Goal: Transaction & Acquisition: Book appointment/travel/reservation

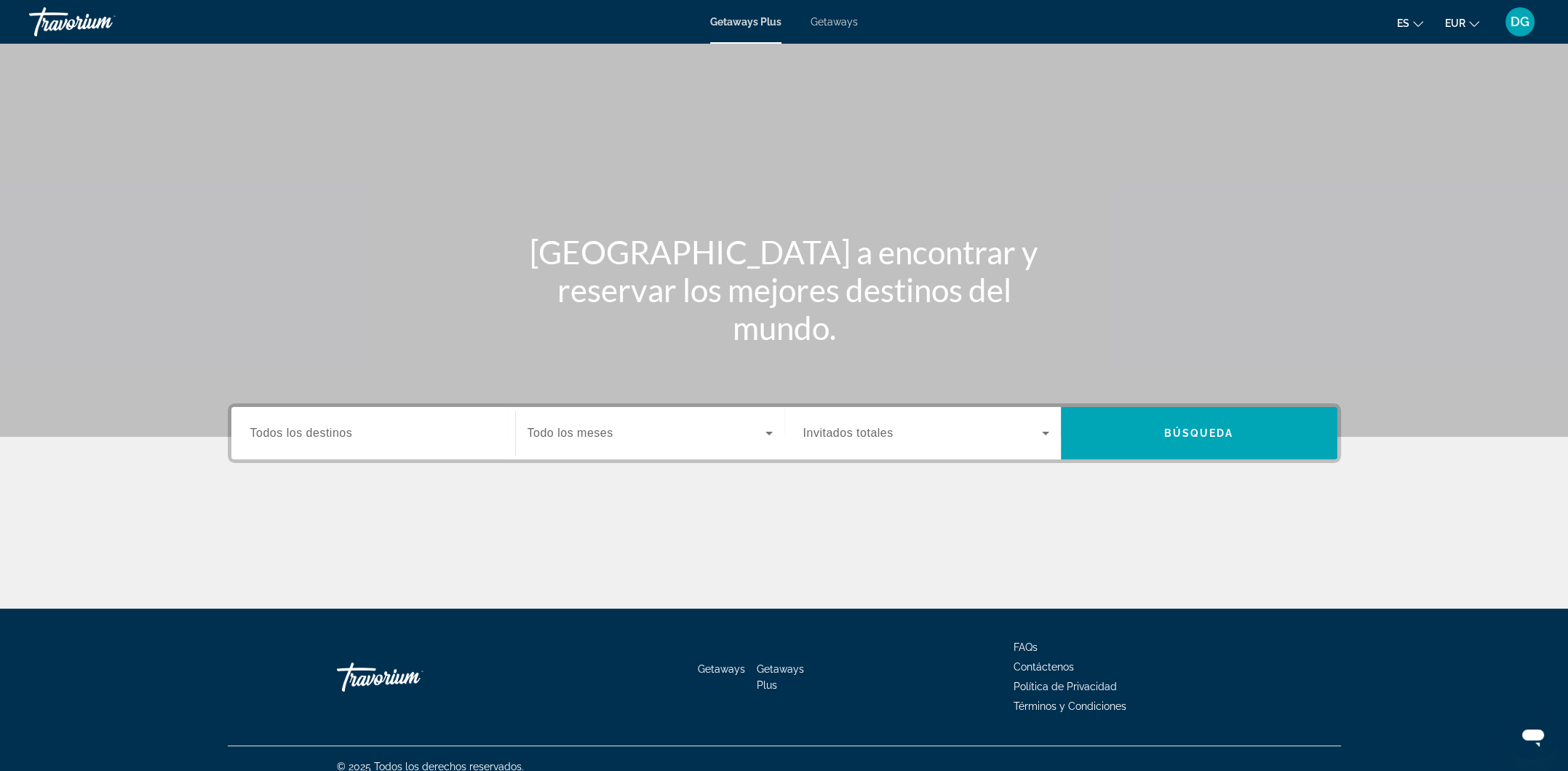
click at [846, 29] on div "Getaways Plus Getaways es English Español Français Italiano Português русский E…" at bounding box center [784, 22] width 1568 height 38
click at [842, 21] on span "Getaways" at bounding box center [834, 22] width 48 height 12
click at [454, 440] on input "Destination Todos los destinos" at bounding box center [373, 434] width 246 height 18
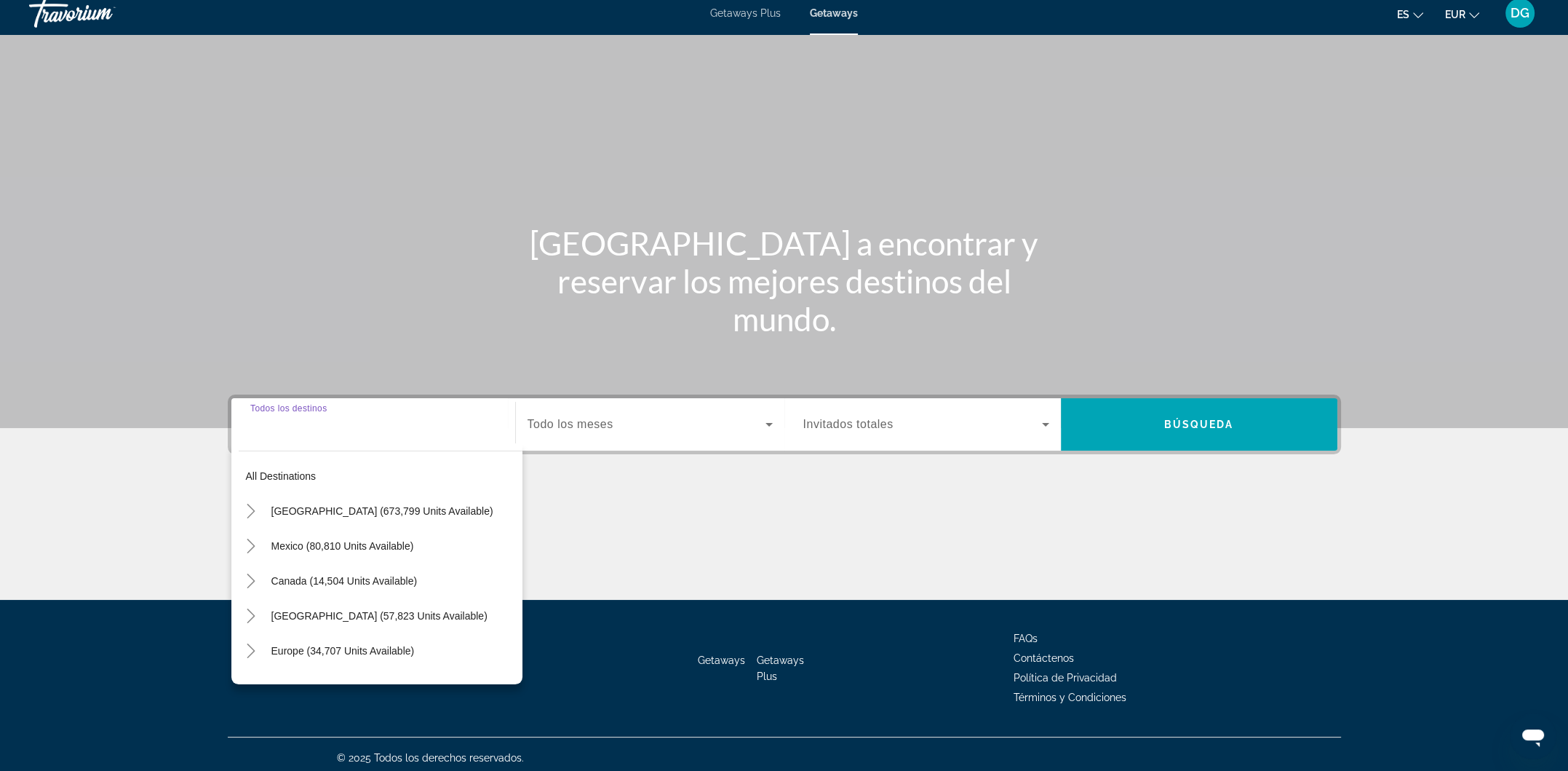
scroll to position [15, 0]
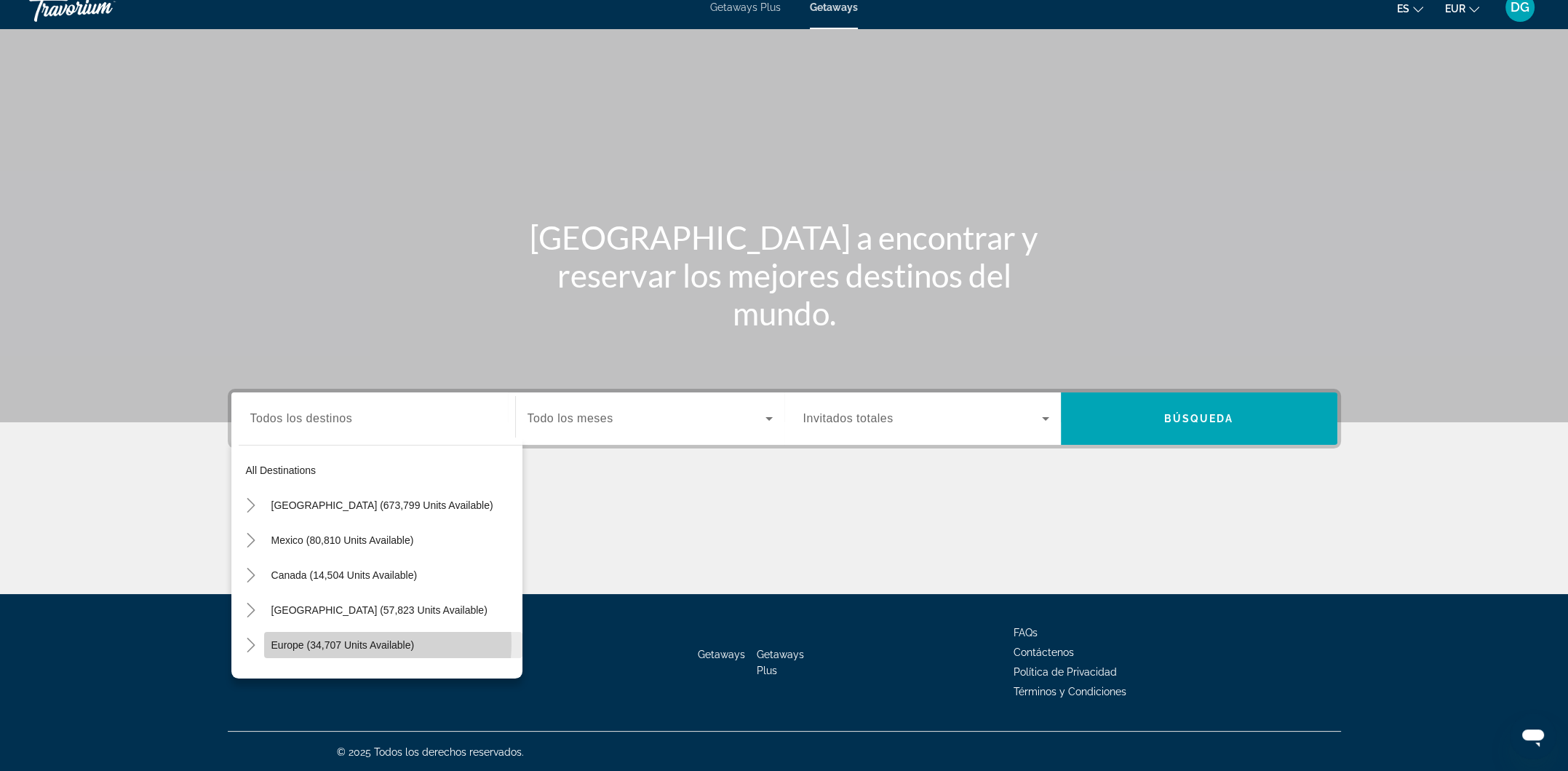
drag, startPoint x: 354, startPoint y: 643, endPoint x: 347, endPoint y: 640, distance: 7.6
click at [353, 643] on span "Europe (34,707 units available)" at bounding box center [343, 646] width 143 height 12
type input "**********"
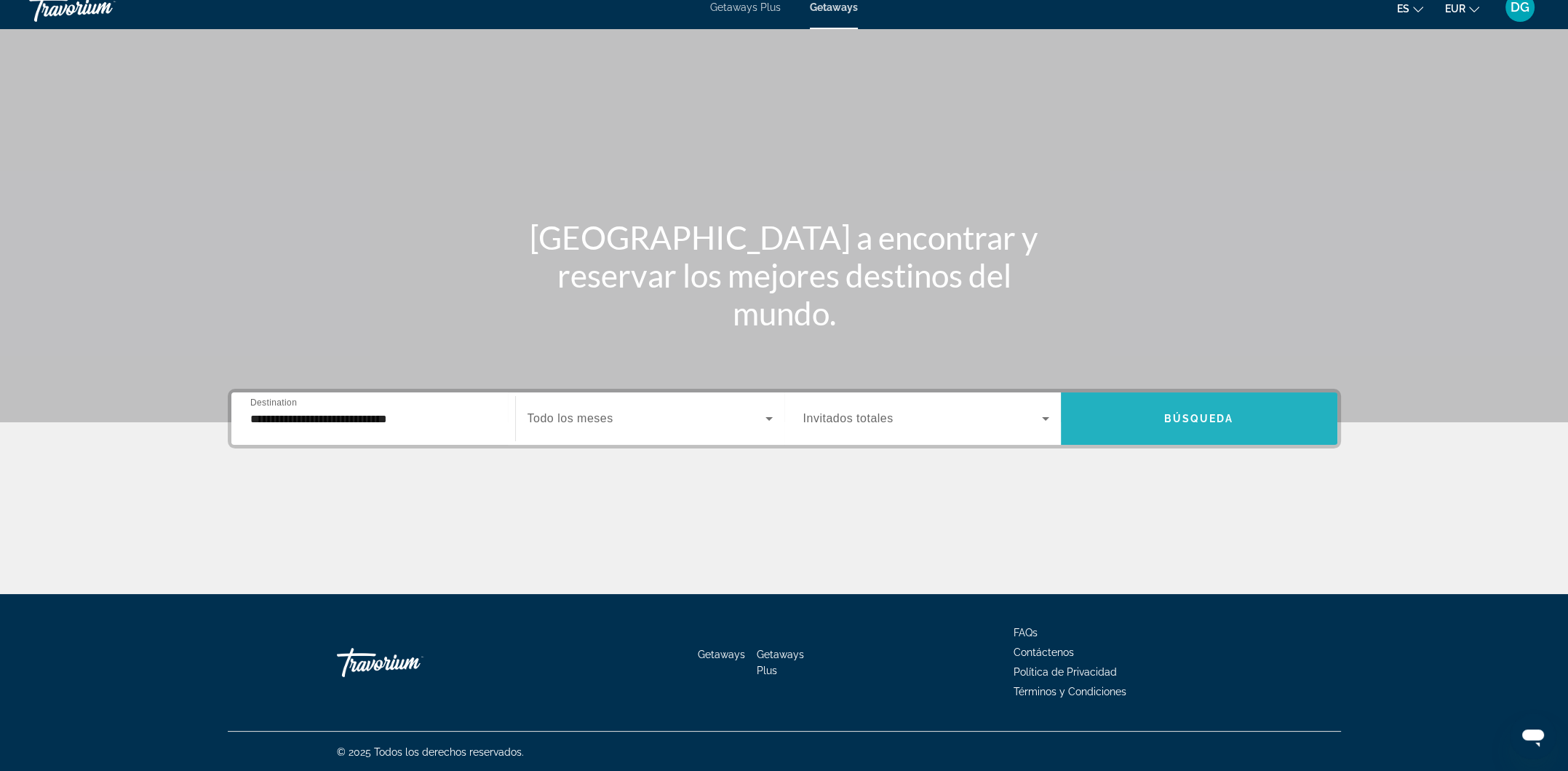
click at [1206, 428] on span "Search widget" at bounding box center [1199, 418] width 276 height 35
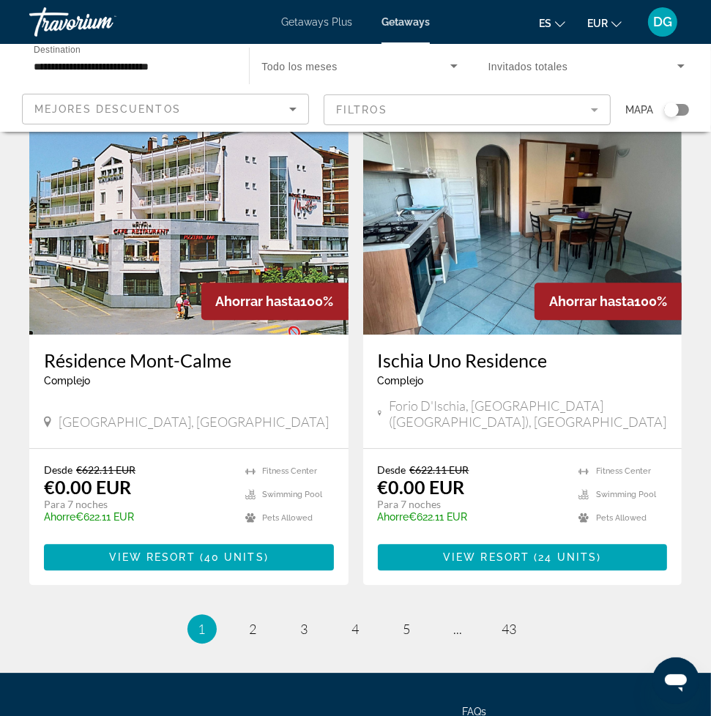
scroll to position [2683, 0]
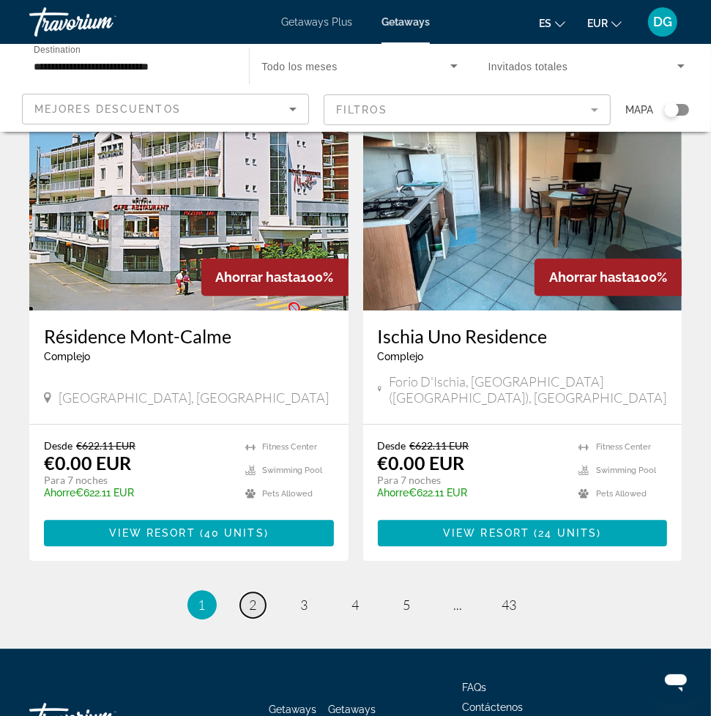
click at [250, 597] on span "2" at bounding box center [253, 605] width 7 height 16
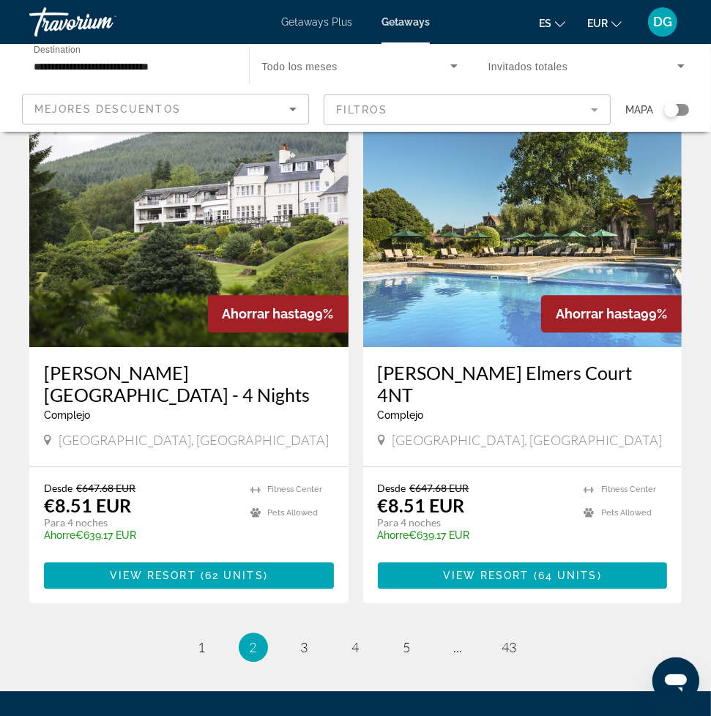
scroll to position [2732, 0]
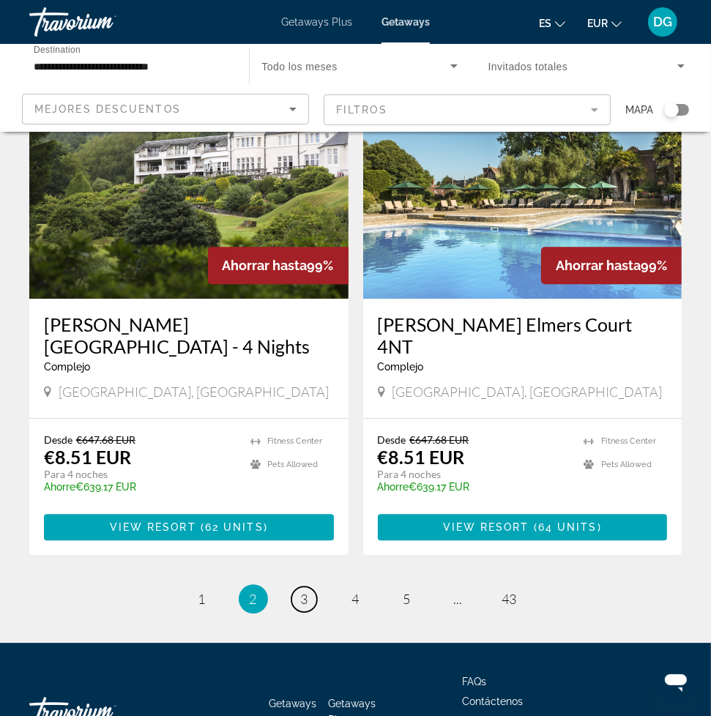
click at [302, 591] on span "3" at bounding box center [304, 599] width 7 height 16
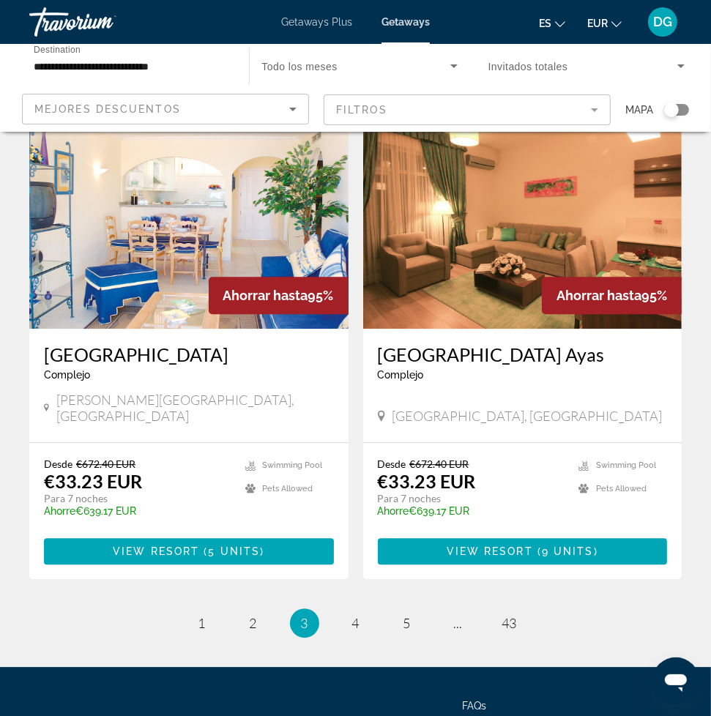
scroll to position [2683, 0]
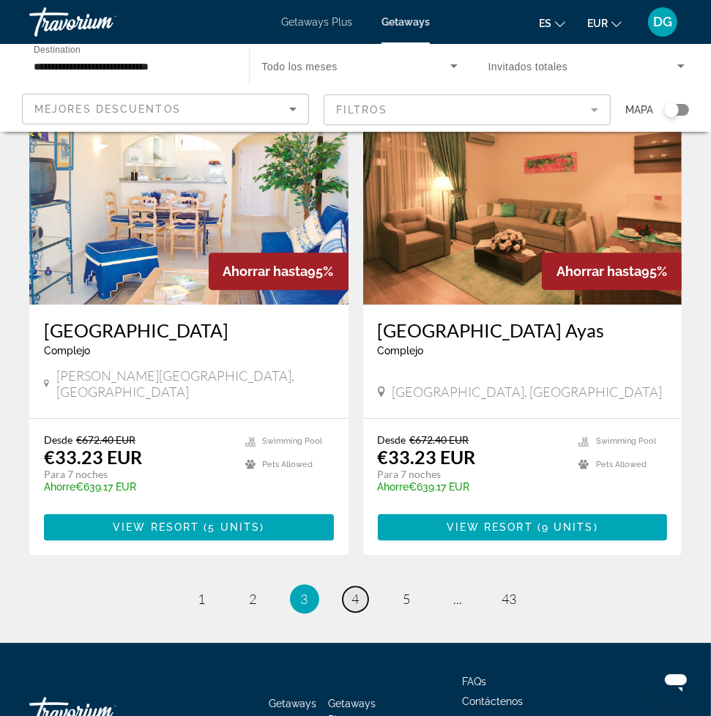
click at [348, 586] on link "page 4" at bounding box center [356, 599] width 26 height 26
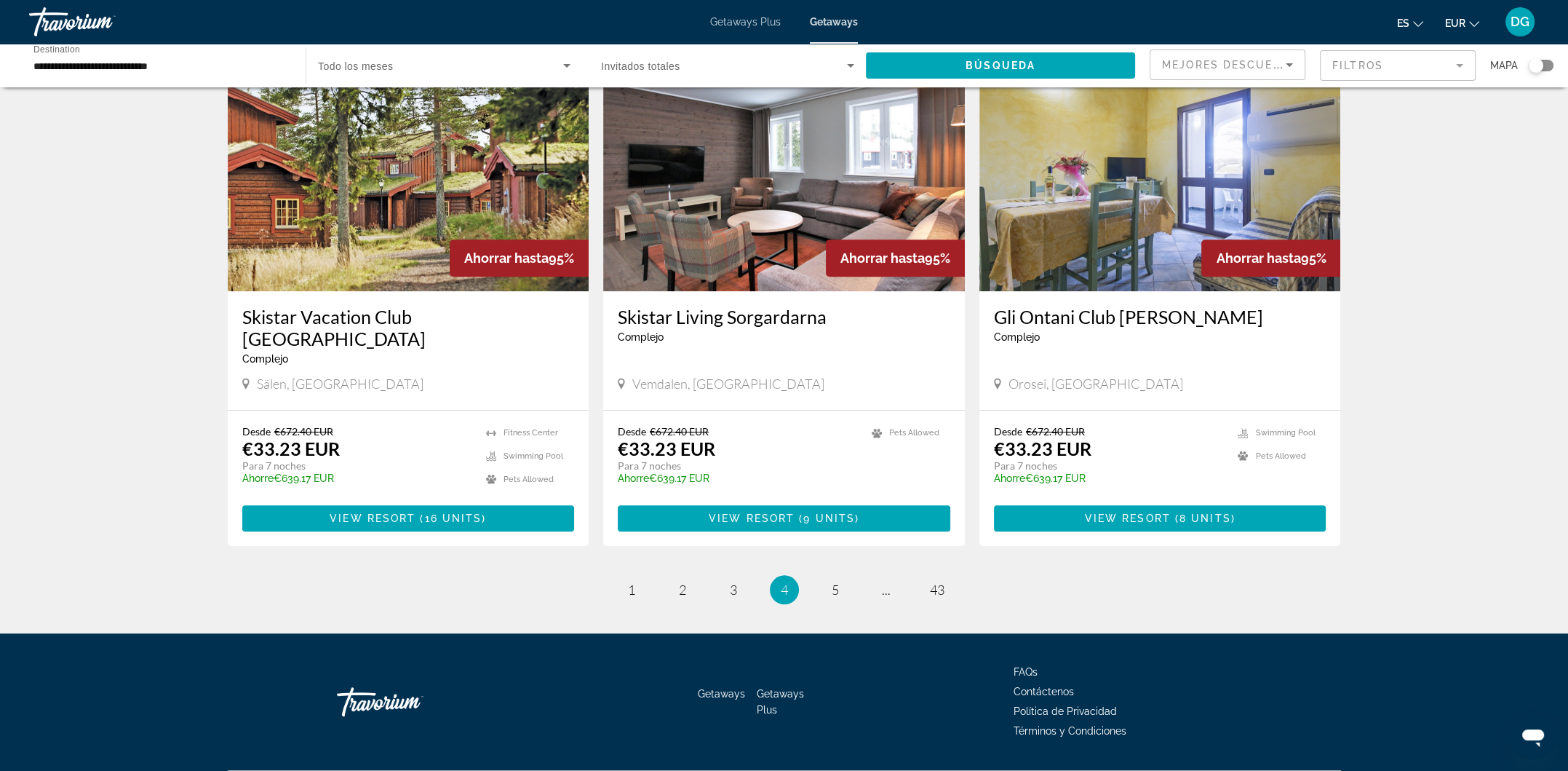
scroll to position [1583, 0]
click at [682, 581] on span "2" at bounding box center [682, 589] width 7 height 16
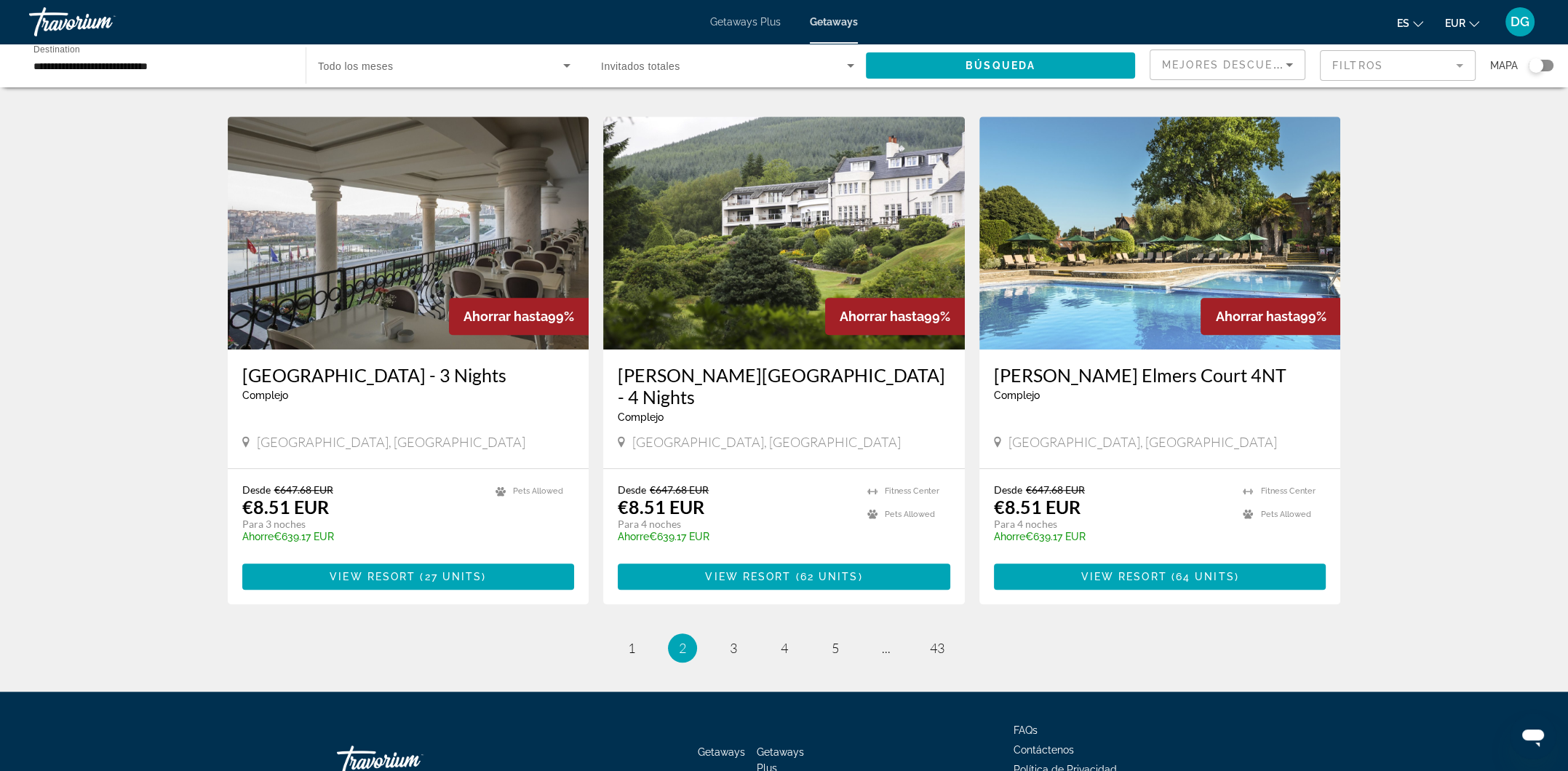
scroll to position [1602, 0]
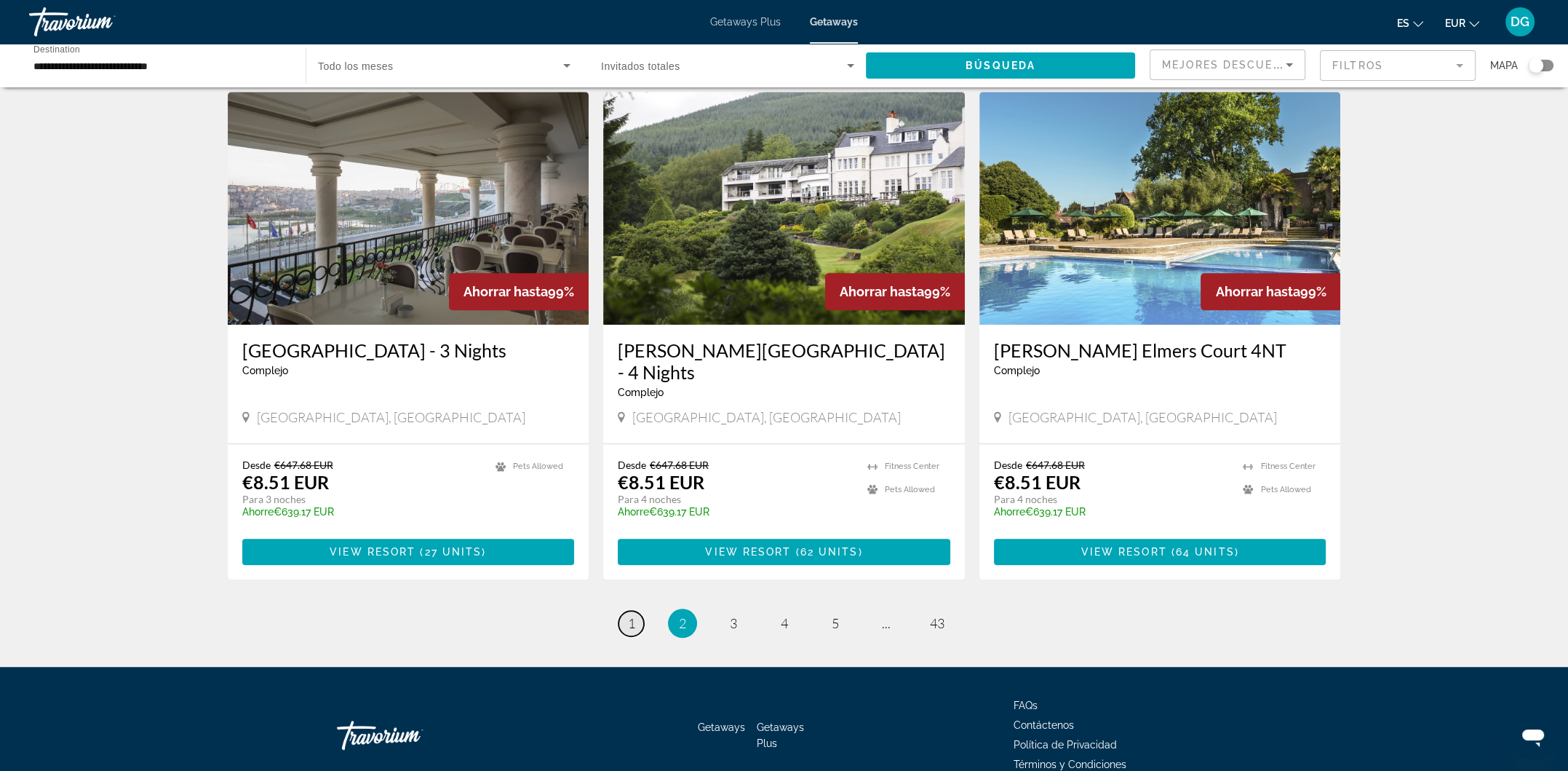
click at [637, 611] on link "page 1" at bounding box center [631, 624] width 26 height 26
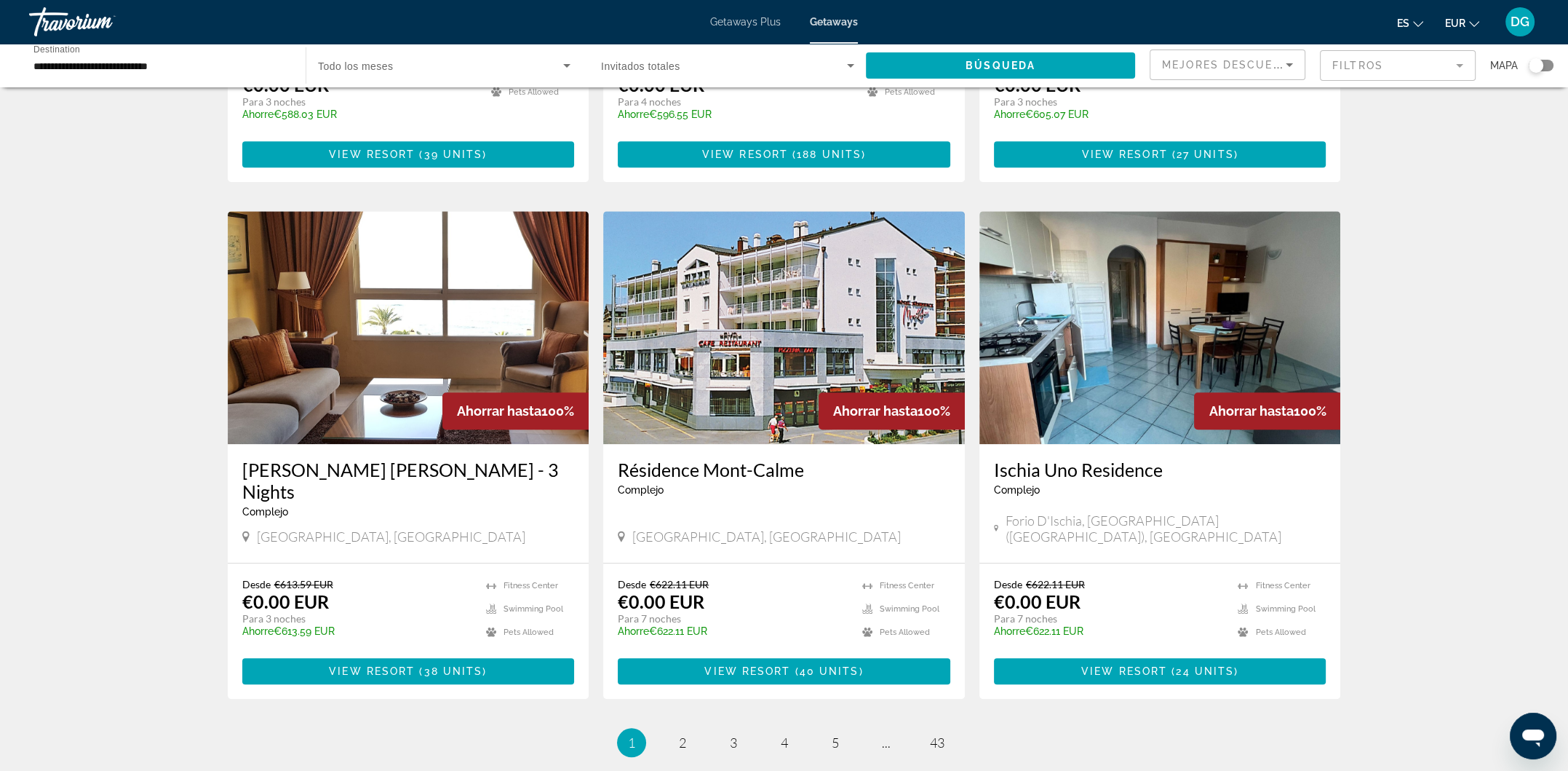
scroll to position [1504, 0]
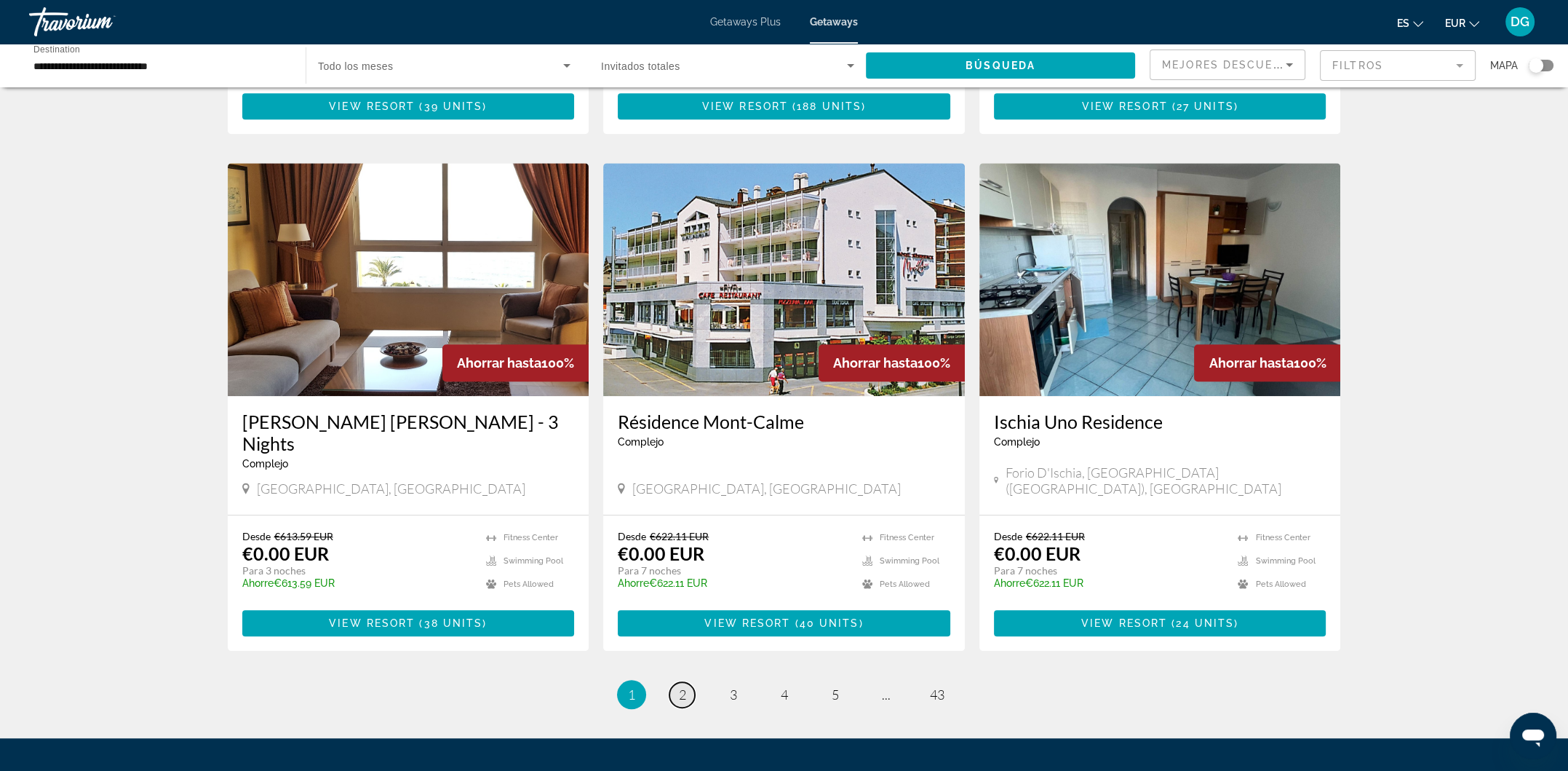
click at [683, 686] on span "2" at bounding box center [682, 694] width 7 height 16
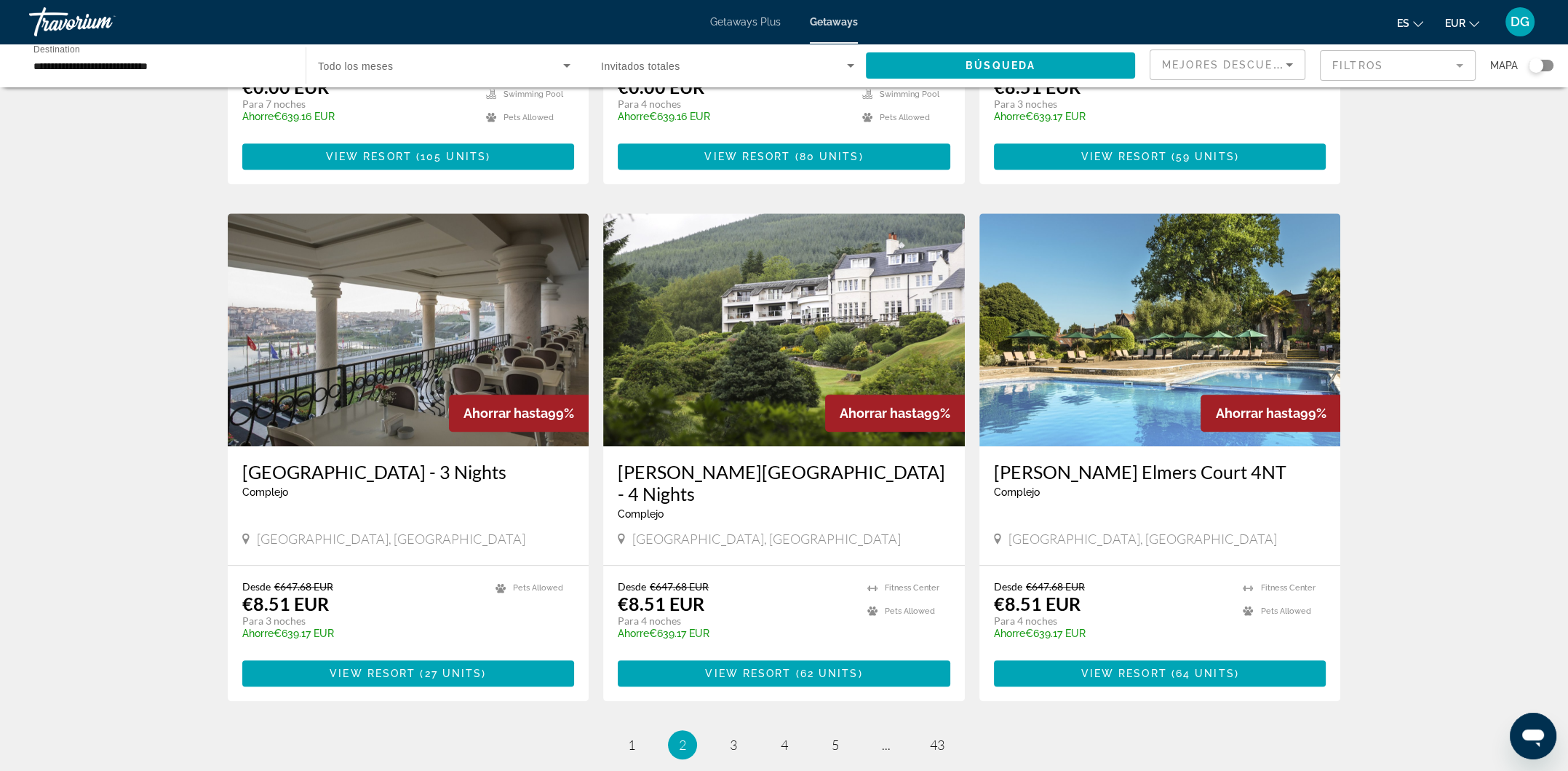
scroll to position [1504, 0]
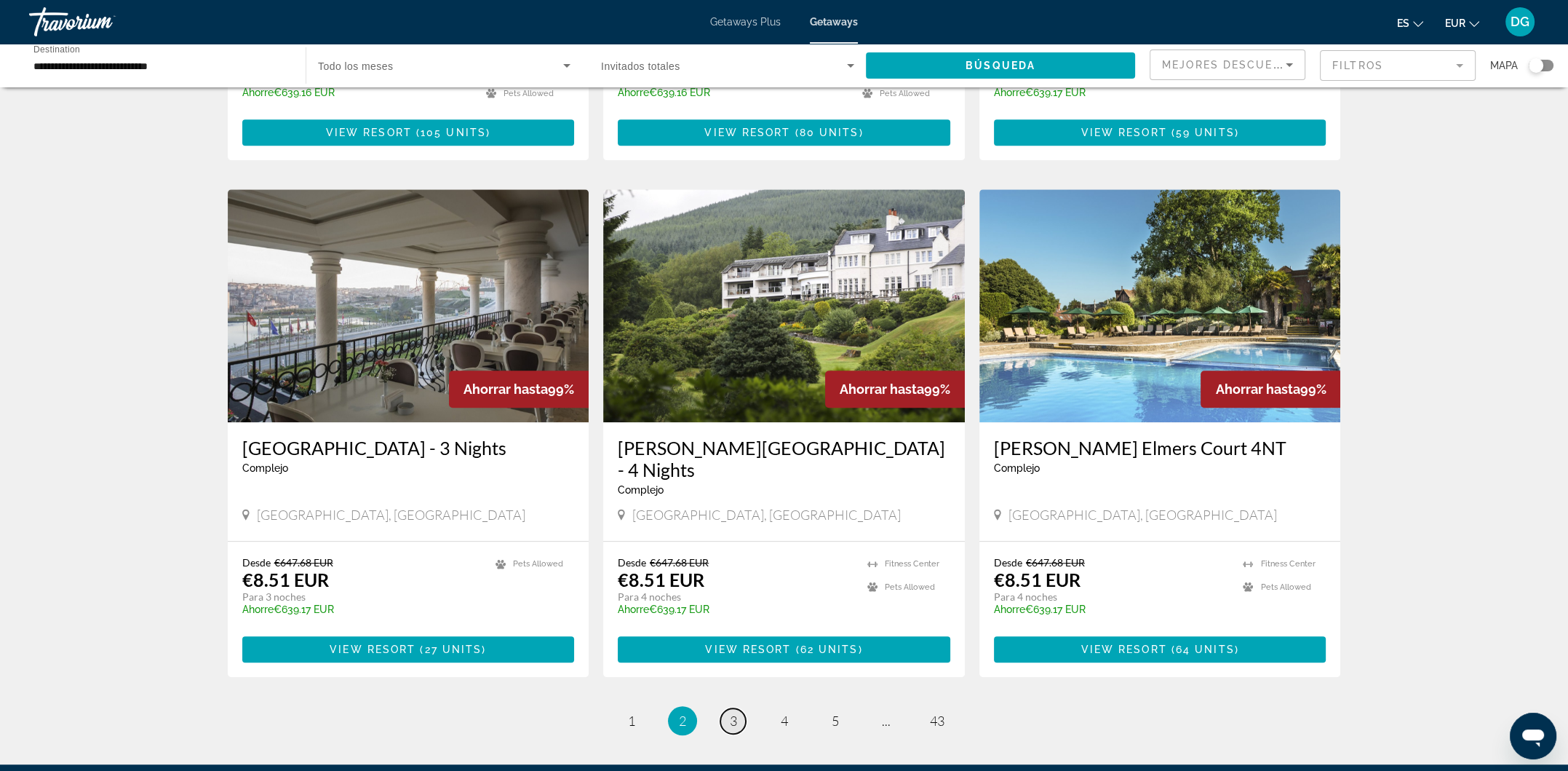
click at [737, 713] on span "3" at bounding box center [733, 721] width 7 height 16
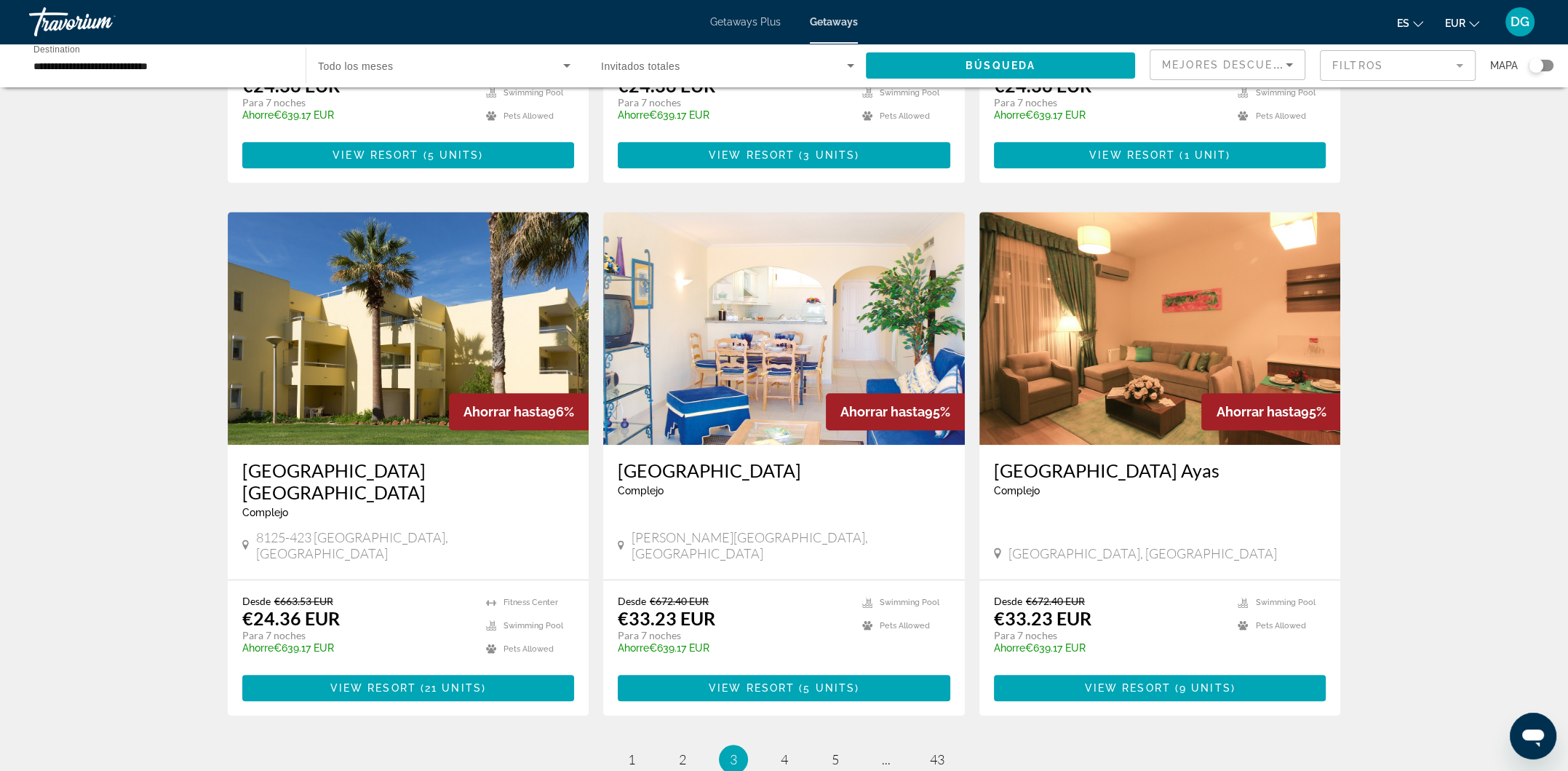
scroll to position [1456, 0]
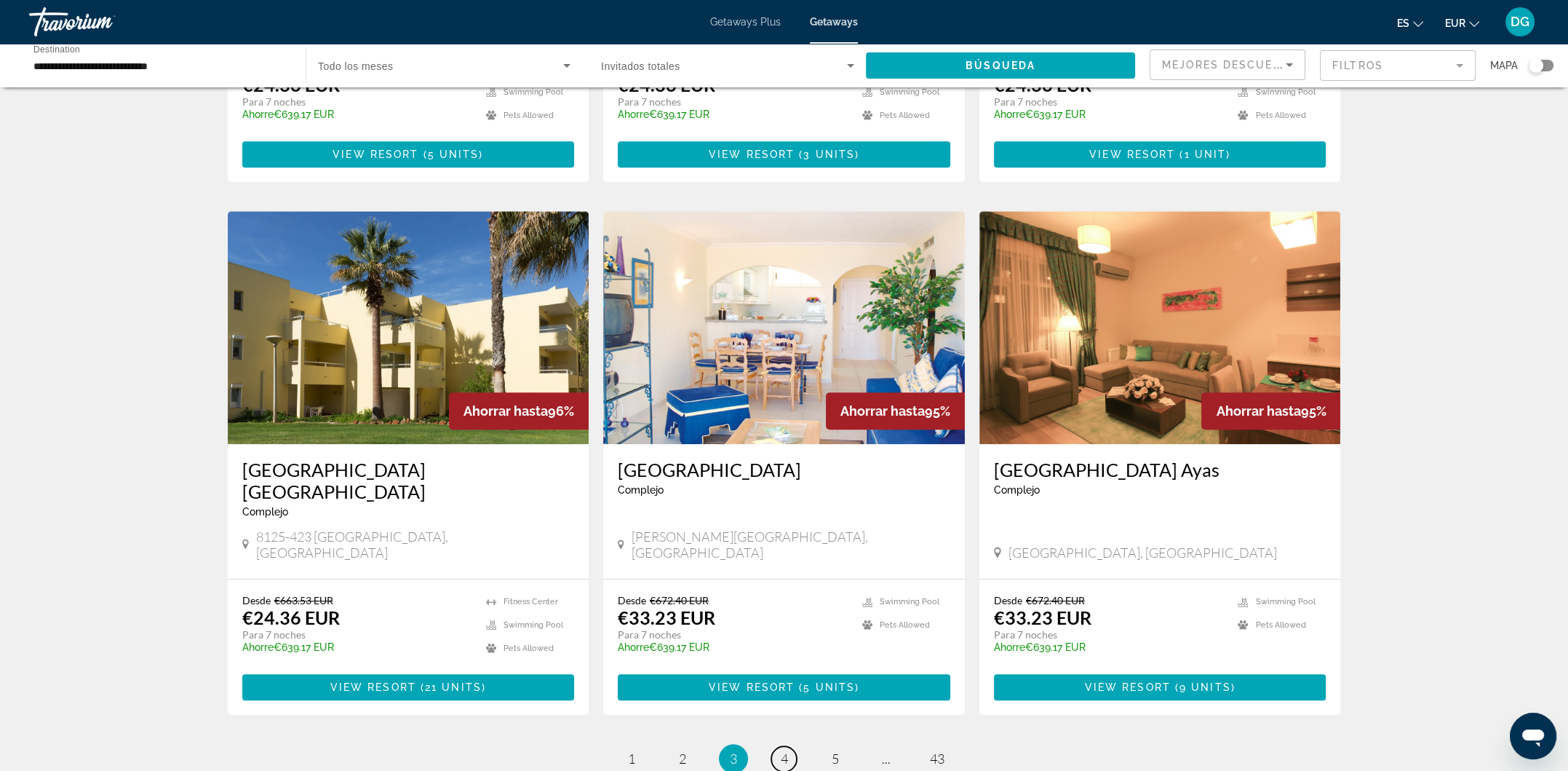
click at [784, 746] on link "page 4" at bounding box center [784, 759] width 26 height 26
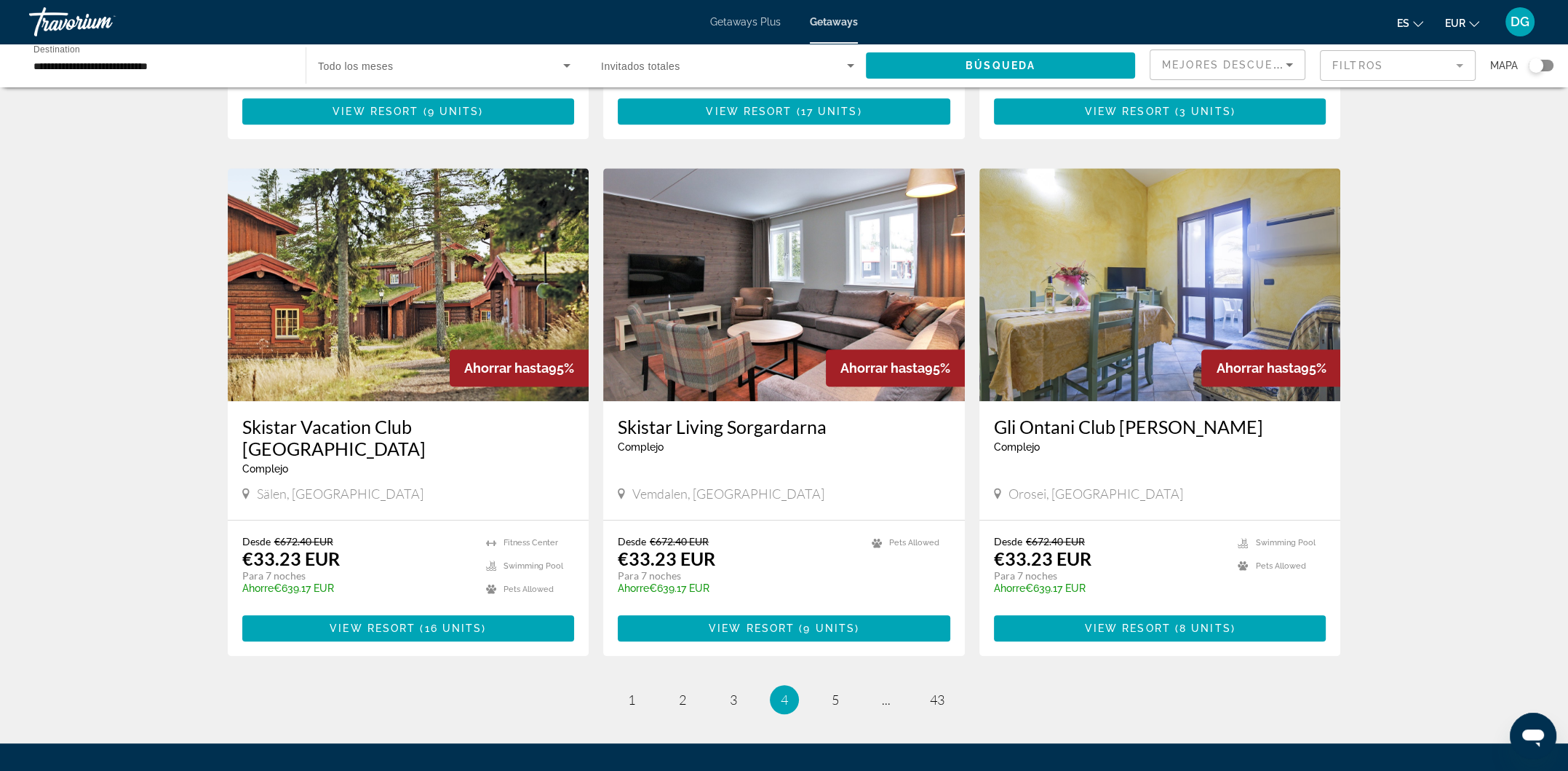
scroll to position [1456, 0]
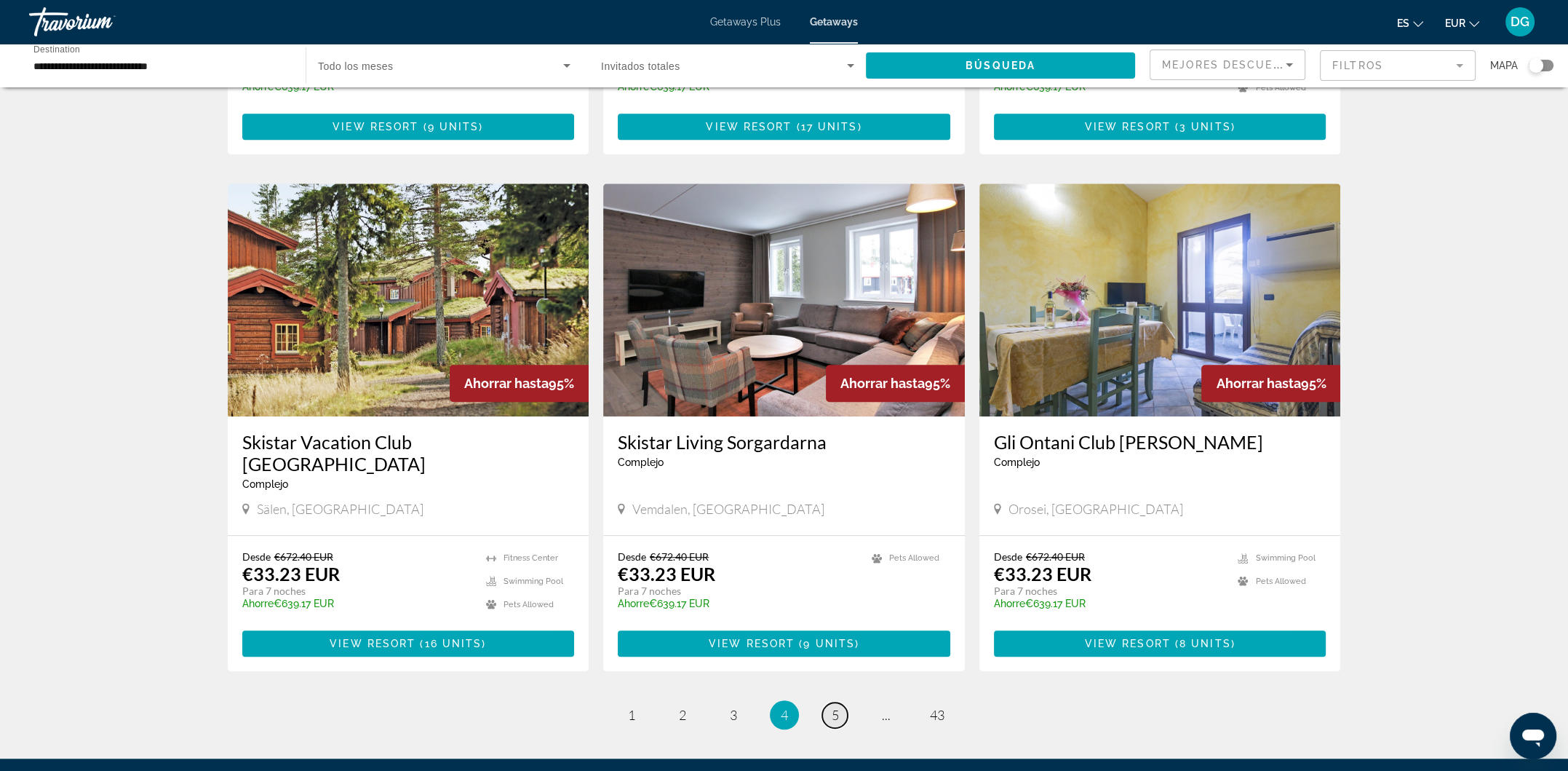
click at [839, 702] on link "page 5" at bounding box center [835, 715] width 26 height 26
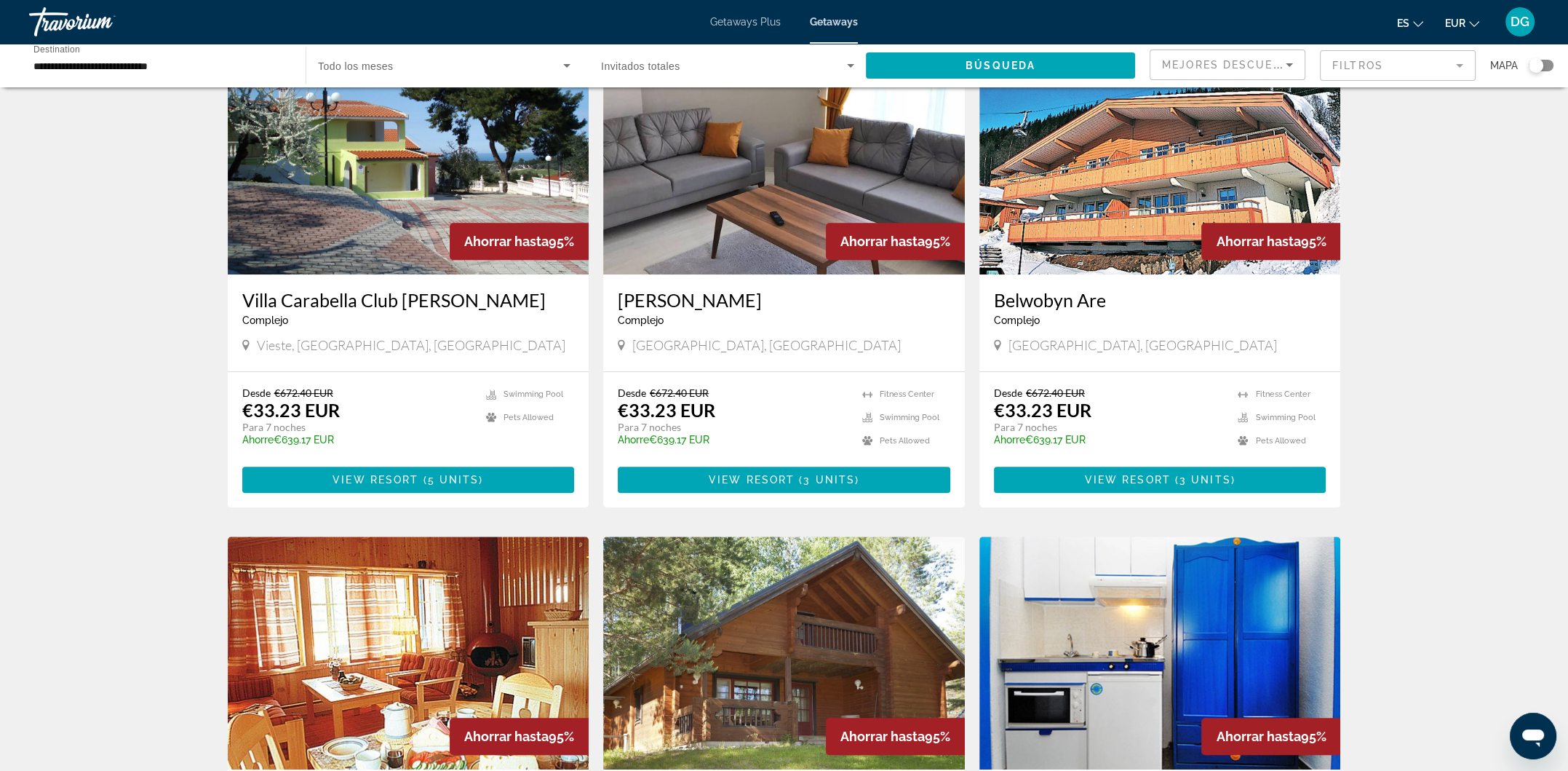
scroll to position [1213, 0]
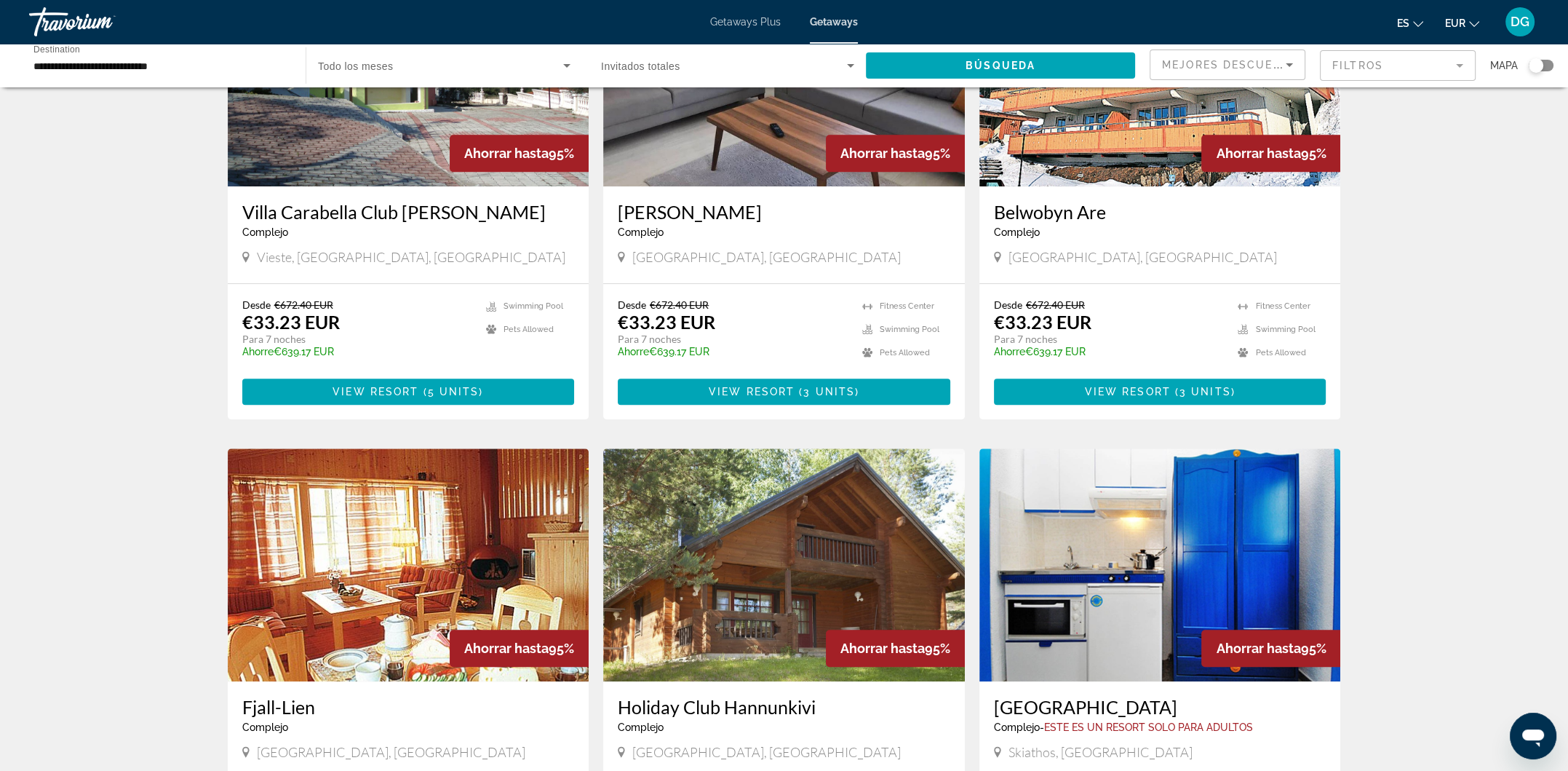
click at [735, 24] on span "Getaways Plus" at bounding box center [745, 22] width 71 height 12
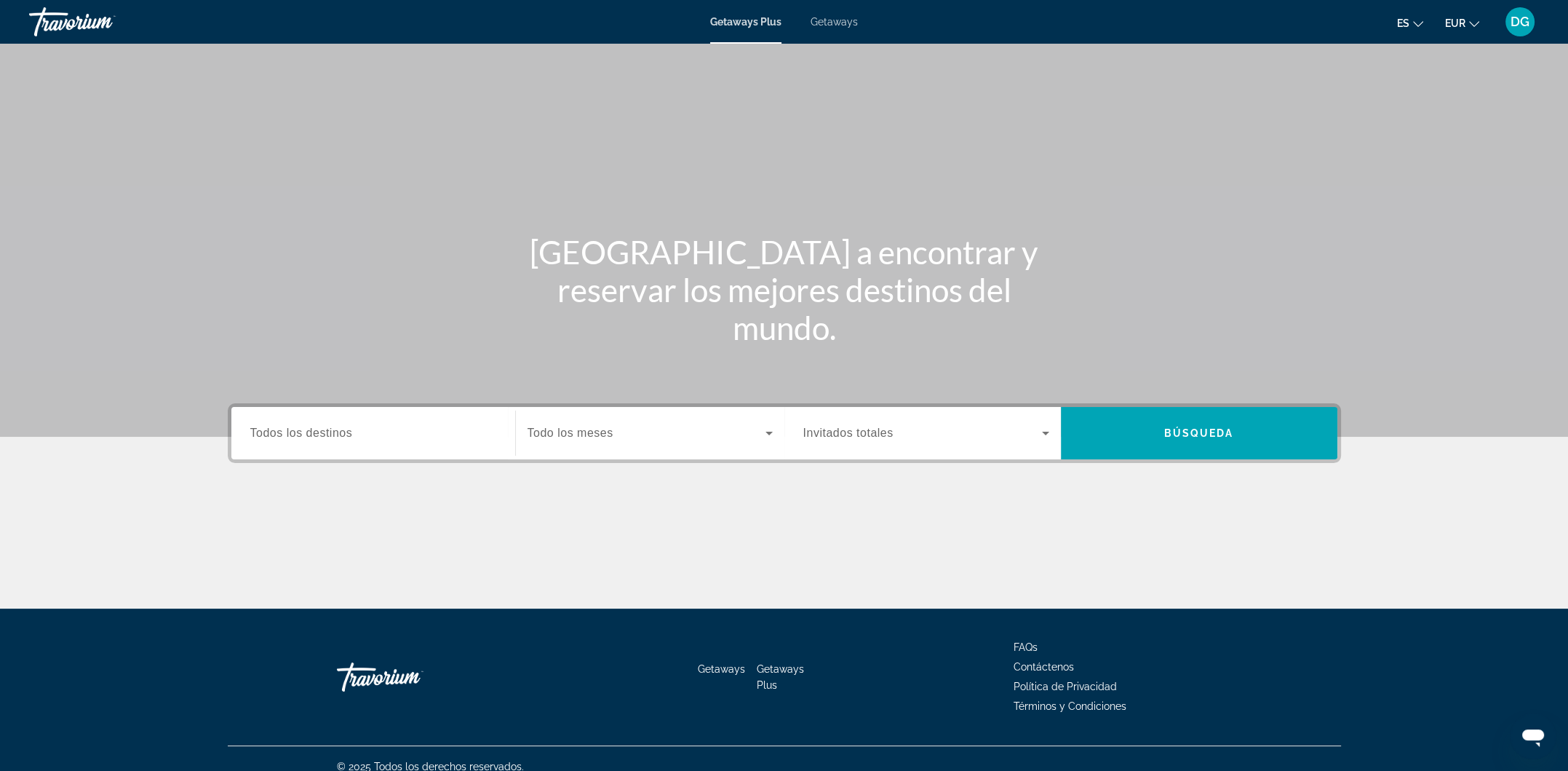
click at [378, 439] on input "Destination Todos los destinos" at bounding box center [373, 434] width 246 height 18
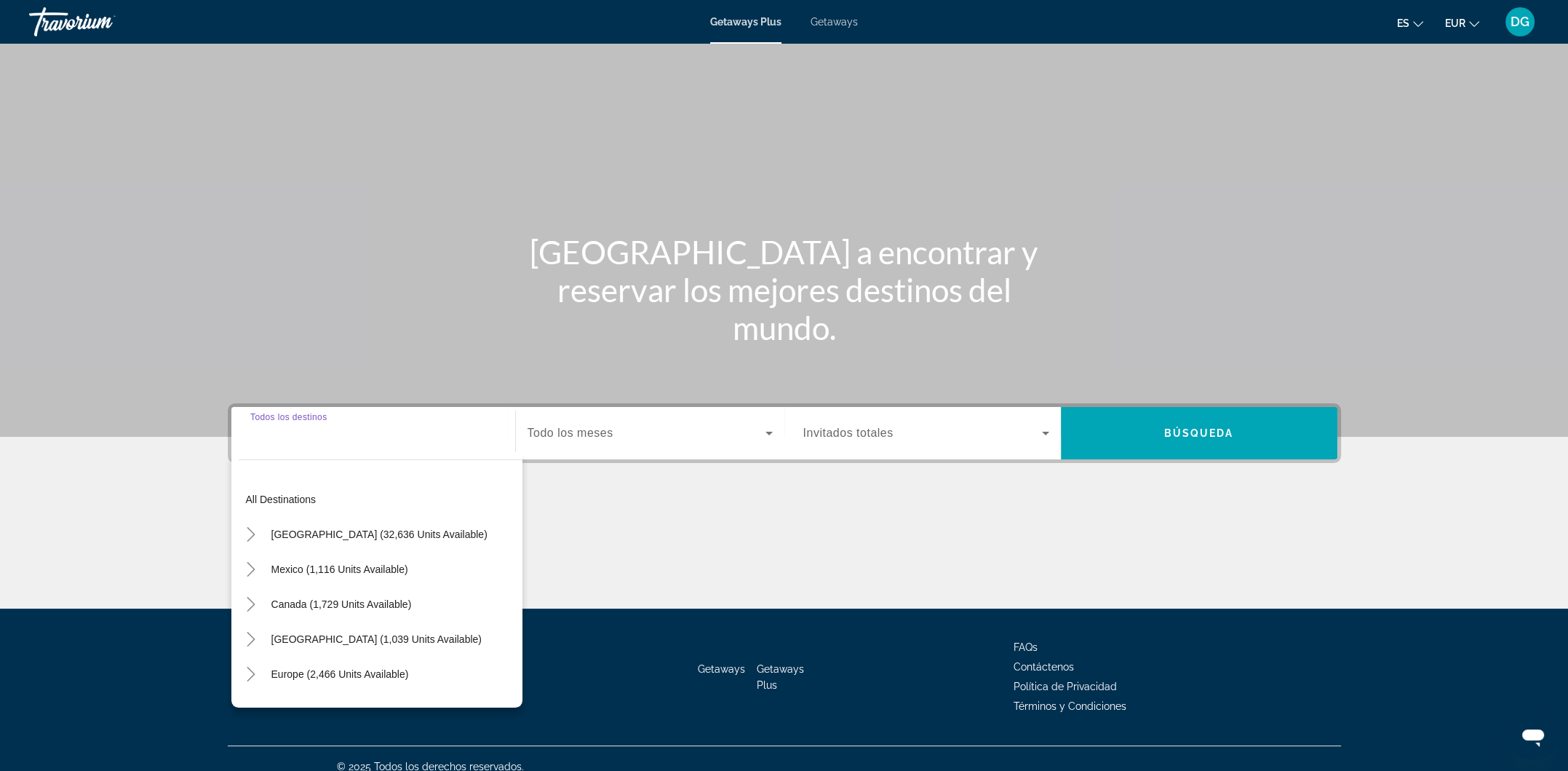
scroll to position [15, 0]
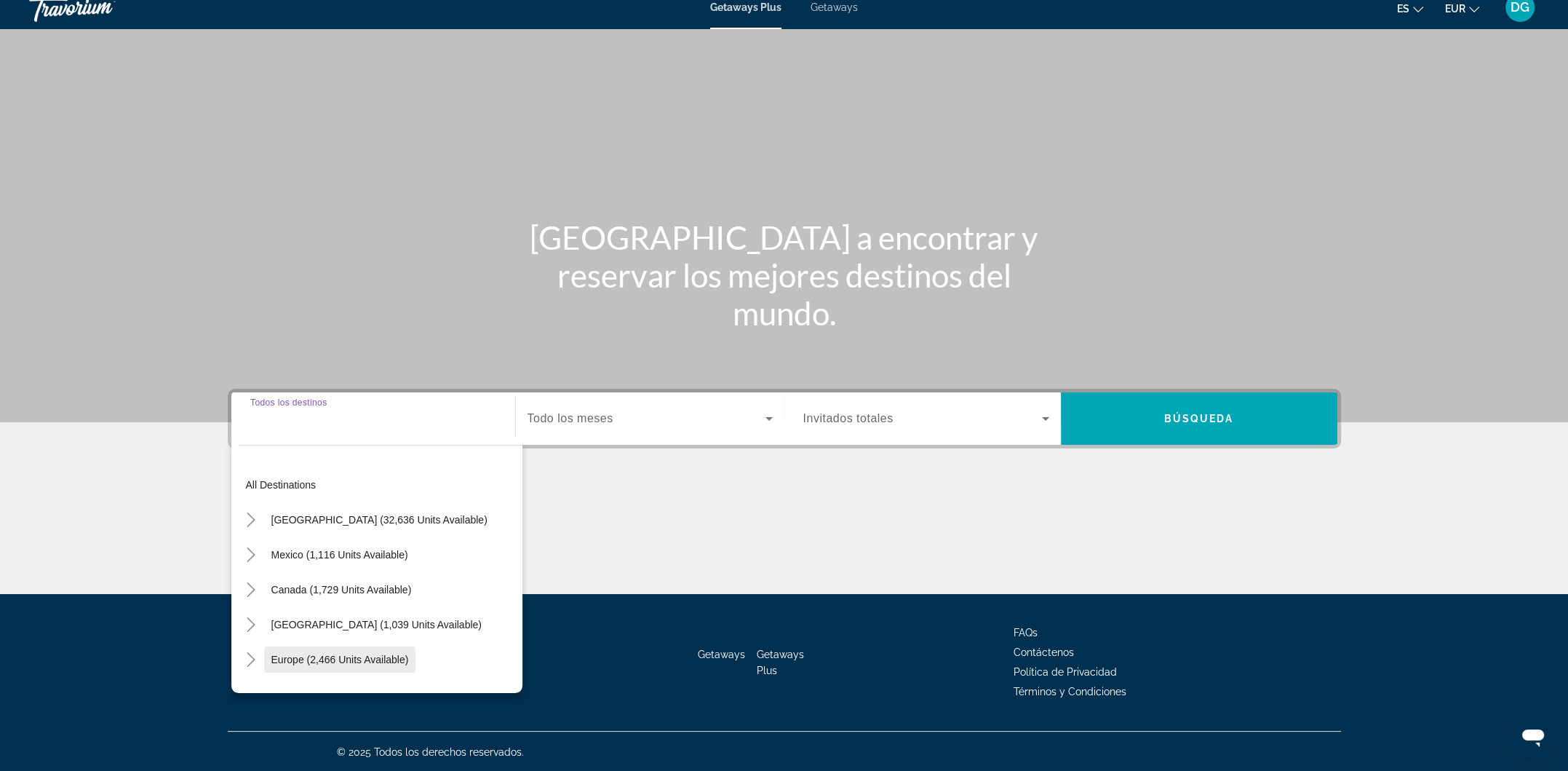
click at [327, 645] on span "Search widget" at bounding box center [340, 660] width 152 height 35
type input "**********"
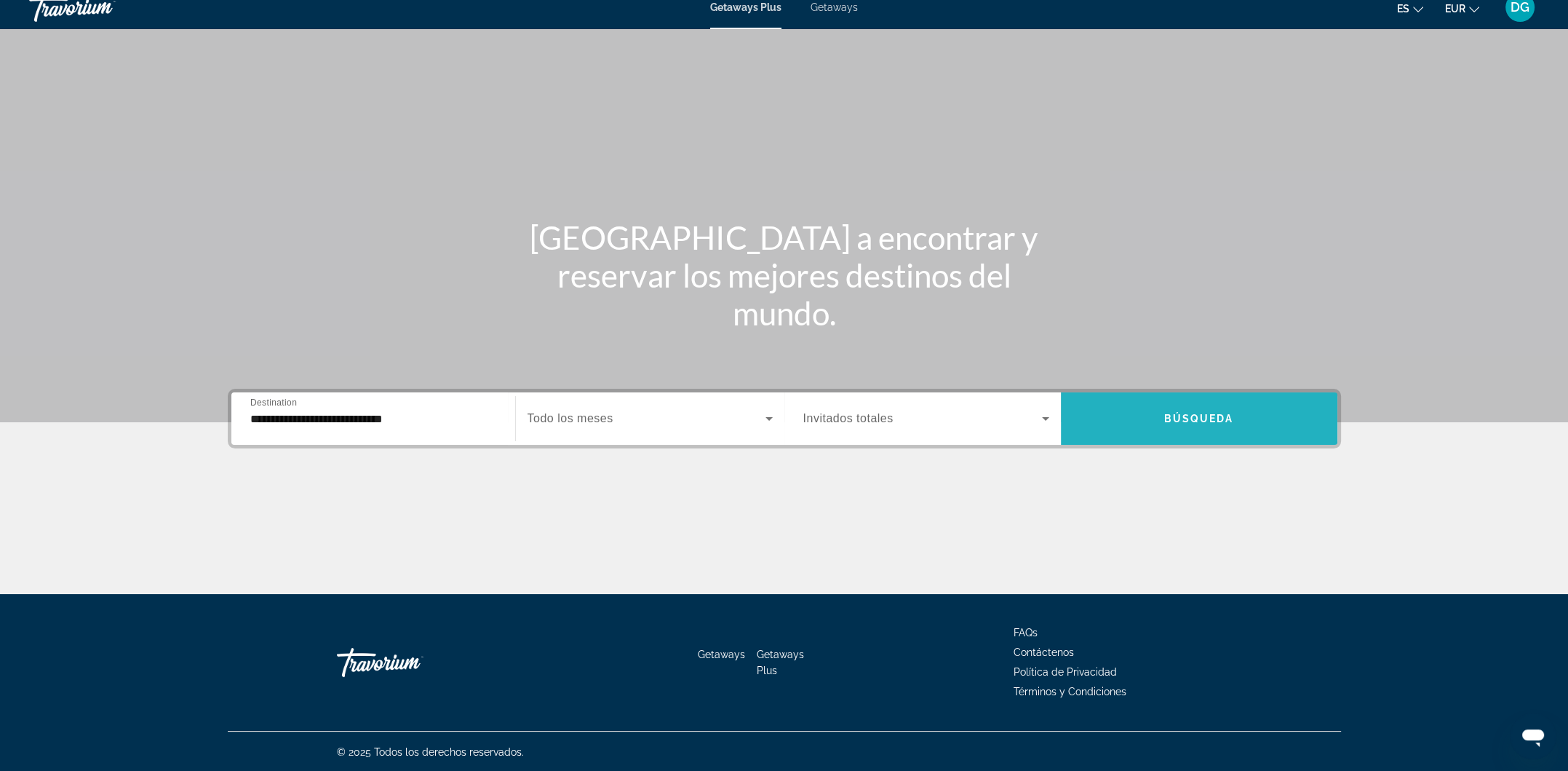
click at [1190, 427] on span "Search widget" at bounding box center [1199, 418] width 276 height 35
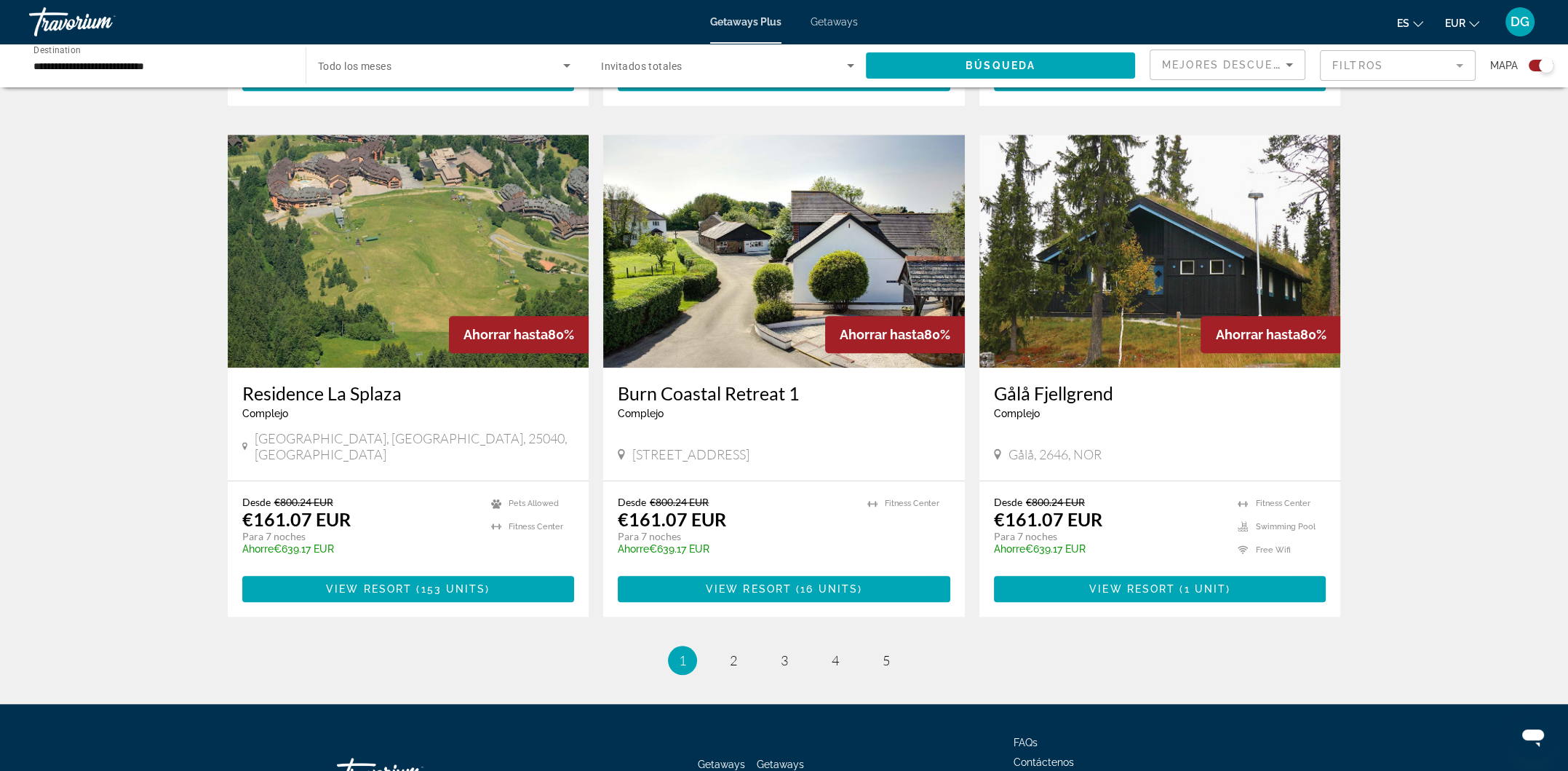
scroll to position [2055, 0]
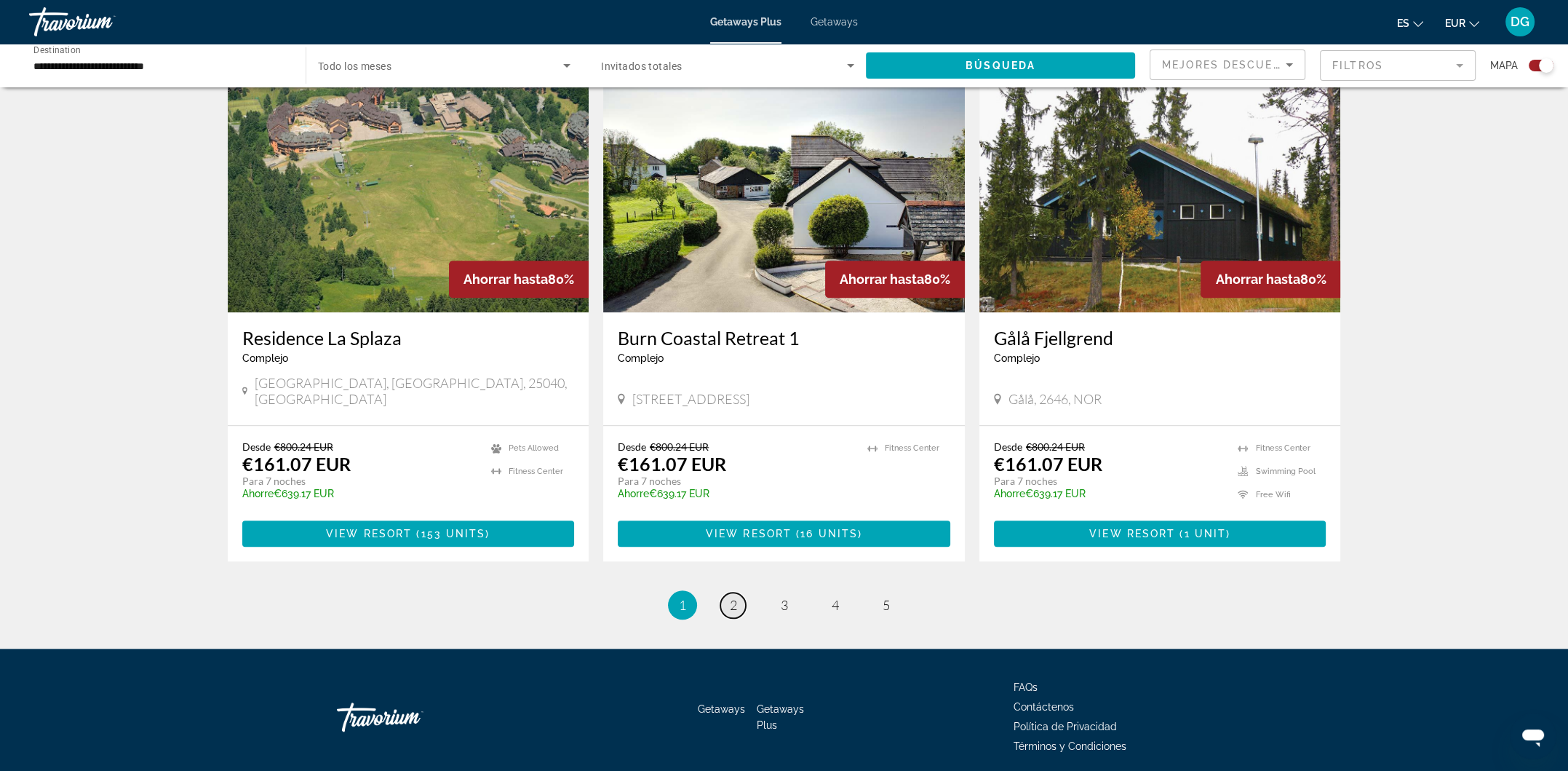
click at [732, 597] on span "2" at bounding box center [733, 605] width 7 height 16
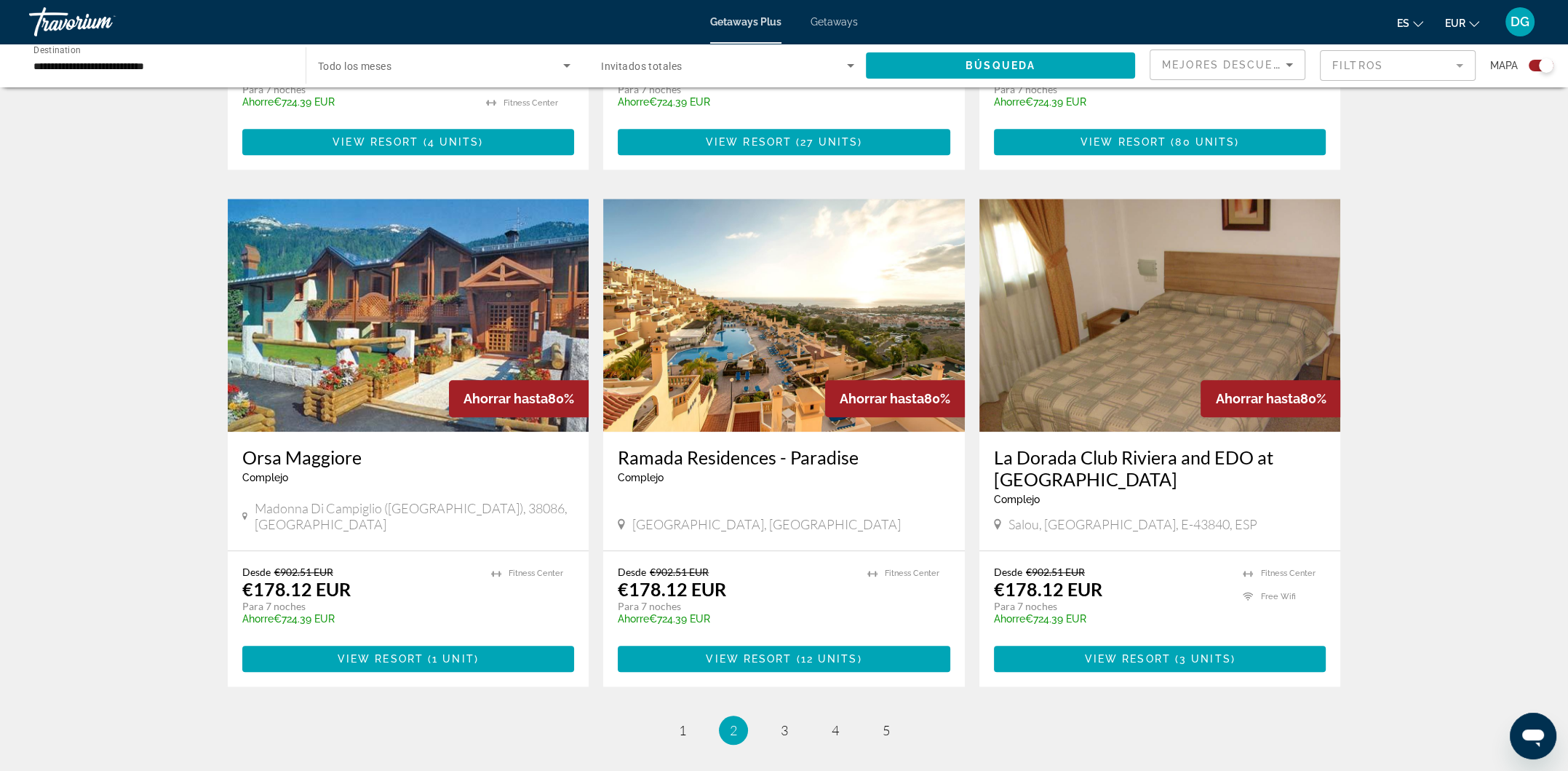
scroll to position [1990, 0]
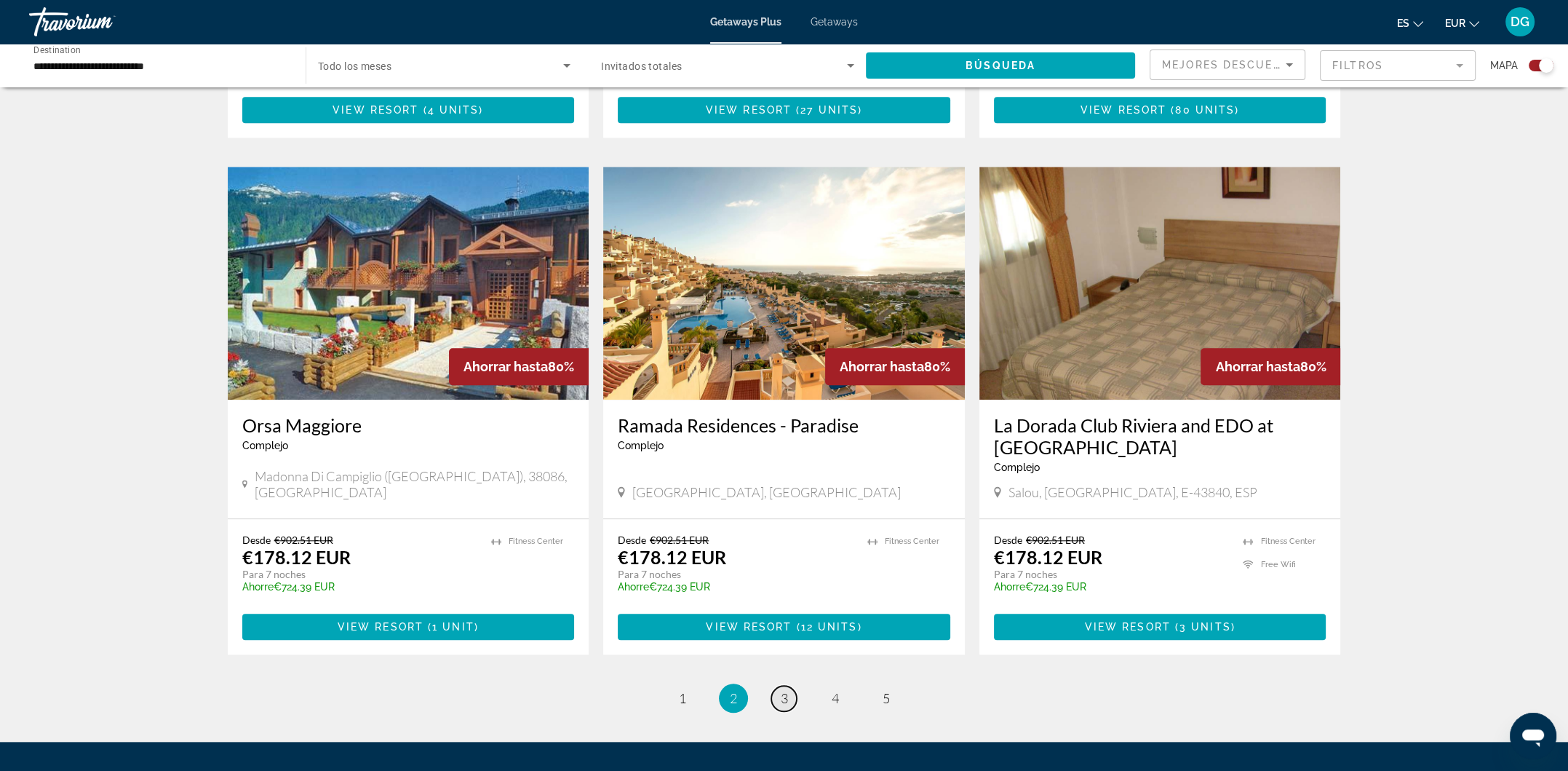
click at [786, 690] on span "3" at bounding box center [784, 698] width 7 height 16
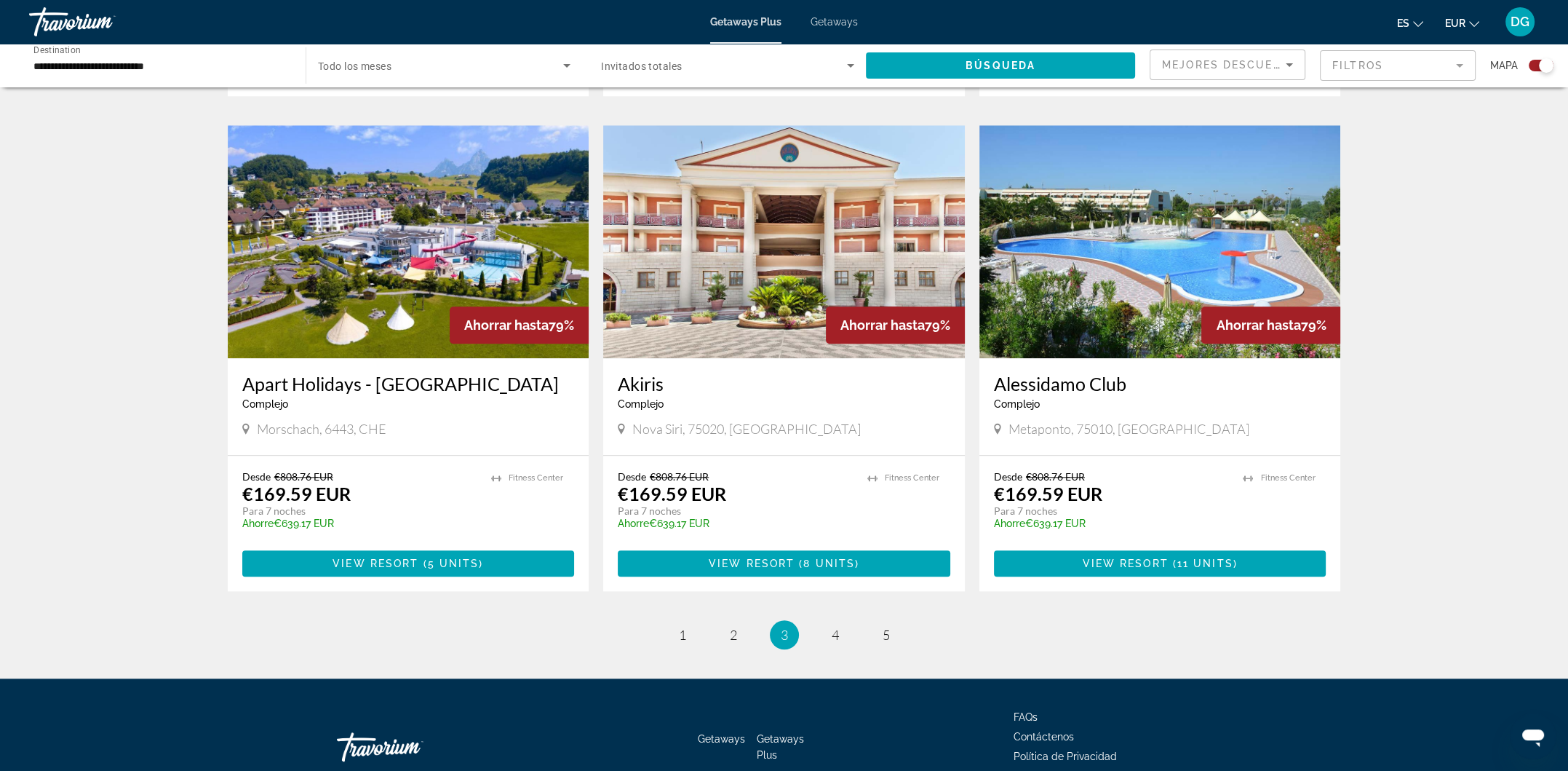
scroll to position [2055, 0]
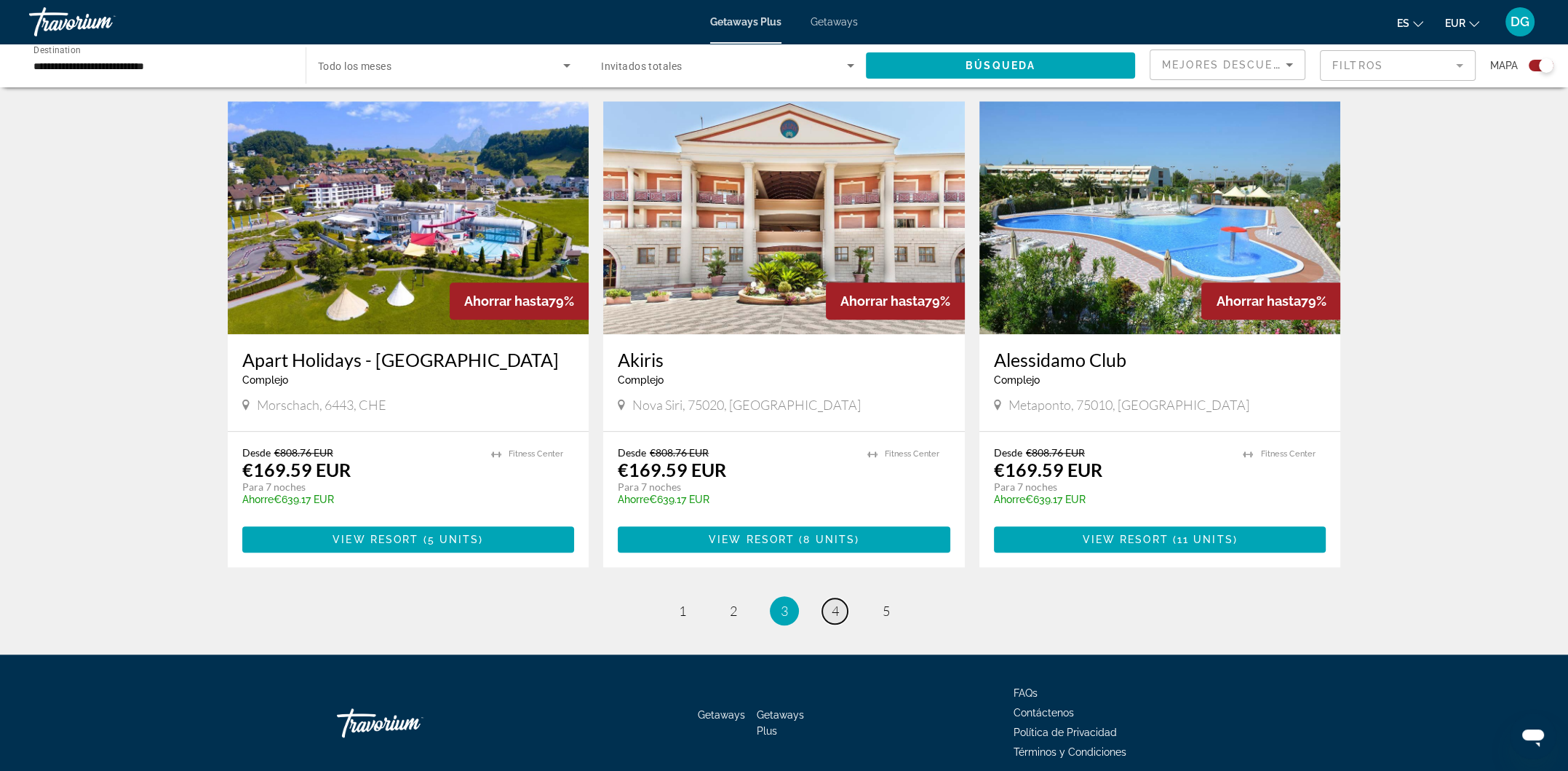
click at [835, 603] on span "4" at bounding box center [835, 611] width 7 height 16
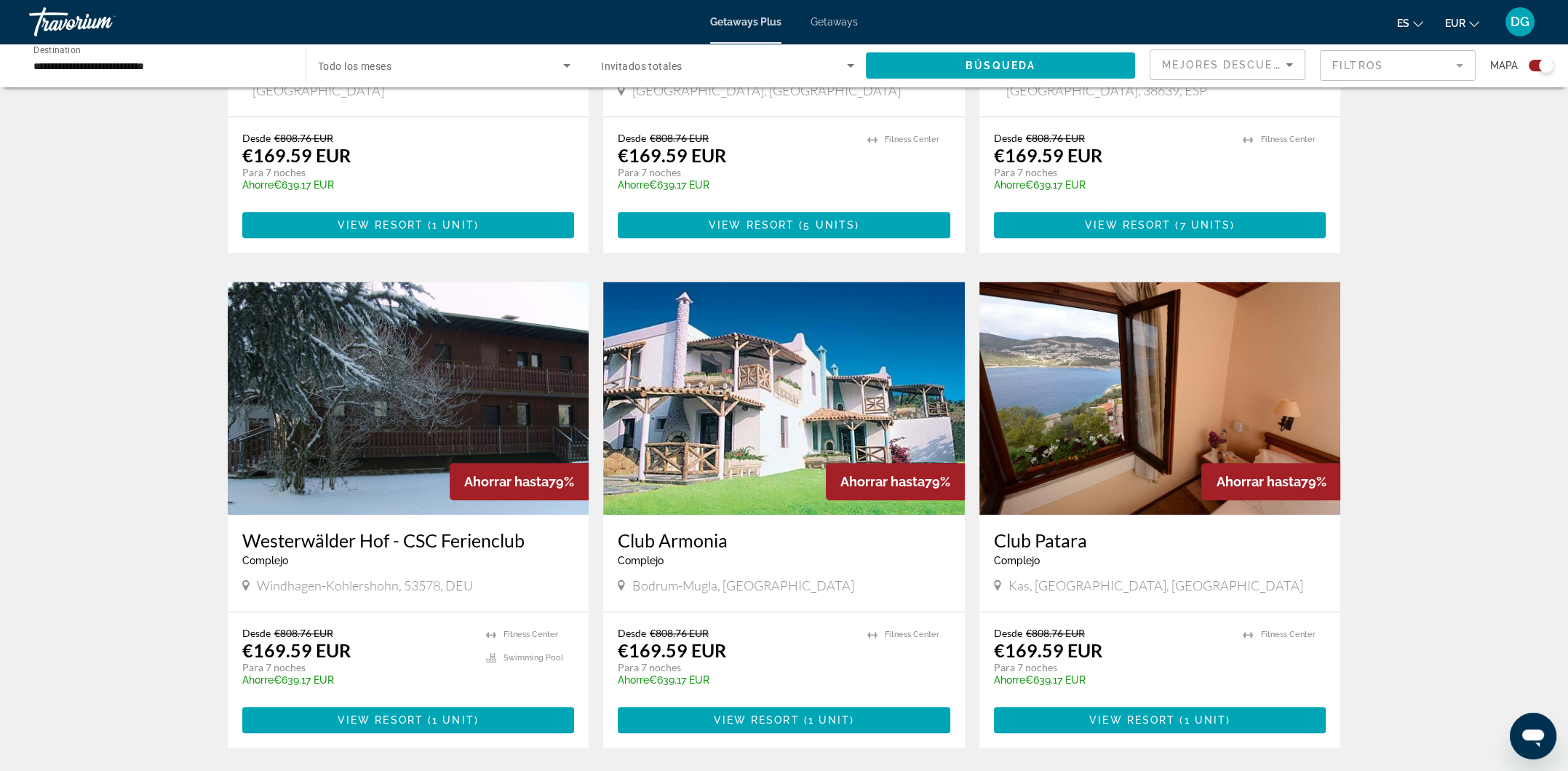
scroll to position [1941, 0]
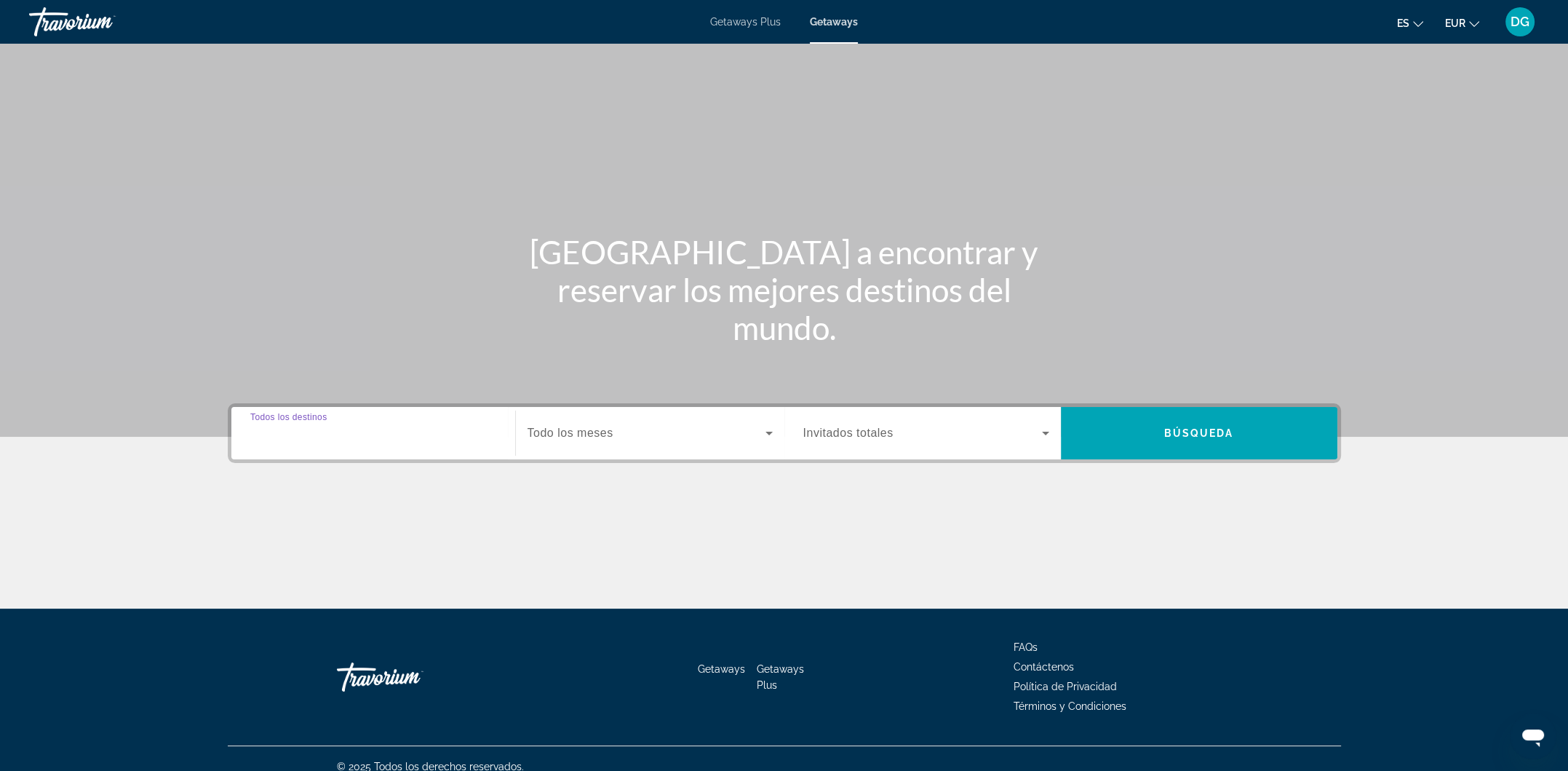
click at [395, 431] on input "Destination Todos los destinos" at bounding box center [373, 434] width 246 height 18
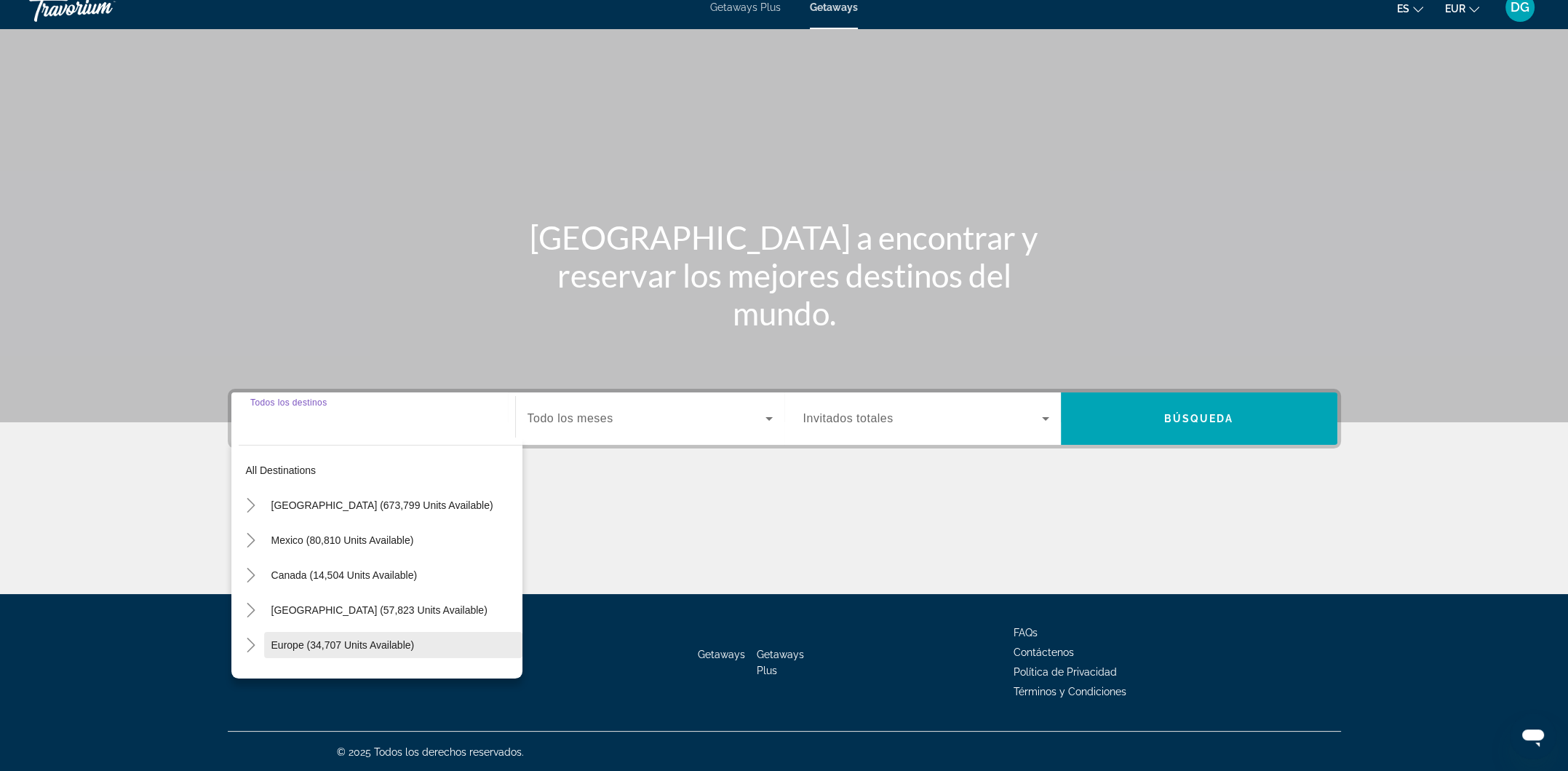
click at [305, 633] on span "Search widget" at bounding box center [394, 645] width 259 height 35
type input "**********"
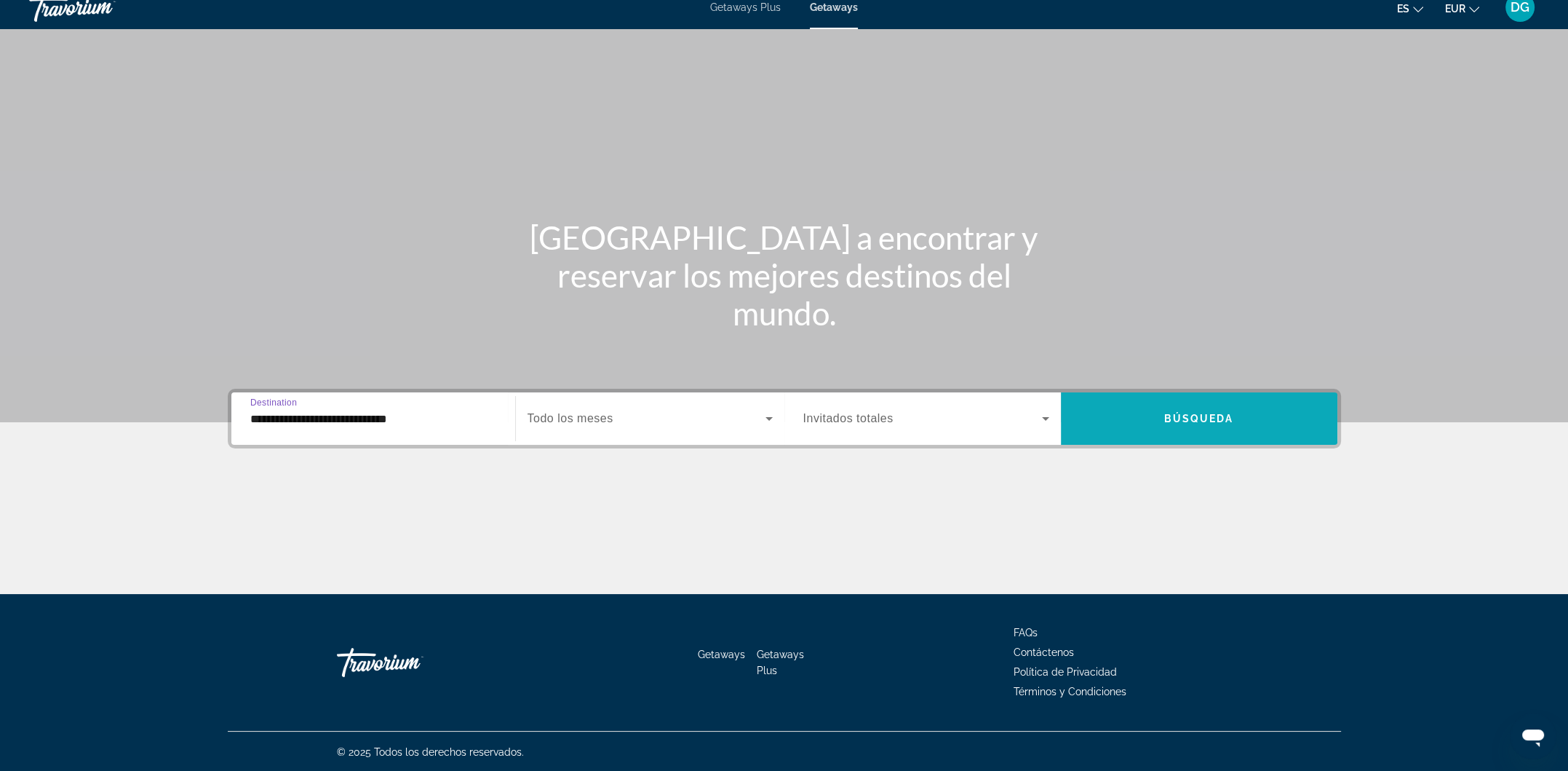
click at [1239, 424] on span "Search widget" at bounding box center [1199, 418] width 276 height 35
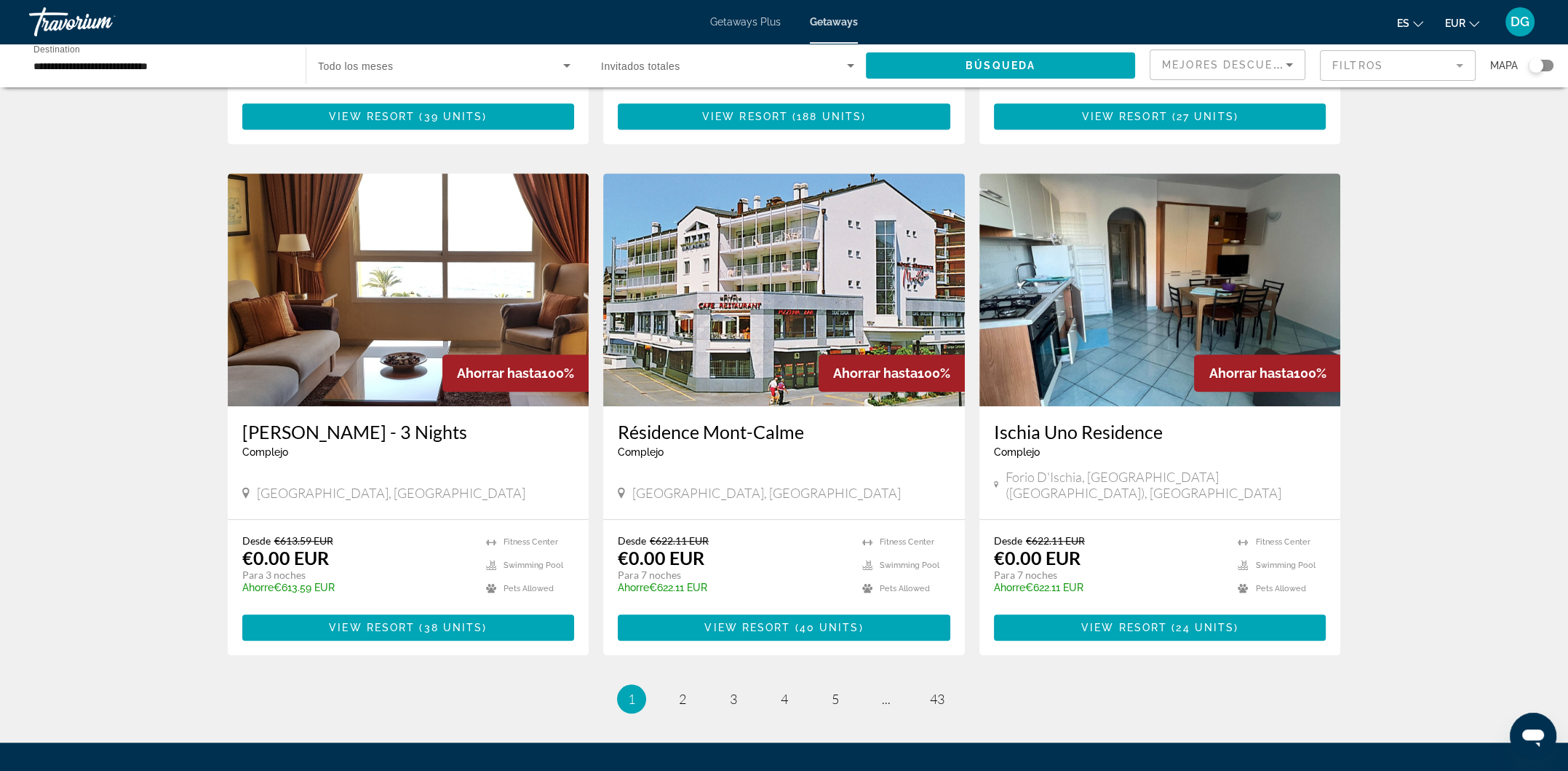
scroll to position [1553, 0]
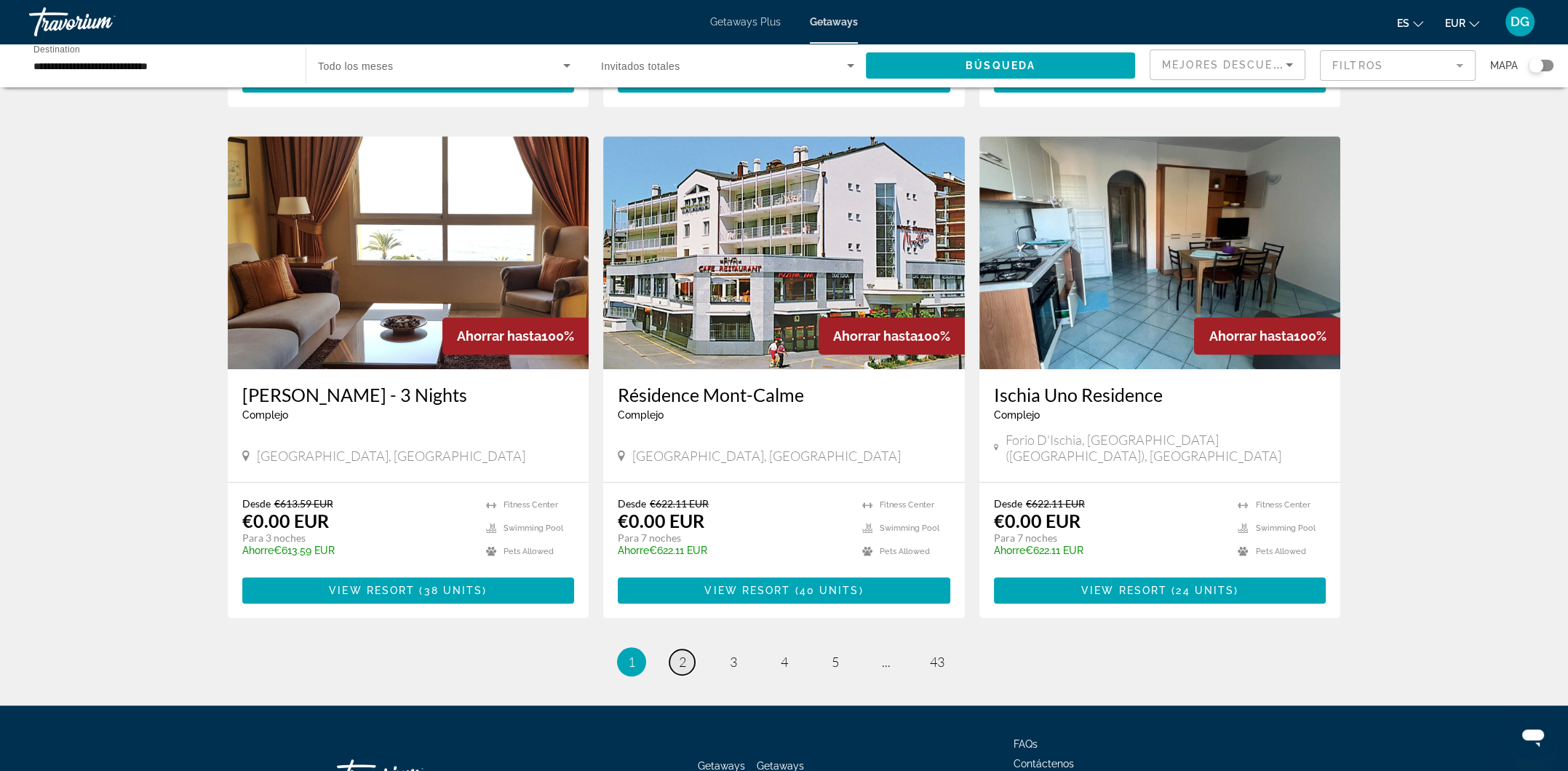
click at [682, 654] on span "2" at bounding box center [682, 662] width 7 height 16
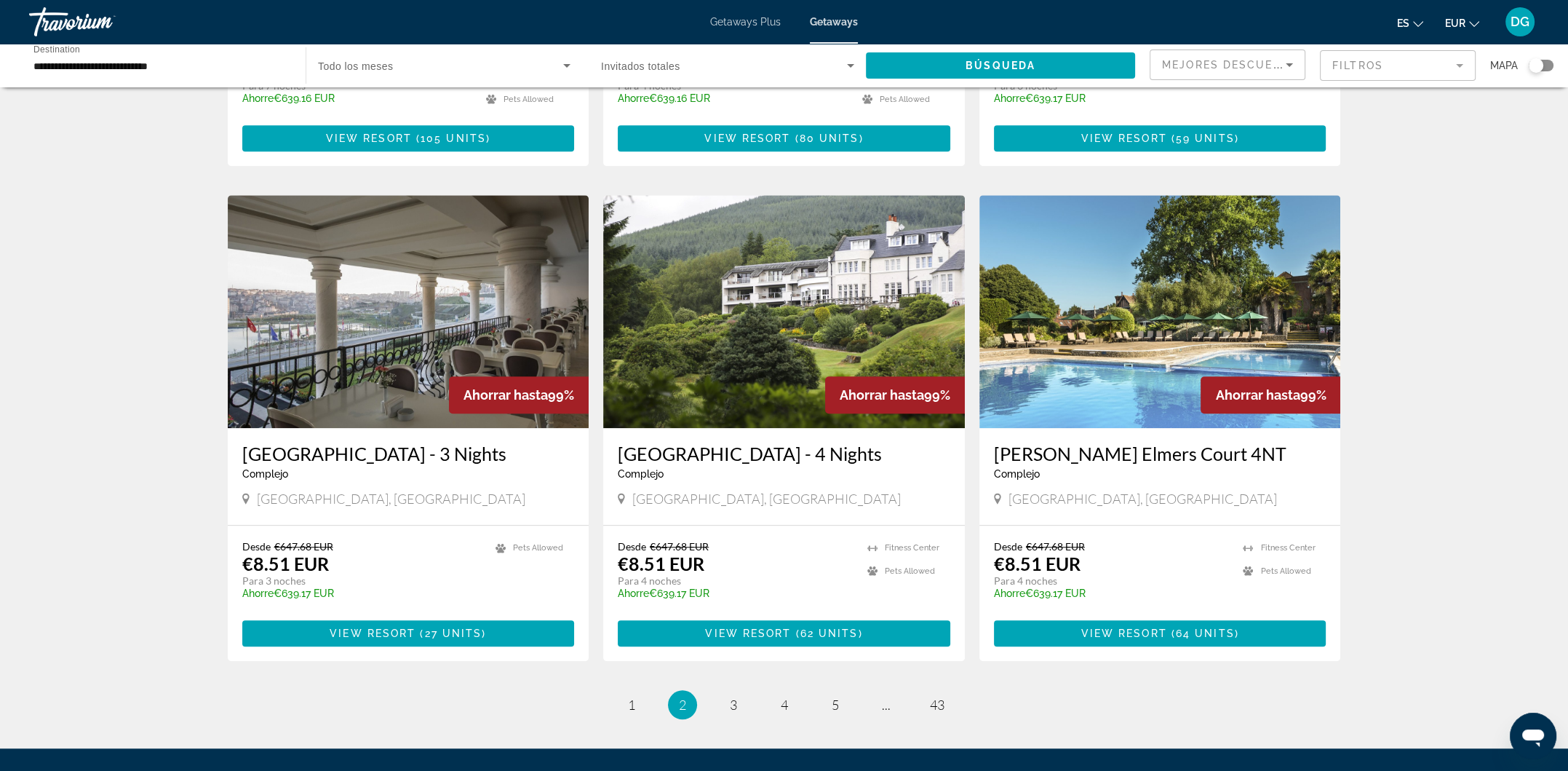
scroll to position [1504, 0]
click at [724, 692] on link "page 3" at bounding box center [734, 705] width 26 height 26
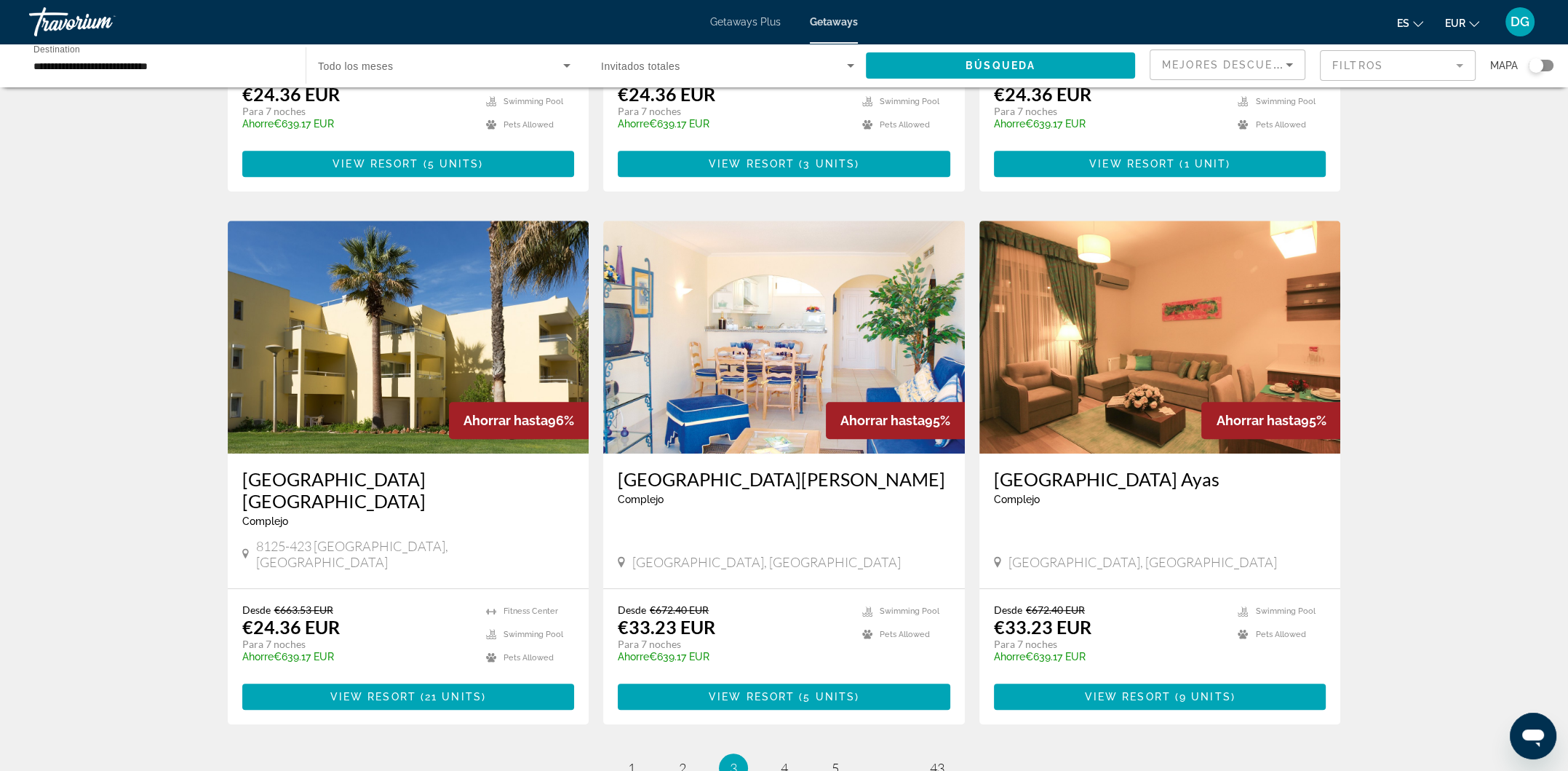
scroll to position [1456, 0]
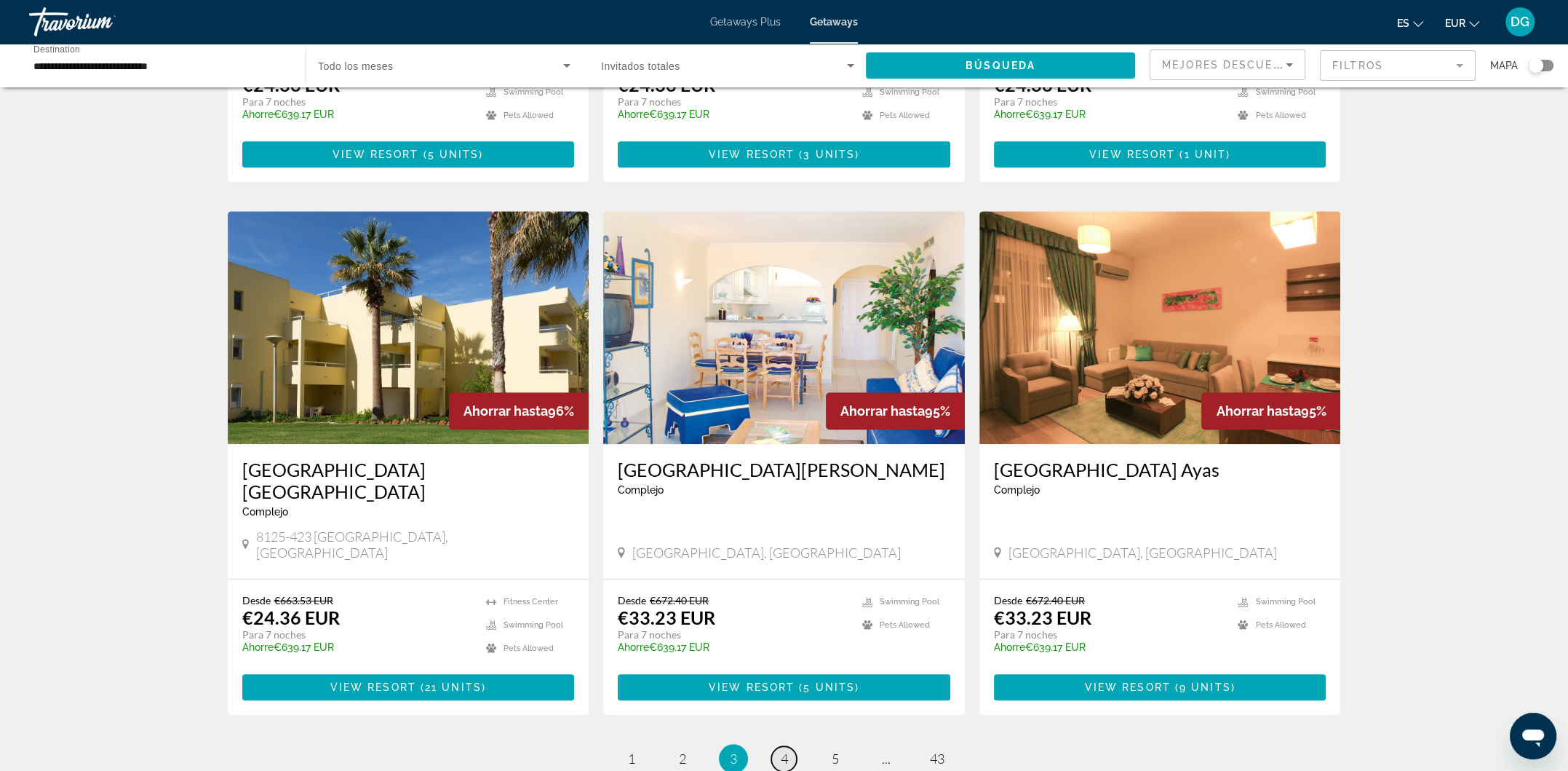
click at [793, 746] on link "page 4" at bounding box center [784, 759] width 26 height 26
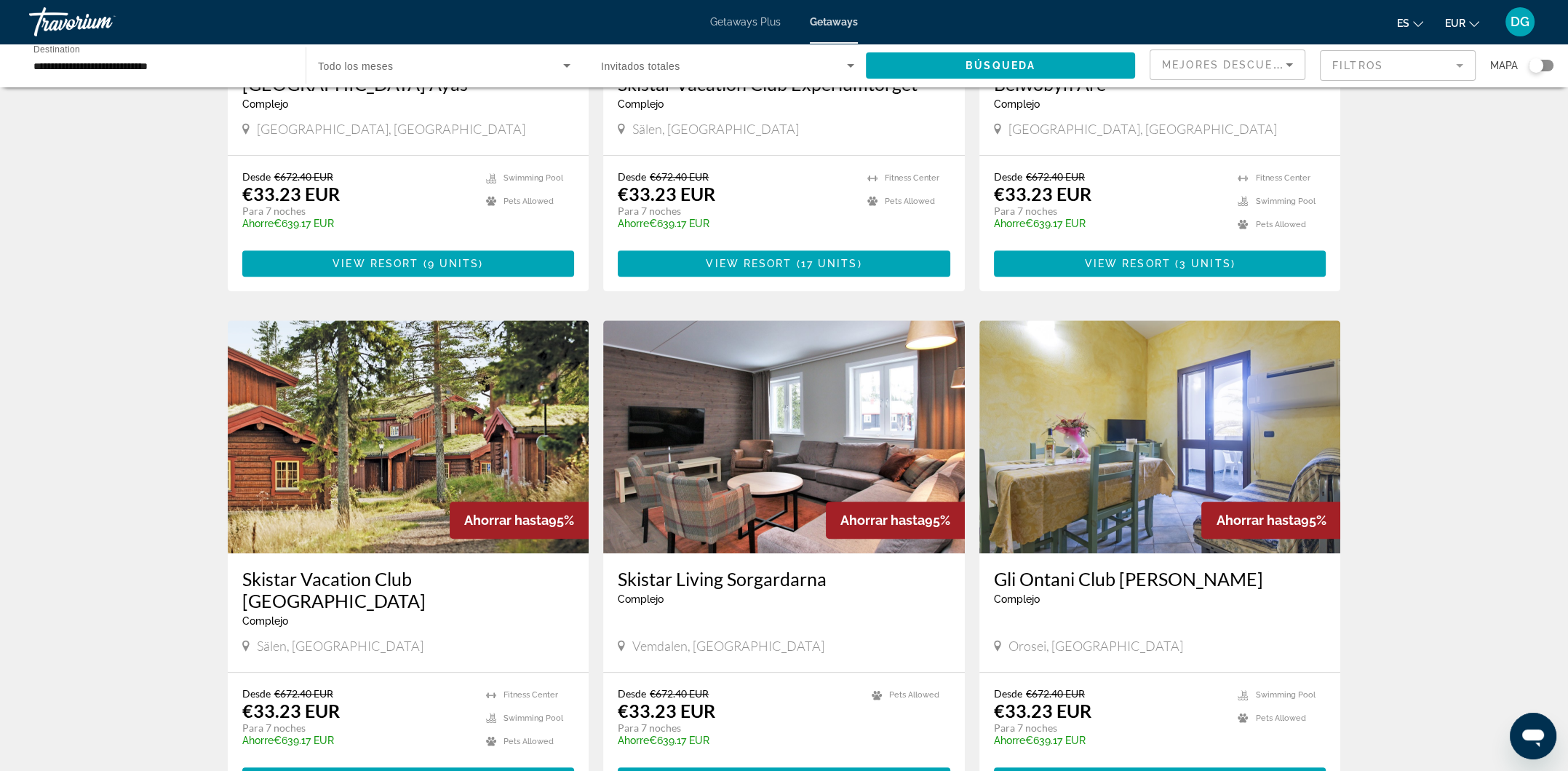
scroll to position [1408, 0]
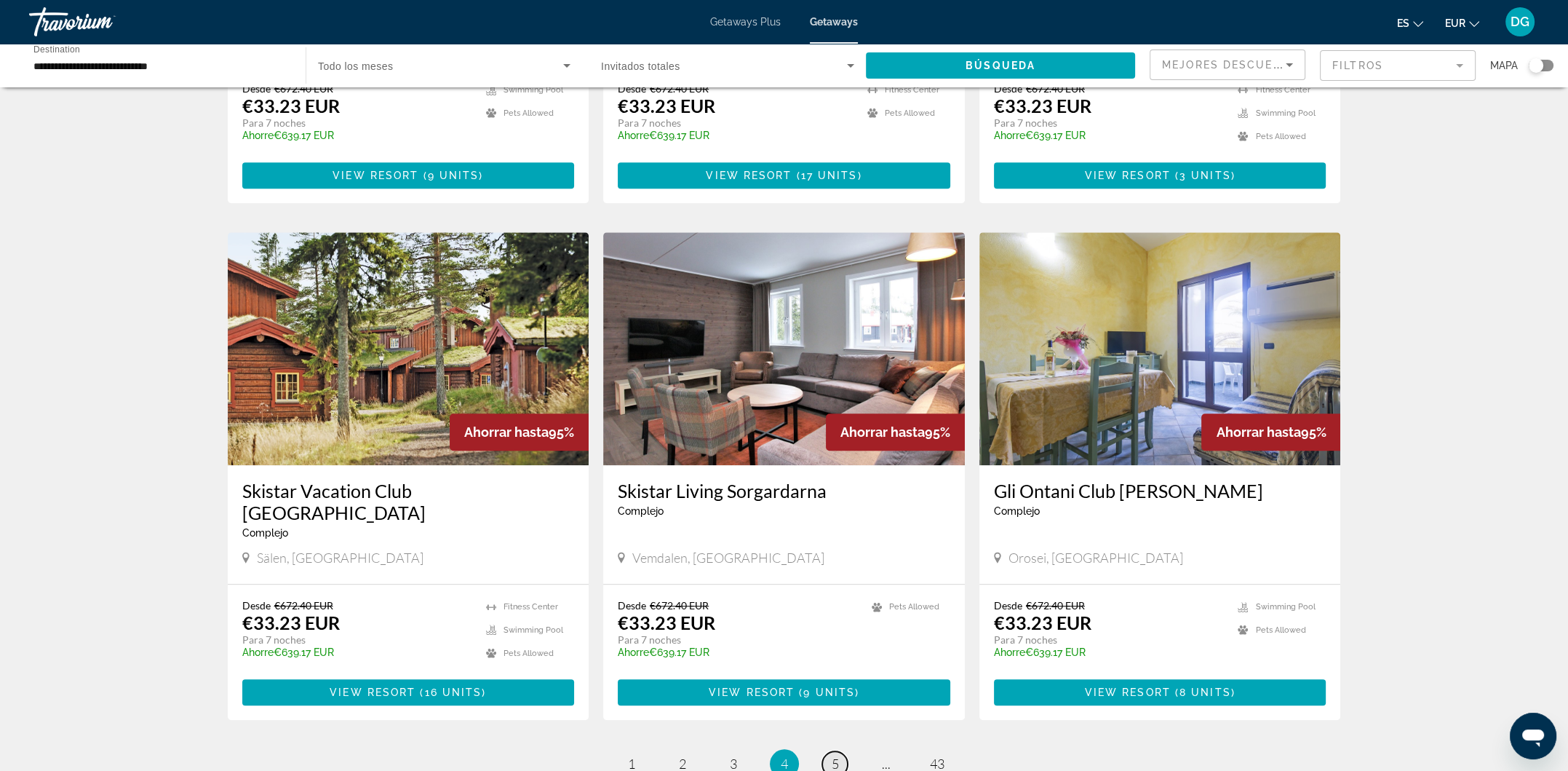
click at [832, 756] on span "5" at bounding box center [835, 764] width 7 height 16
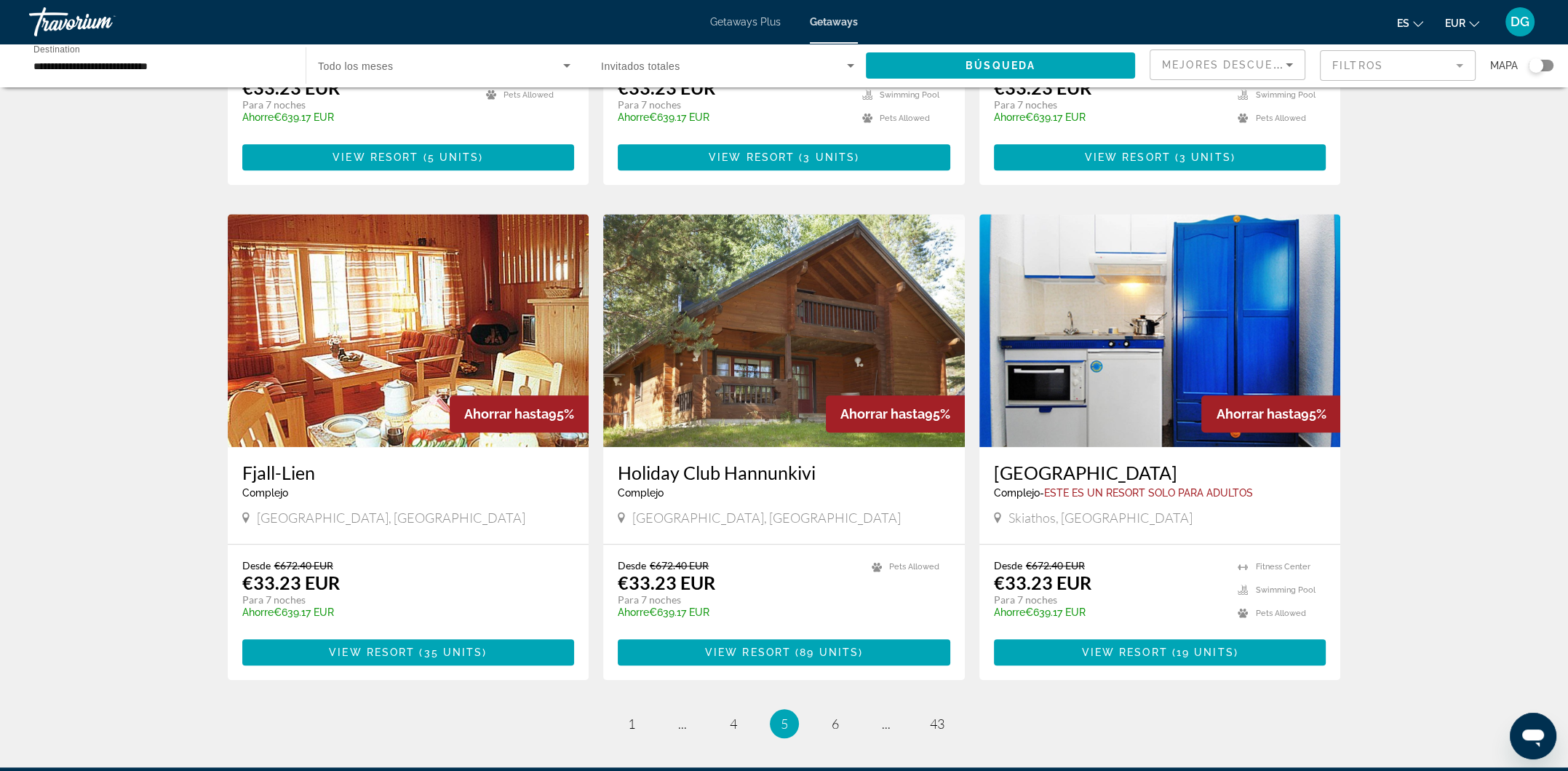
scroll to position [1504, 0]
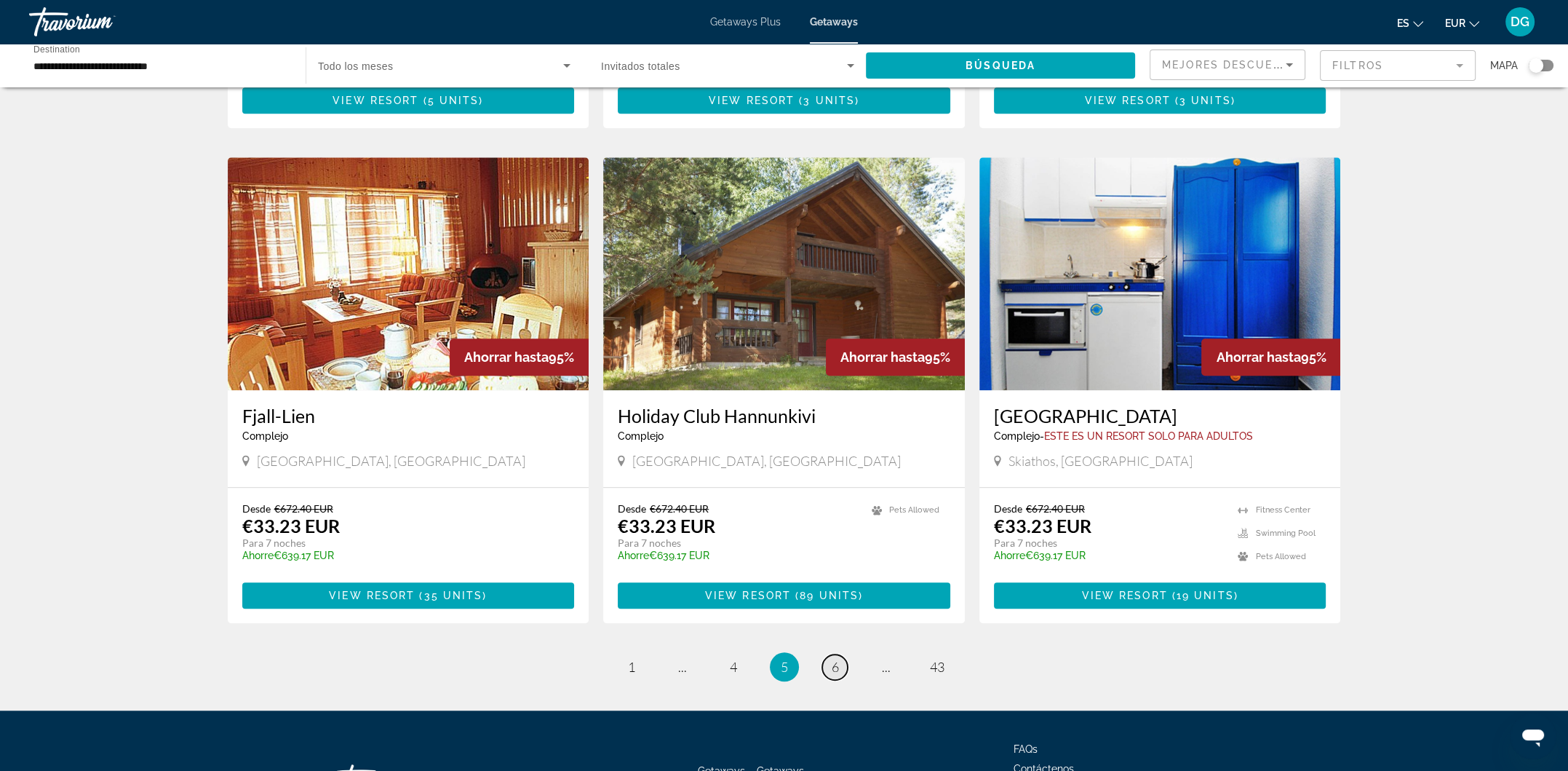
click at [840, 655] on link "page 6" at bounding box center [835, 668] width 26 height 26
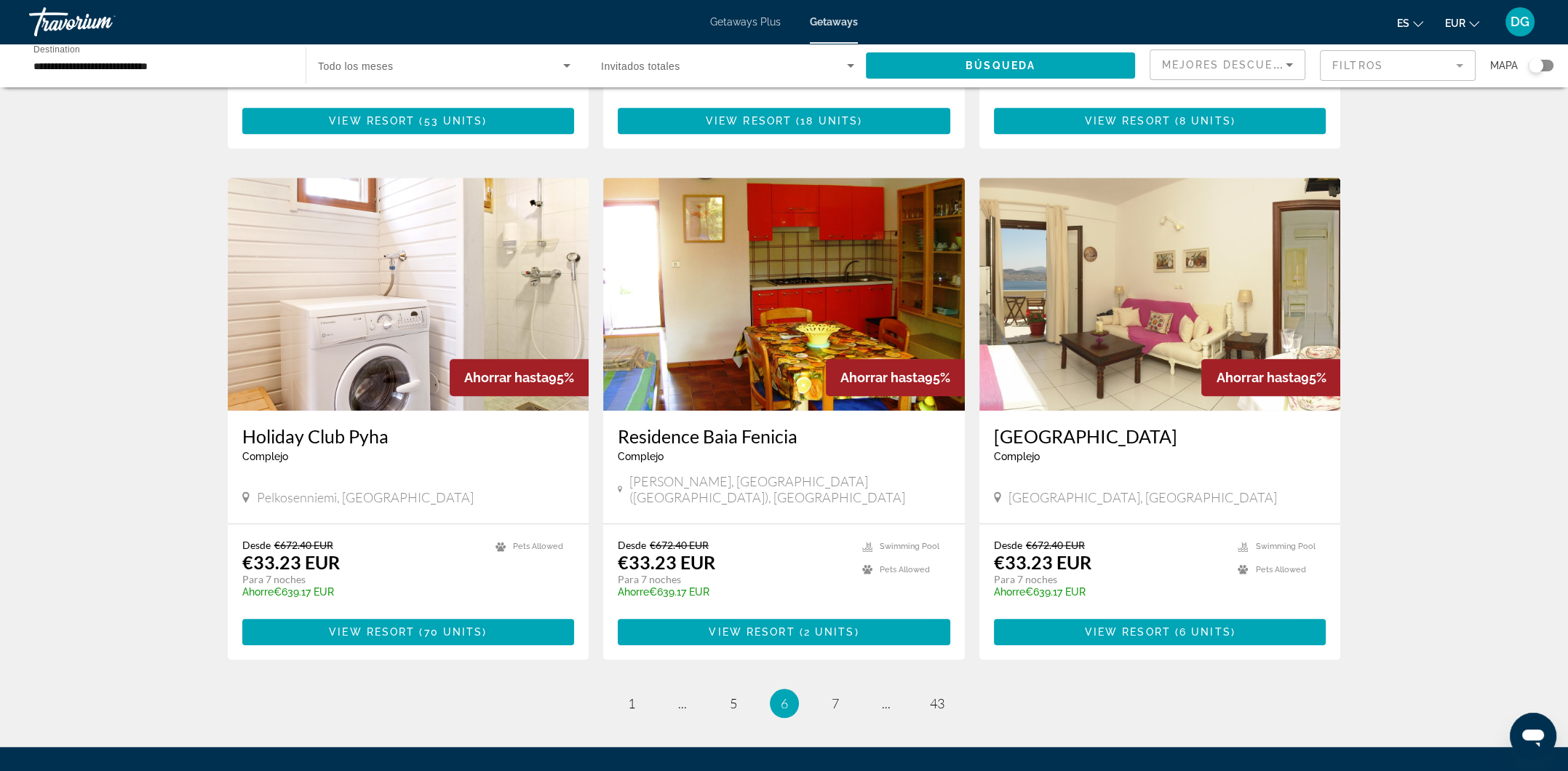
scroll to position [1504, 0]
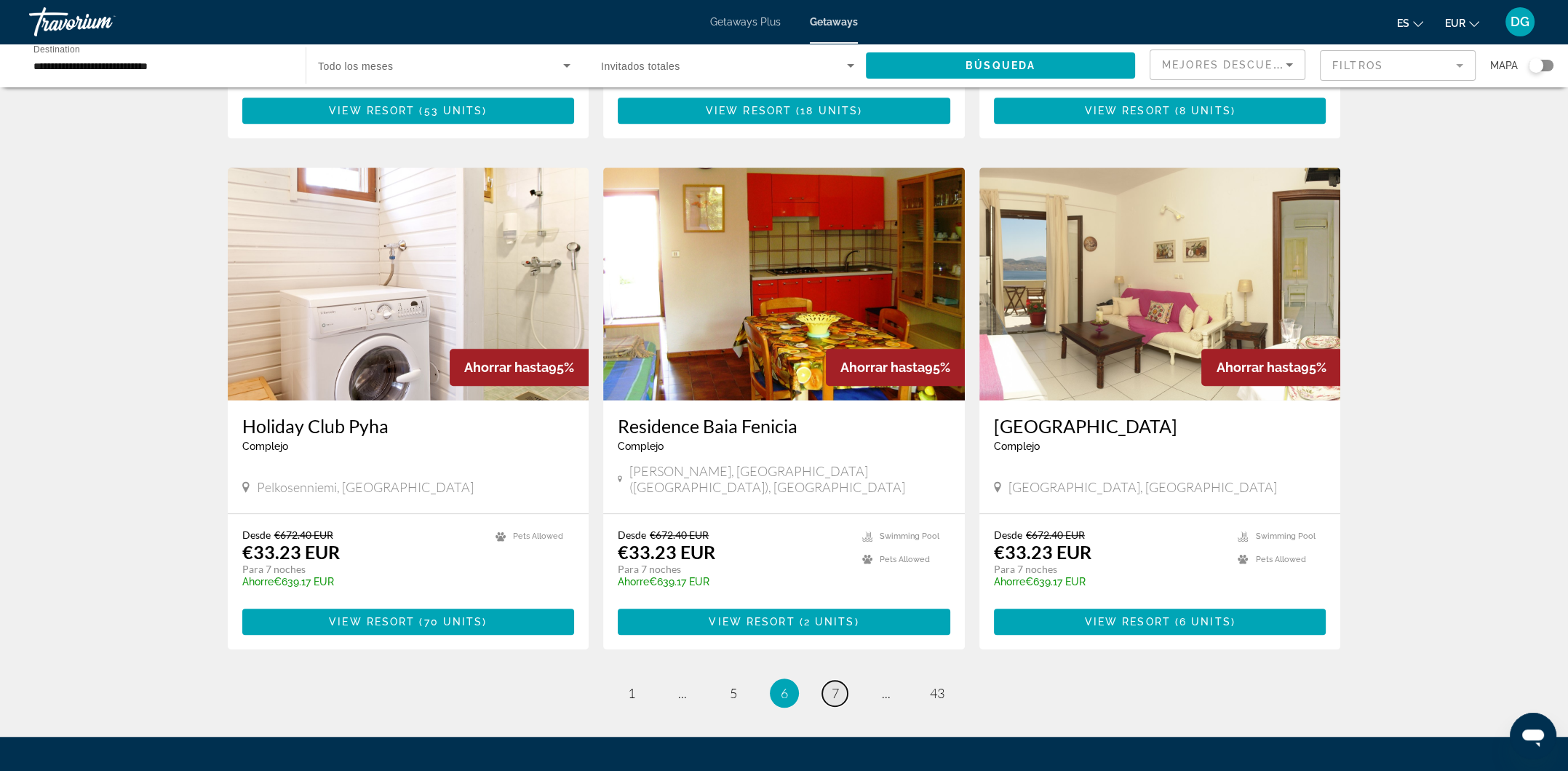
click at [836, 680] on link "page 7" at bounding box center [835, 693] width 26 height 26
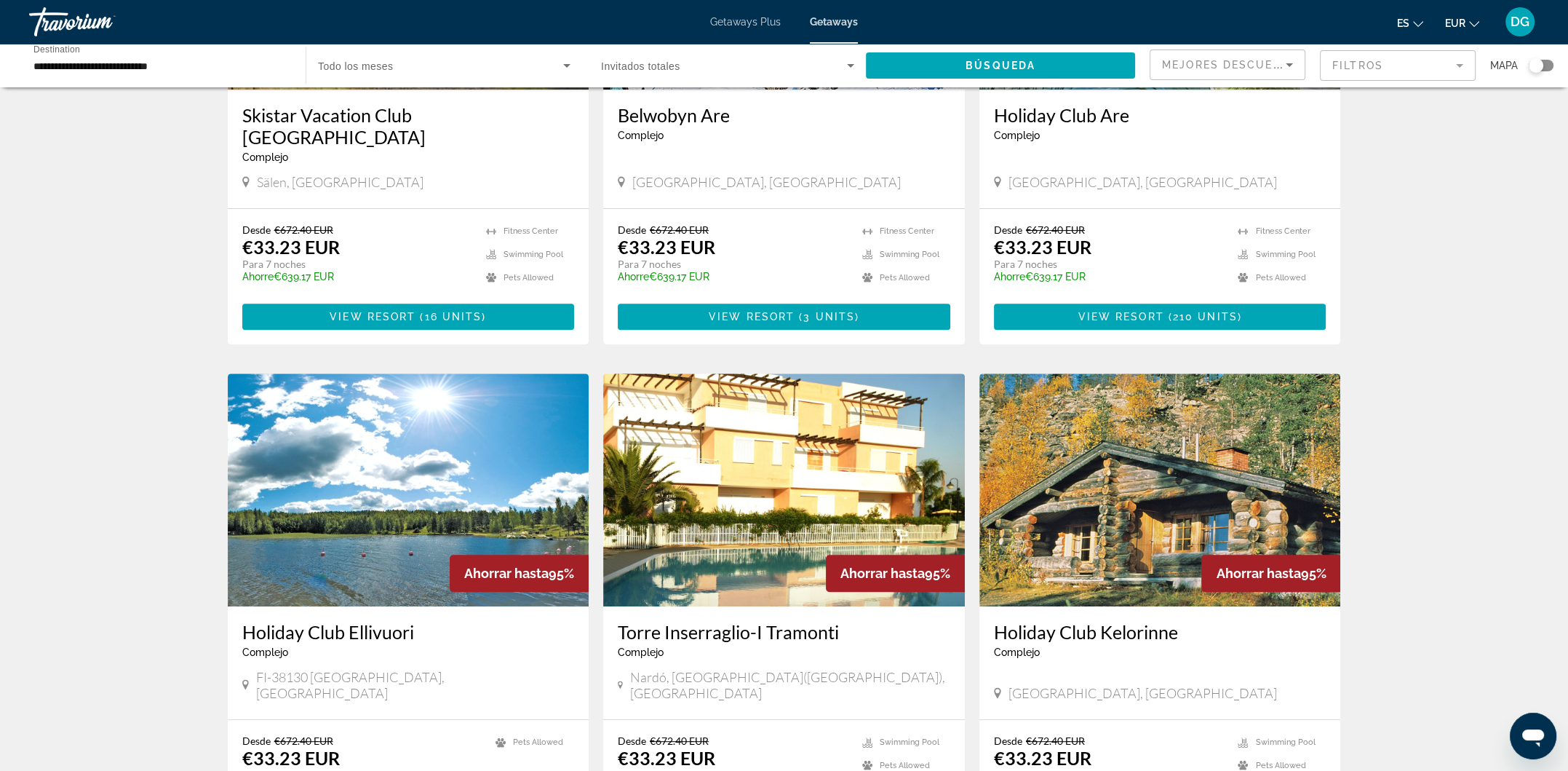
scroll to position [776, 0]
click at [756, 24] on span "Getaways Plus" at bounding box center [745, 22] width 71 height 12
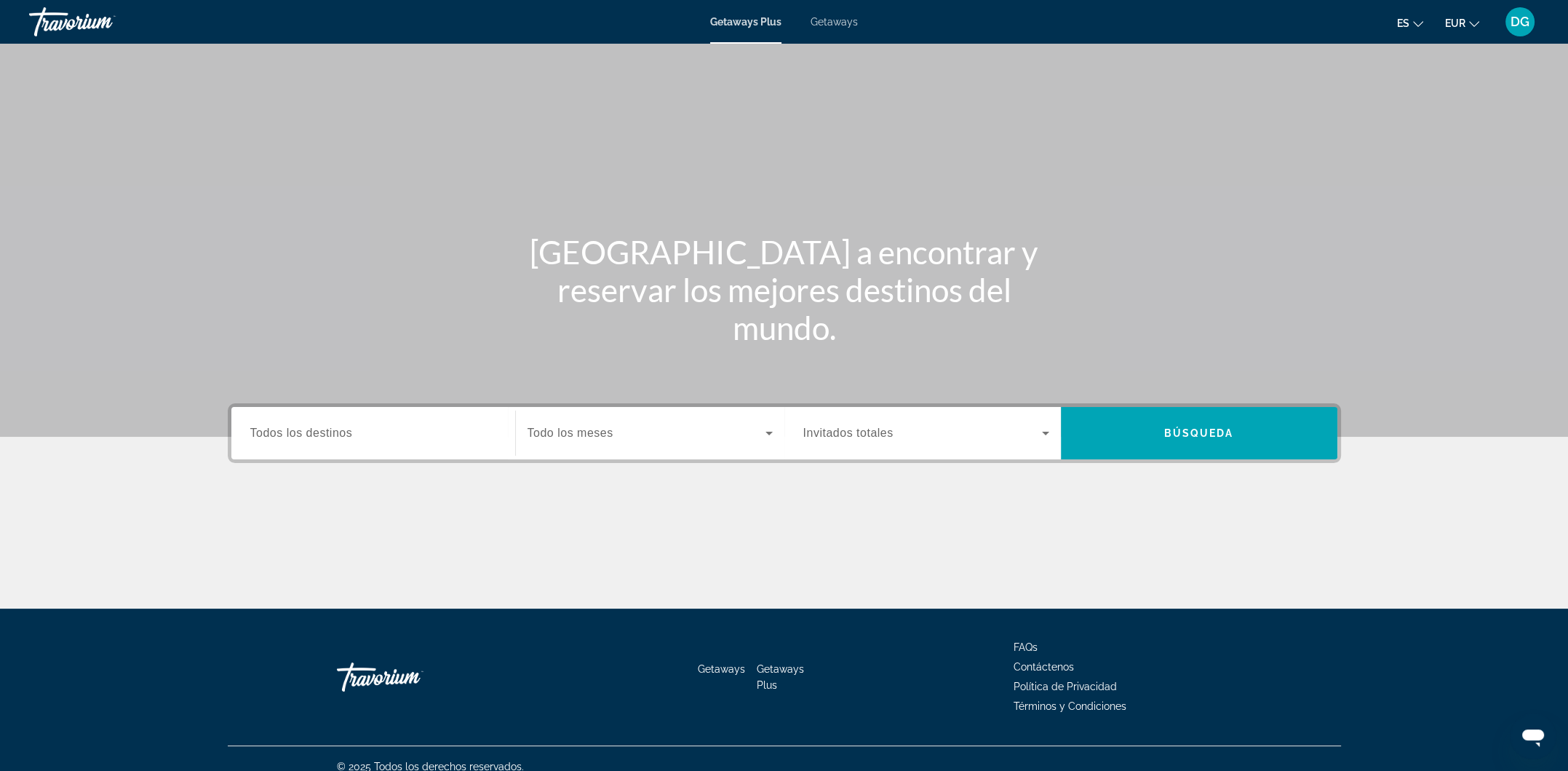
click at [290, 439] on label "Destination Todos los destinos" at bounding box center [301, 433] width 102 height 13
click at [290, 439] on input "Destination Todos los destinos" at bounding box center [373, 434] width 246 height 18
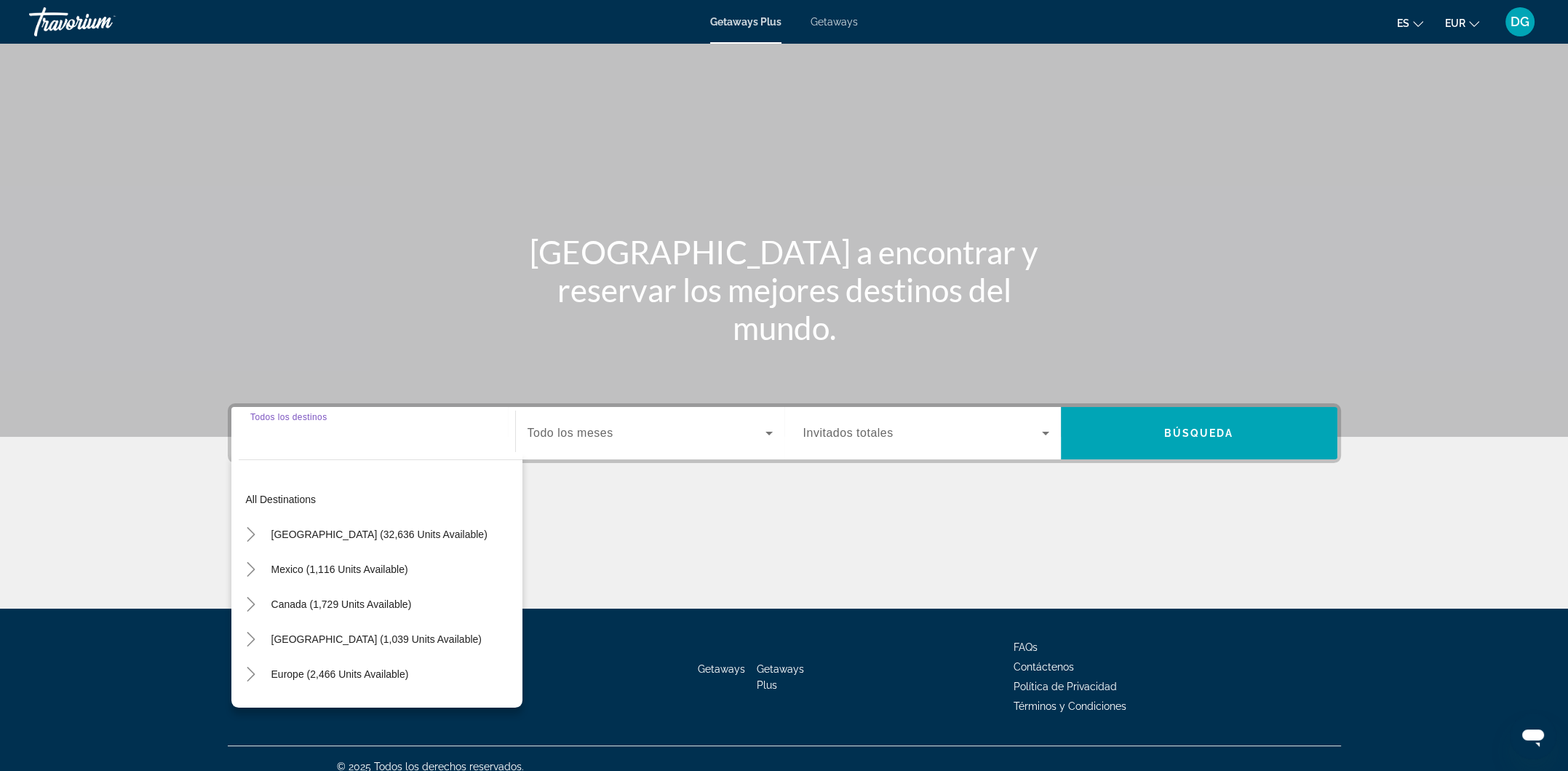
scroll to position [15, 0]
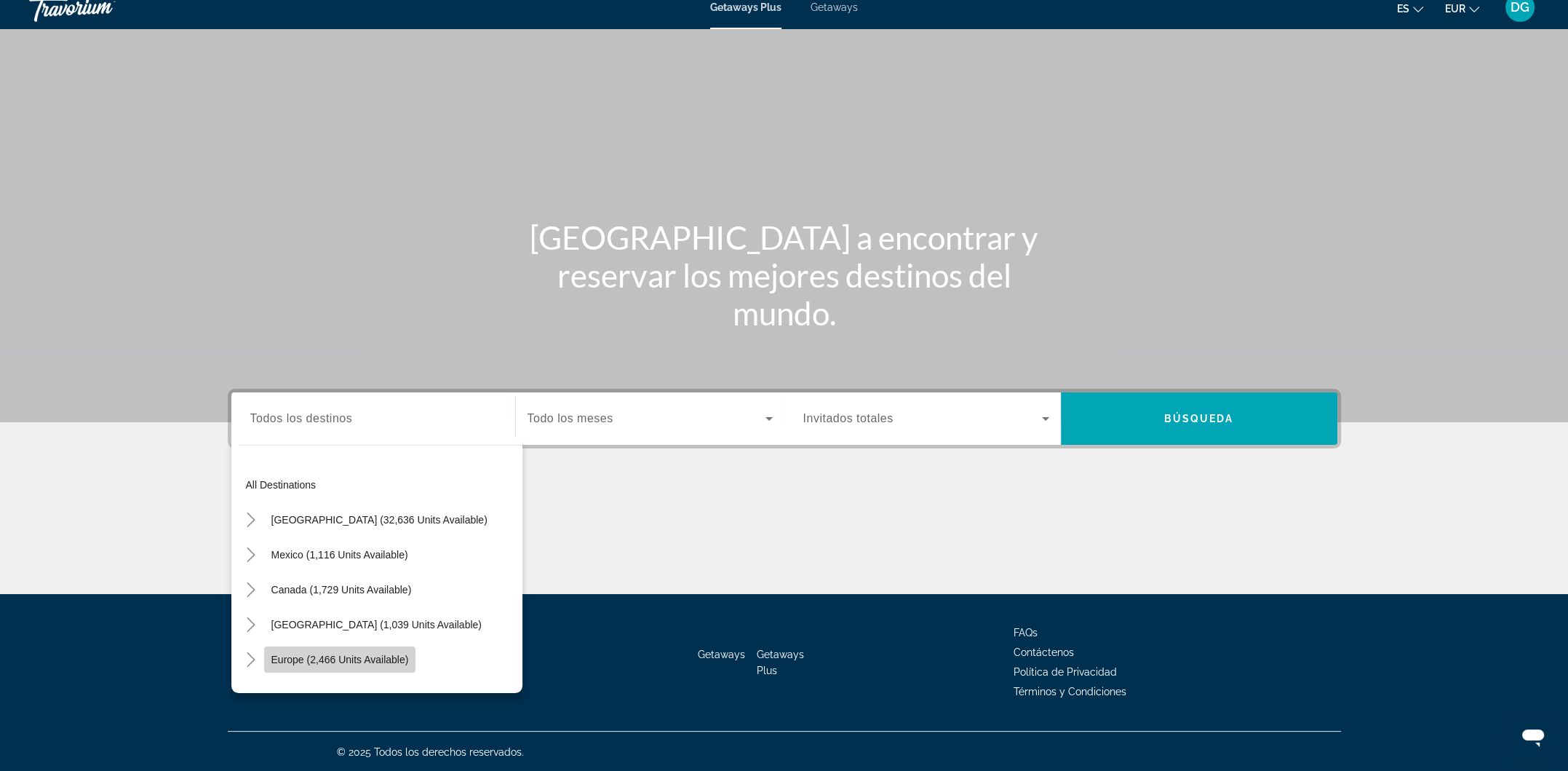
click at [314, 659] on span "Europe (2,466 units available)" at bounding box center [340, 660] width 137 height 12
type input "**********"
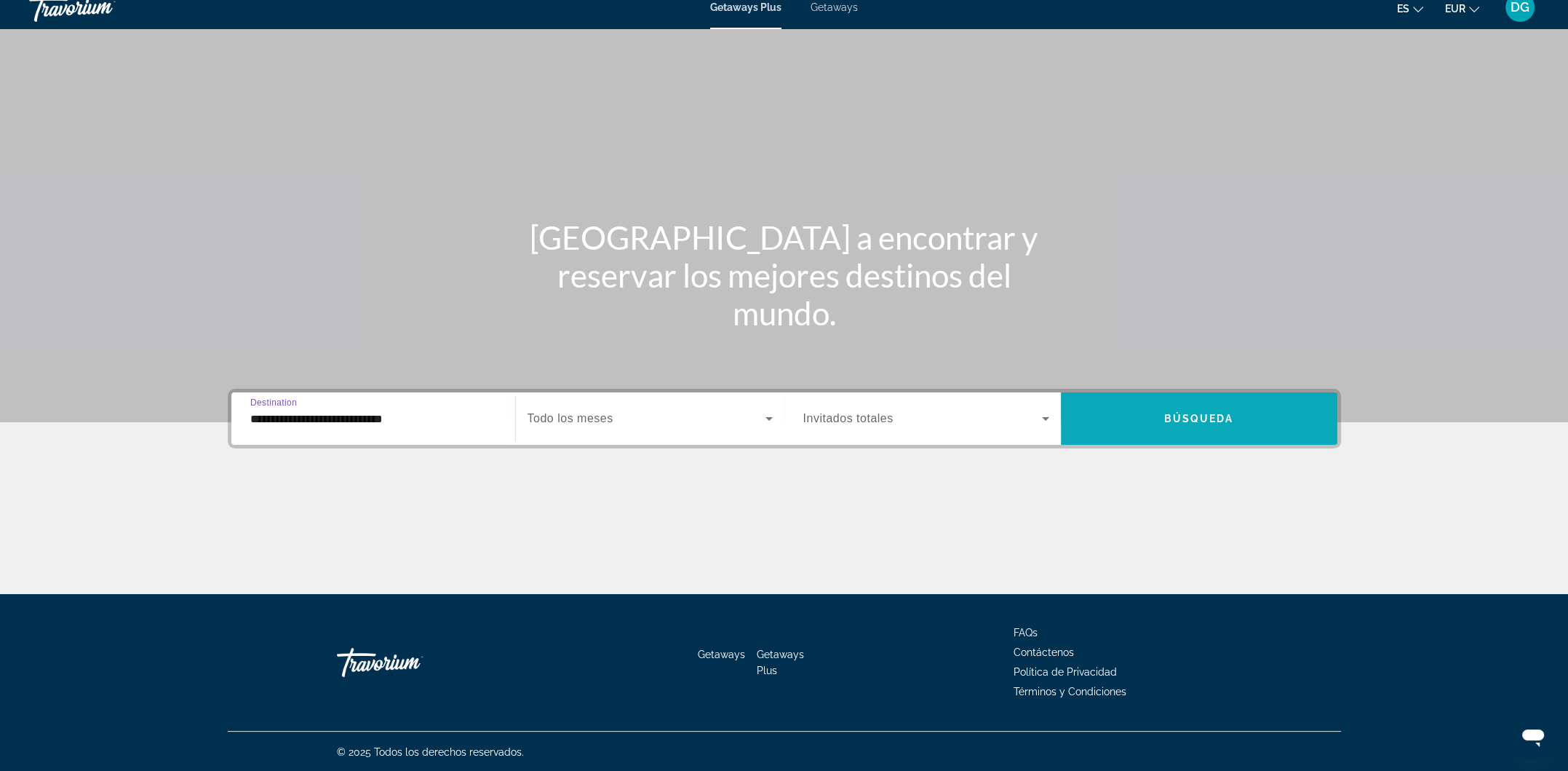
click at [1160, 431] on span "Search widget" at bounding box center [1199, 418] width 276 height 35
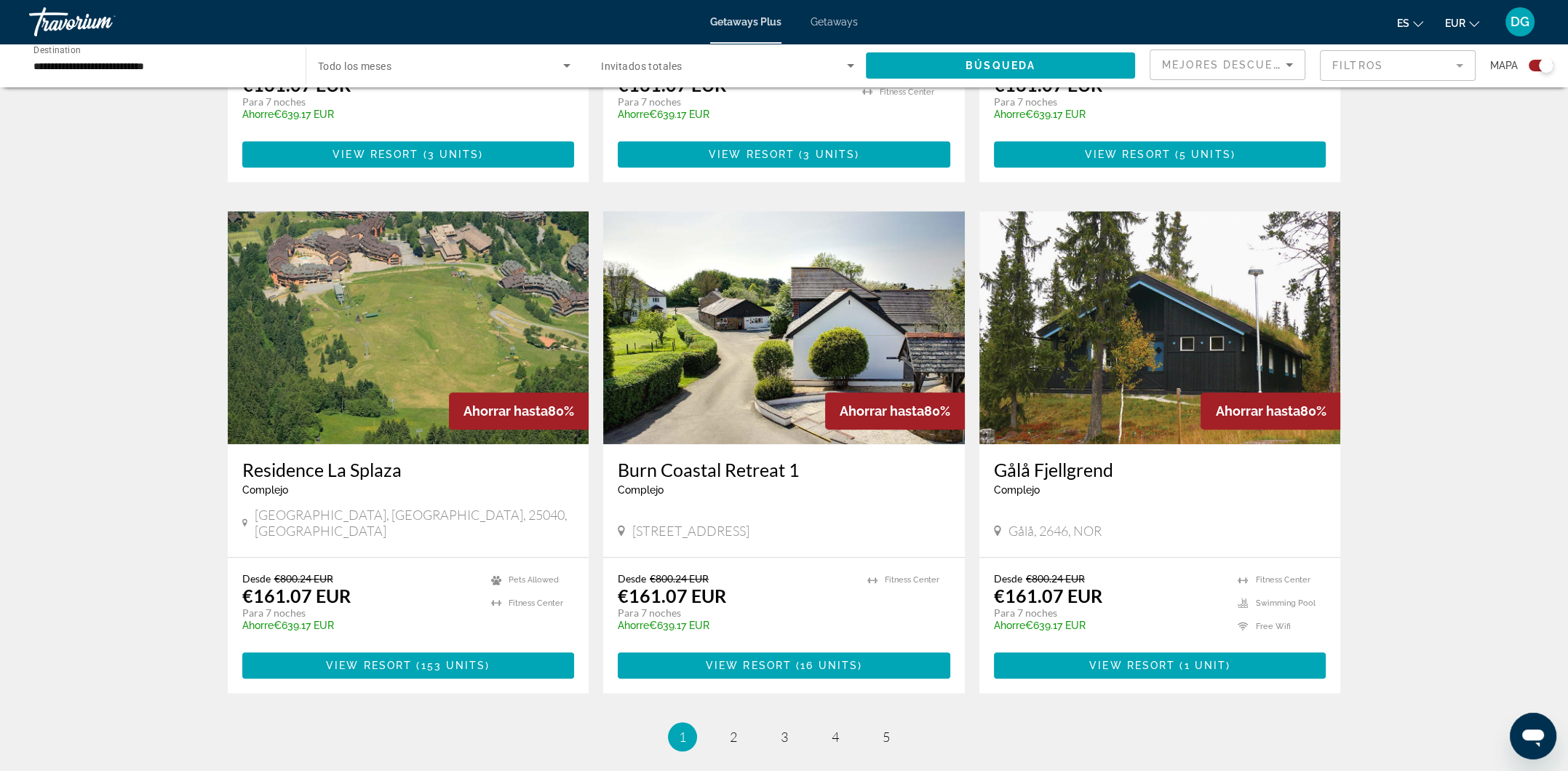
scroll to position [1990, 0]
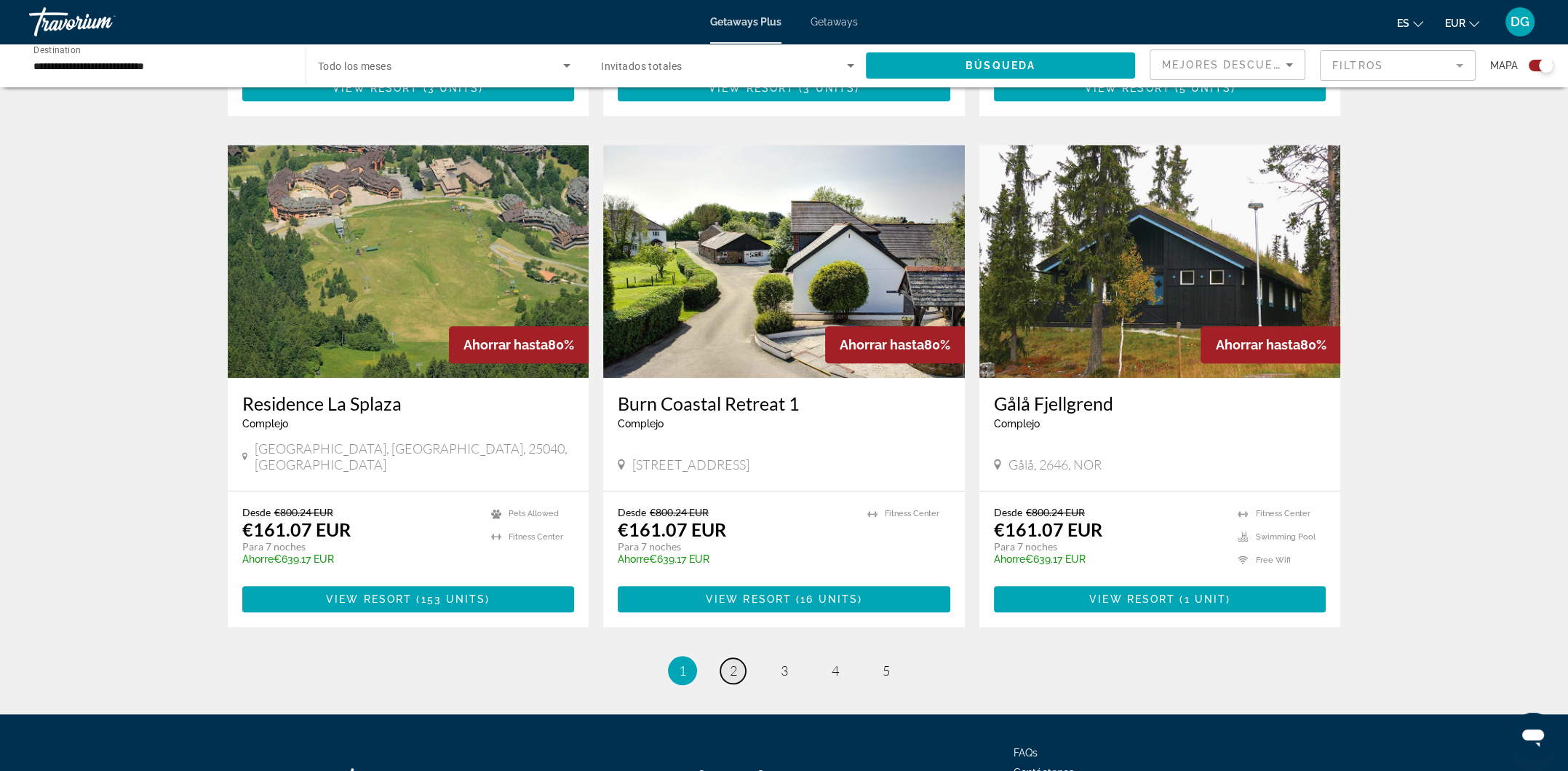
click at [737, 663] on span "2" at bounding box center [733, 671] width 7 height 16
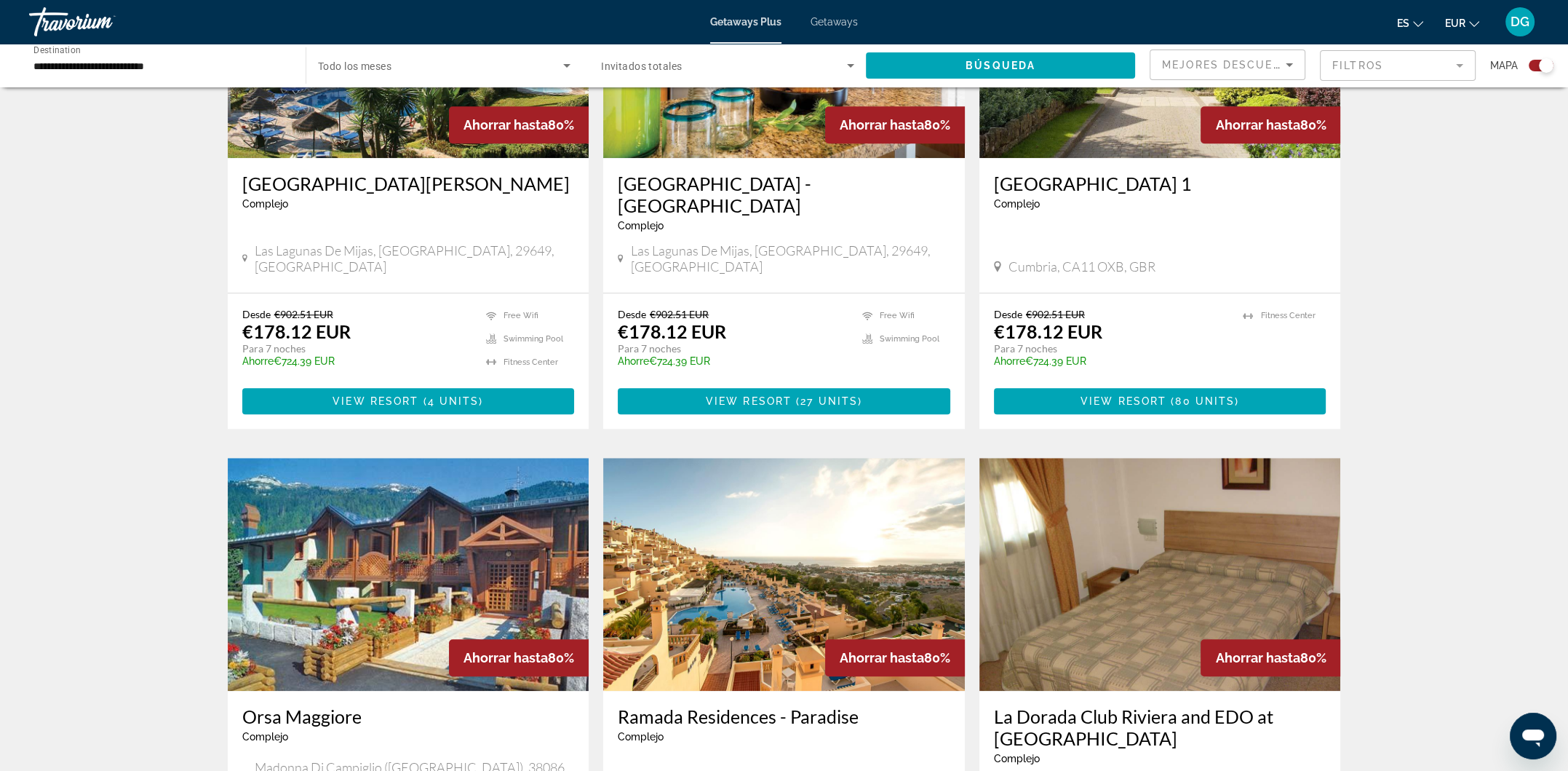
scroll to position [1990, 0]
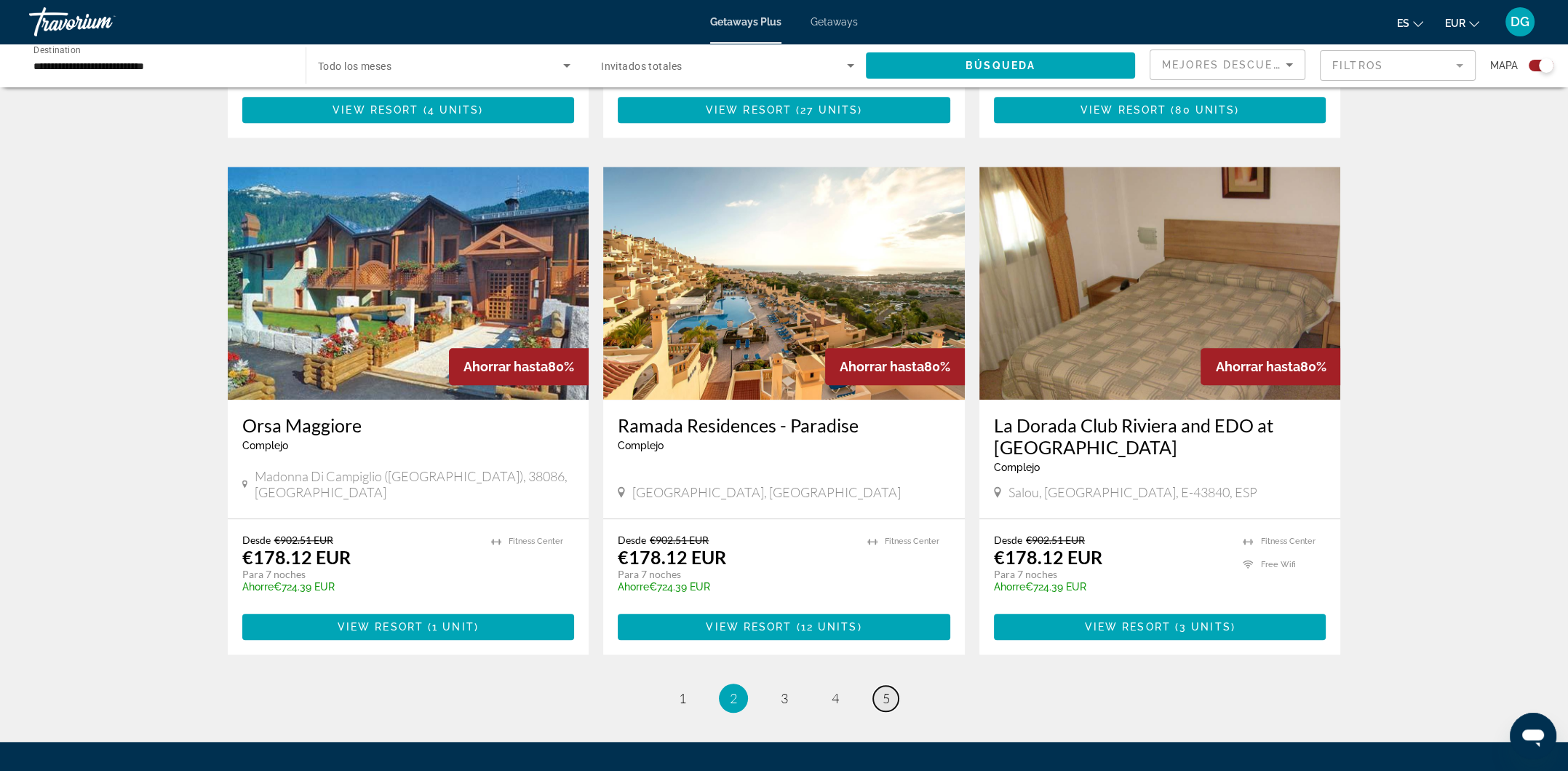
click at [881, 685] on link "page 5" at bounding box center [886, 698] width 26 height 26
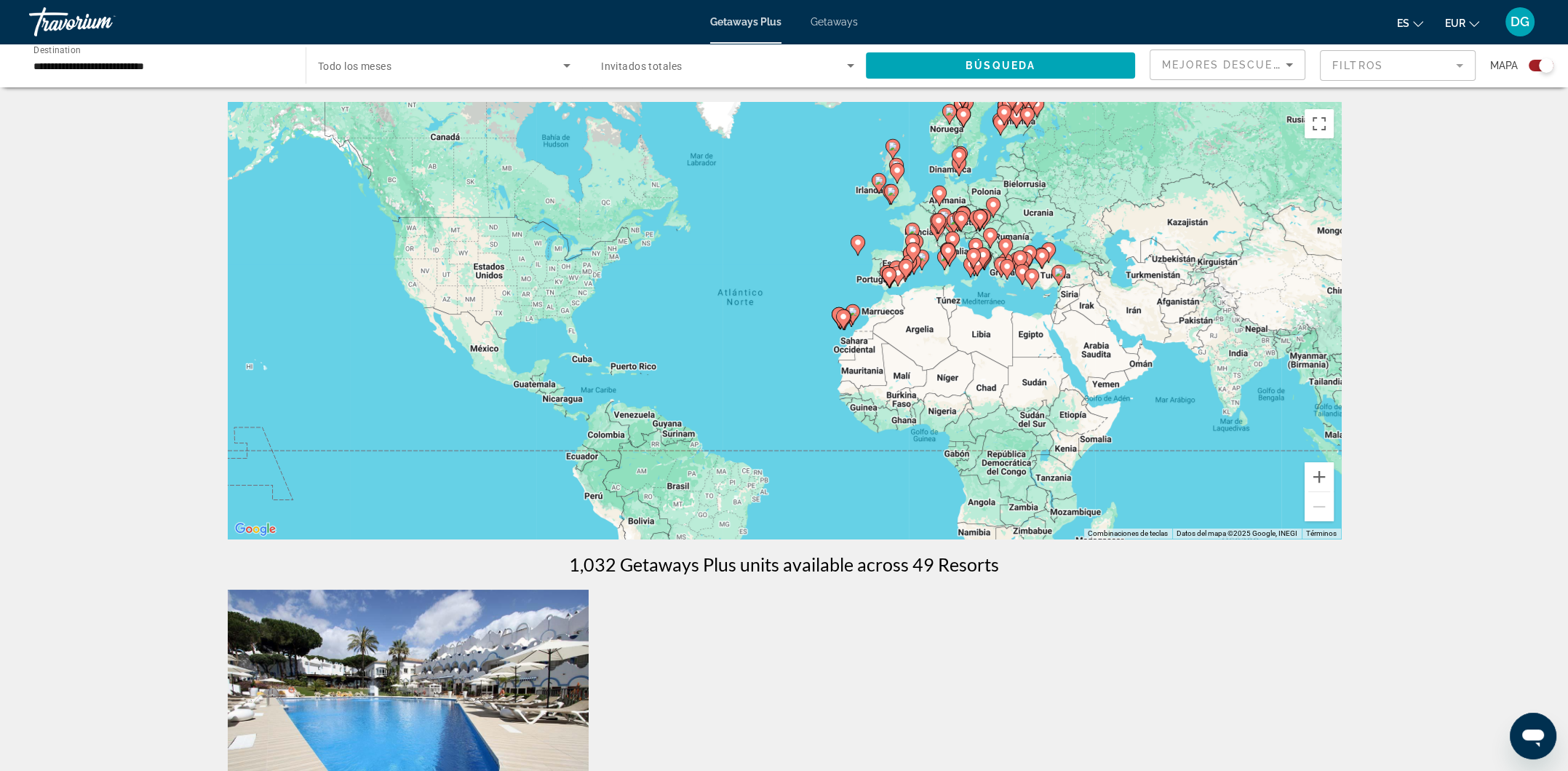
click at [895, 263] on icon "Main content" at bounding box center [895, 271] width 13 height 19
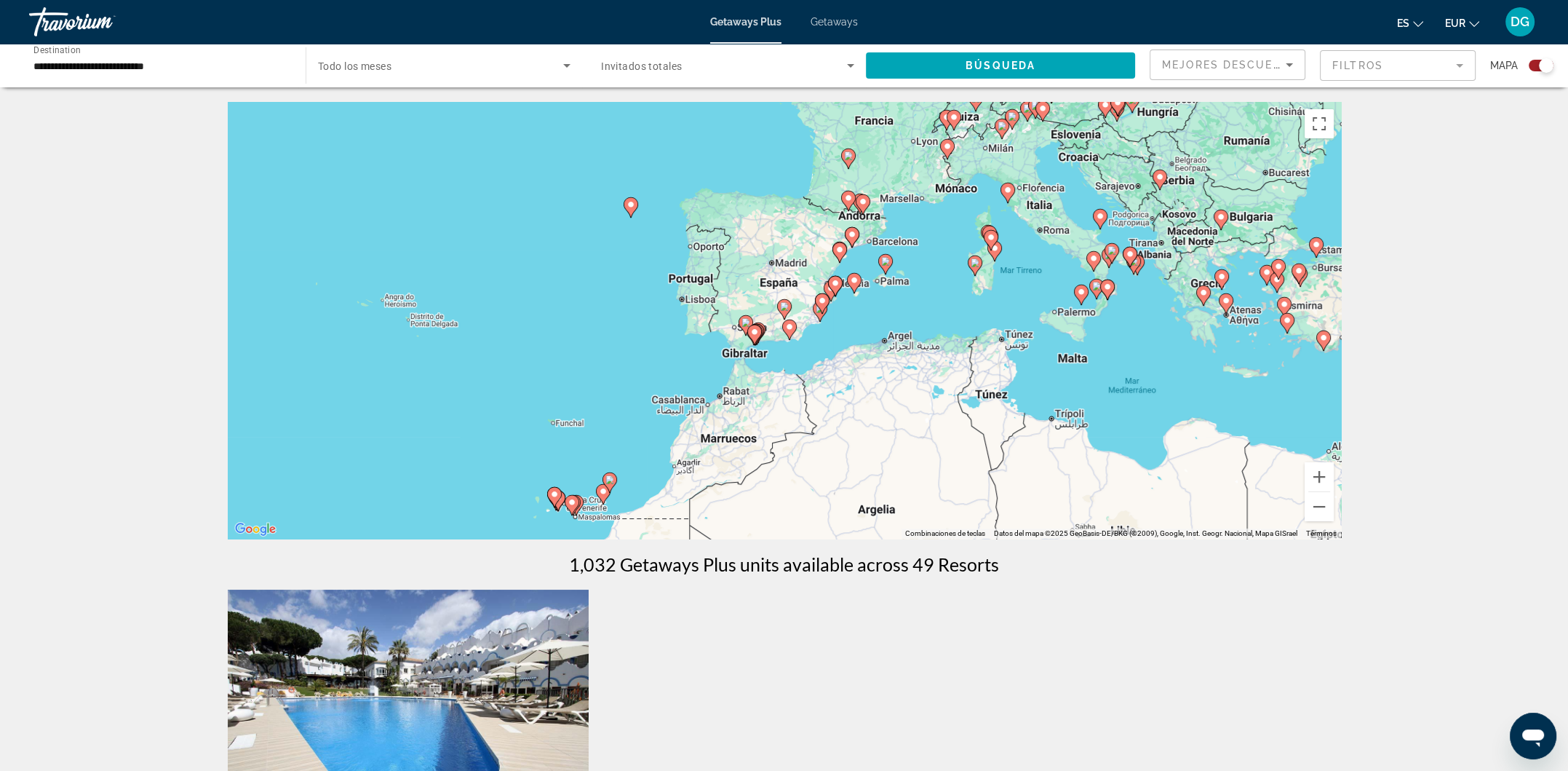
click at [782, 308] on image "Main content" at bounding box center [784, 306] width 9 height 9
type input "**********"
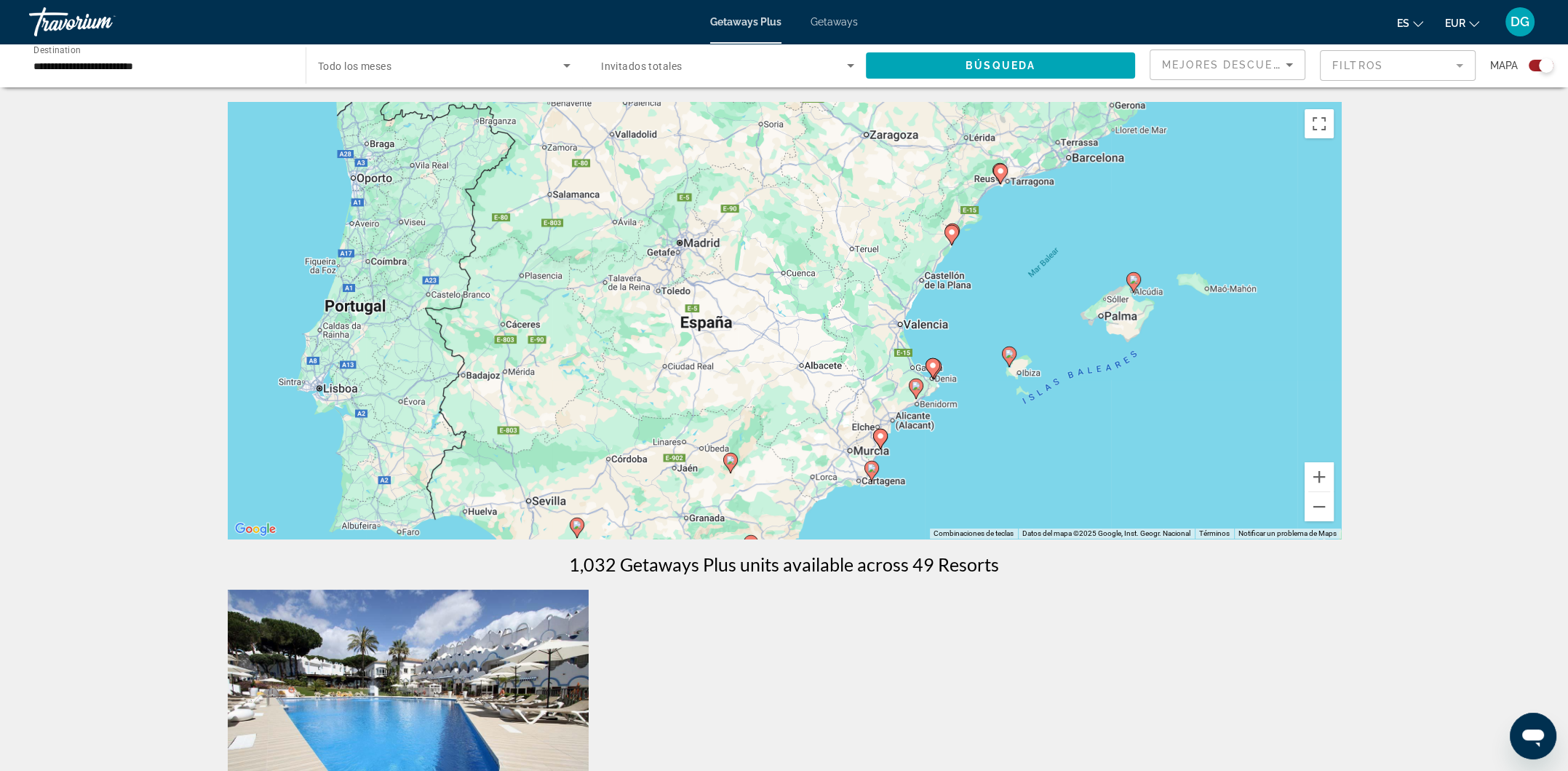
drag, startPoint x: 1111, startPoint y: 177, endPoint x: 1056, endPoint y: 332, distance: 164.5
click at [1056, 332] on div "Para activar la función de arrastre con el teclado, pulsa Alt + Intro. Cuando h…" at bounding box center [784, 319] width 1114 height 437
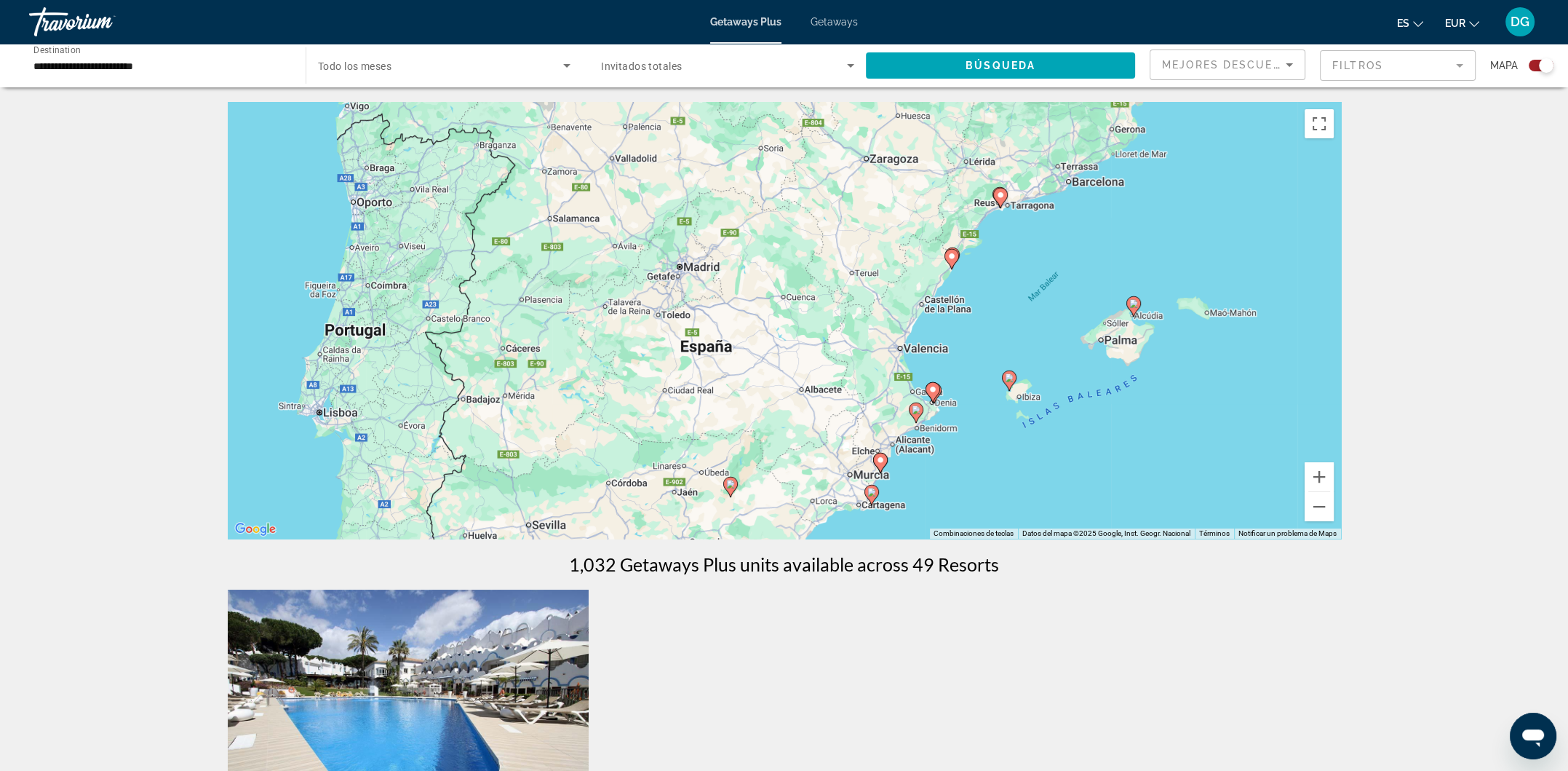
drag, startPoint x: 990, startPoint y: 290, endPoint x: 990, endPoint y: 316, distance: 26.0
click at [990, 316] on div "Para activar la función de arrastre con el teclado, pulsa Alt + Intro. Cuando h…" at bounding box center [784, 319] width 1114 height 437
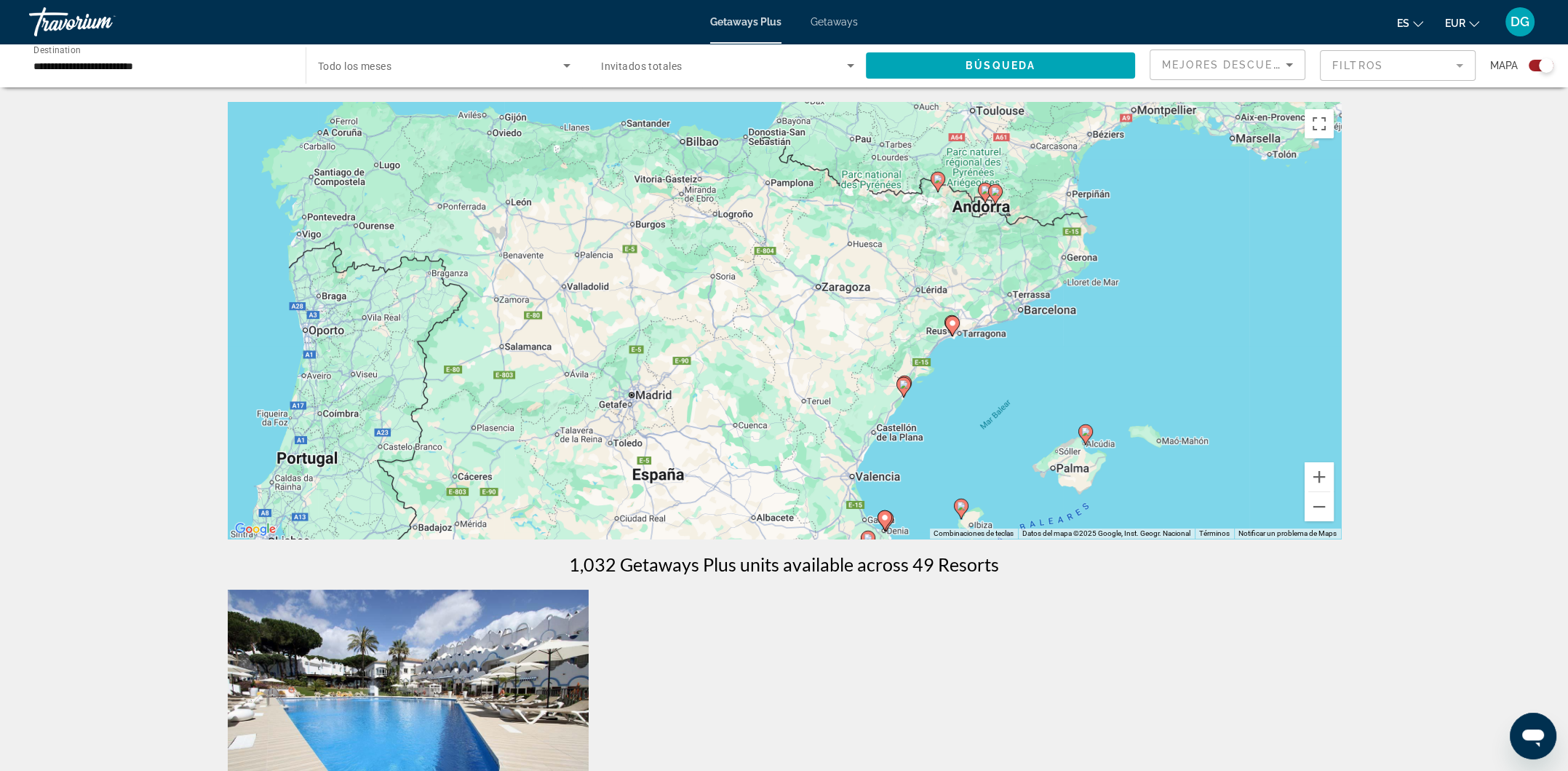
drag, startPoint x: 1115, startPoint y: 249, endPoint x: 1066, endPoint y: 384, distance: 143.6
click at [1066, 384] on div "Para activar la función de arrastre con el teclado, pulsa Alt + Intro. Cuando h…" at bounding box center [784, 319] width 1114 height 437
click at [955, 324] on image "Main content" at bounding box center [953, 323] width 9 height 9
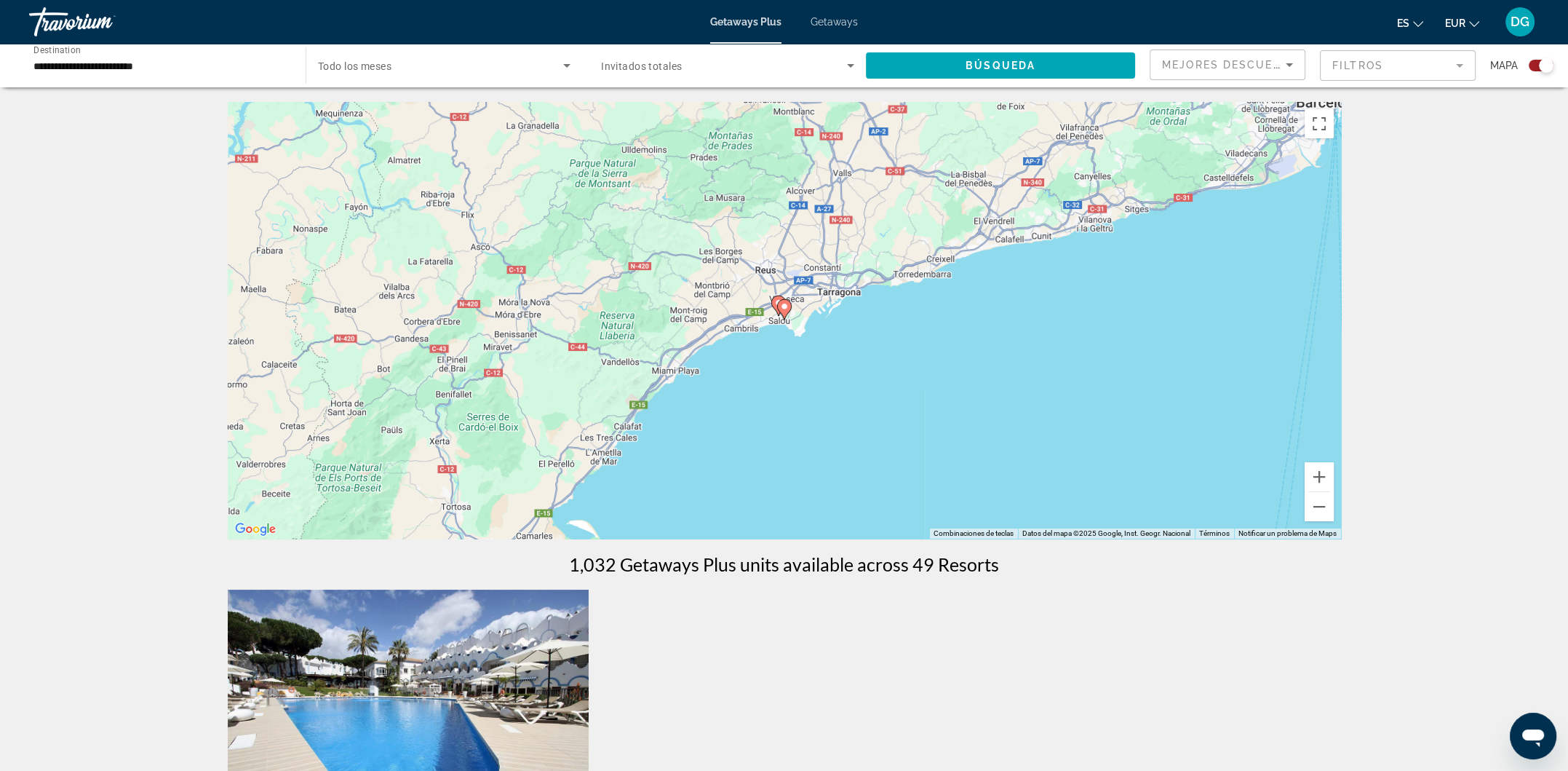
click at [784, 311] on image "Main content" at bounding box center [784, 306] width 9 height 9
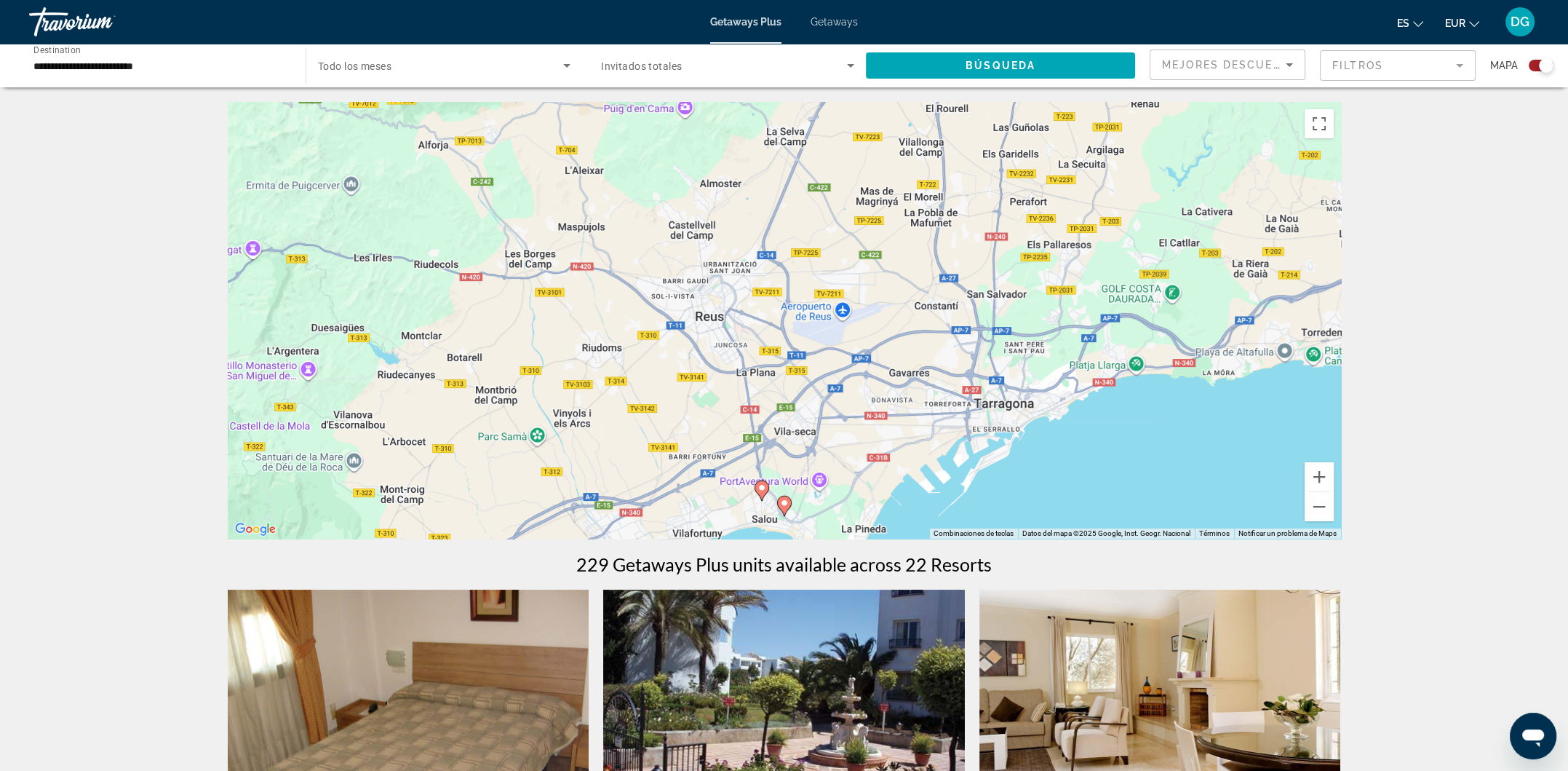
click at [785, 501] on image "Main content" at bounding box center [784, 502] width 9 height 9
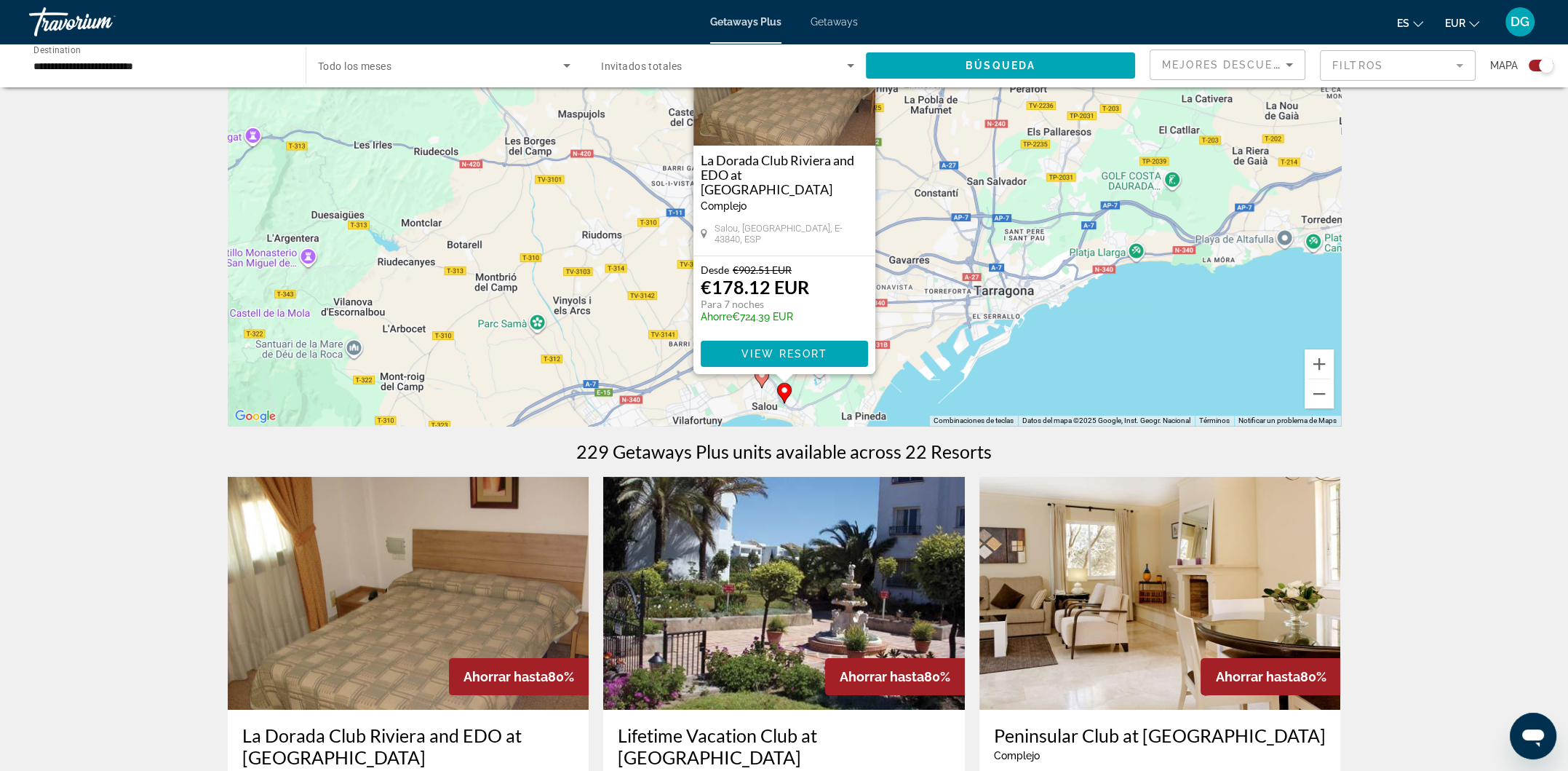
scroll to position [96, 0]
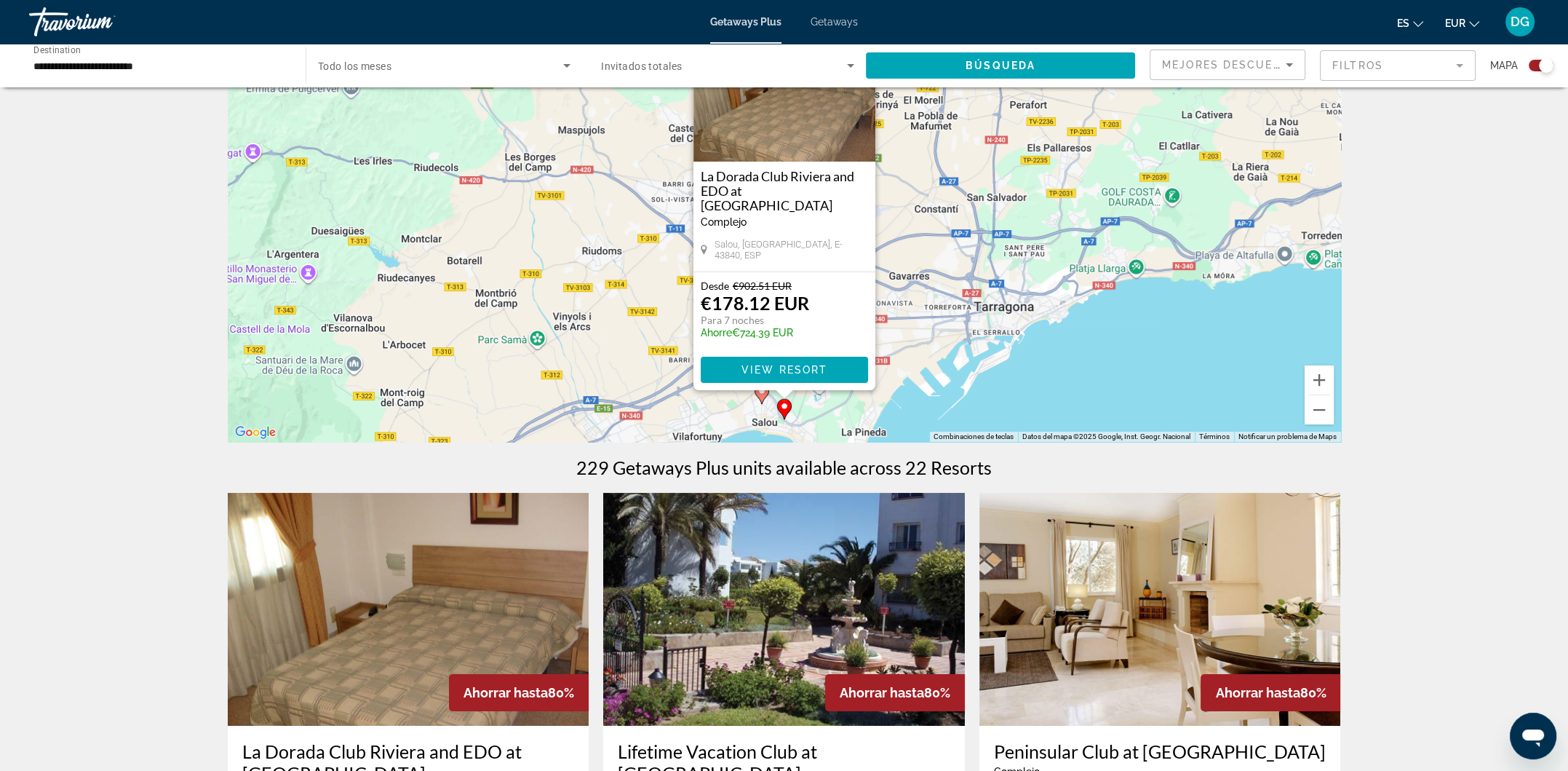
click at [761, 397] on icon "Main content" at bounding box center [761, 393] width 13 height 19
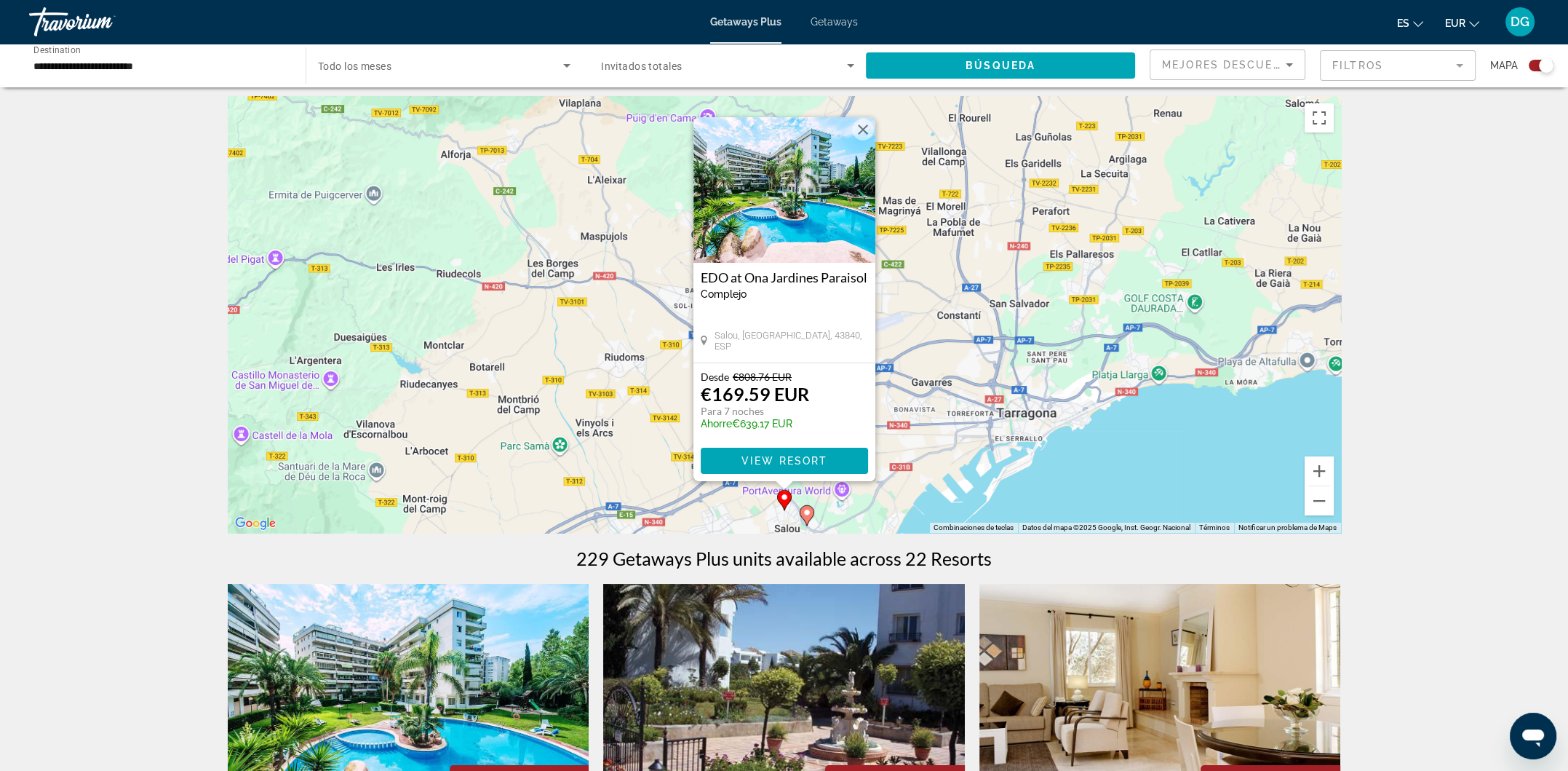
scroll to position [0, 0]
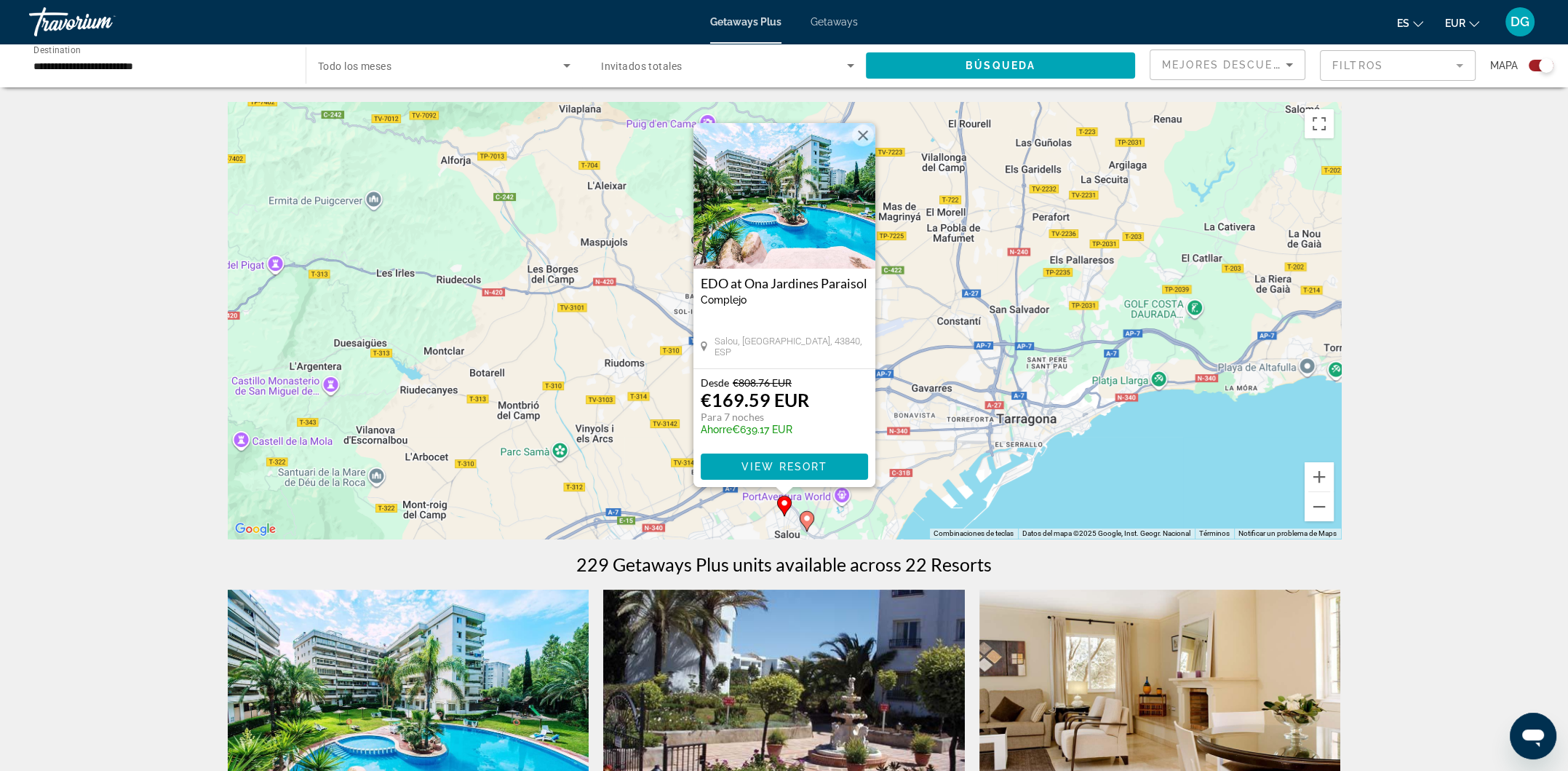
click at [858, 135] on button "Cerrar" at bounding box center [863, 135] width 22 height 22
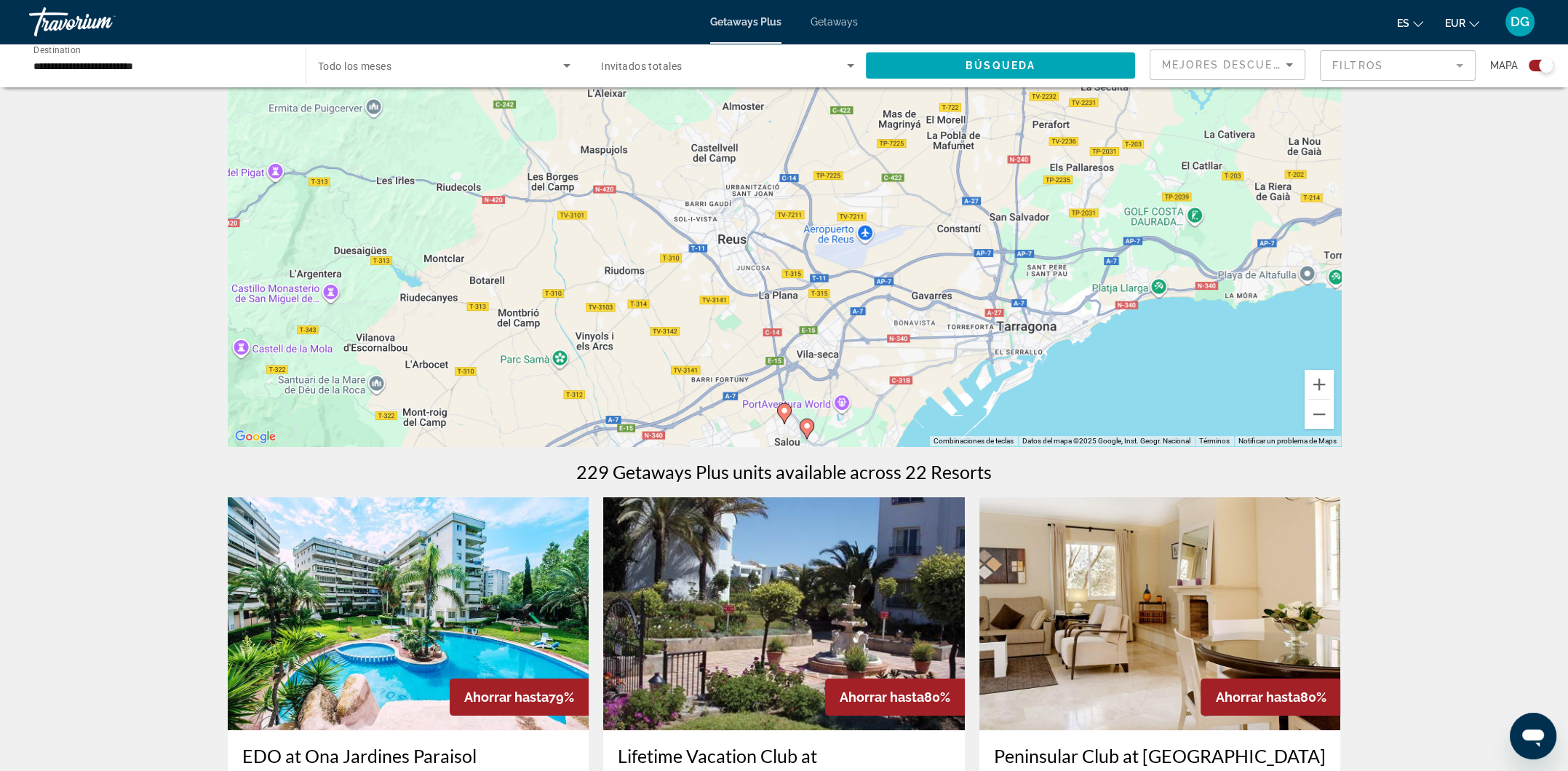
scroll to position [145, 0]
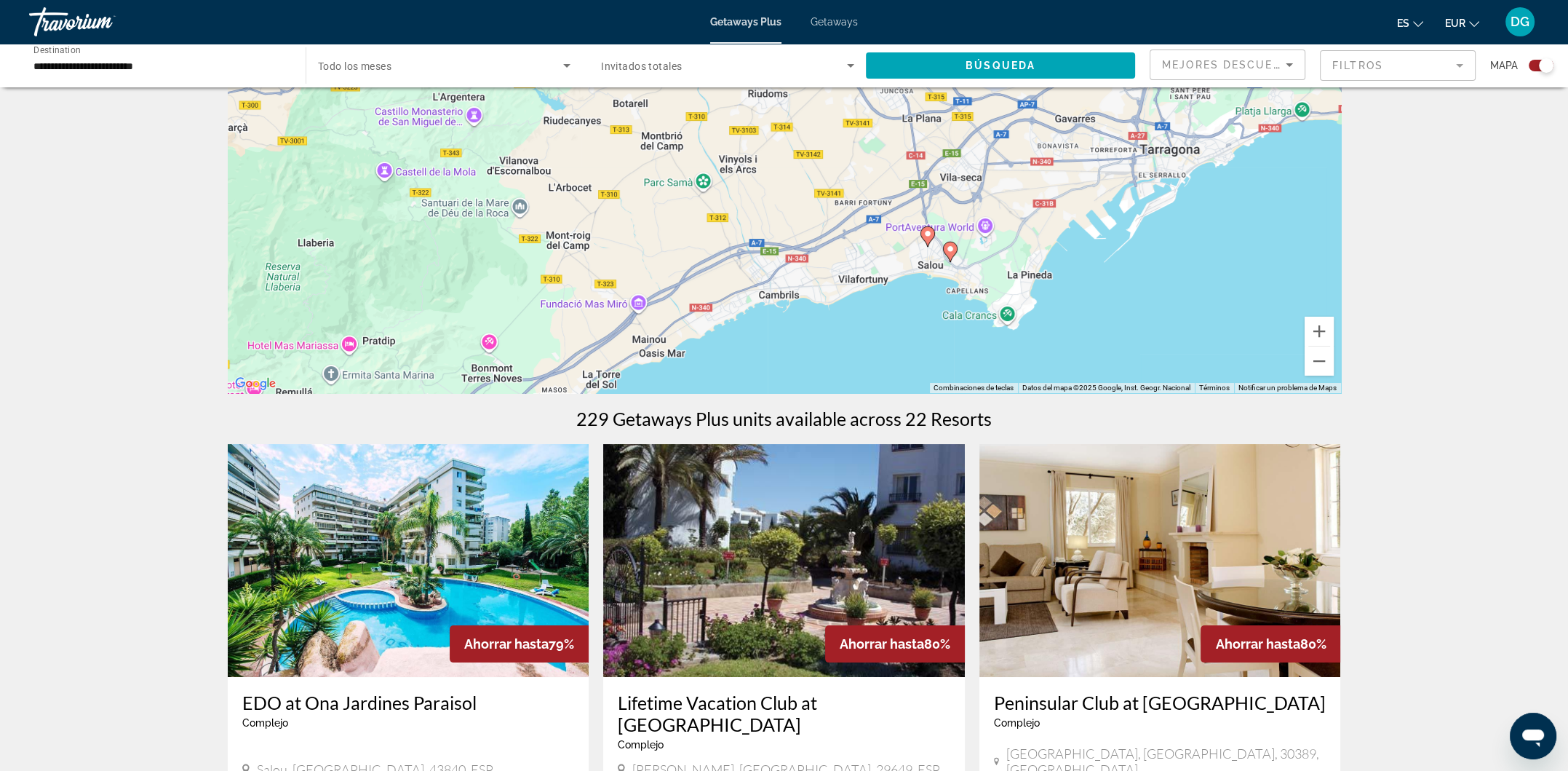
drag, startPoint x: 975, startPoint y: 353, endPoint x: 1119, endPoint y: 228, distance: 190.7
click at [1119, 228] on div "Para activar la función de arrastre con el teclado, pulsa Alt + Intro. Cuando h…" at bounding box center [784, 174] width 1114 height 437
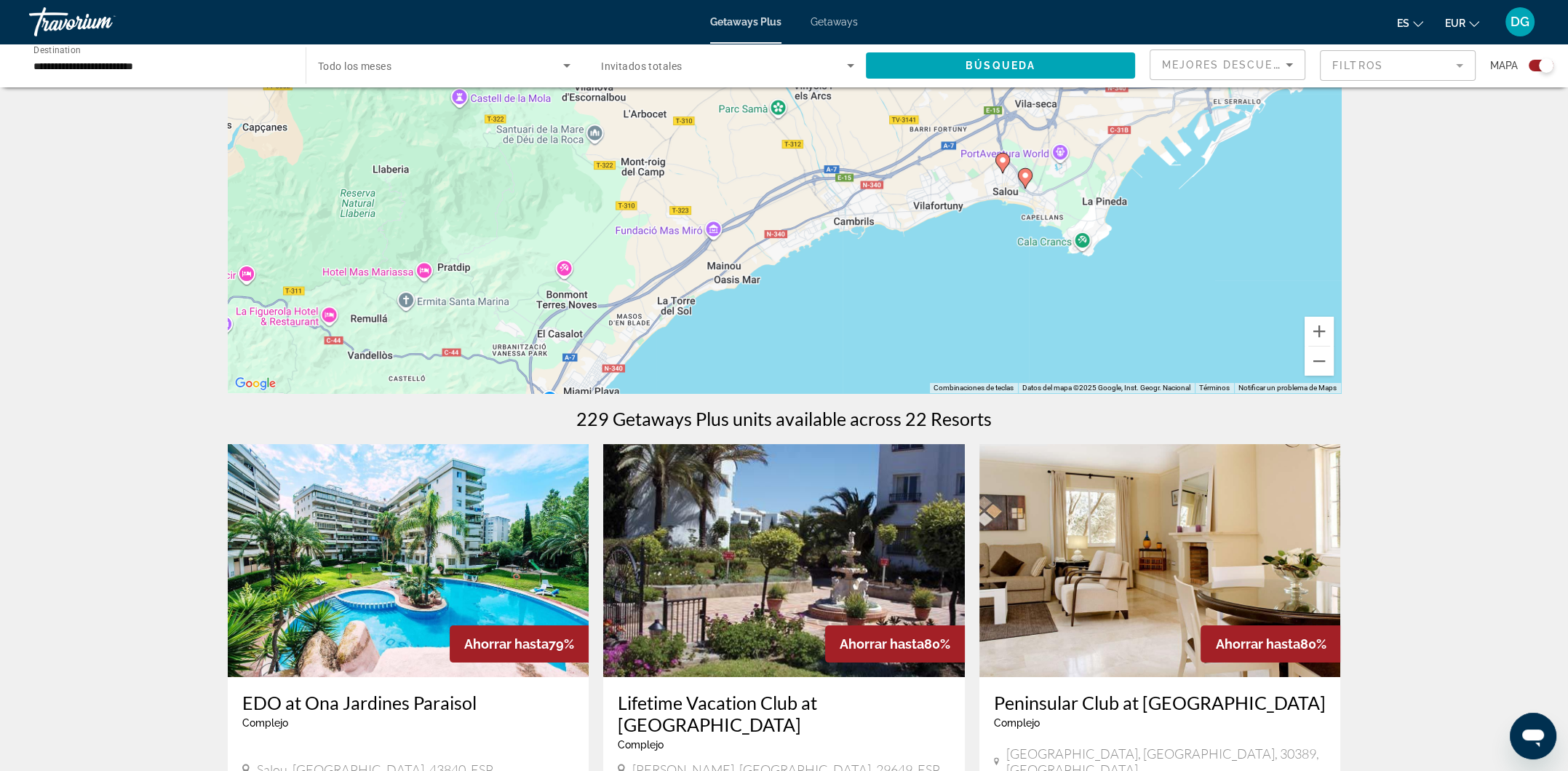
drag, startPoint x: 885, startPoint y: 329, endPoint x: 964, endPoint y: 243, distance: 116.8
click at [964, 243] on div "Para activar la función de arrastre con el teclado, pulsa Alt + Intro. Cuando h…" at bounding box center [784, 174] width 1114 height 437
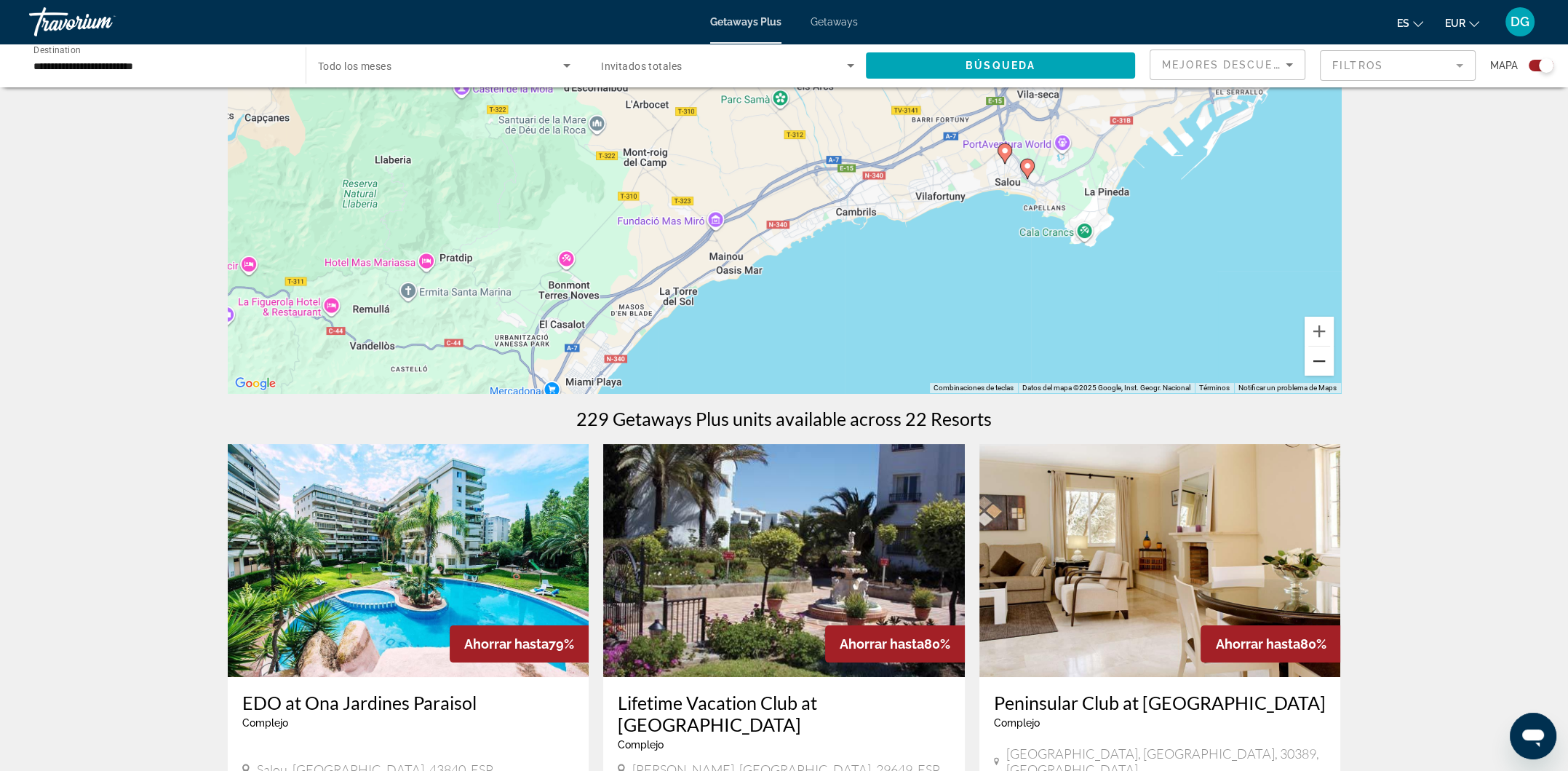
click at [1321, 357] on button "Reducir" at bounding box center [1318, 360] width 29 height 29
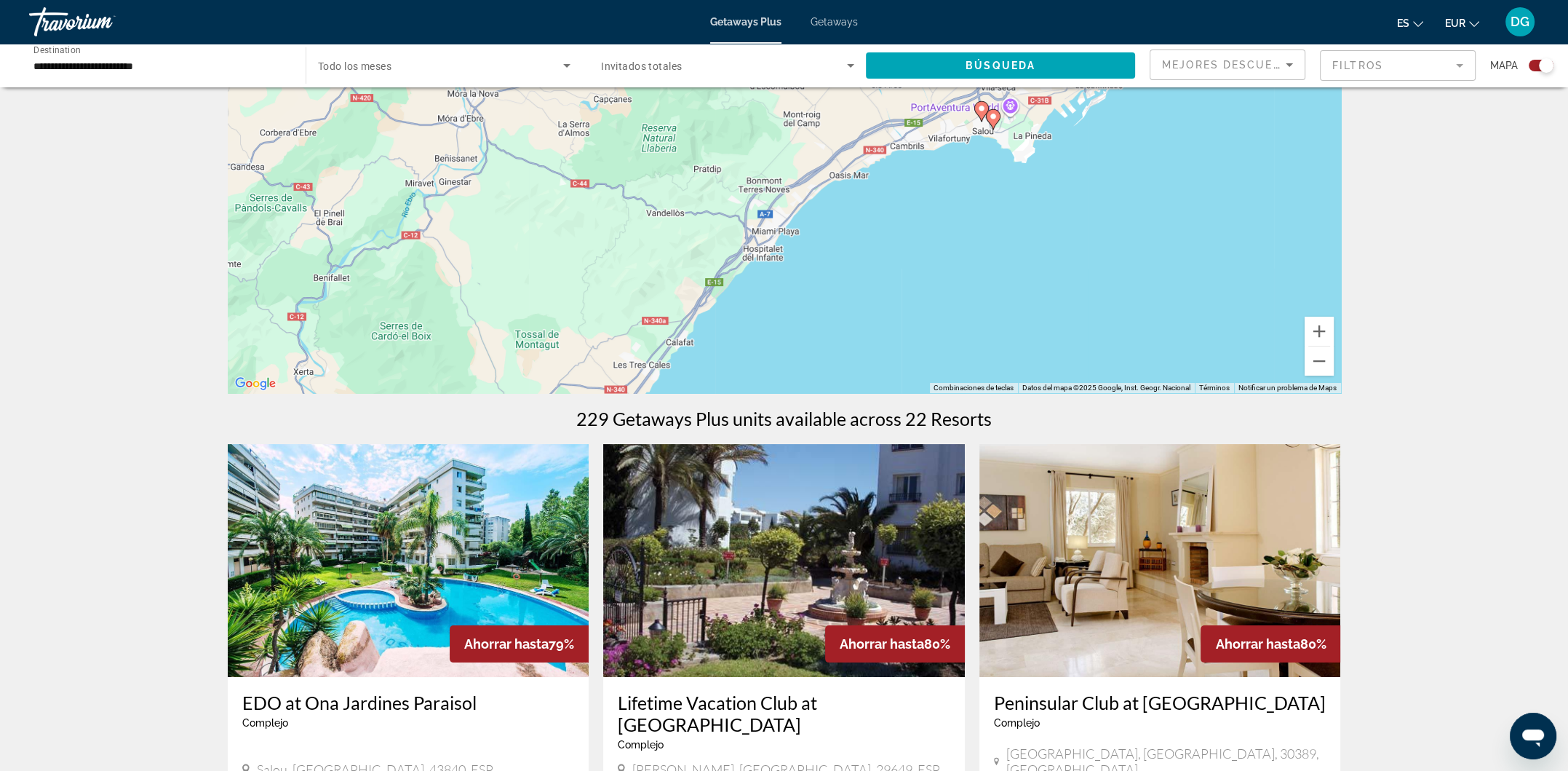
drag, startPoint x: 898, startPoint y: 306, endPoint x: 989, endPoint y: 254, distance: 104.8
click at [989, 254] on div "Para activar la función de arrastre con el teclado, pulsa Alt + Intro. Cuando h…" at bounding box center [784, 174] width 1114 height 437
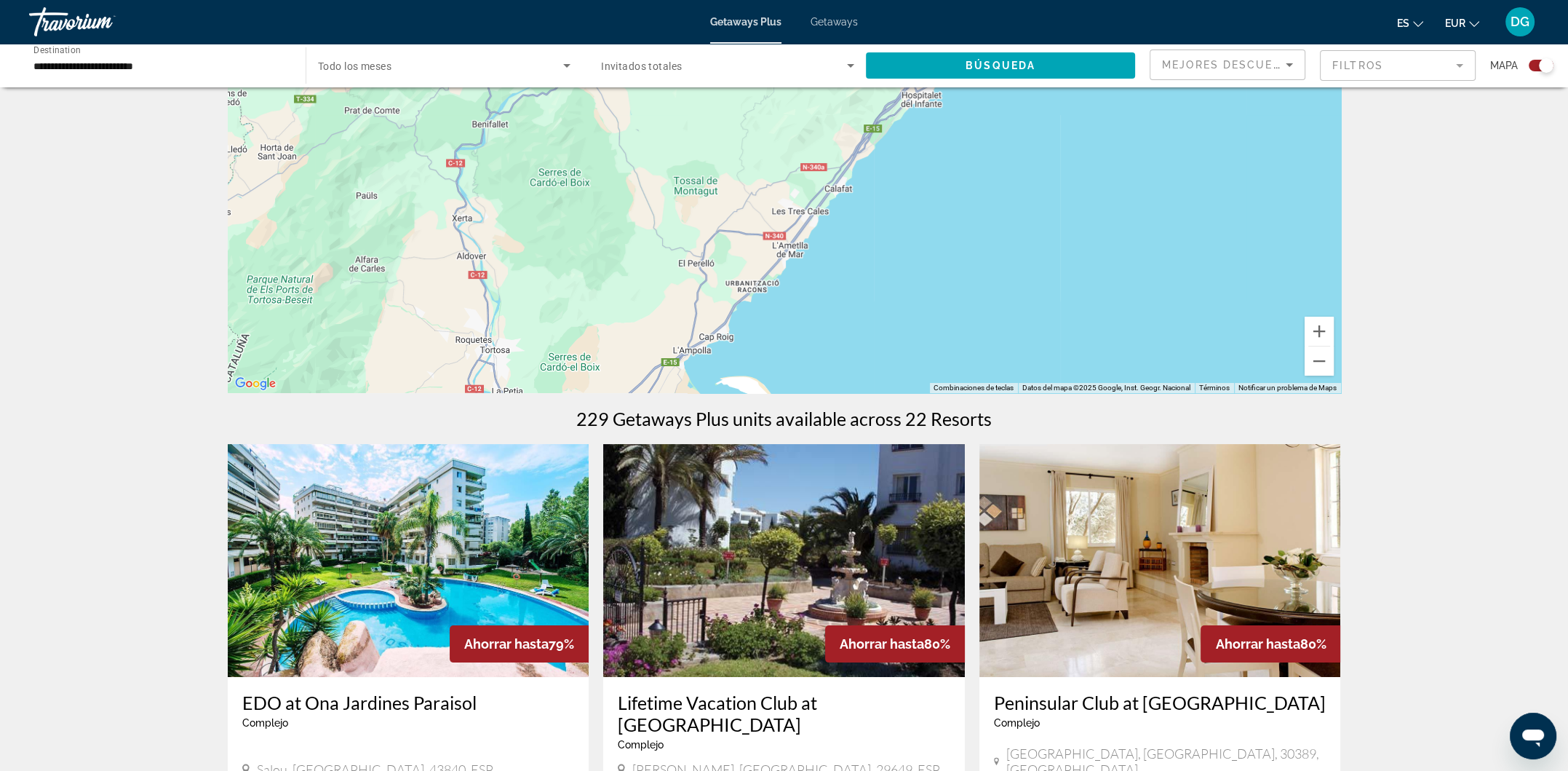
drag, startPoint x: 822, startPoint y: 355, endPoint x: 924, endPoint y: 250, distance: 146.4
click at [979, 209] on div "Para activar la función de arrastre con el teclado, pulsa Alt + Intro. Cuando h…" at bounding box center [784, 174] width 1114 height 437
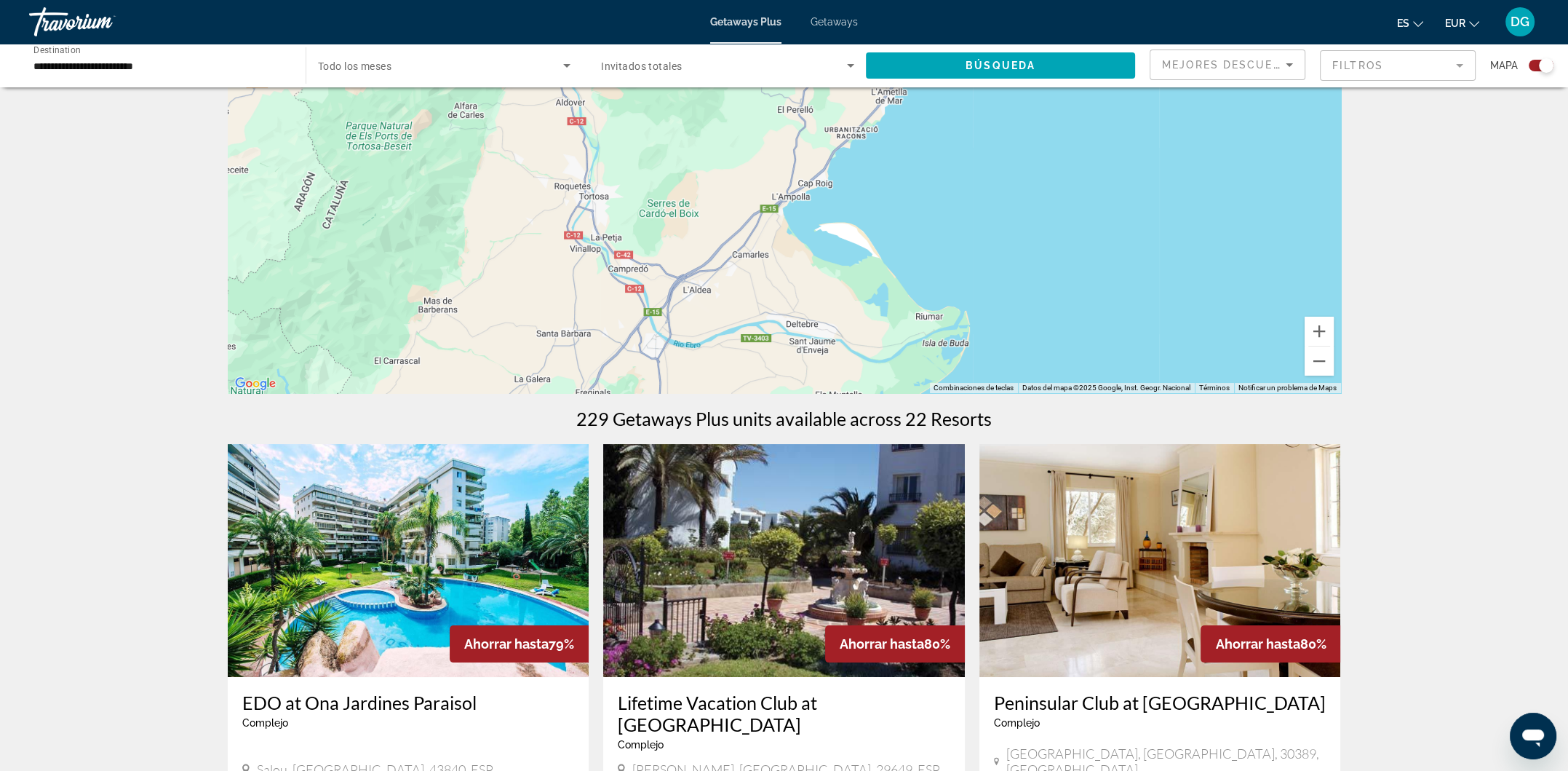
drag, startPoint x: 835, startPoint y: 334, endPoint x: 920, endPoint y: 189, distance: 168.1
click at [933, 175] on div "Para activar la función de arrastre con el teclado, pulsa Alt + Intro. Cuando h…" at bounding box center [784, 174] width 1114 height 437
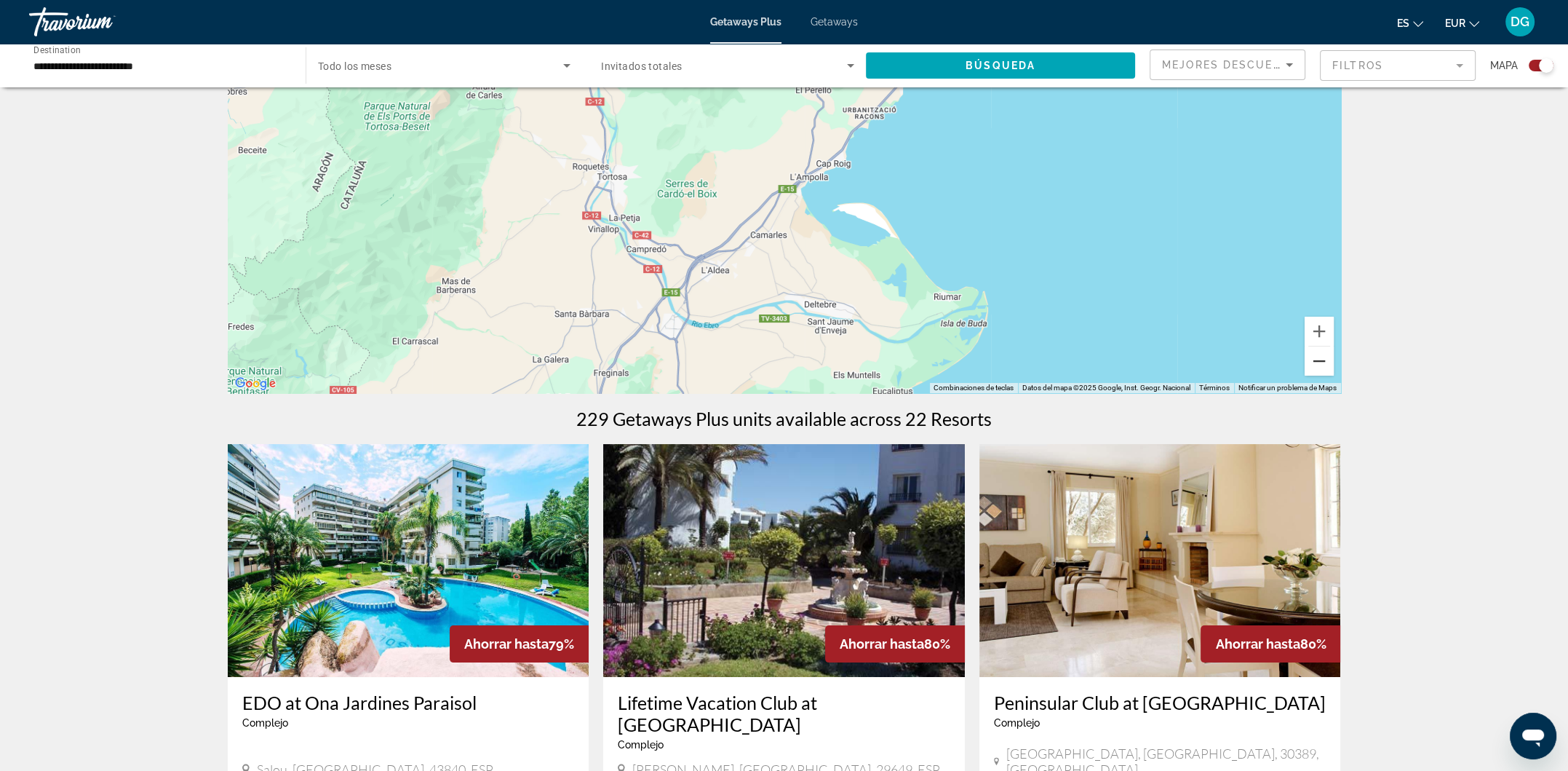
click at [1325, 357] on button "Reducir" at bounding box center [1318, 360] width 29 height 29
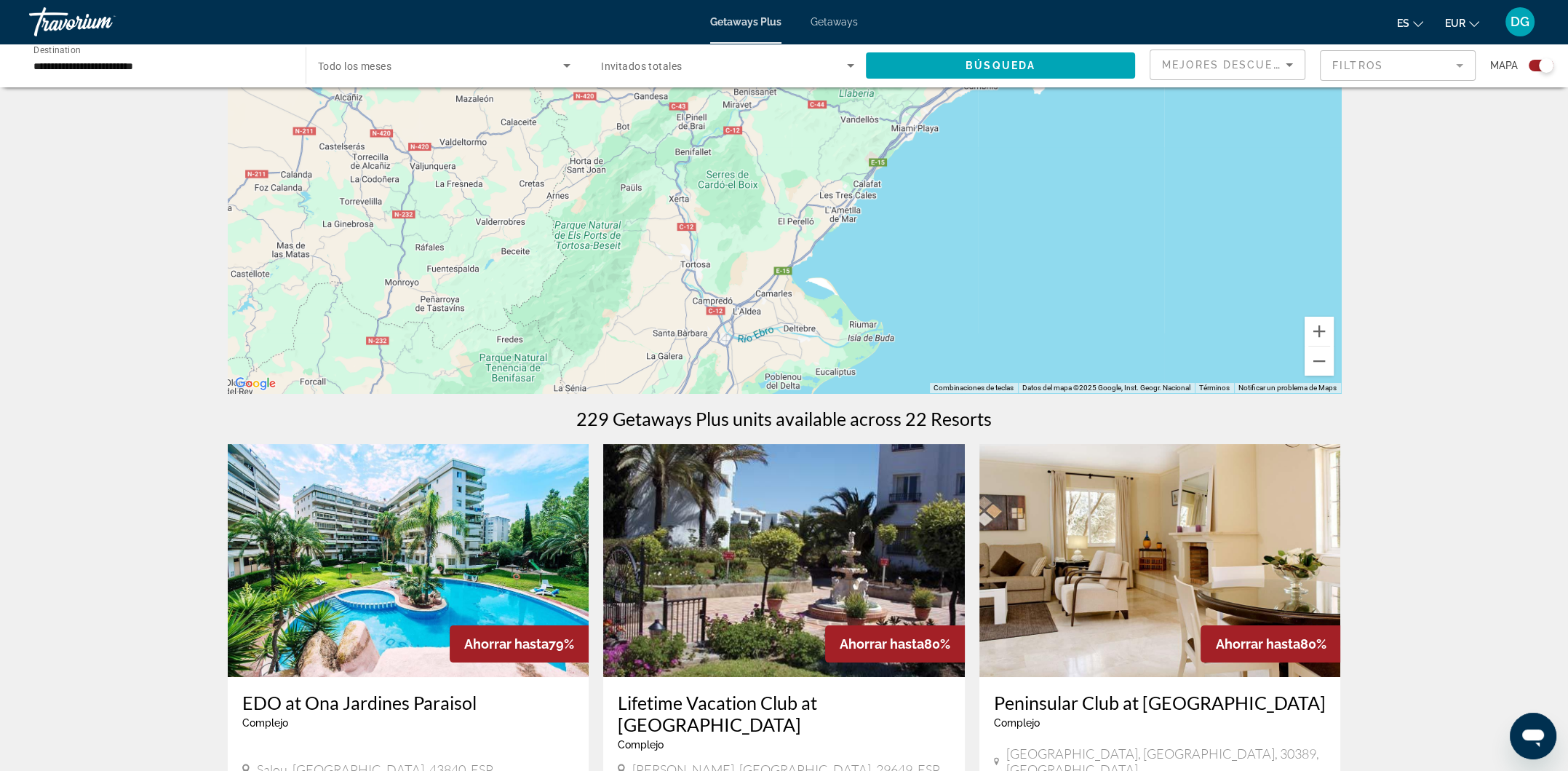
drag, startPoint x: 827, startPoint y: 312, endPoint x: 826, endPoint y: 410, distance: 98.0
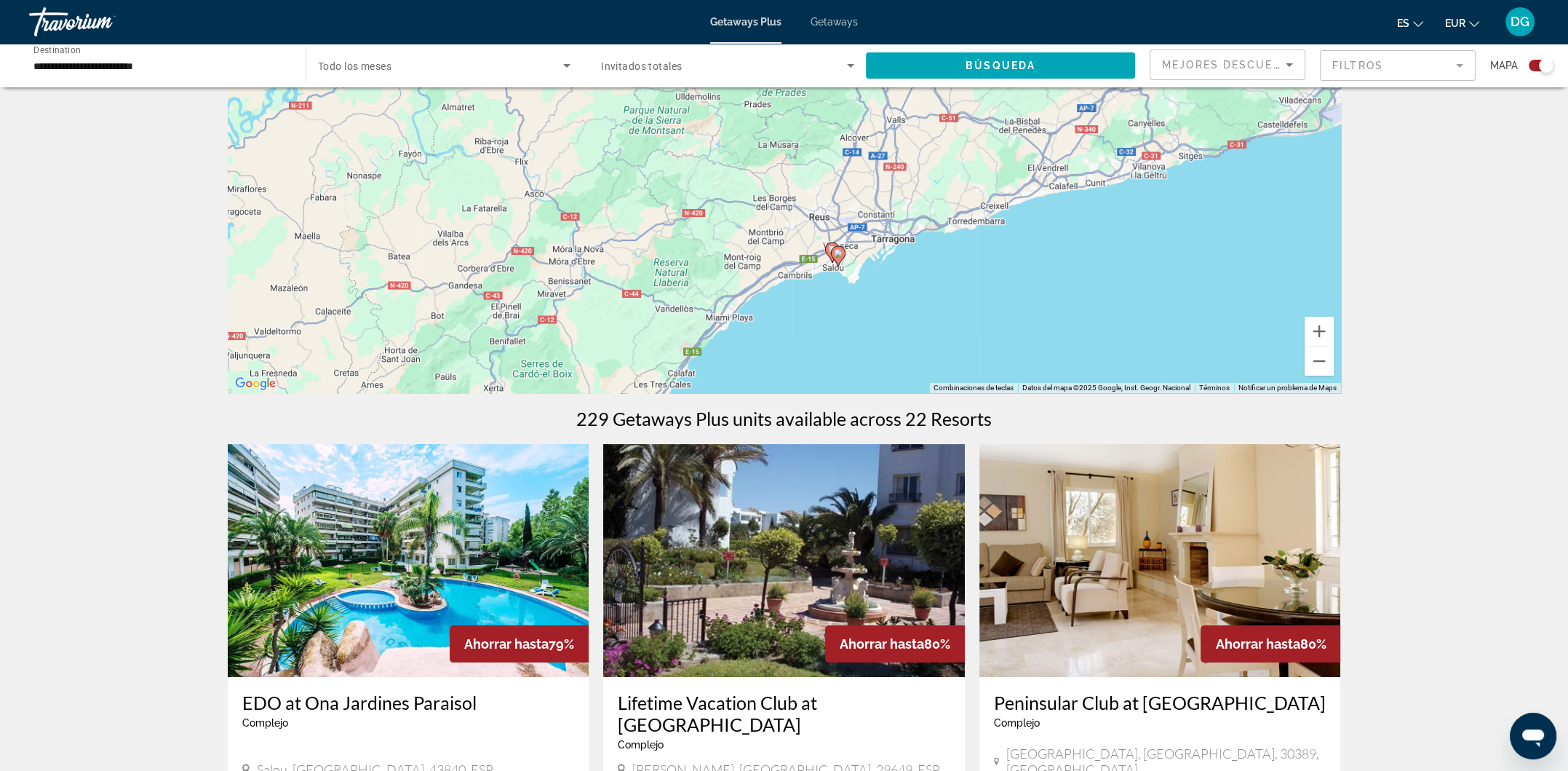
drag, startPoint x: 947, startPoint y: 255, endPoint x: 816, endPoint y: 382, distance: 182.5
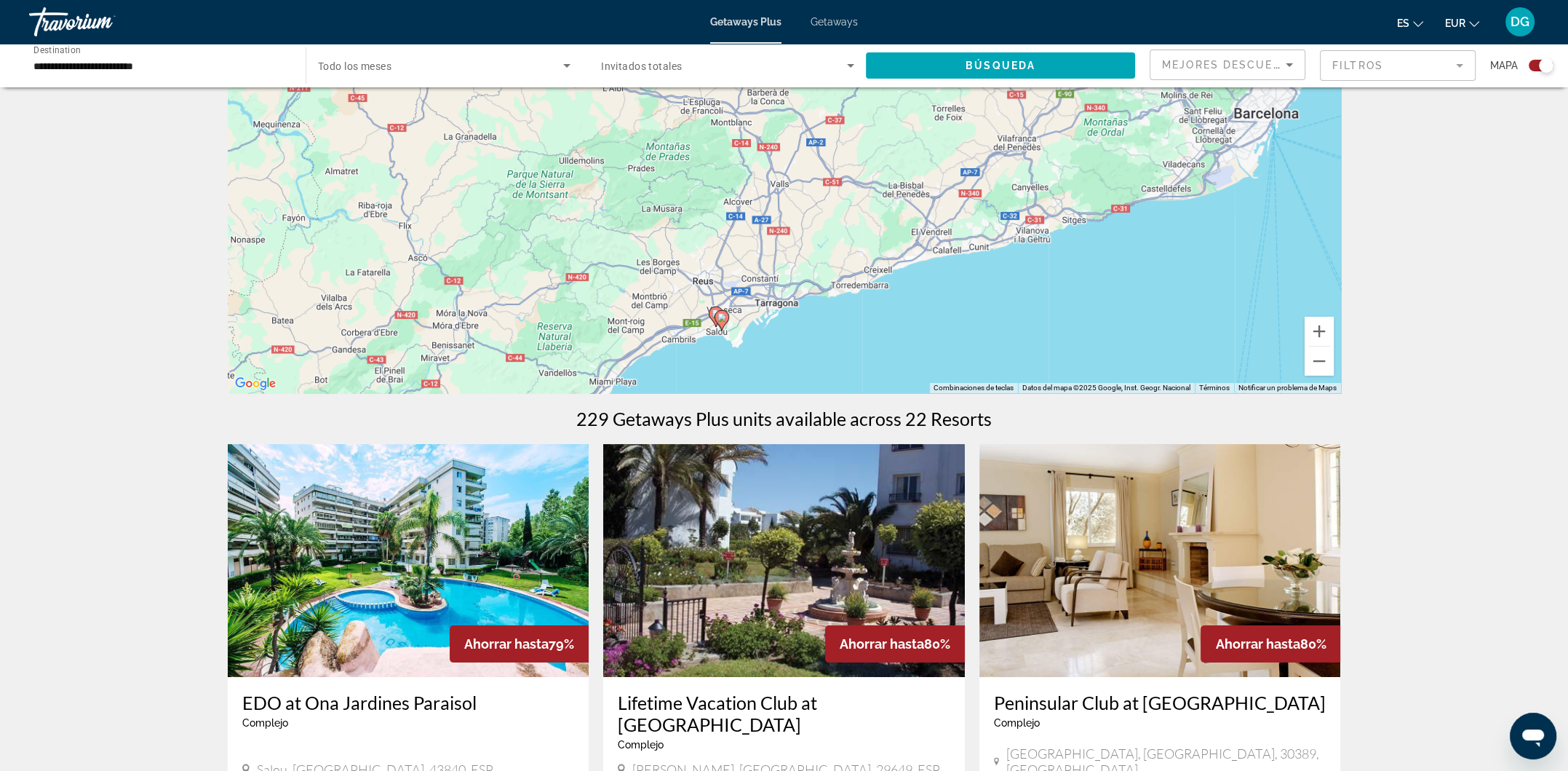
drag, startPoint x: 944, startPoint y: 223, endPoint x: 1044, endPoint y: 296, distance: 123.8
click at [829, 271] on div "Para activar la función de arrastre con el teclado, pulsa Alt + Intro. Cuando h…" at bounding box center [784, 174] width 1114 height 437
click at [1323, 364] on button "Reducir" at bounding box center [1318, 360] width 29 height 29
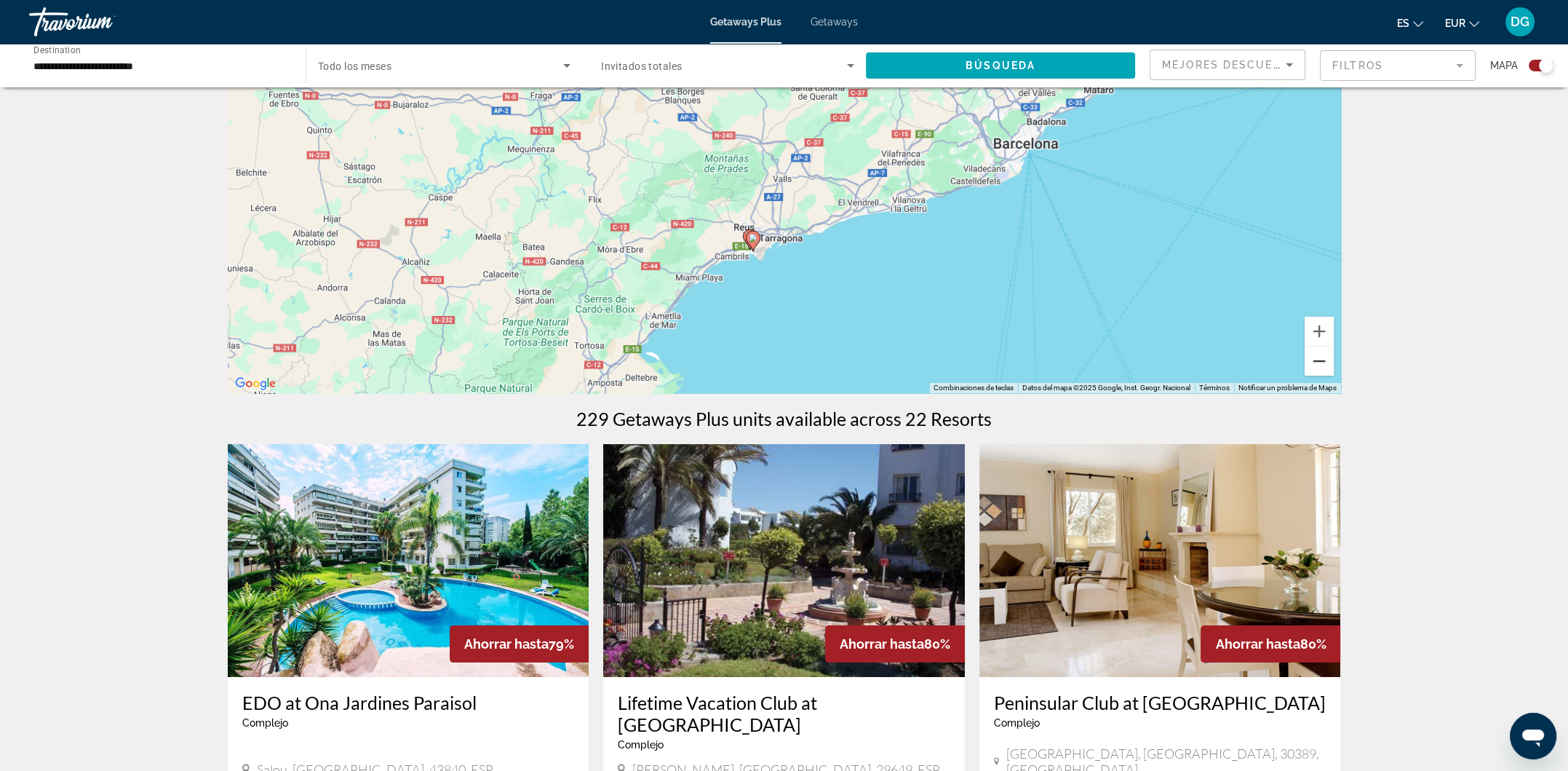
click at [1323, 364] on button "Reducir" at bounding box center [1318, 360] width 29 height 29
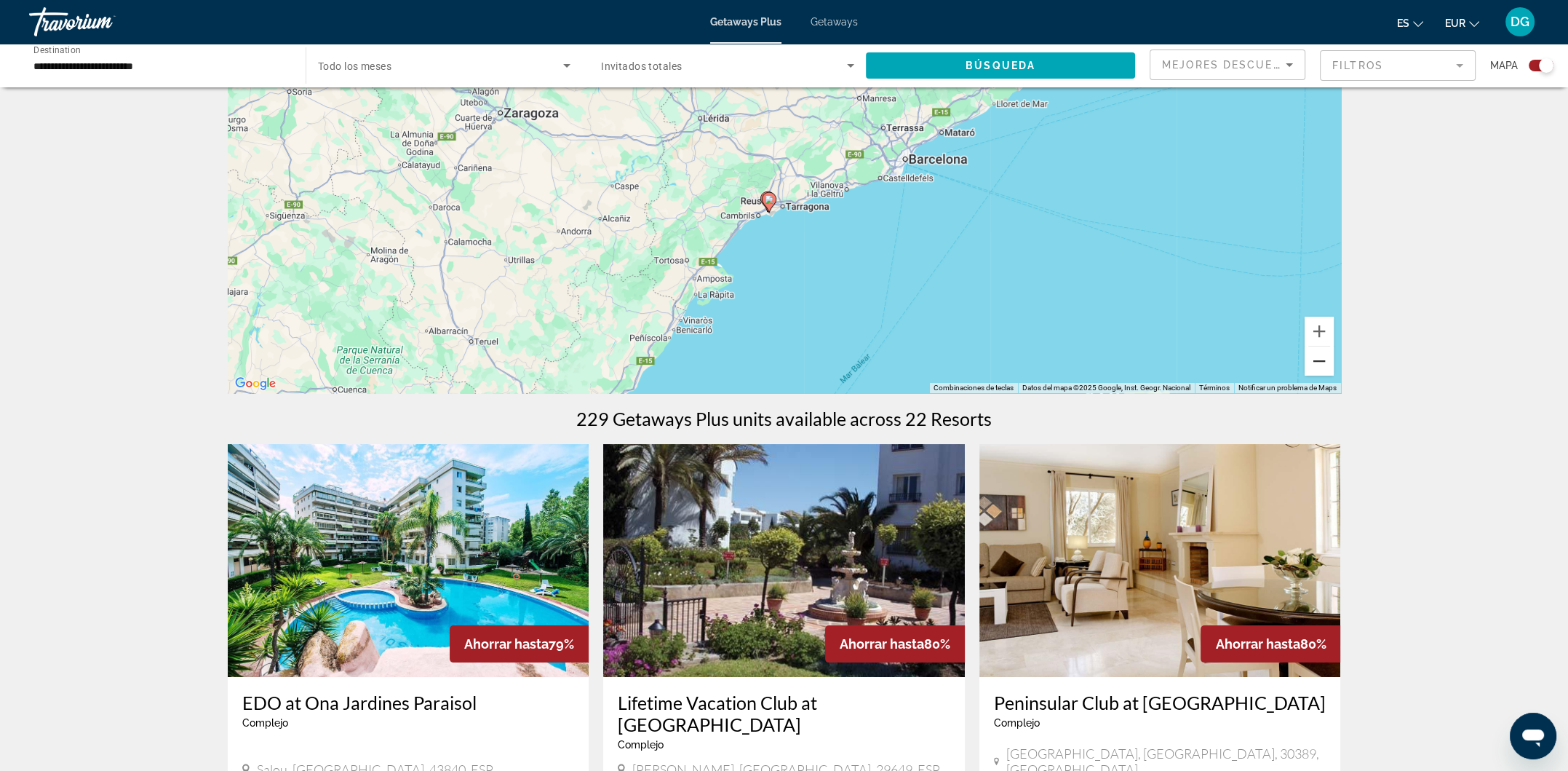
click at [1323, 364] on button "Reducir" at bounding box center [1318, 360] width 29 height 29
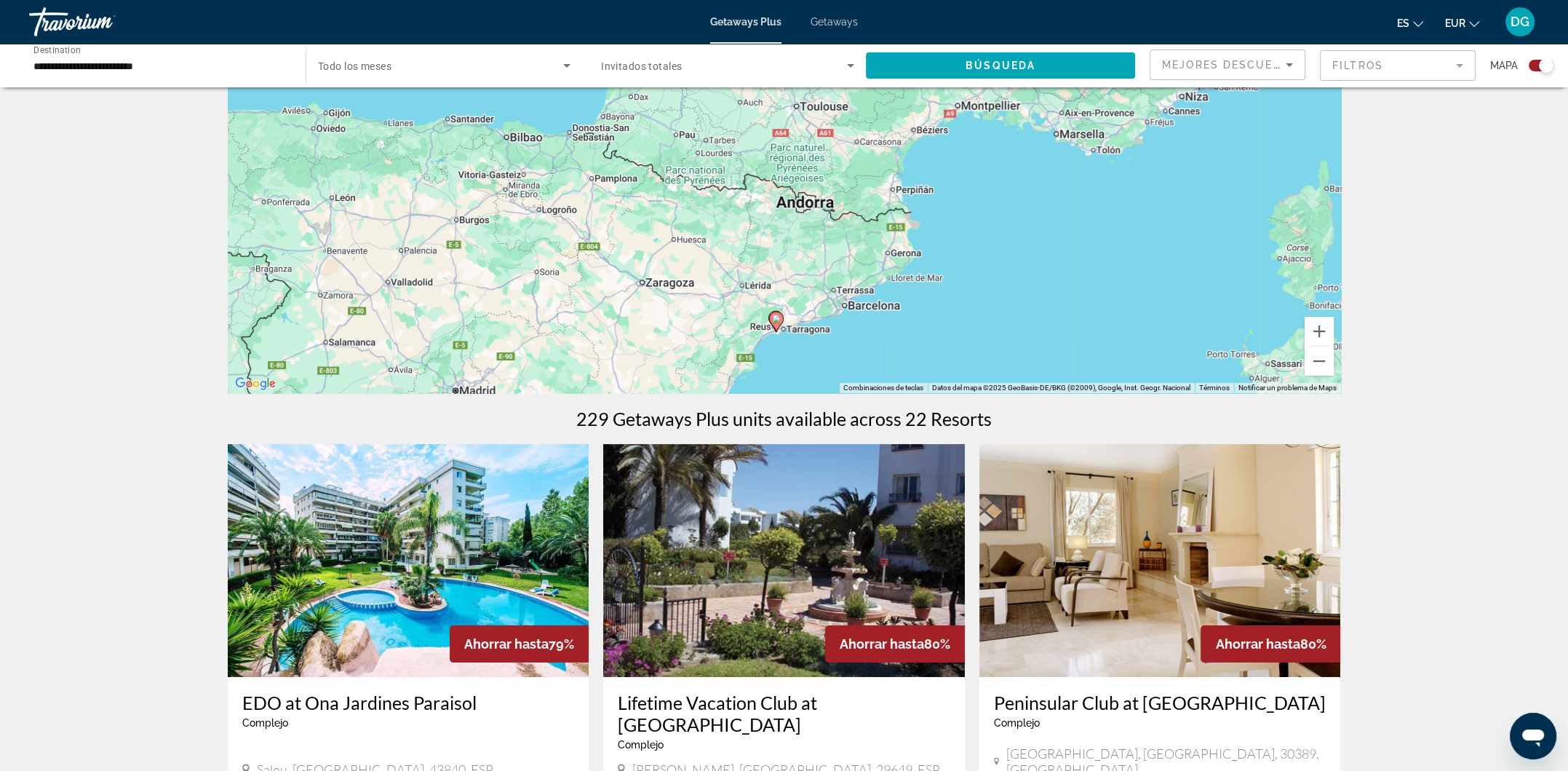
drag, startPoint x: 942, startPoint y: 243, endPoint x: 941, endPoint y: 384, distance: 141.0
click at [941, 384] on div "Para activar la función de arrastre con el teclado, pulsa Alt + Intro. Cuando h…" at bounding box center [784, 174] width 1114 height 437
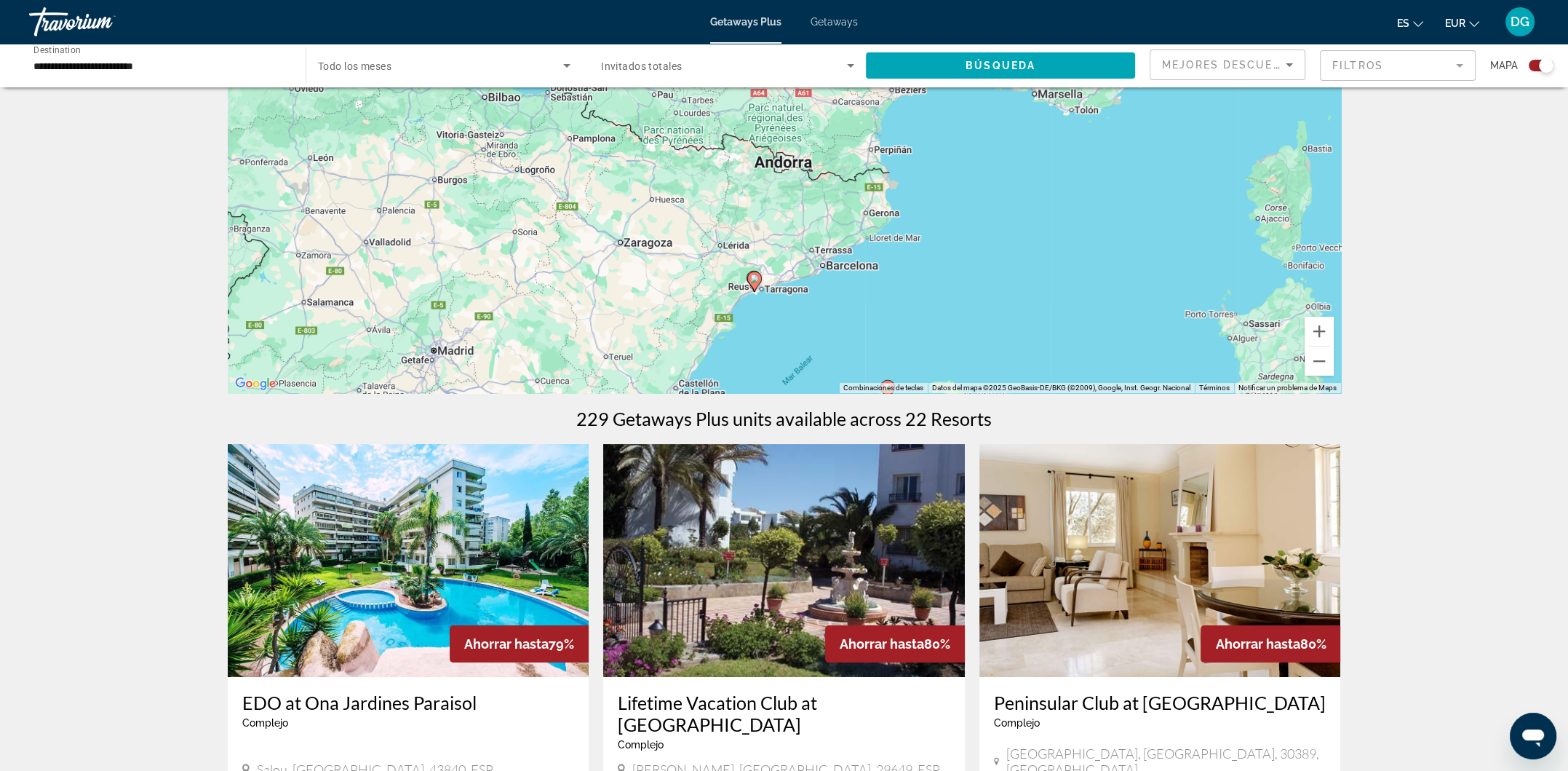
drag, startPoint x: 1020, startPoint y: 208, endPoint x: 999, endPoint y: 172, distance: 41.7
click at [999, 172] on div "Para activar la función de arrastre con el teclado, pulsa Alt + Intro. Cuando h…" at bounding box center [784, 174] width 1114 height 437
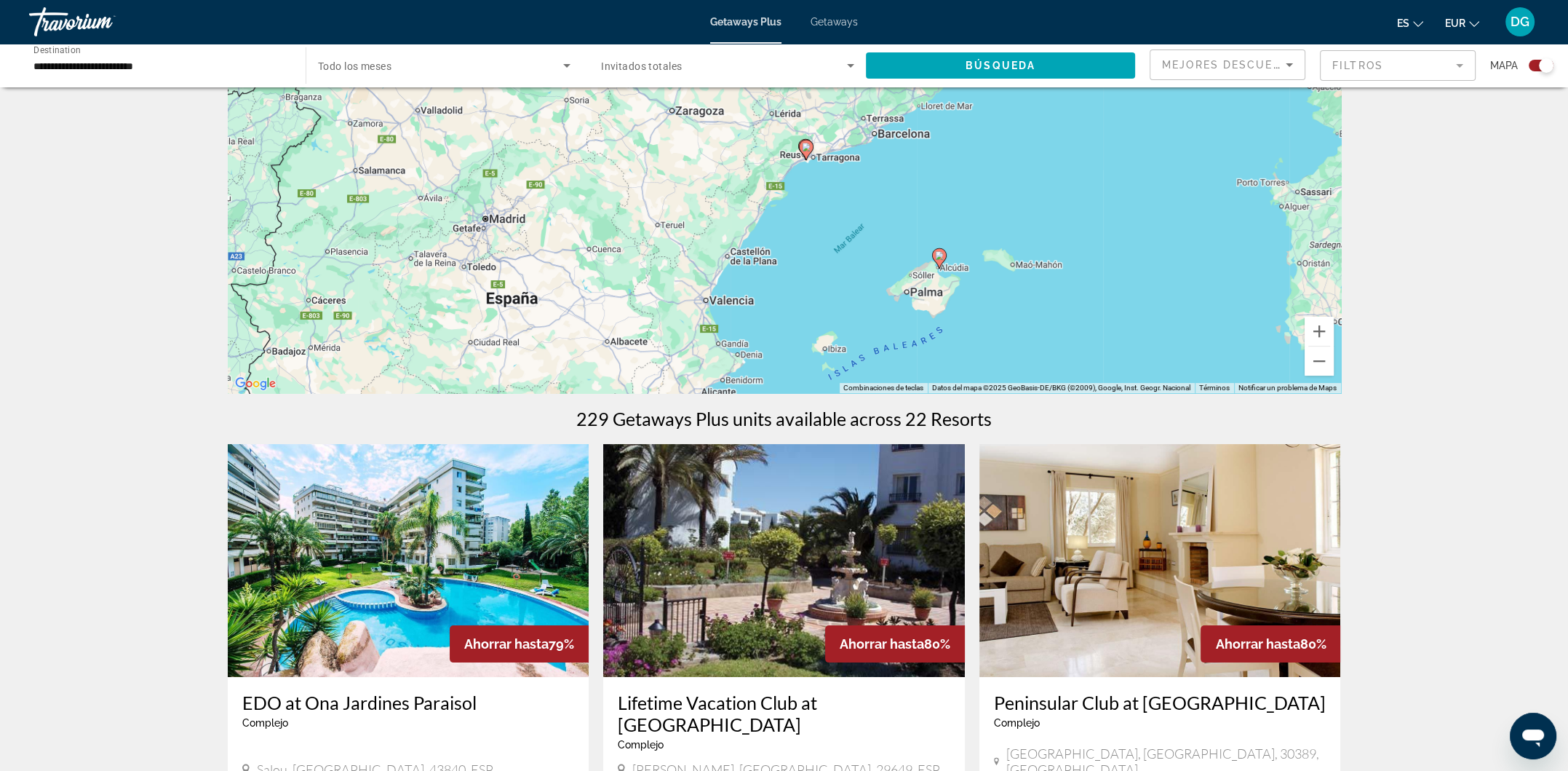
drag, startPoint x: 961, startPoint y: 287, endPoint x: 1027, endPoint y: 126, distance: 174.0
click at [1027, 126] on div "Para activar la función de arrastre con el teclado, pulsa Alt + Intro. Cuando h…" at bounding box center [784, 174] width 1114 height 437
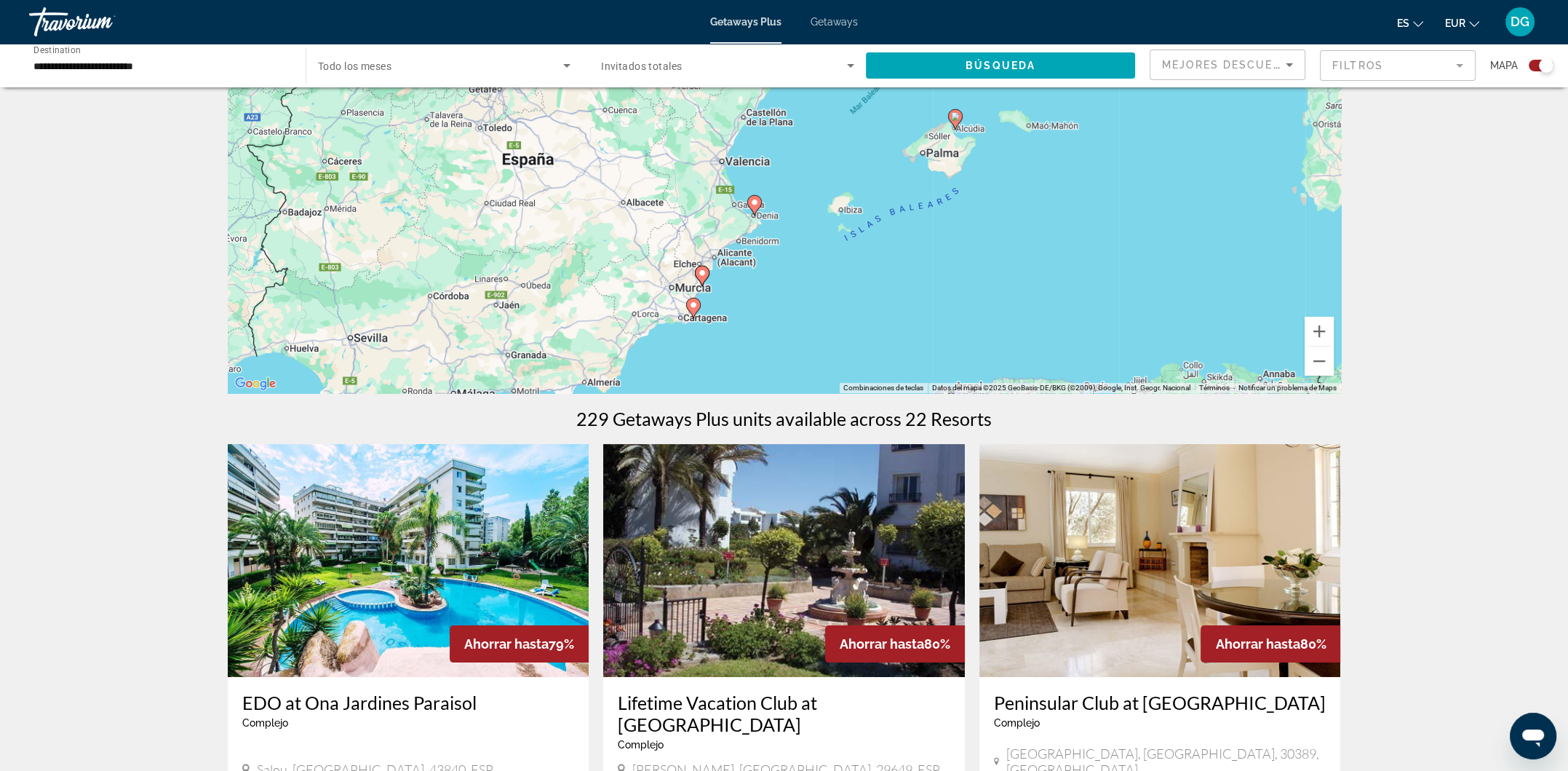
drag, startPoint x: 900, startPoint y: 294, endPoint x: 900, endPoint y: 186, distance: 108.0
click at [900, 186] on div "Para activar la función de arrastre con el teclado, pulsa Alt + Intro. Cuando h…" at bounding box center [784, 174] width 1114 height 437
click at [756, 202] on image "Main content" at bounding box center [755, 202] width 9 height 9
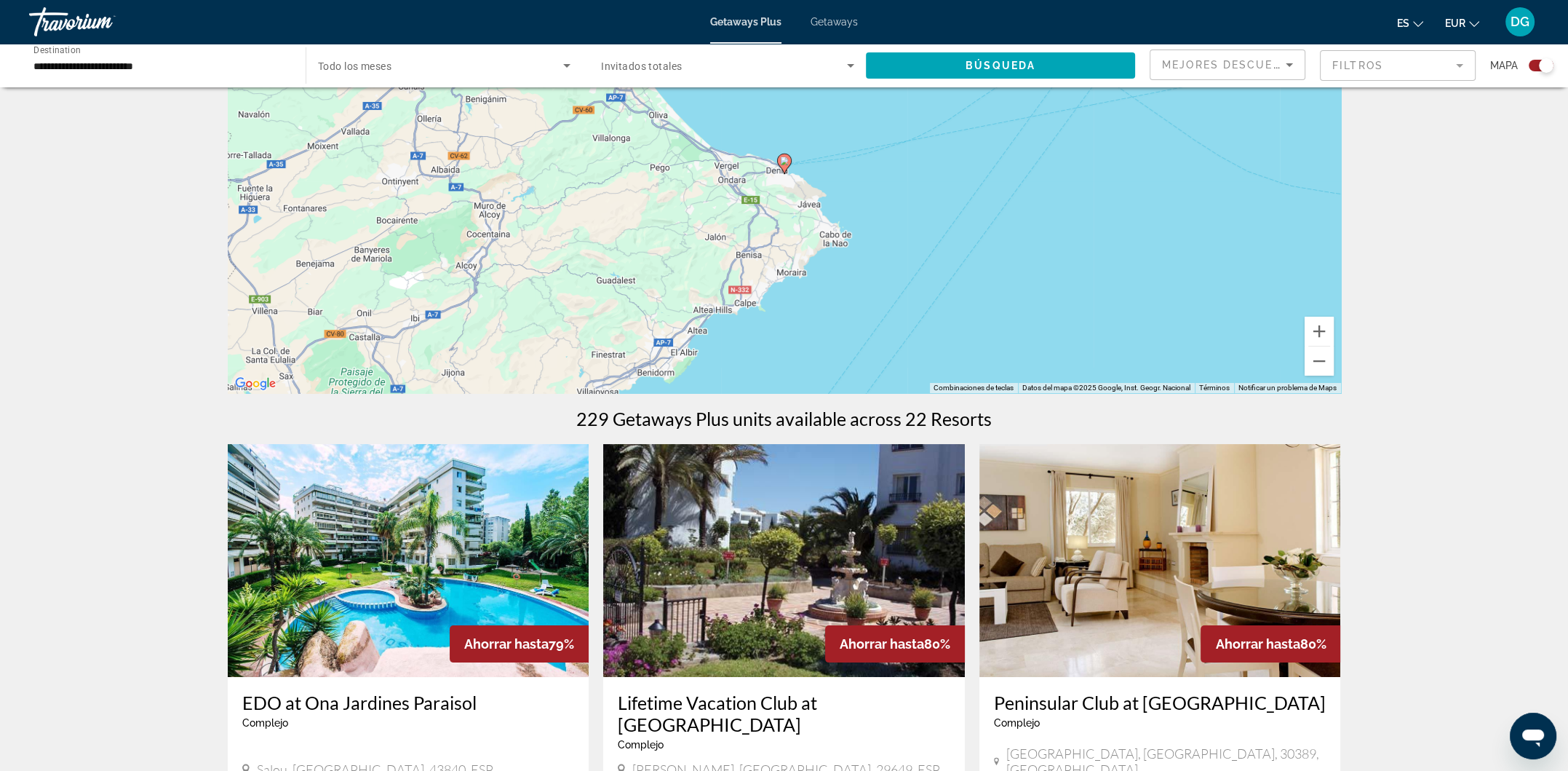
click at [786, 167] on icon "Main content" at bounding box center [784, 163] width 15 height 20
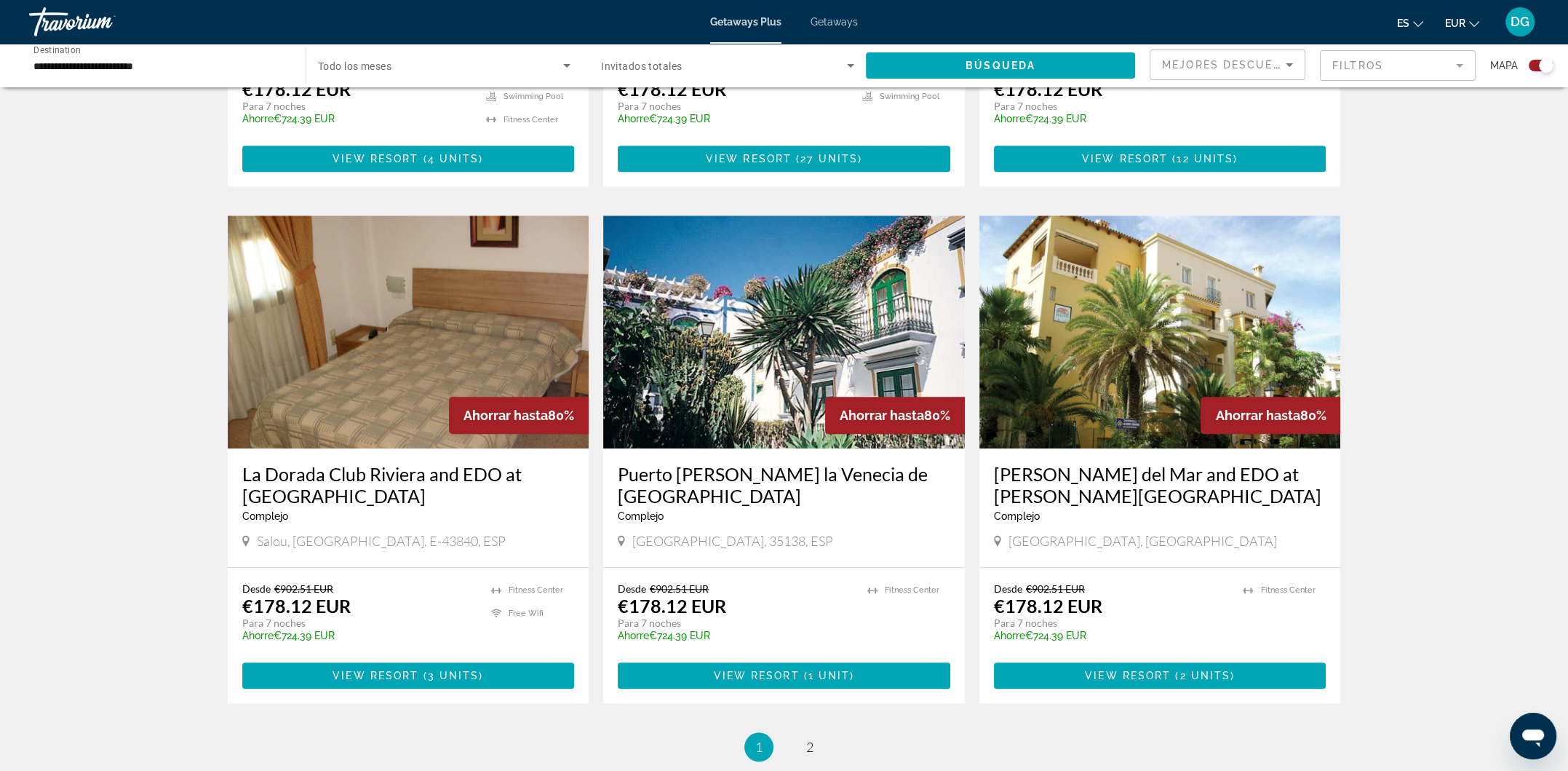
scroll to position [1941, 0]
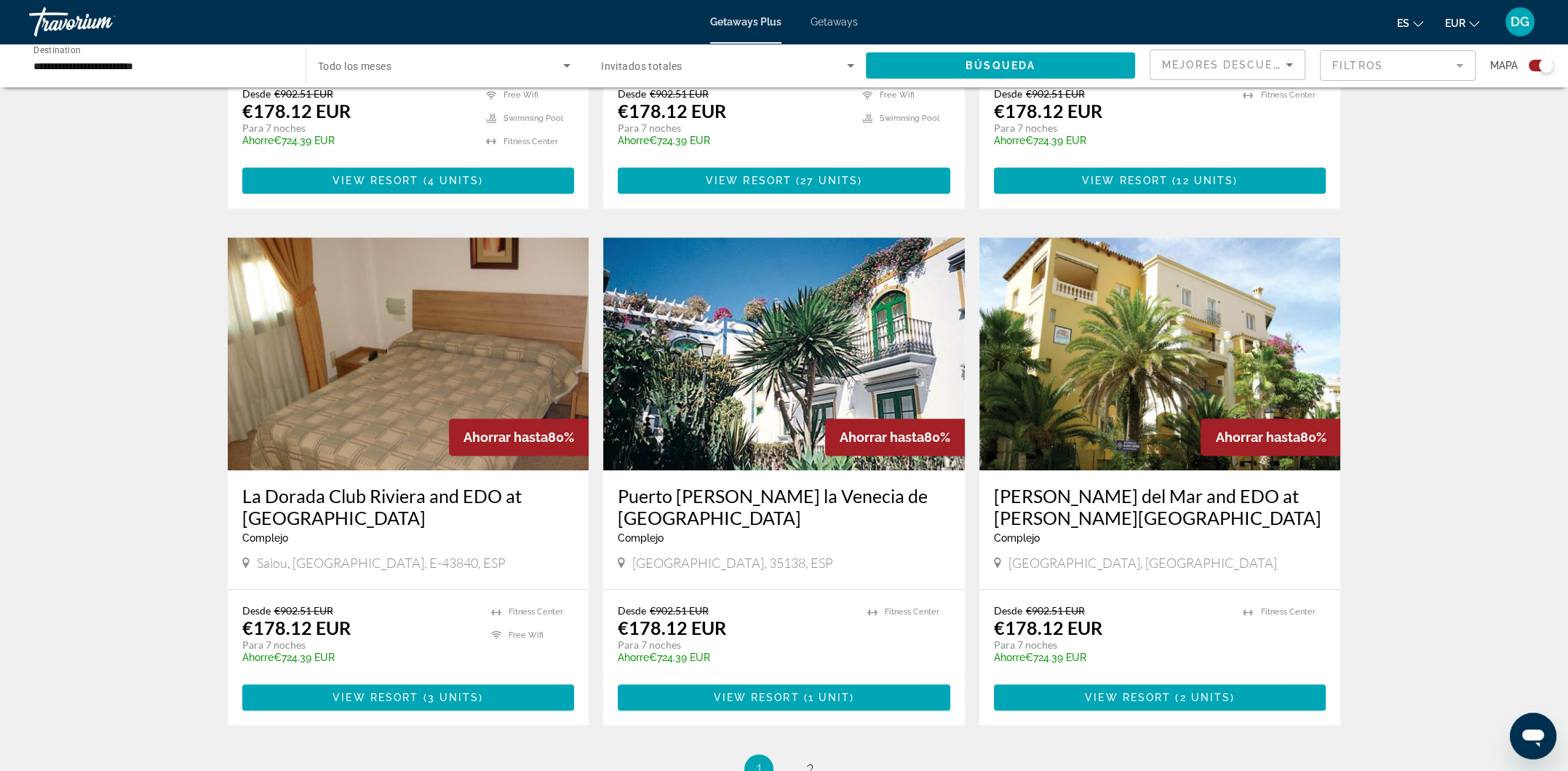
click at [1518, 20] on span "DG" at bounding box center [1520, 22] width 19 height 15
click at [1414, 140] on link "Mi cuenta" at bounding box center [1424, 140] width 61 height 19
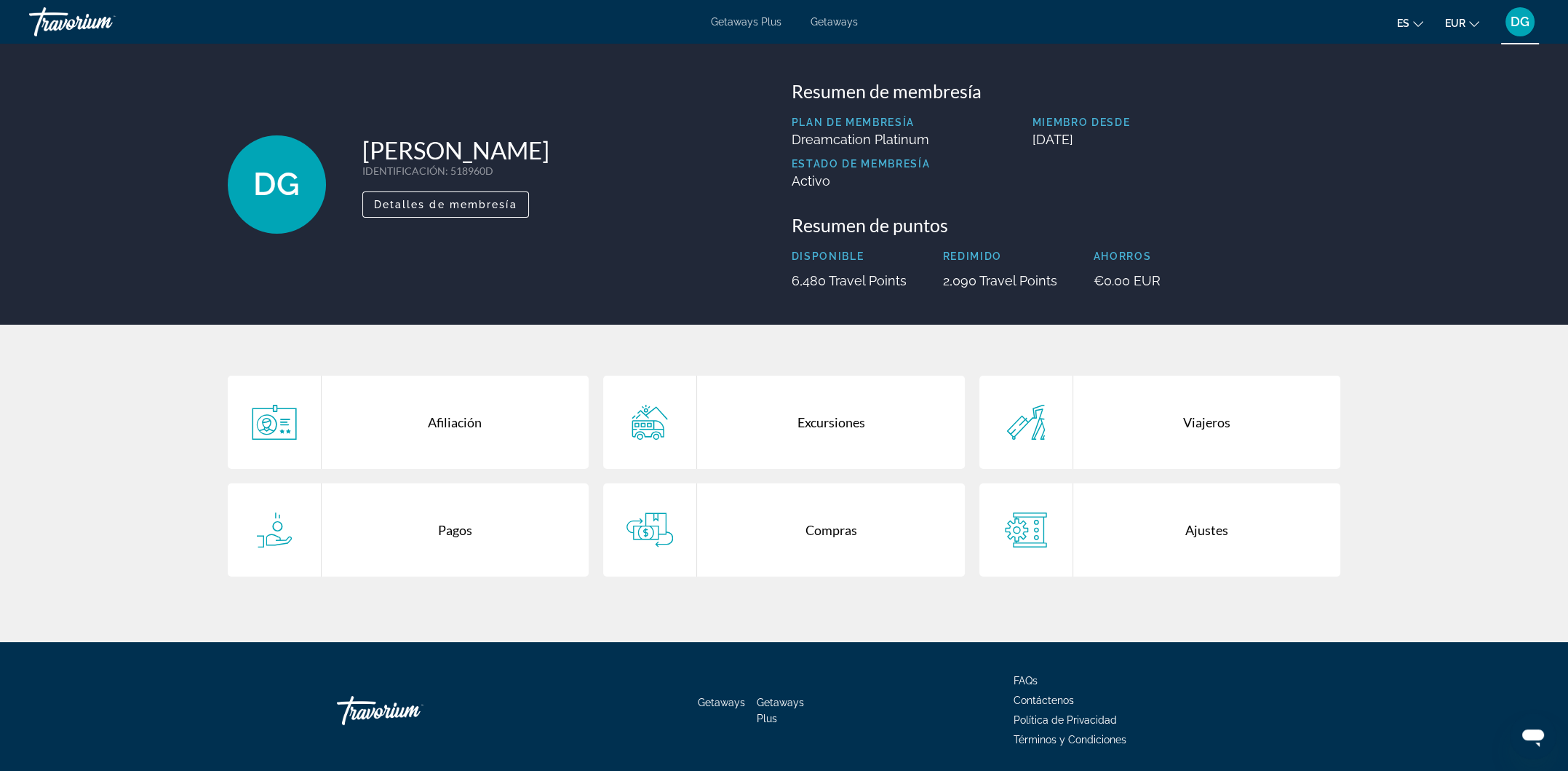
click at [460, 427] on div "Afiliación" at bounding box center [455, 423] width 267 height 94
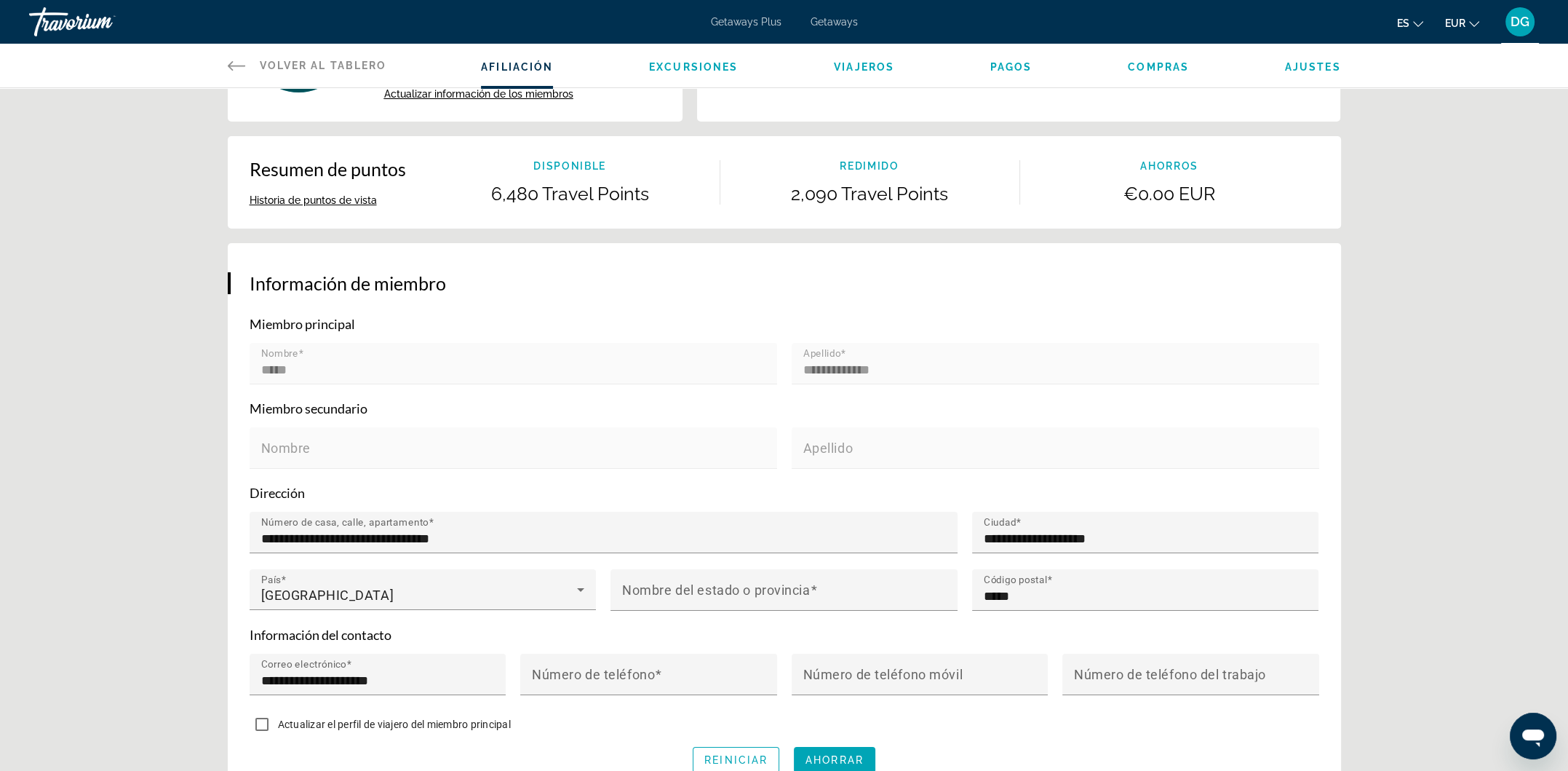
scroll to position [194, 0]
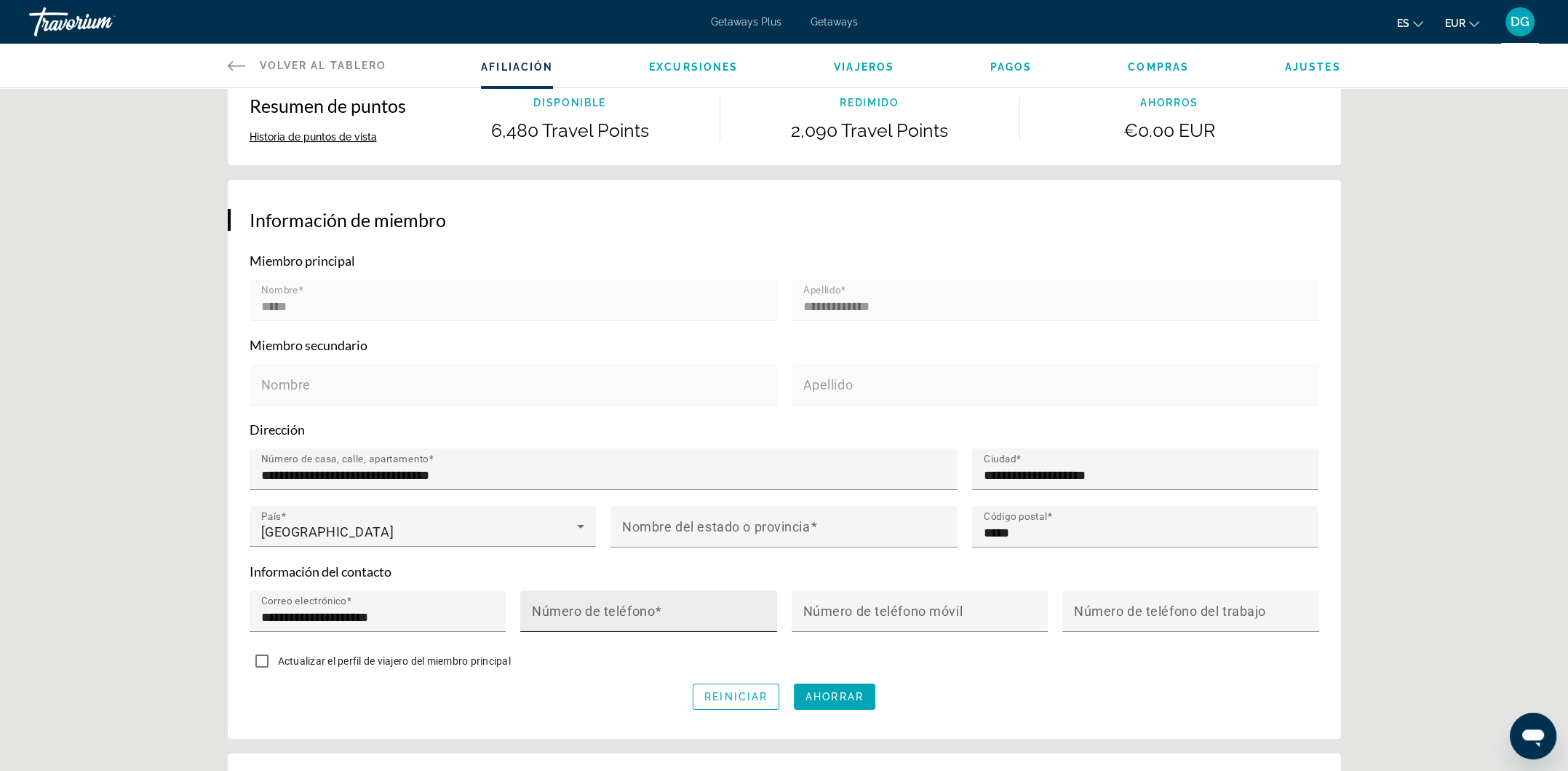
click at [661, 609] on input "Número de teléfono" at bounding box center [653, 618] width 243 height 18
type input "**********"
type input "*********"
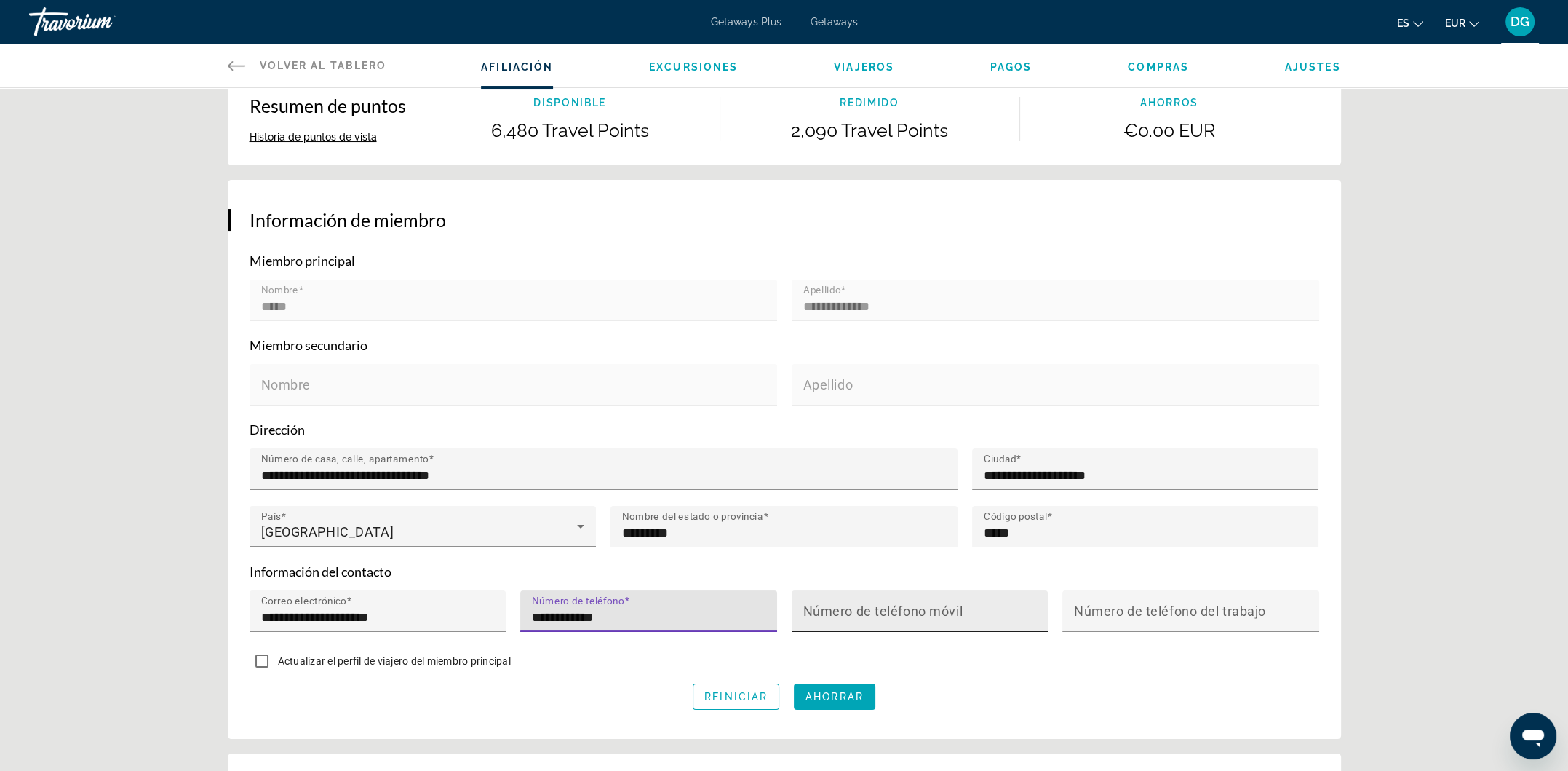
click at [878, 598] on div "Número de teléfono móvil" at bounding box center [925, 612] width 243 height 42
click at [856, 609] on input "Número de teléfono móvil" at bounding box center [925, 618] width 243 height 18
type input "*********"
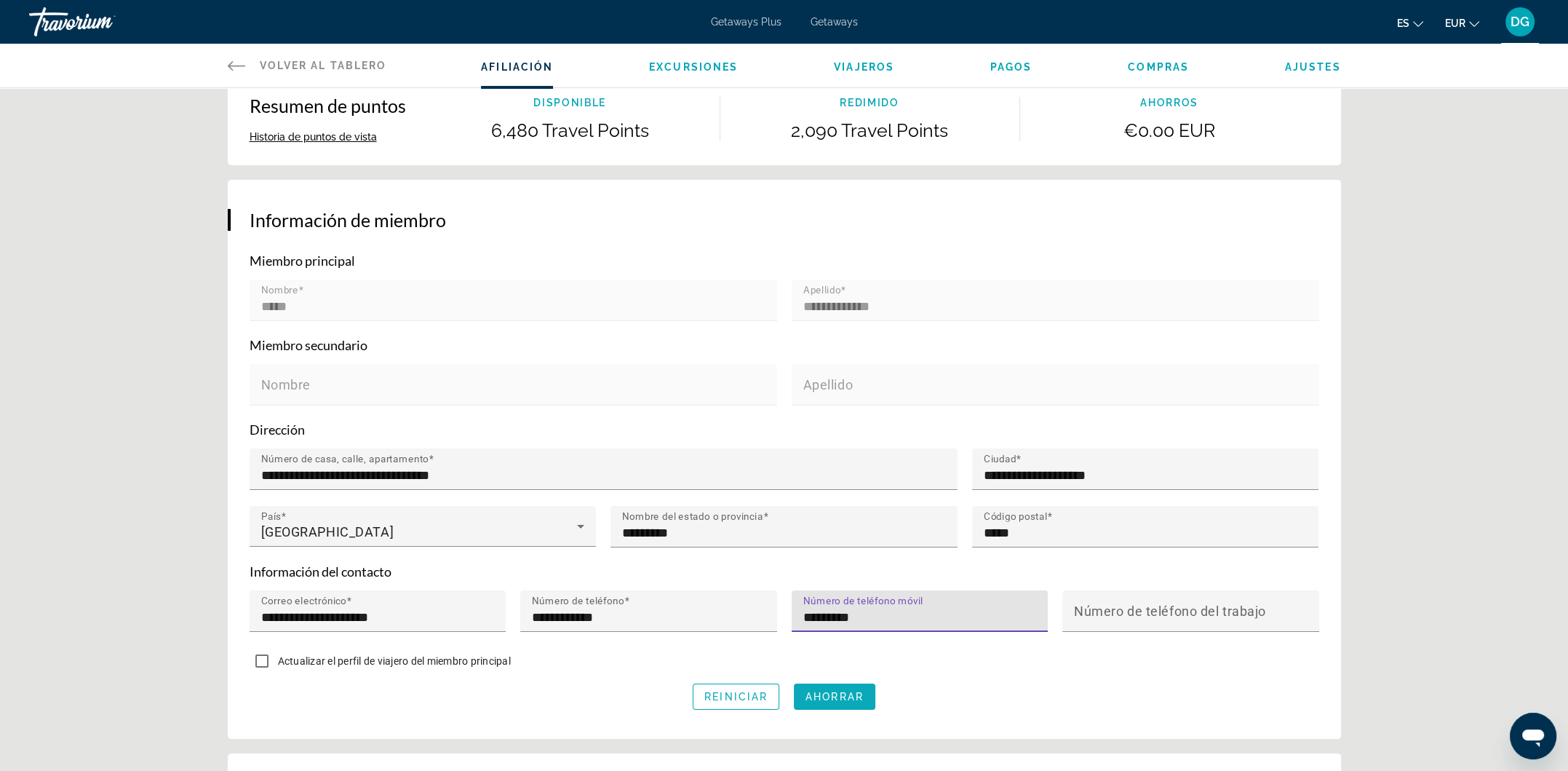
click at [842, 691] on span "Ahorrar" at bounding box center [834, 697] width 59 height 12
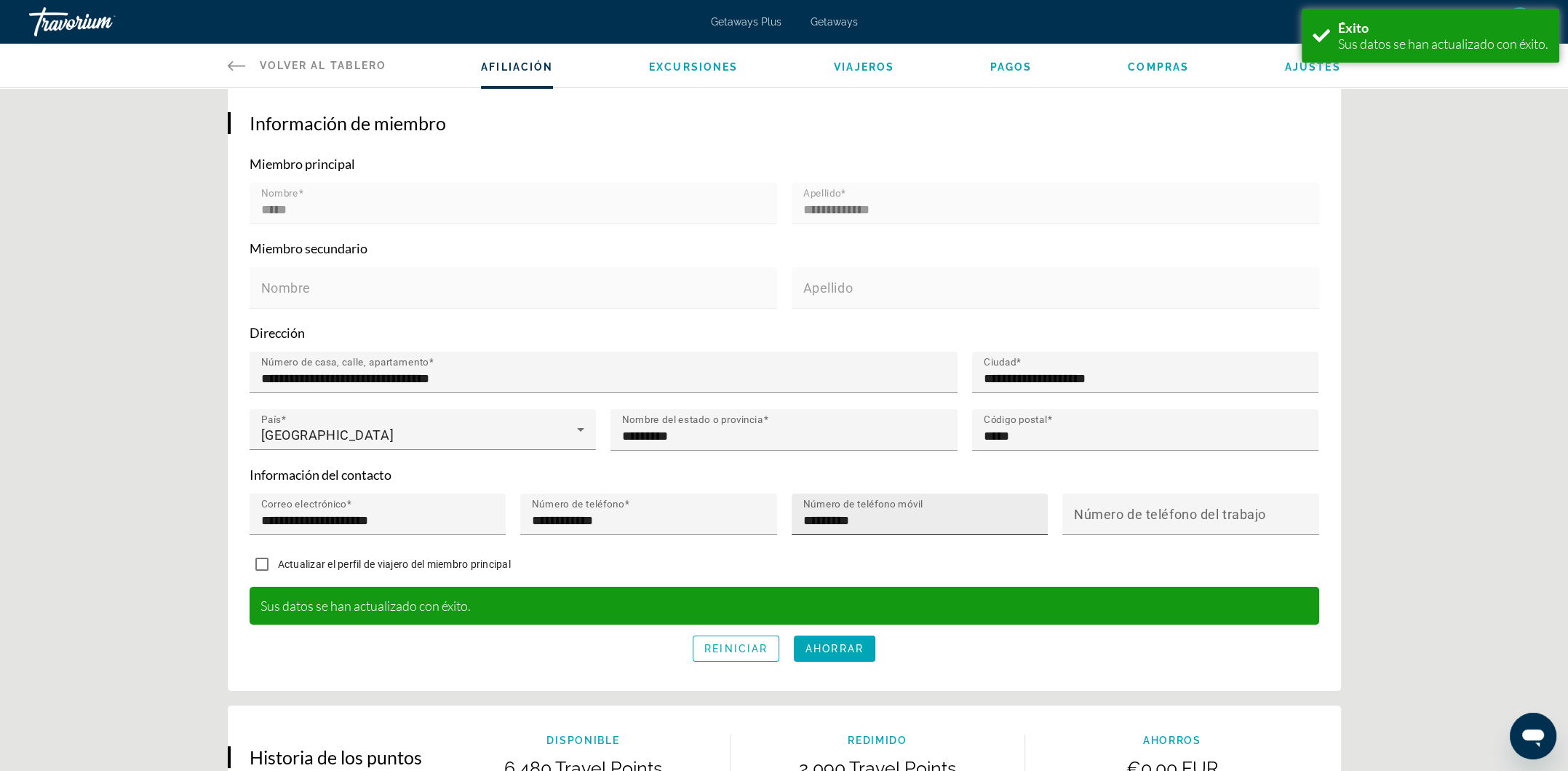
scroll to position [291, 0]
click at [832, 643] on span "Ahorrar" at bounding box center [834, 649] width 59 height 12
click at [1117, 510] on mat-label "Número de teléfono del trabajo" at bounding box center [1169, 513] width 192 height 15
click at [1117, 511] on input "Número de teléfono del trabajo" at bounding box center [1195, 520] width 243 height 18
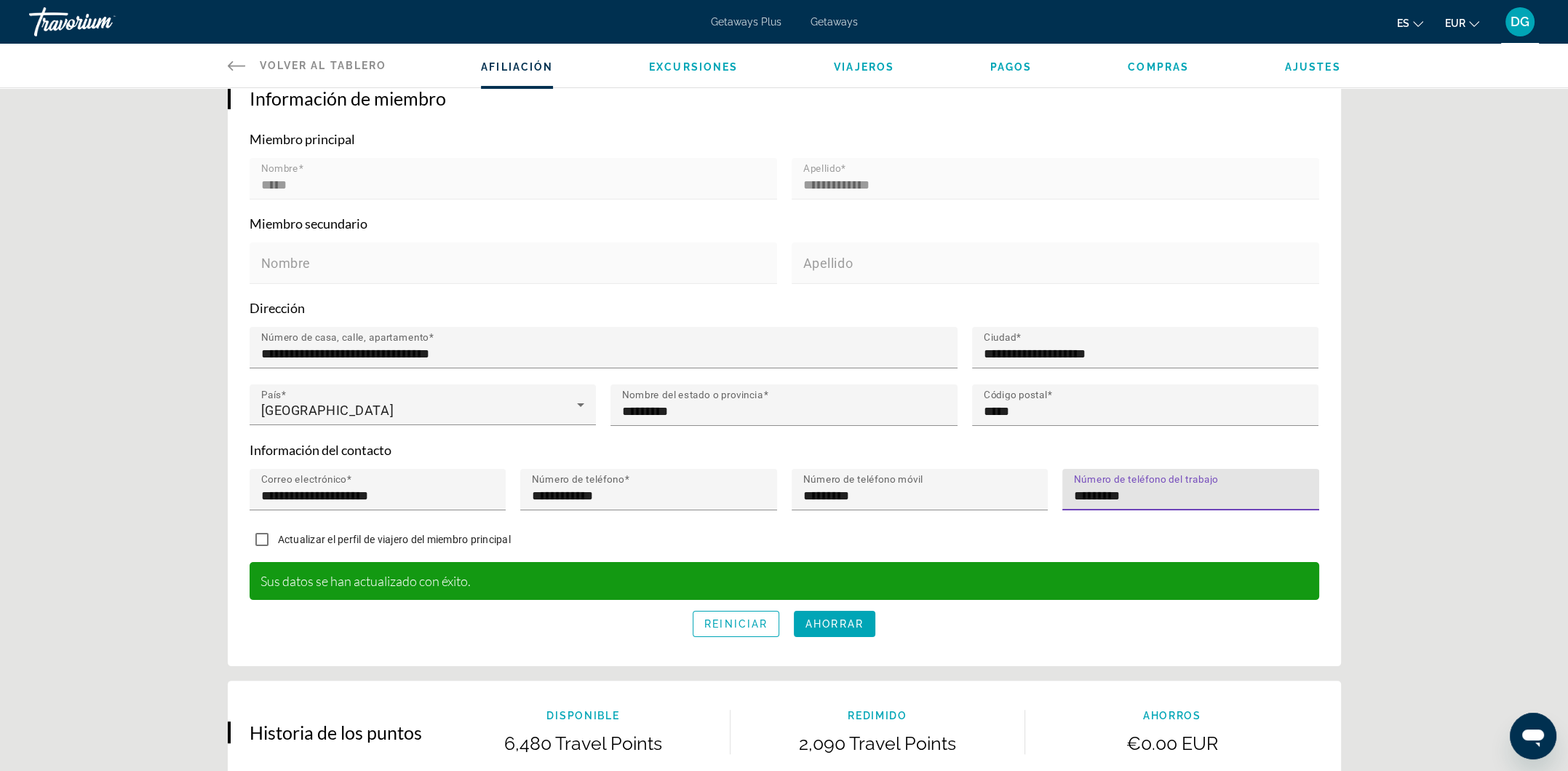
scroll to position [339, 0]
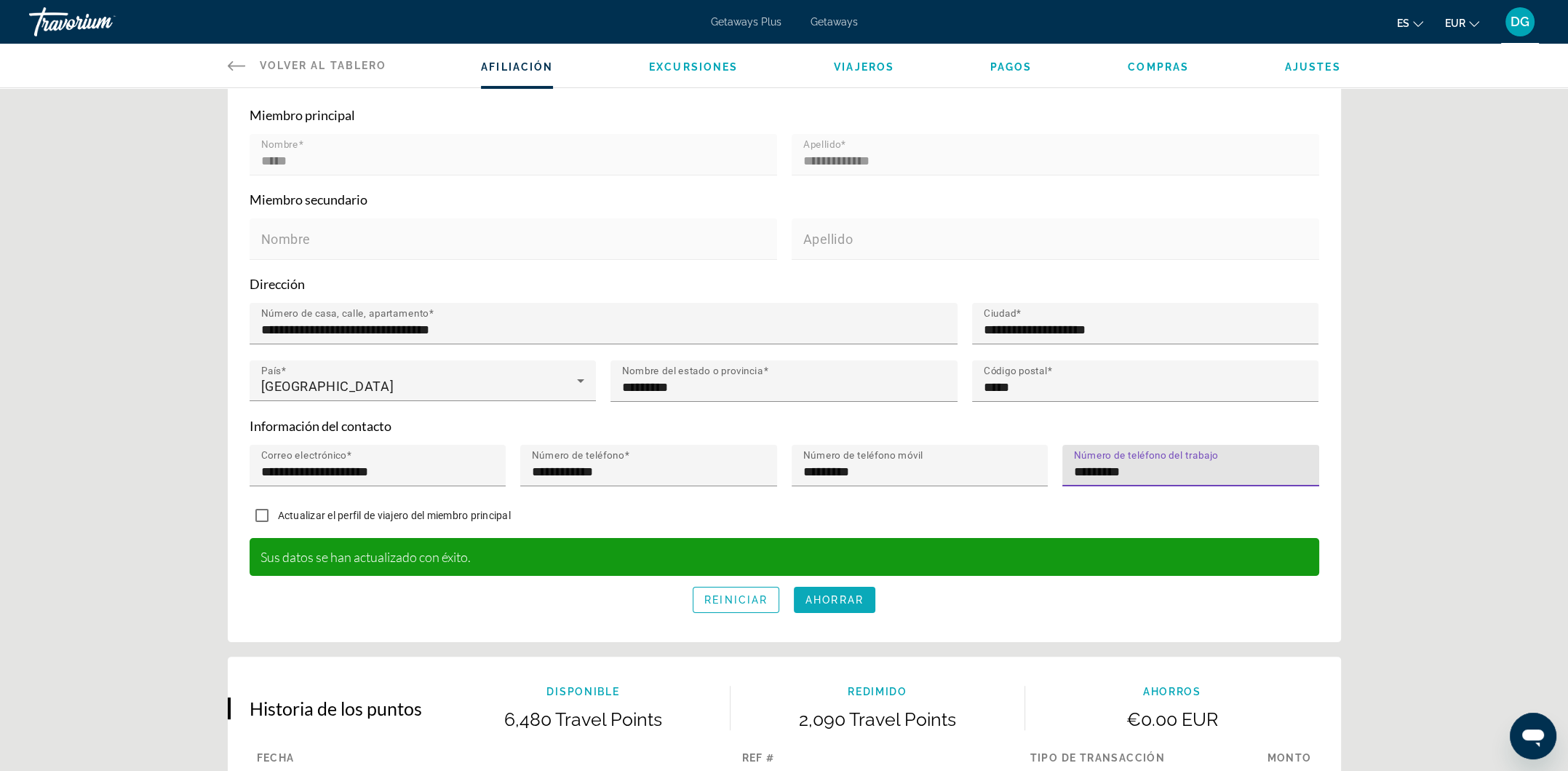
type input "*********"
click at [823, 597] on span "Ahorrar" at bounding box center [834, 600] width 59 height 12
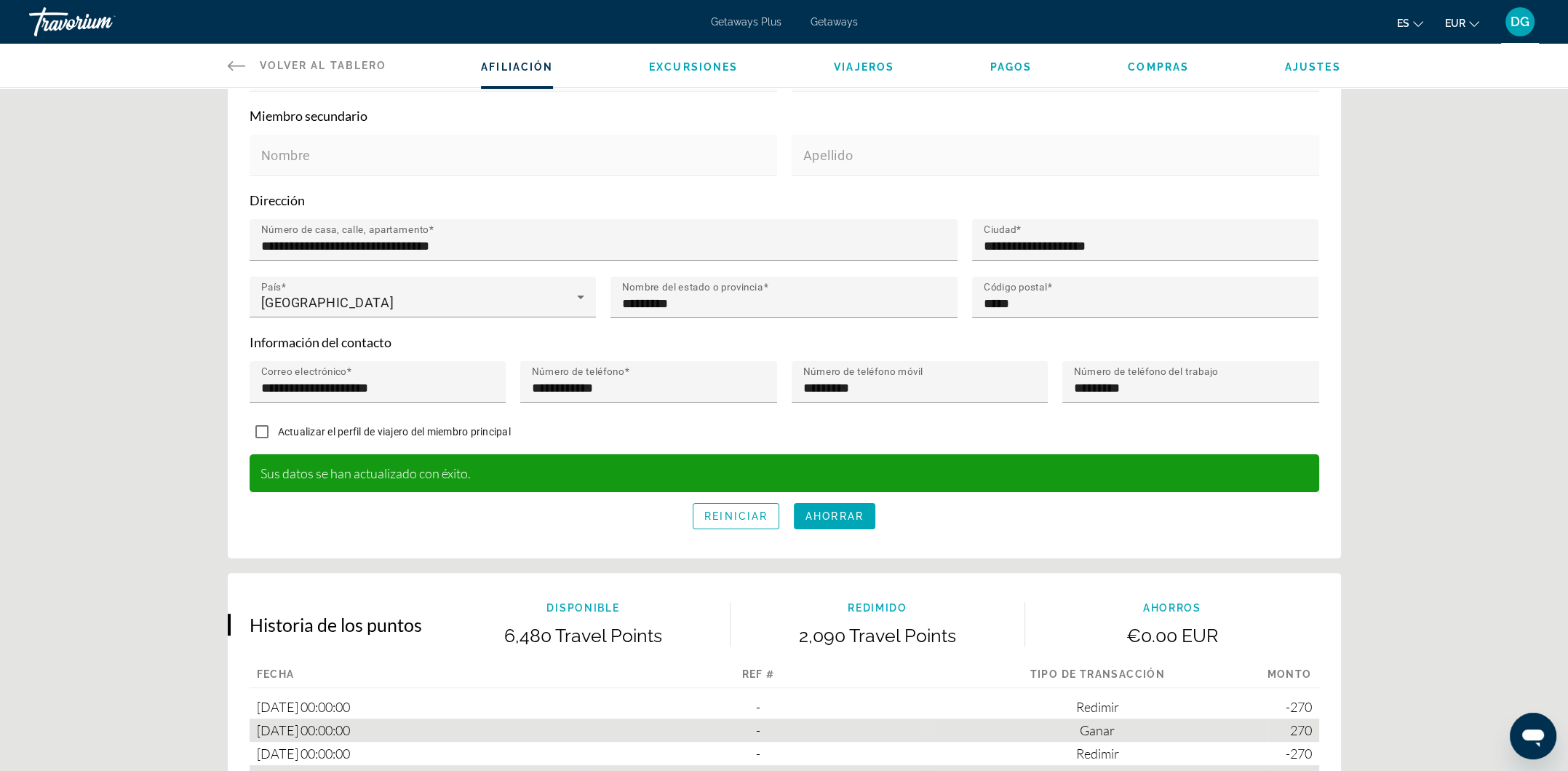
scroll to position [437, 0]
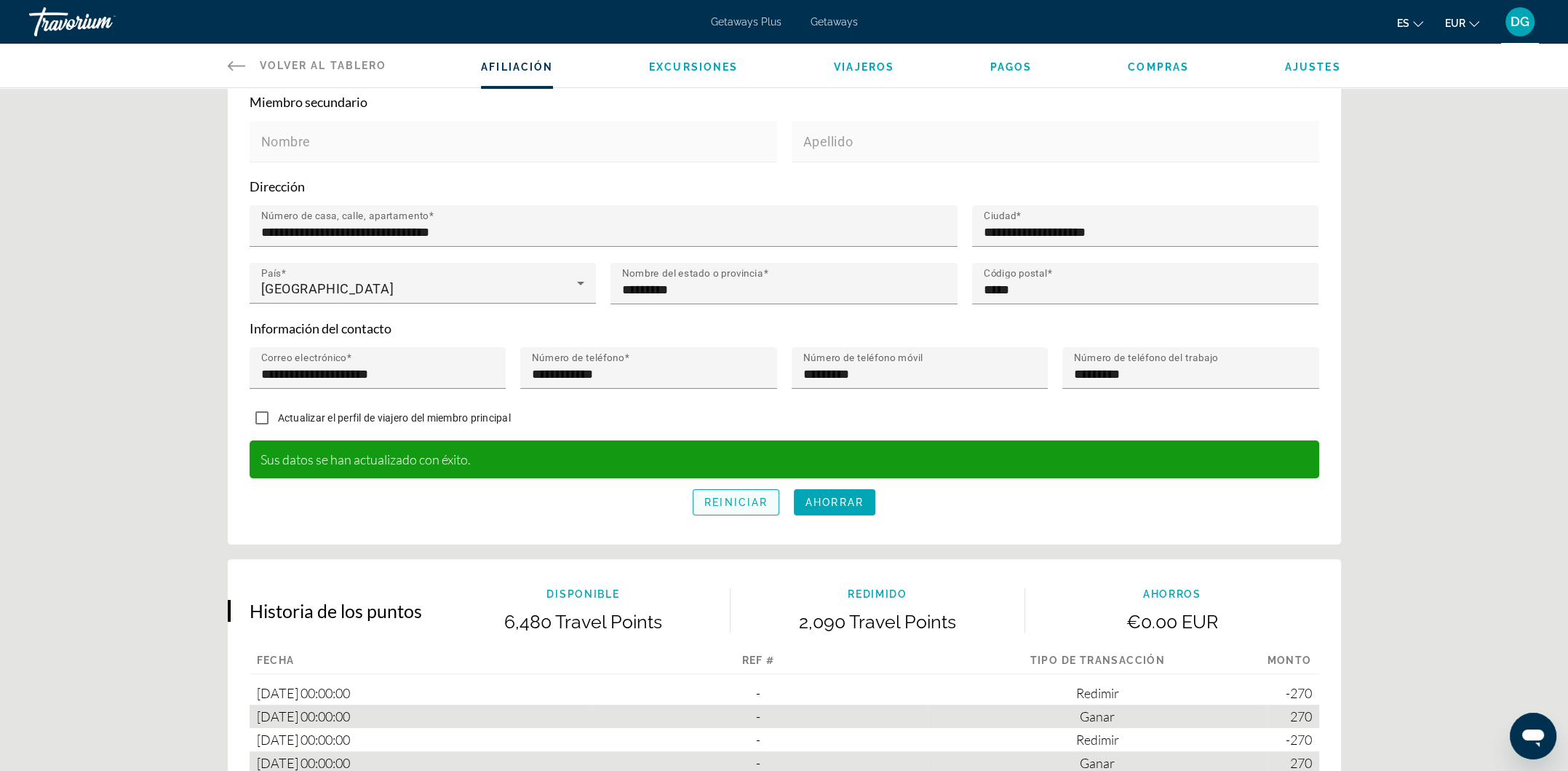
click at [729, 499] on span "Reiniciar" at bounding box center [737, 502] width 64 height 12
type input "*****"
type input "**********"
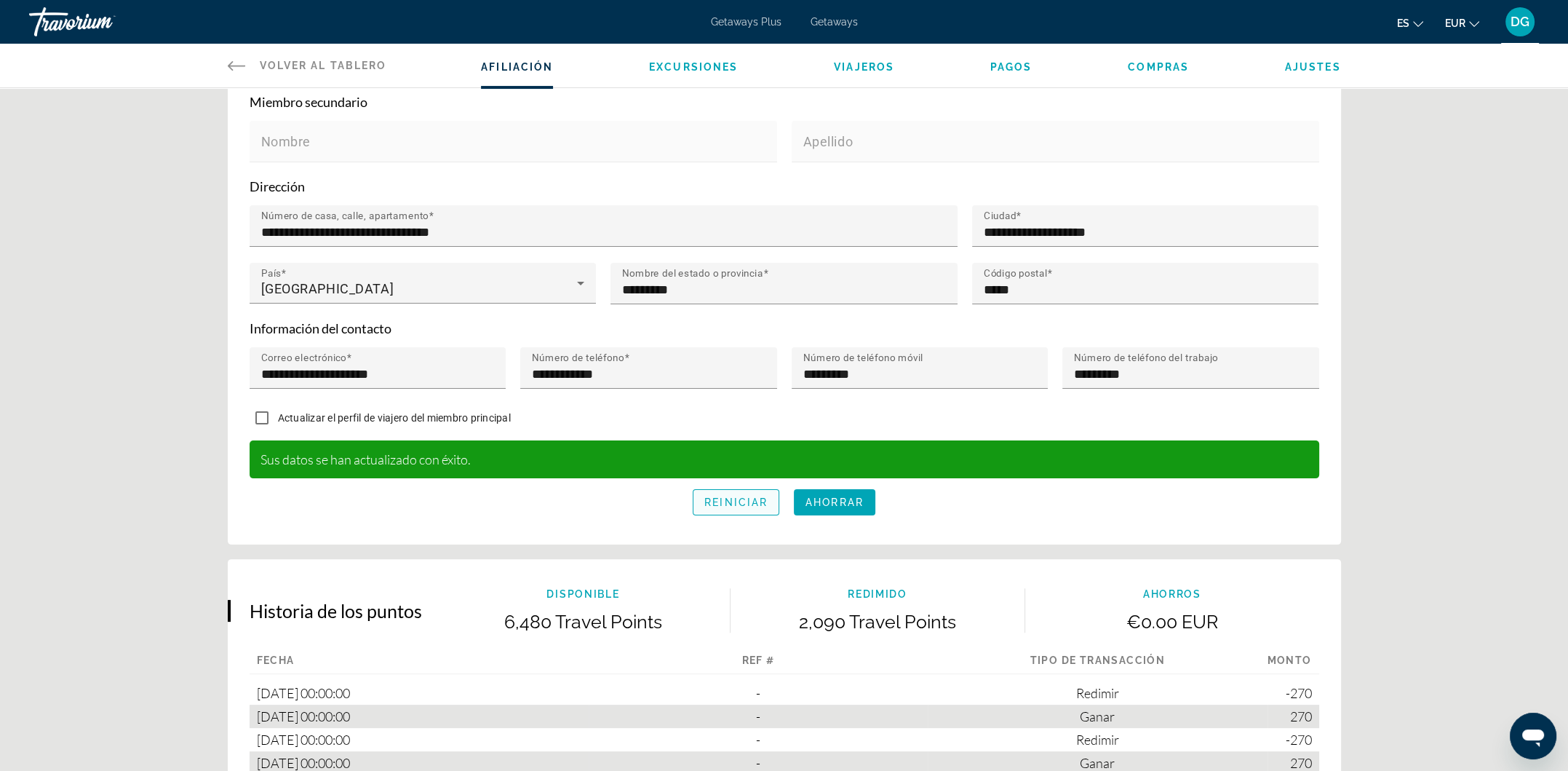
type input "*****"
type input "**********"
type input "*********"
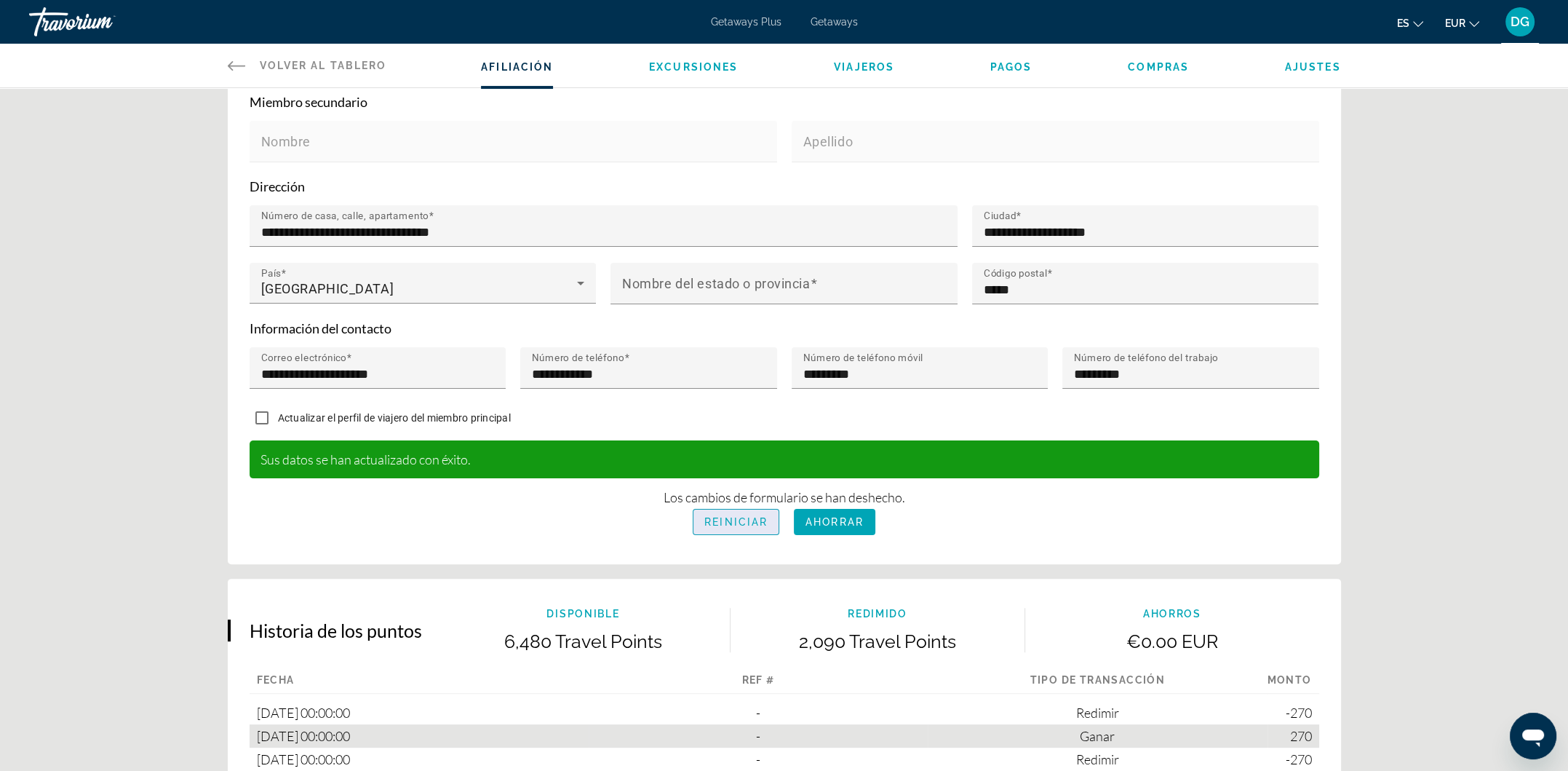
click at [734, 516] on span "Reiniciar" at bounding box center [737, 522] width 64 height 12
type input "*****"
type input "**********"
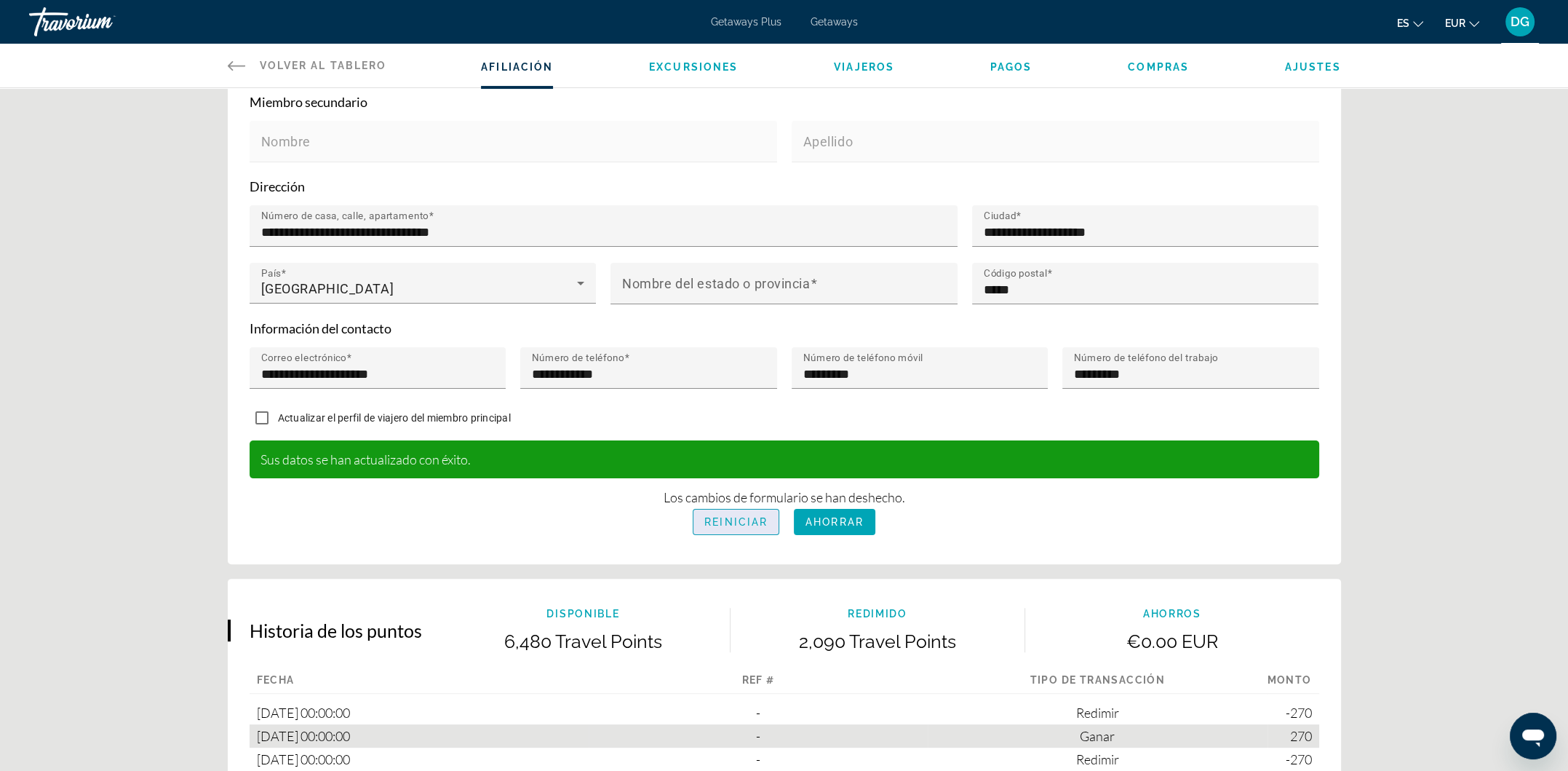
type input "*****"
type input "**********"
type input "*********"
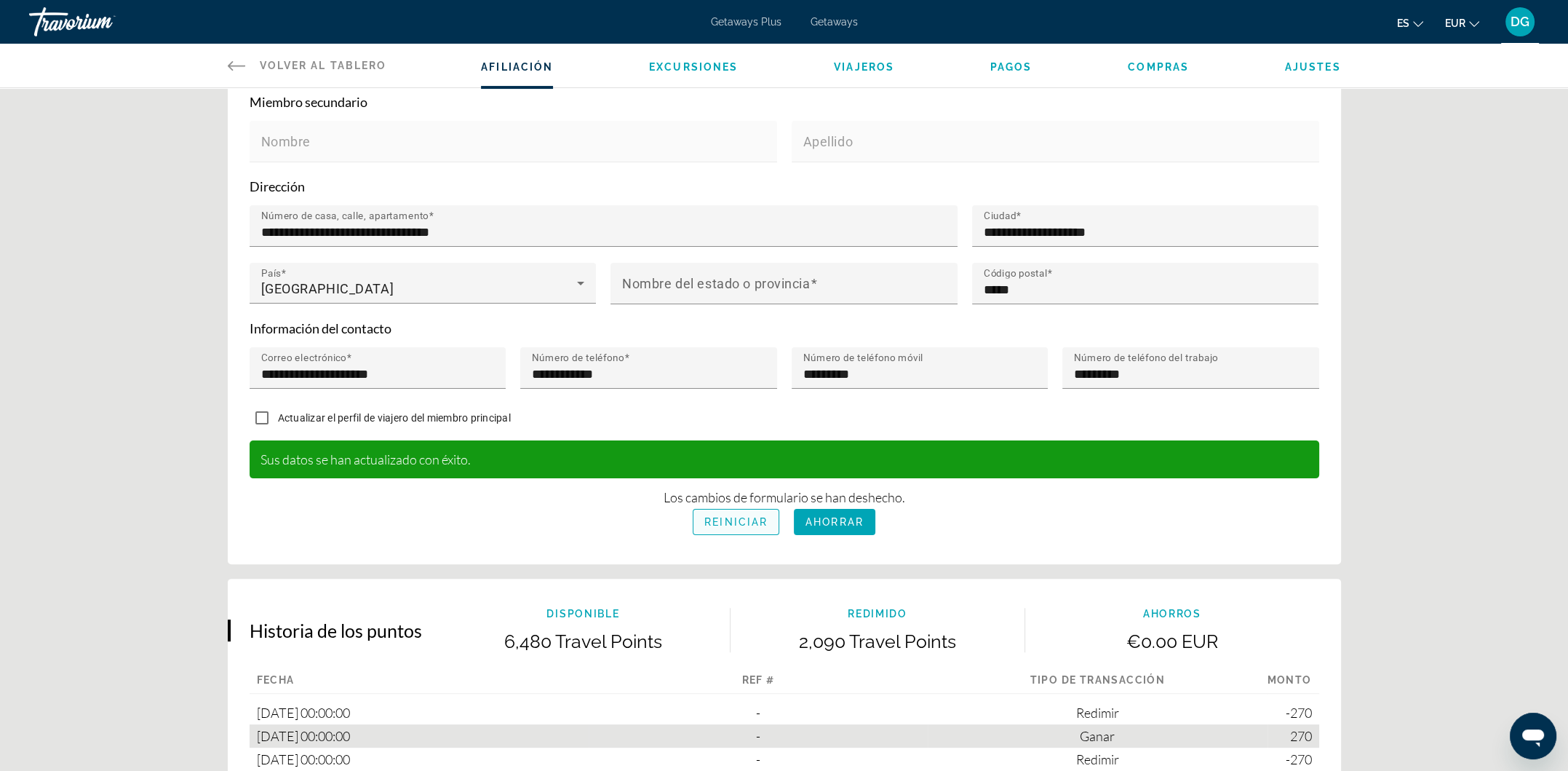
click at [734, 516] on span "Reiniciar" at bounding box center [737, 522] width 64 height 12
type input "*****"
type input "**********"
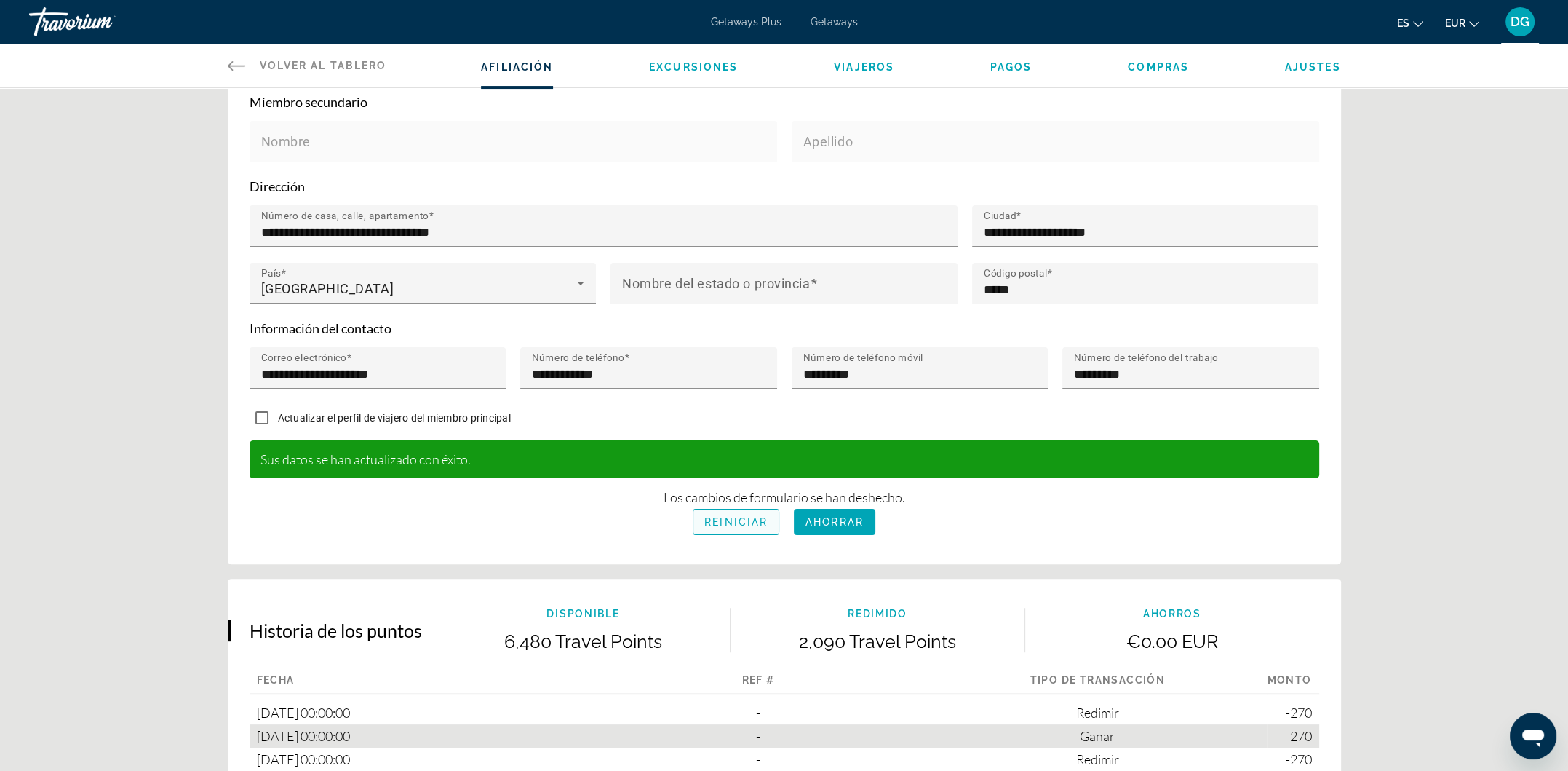
type input "*****"
type input "**********"
type input "*********"
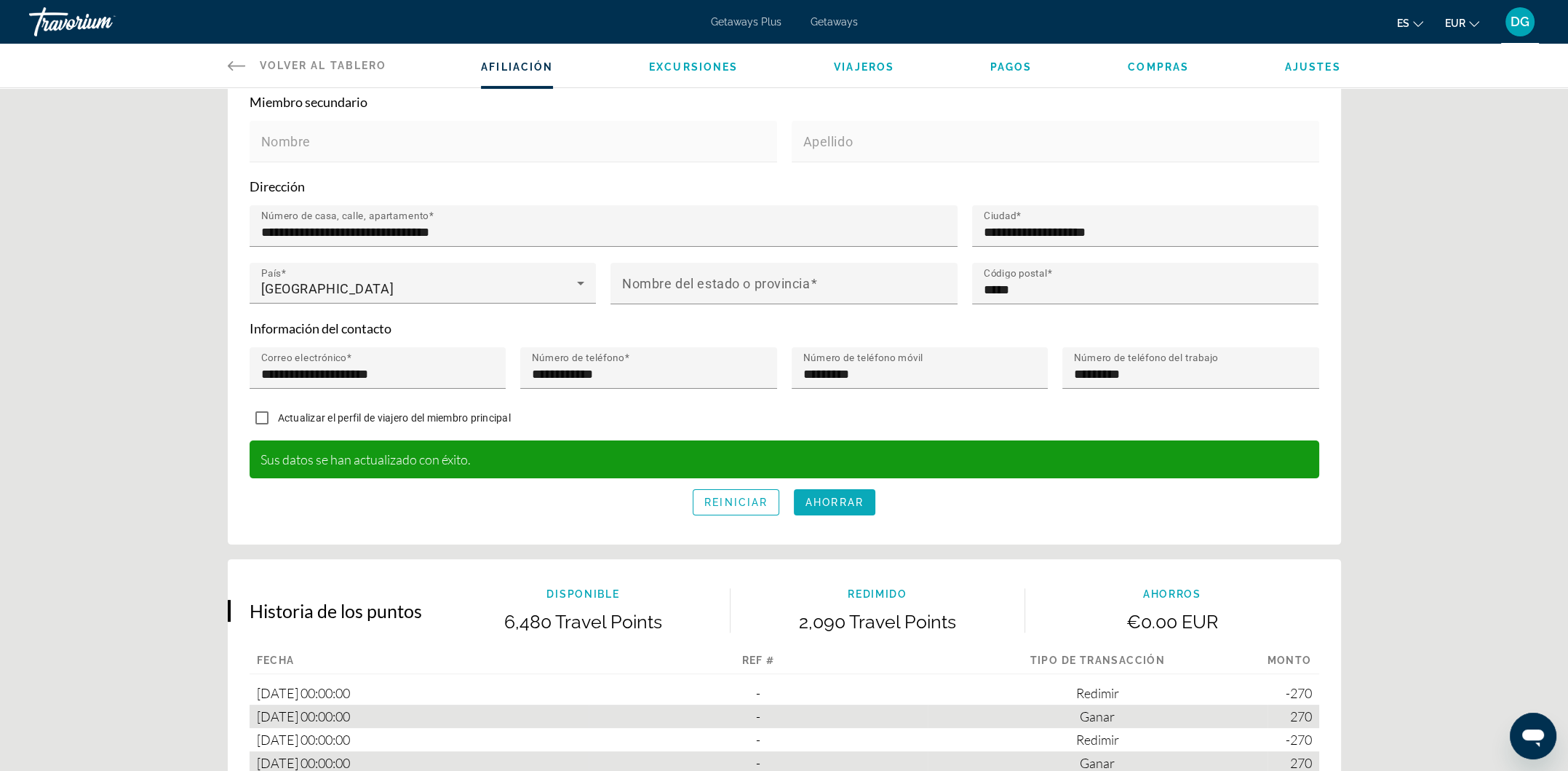
click at [840, 496] on span "Ahorrar" at bounding box center [834, 502] width 59 height 12
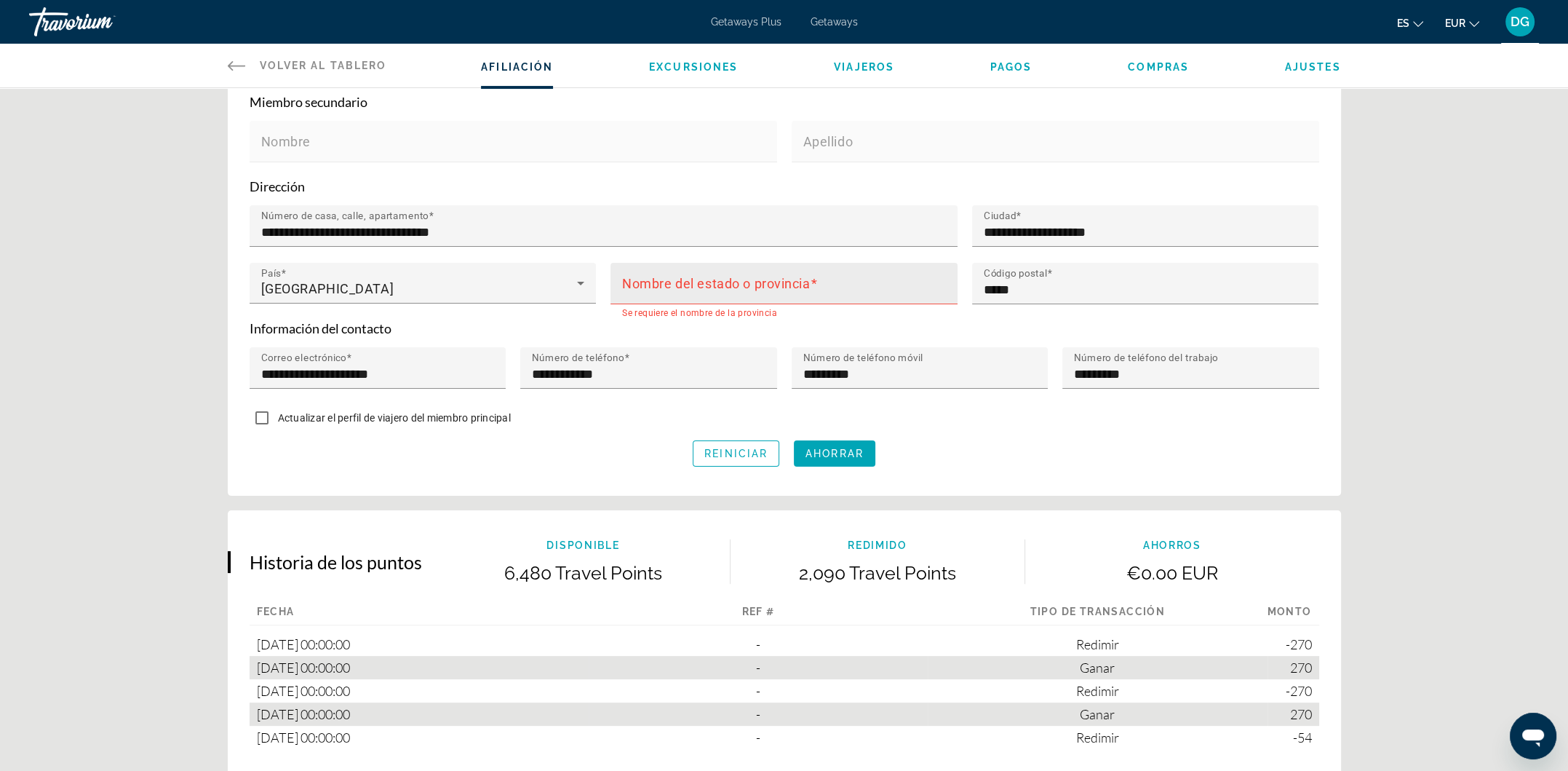
click at [742, 284] on mat-label "Nombre del estado o provincia" at bounding box center [716, 283] width 188 height 15
click at [742, 284] on input "Nombre del estado o provincia" at bounding box center [788, 290] width 332 height 18
type input "*********"
click at [839, 406] on div "Actualizar el perfil de viajero del miembro principal" at bounding box center [784, 419] width 1070 height 29
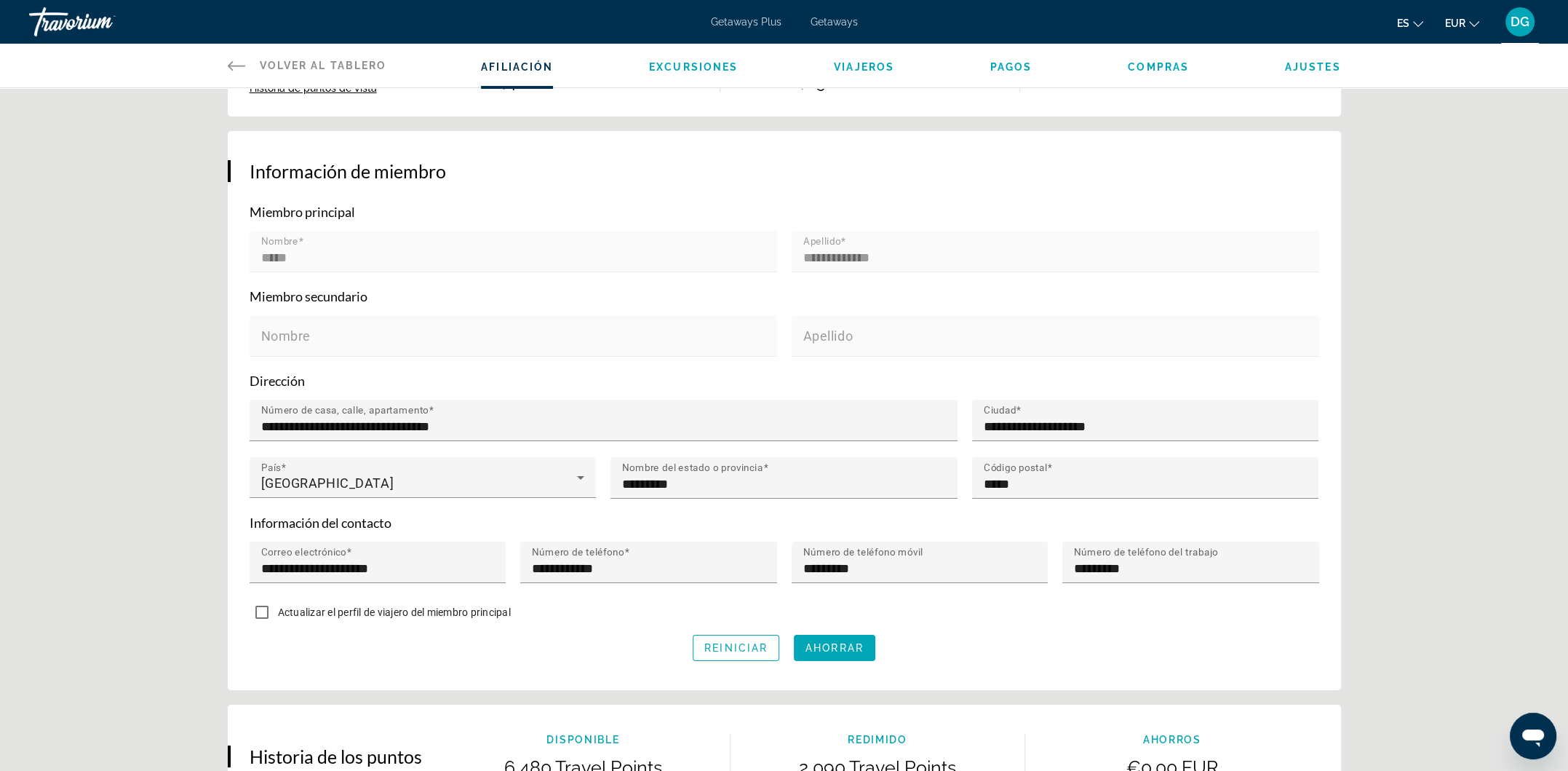
scroll to position [194, 0]
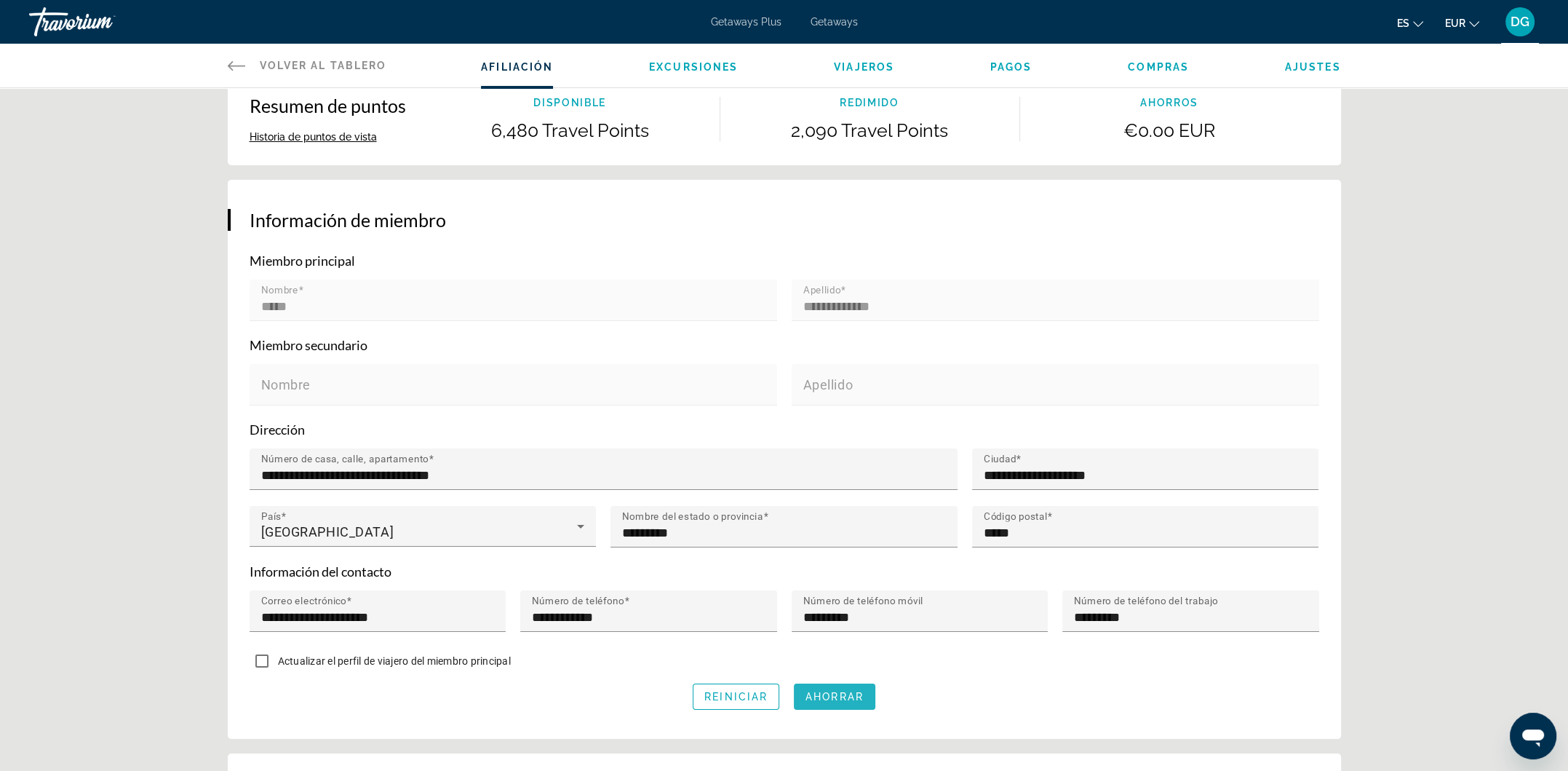
click at [848, 691] on span "Ahorrar" at bounding box center [834, 697] width 59 height 12
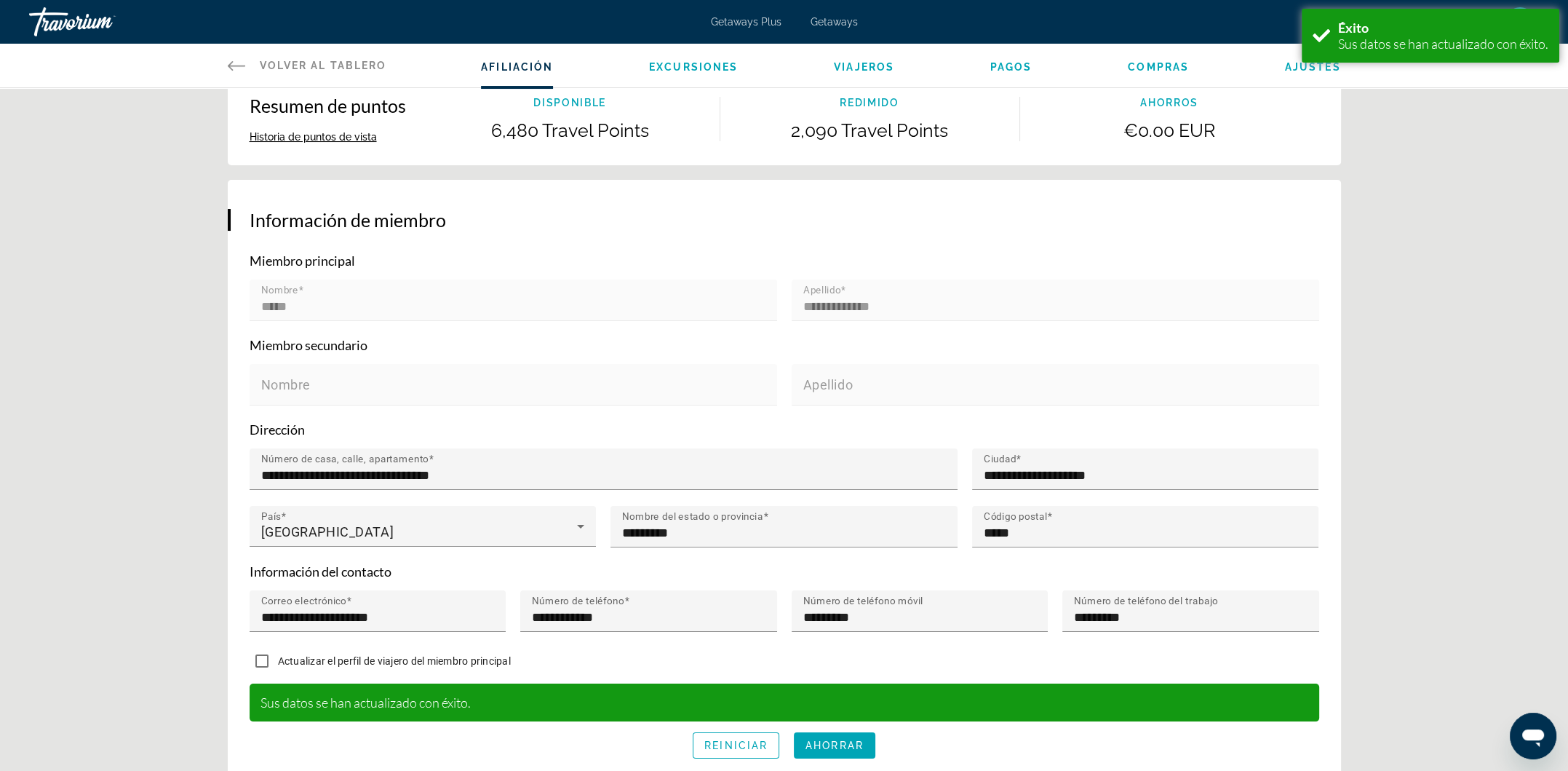
scroll to position [96, 0]
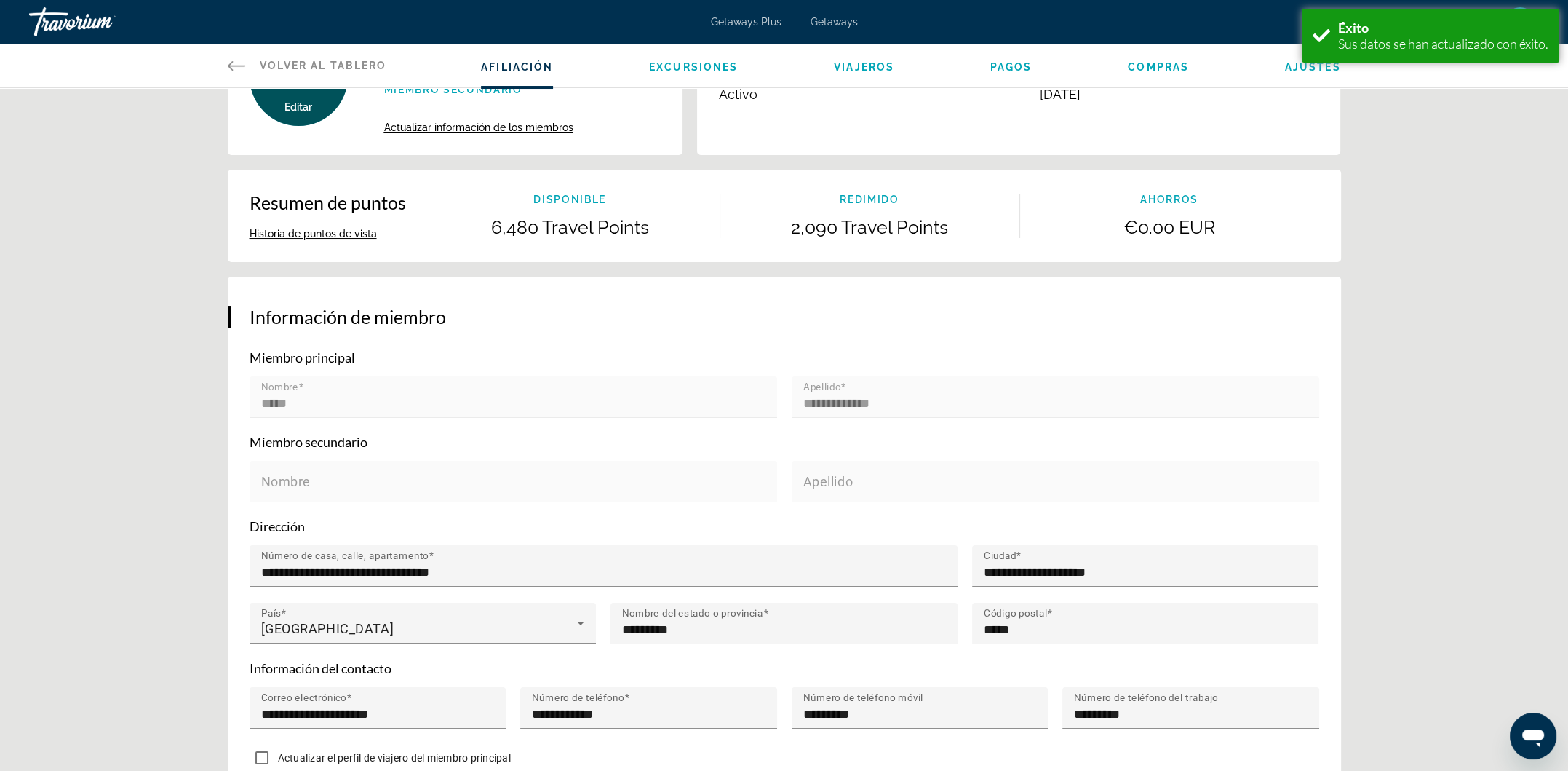
click at [1419, 247] on div "**********" at bounding box center [784, 676] width 1568 height 1371
click at [1248, 23] on div "es English Español Français Italiano Português русский EUR USD ($) MXN (Mex$) C…" at bounding box center [1206, 22] width 667 height 31
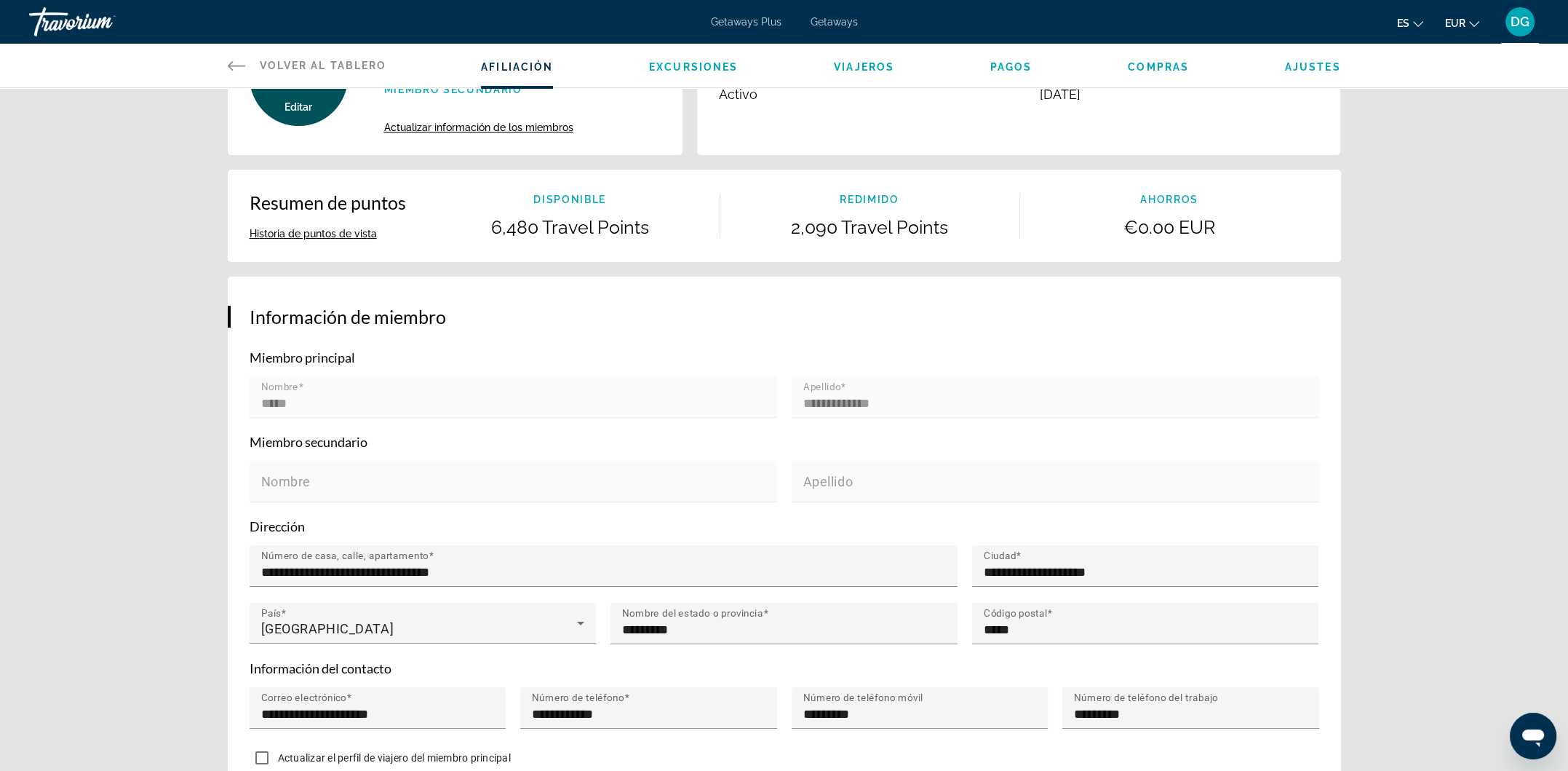
click at [75, 25] on div "Travorium" at bounding box center [101, 22] width 145 height 38
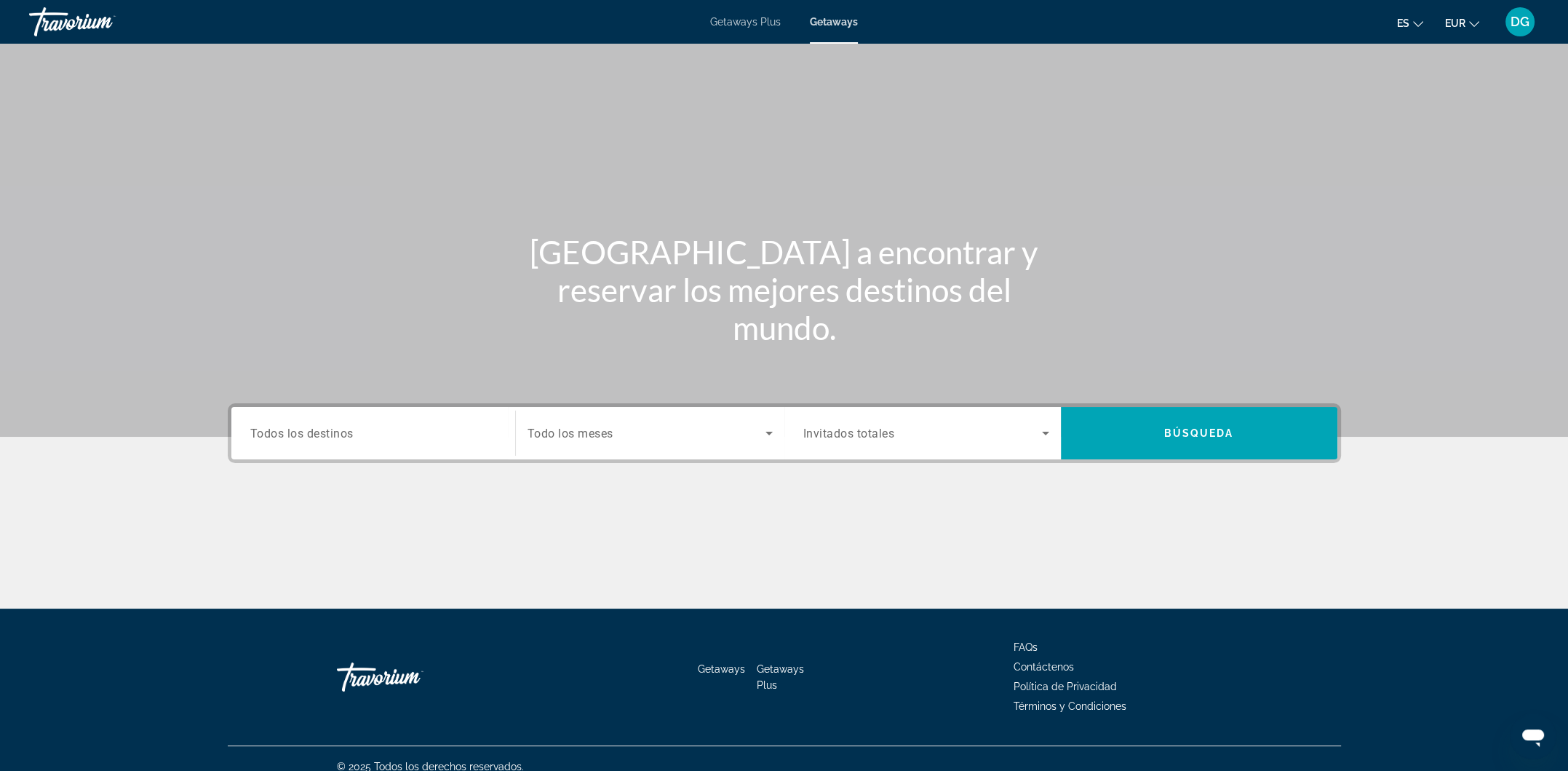
click at [87, 18] on div "Travorium" at bounding box center [101, 22] width 145 height 38
click at [67, 22] on div "Travorium" at bounding box center [101, 22] width 145 height 38
click at [1525, 21] on span "DG" at bounding box center [1520, 22] width 19 height 15
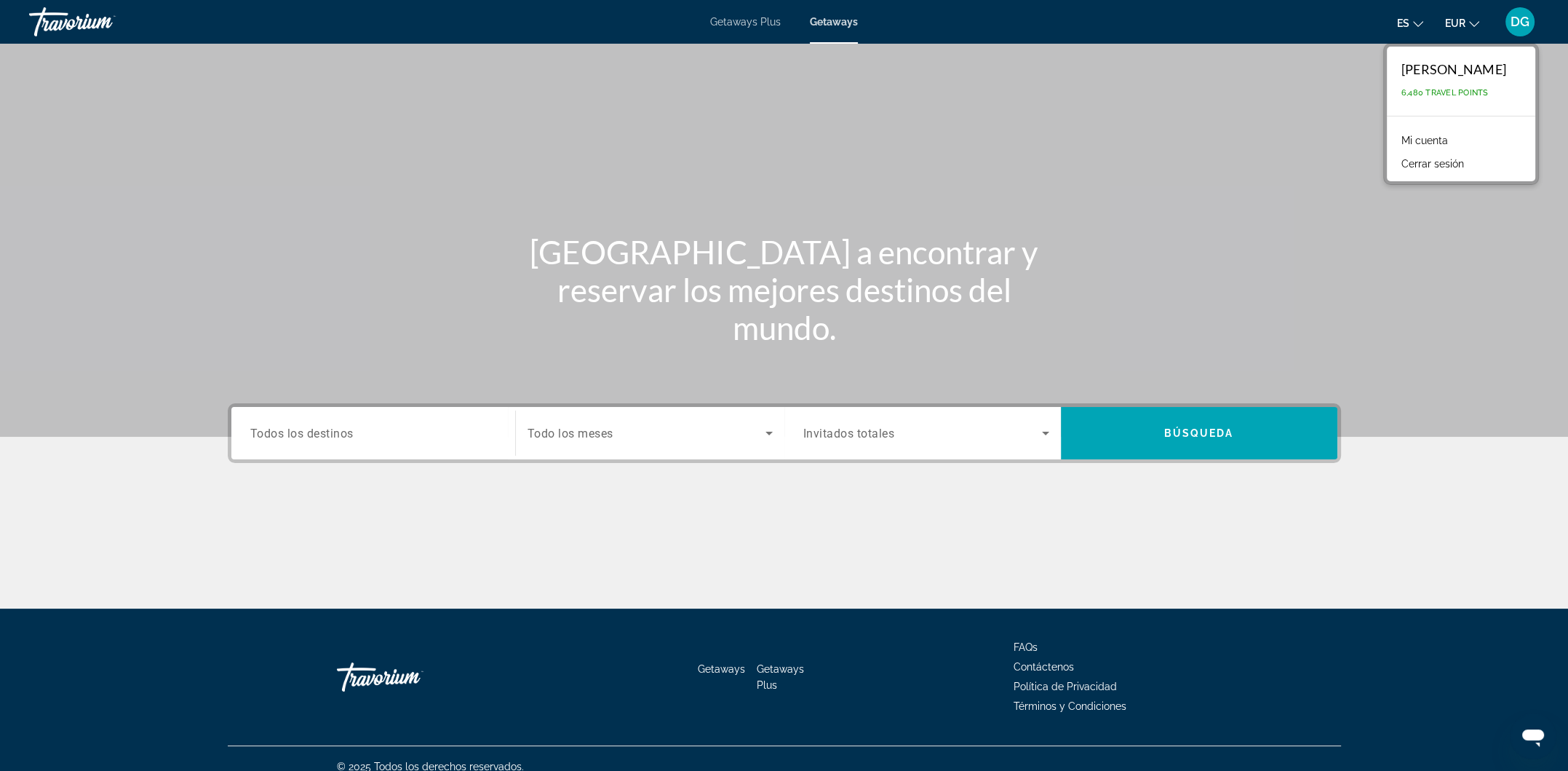
click at [1415, 138] on link "Mi cuenta" at bounding box center [1424, 140] width 61 height 19
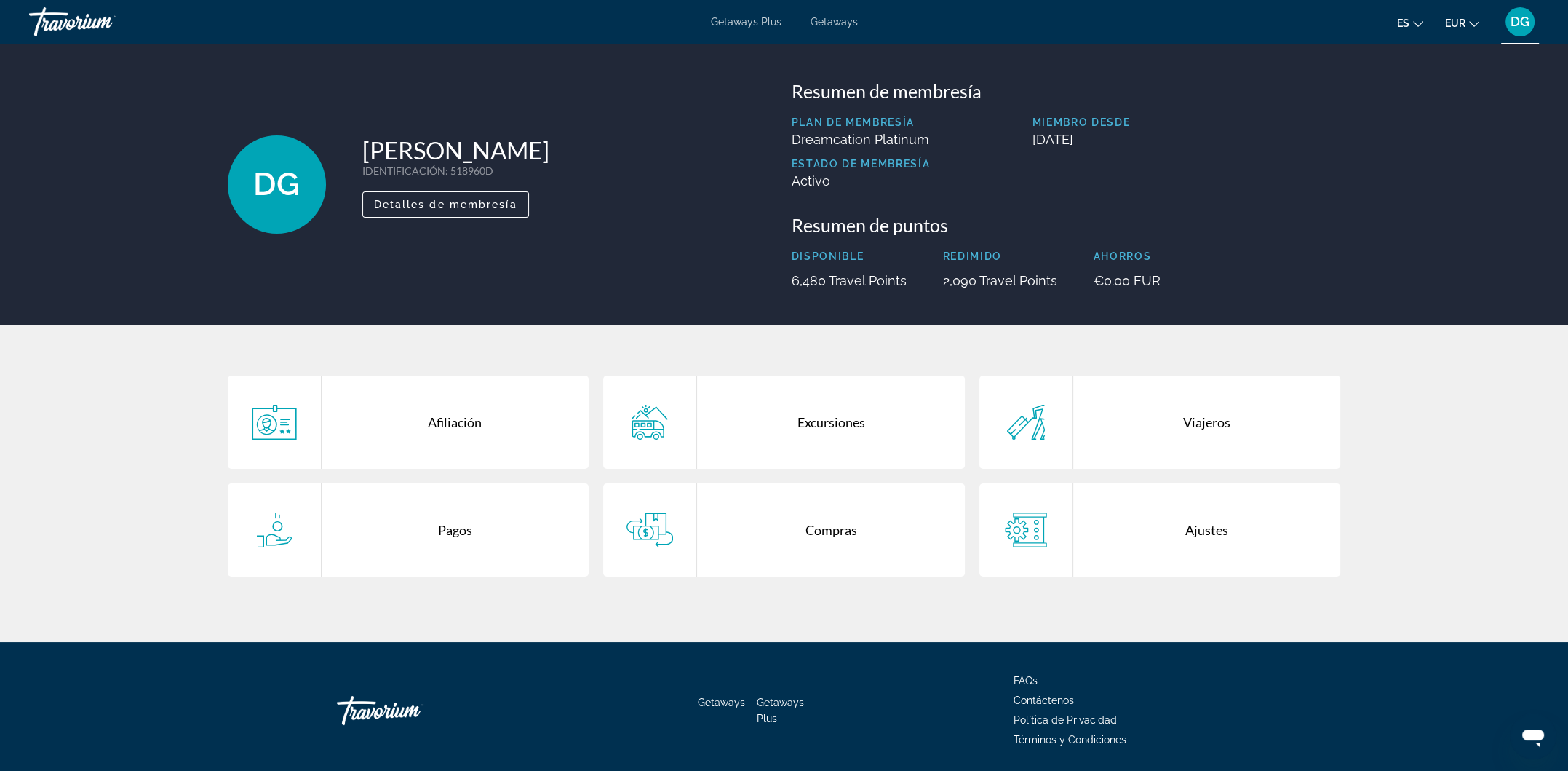
click at [476, 548] on div "Pagos" at bounding box center [455, 530] width 267 height 94
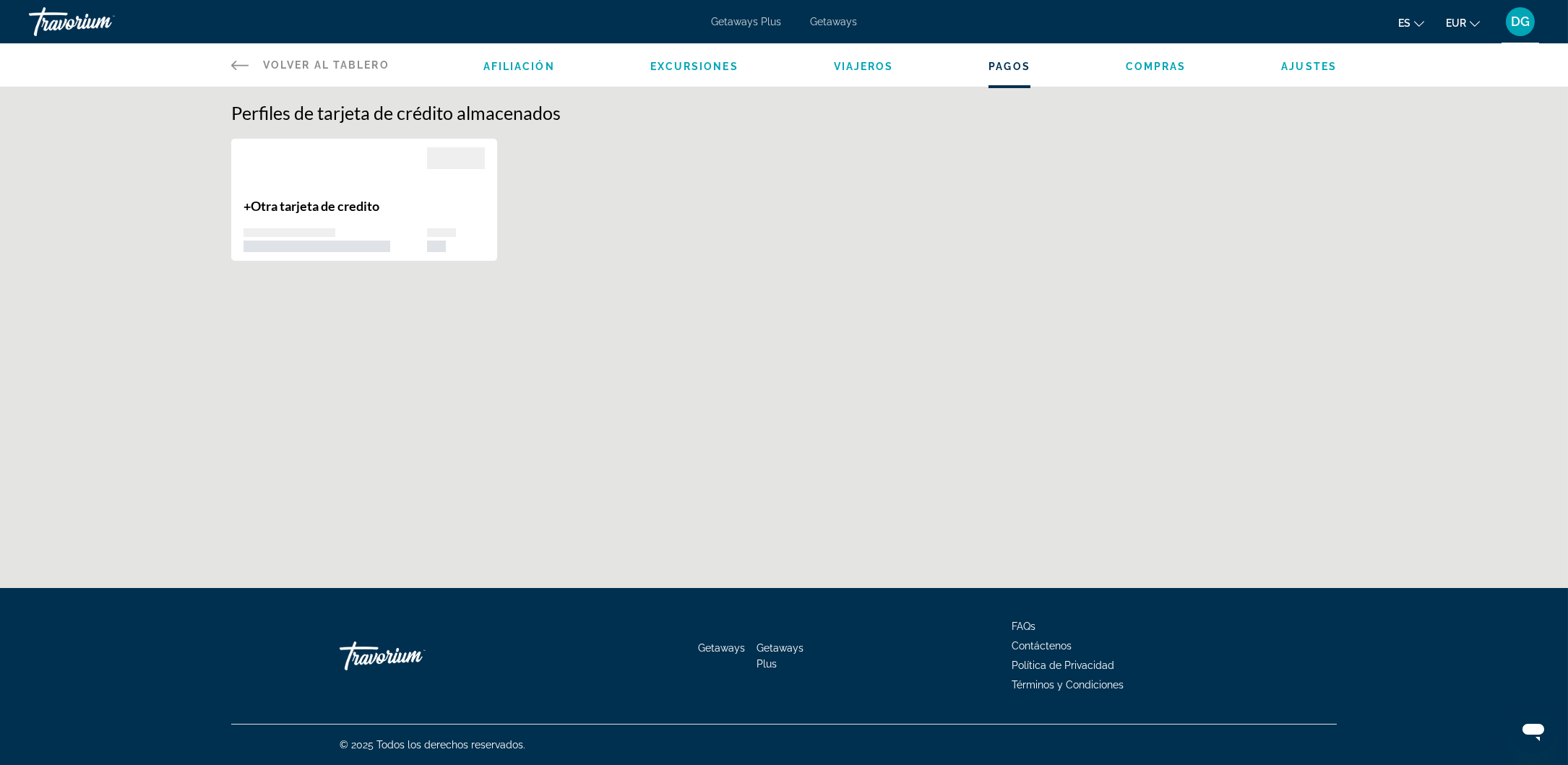
click at [254, 208] on span "Otra tarjeta de credito" at bounding box center [315, 206] width 128 height 16
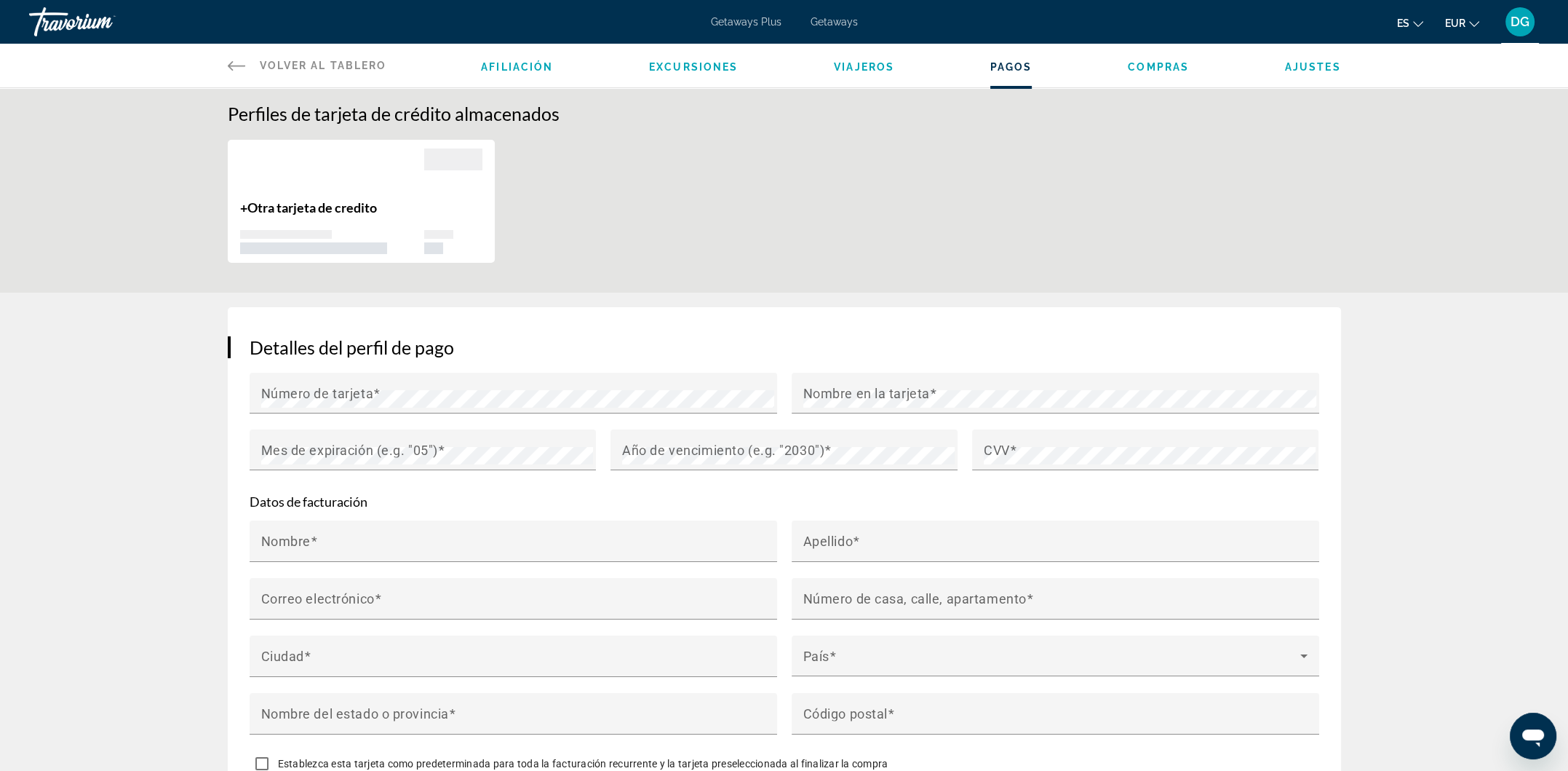
click at [1521, 20] on span "DG" at bounding box center [1520, 22] width 19 height 15
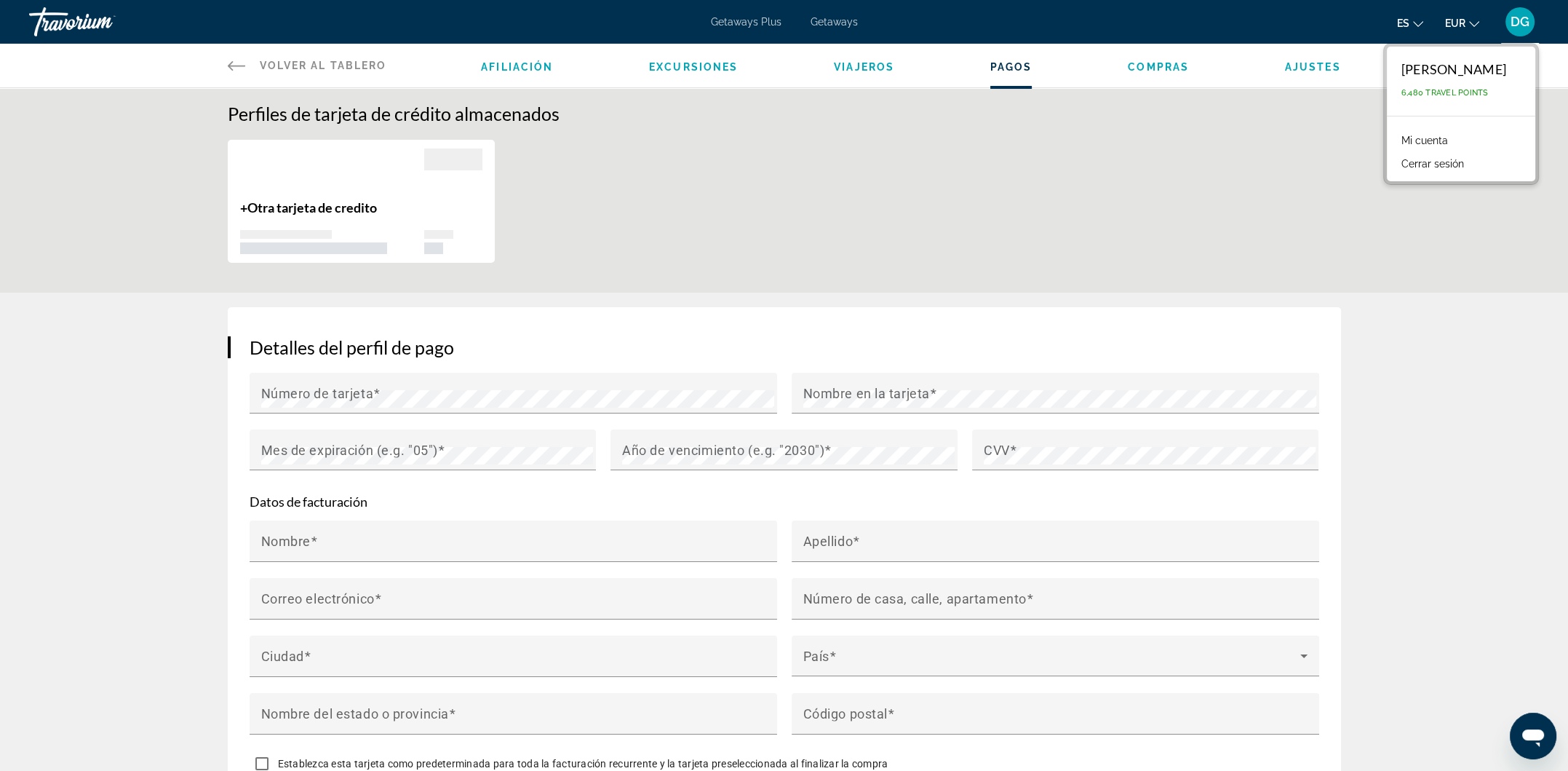
click at [1414, 165] on button "Cerrar sesión" at bounding box center [1433, 163] width 78 height 19
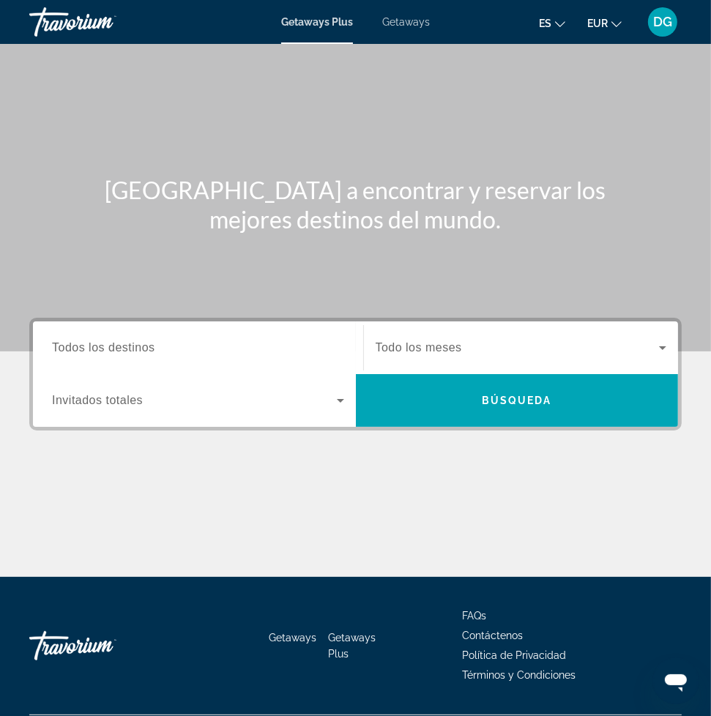
click at [287, 357] on div "Search widget" at bounding box center [198, 348] width 292 height 42
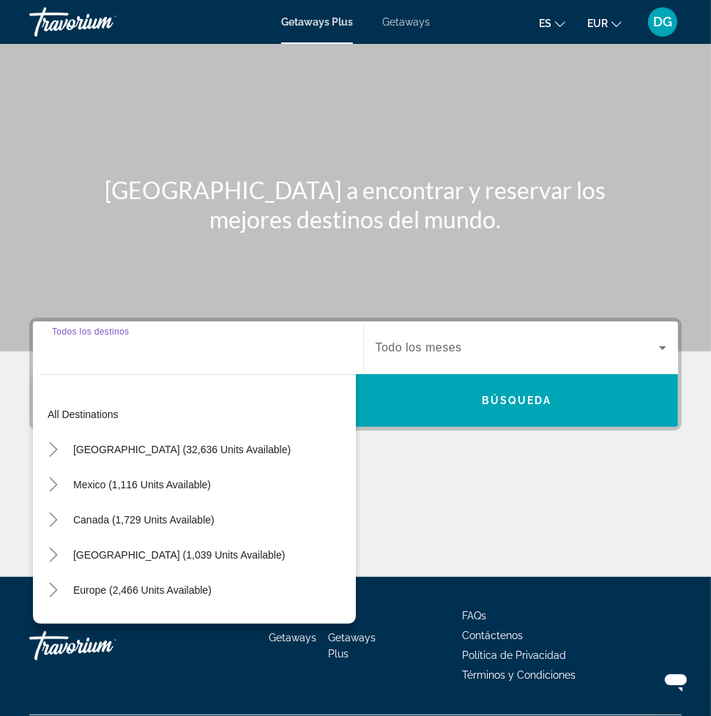
scroll to position [39, 0]
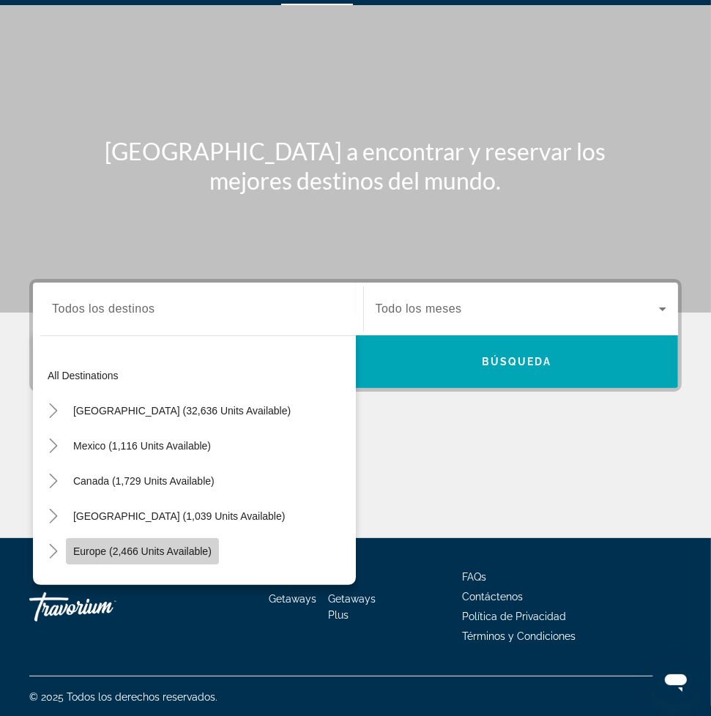
click at [122, 540] on span "Search widget" at bounding box center [142, 551] width 153 height 35
type input "**********"
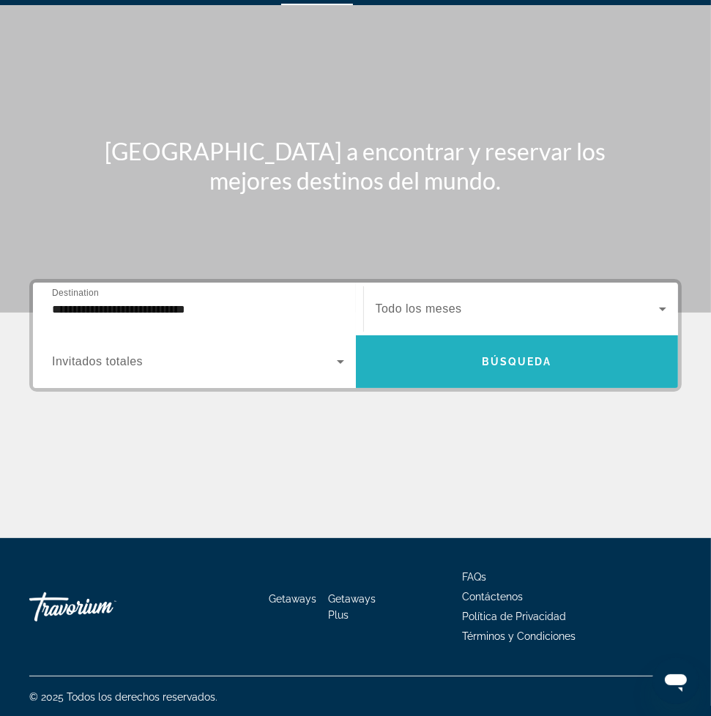
click at [490, 367] on span "Búsqueda" at bounding box center [517, 362] width 70 height 12
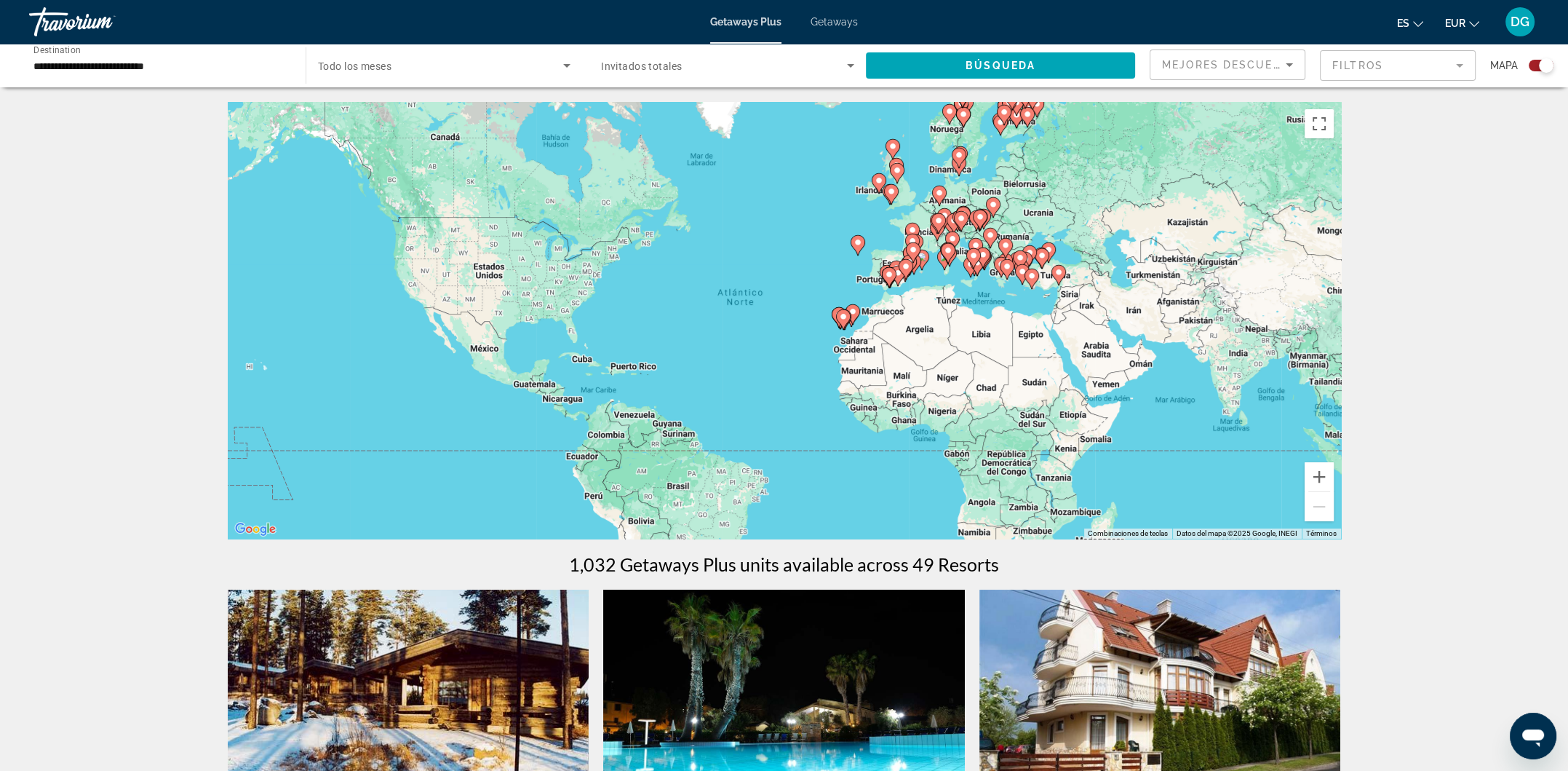
click at [1281, 59] on icon "Sort by" at bounding box center [1290, 65] width 18 height 18
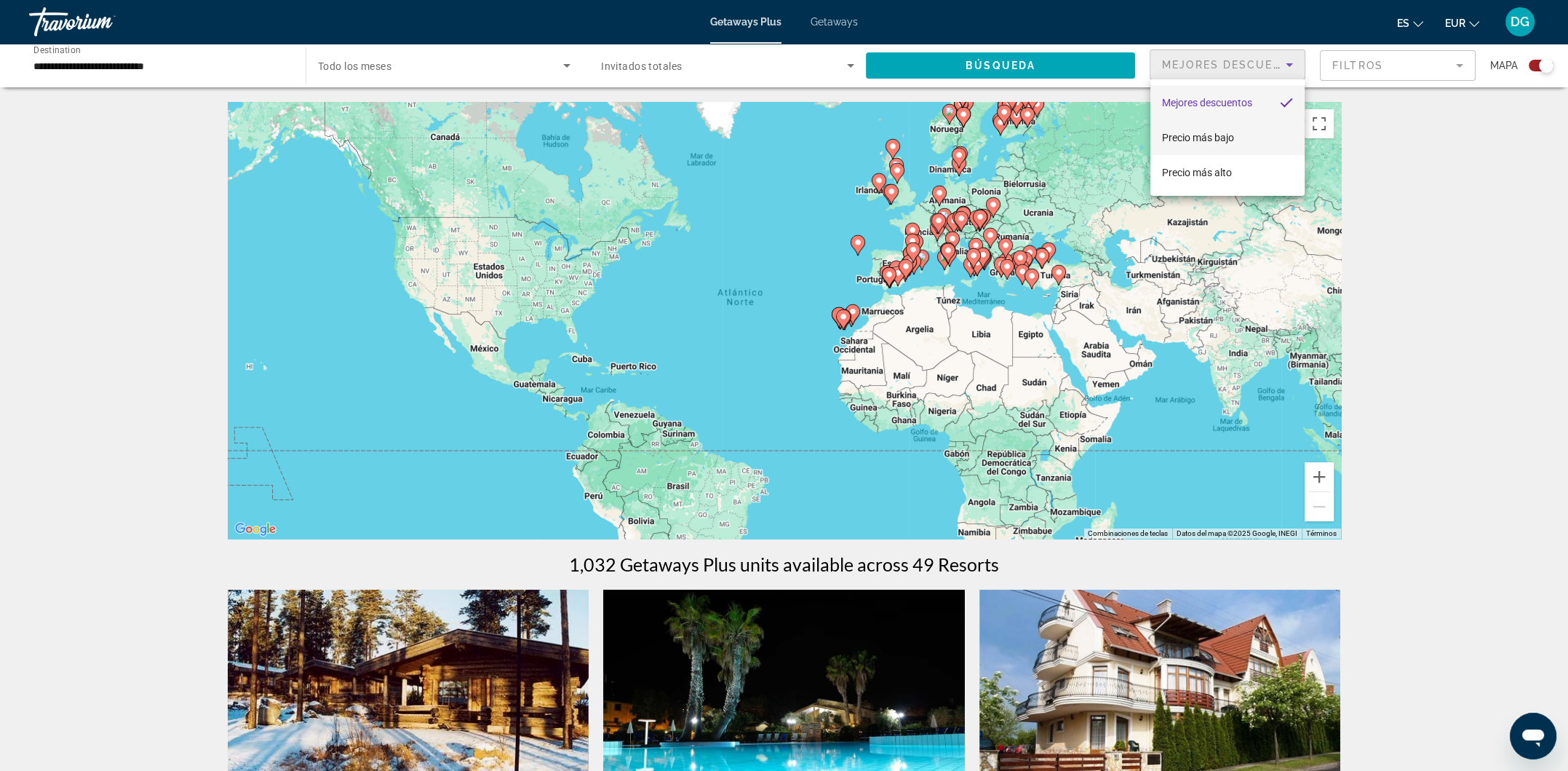
click at [1197, 140] on span "Precio más bajo" at bounding box center [1198, 137] width 72 height 12
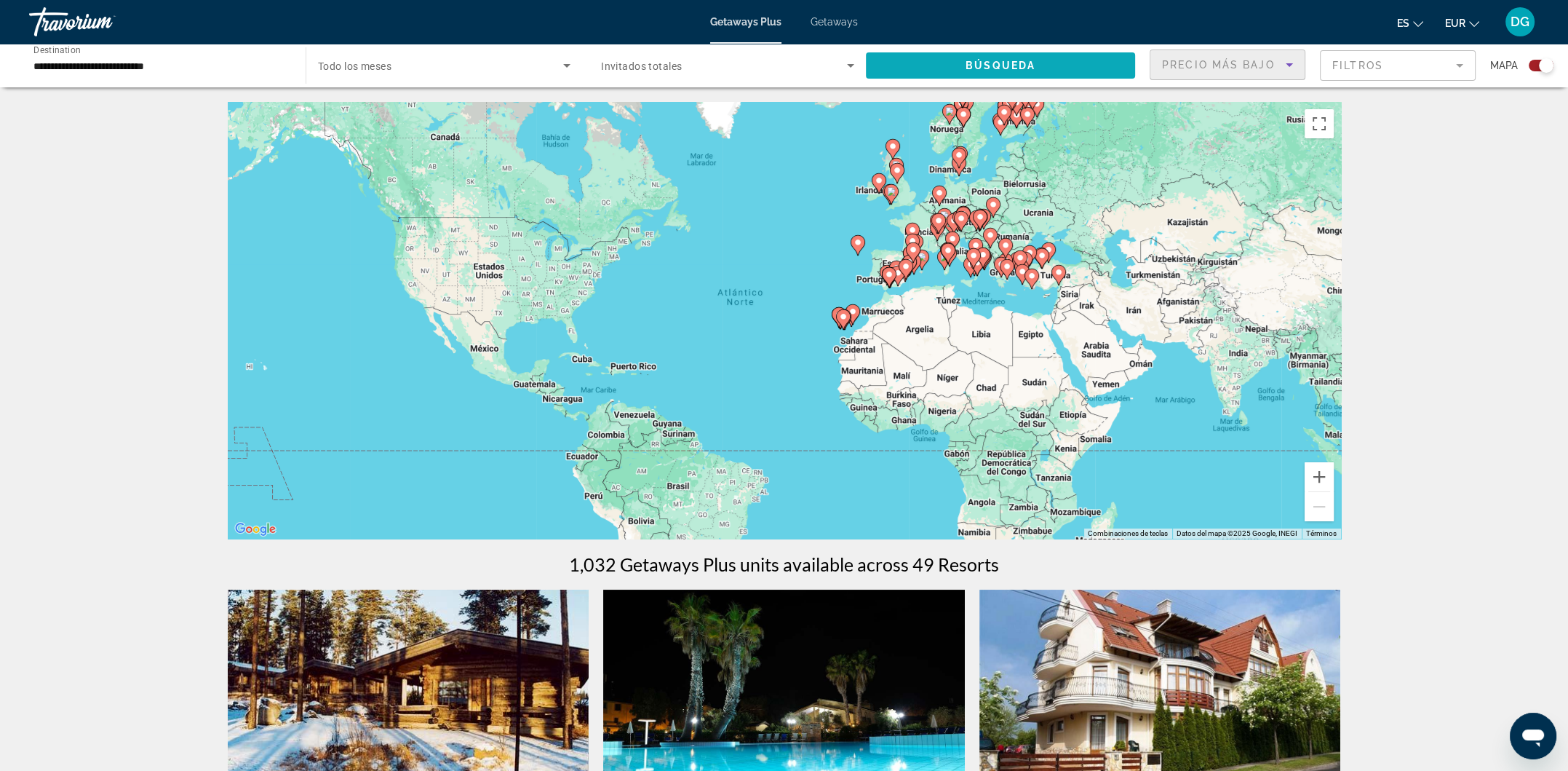
click at [1087, 70] on span "Search widget" at bounding box center [1000, 65] width 269 height 35
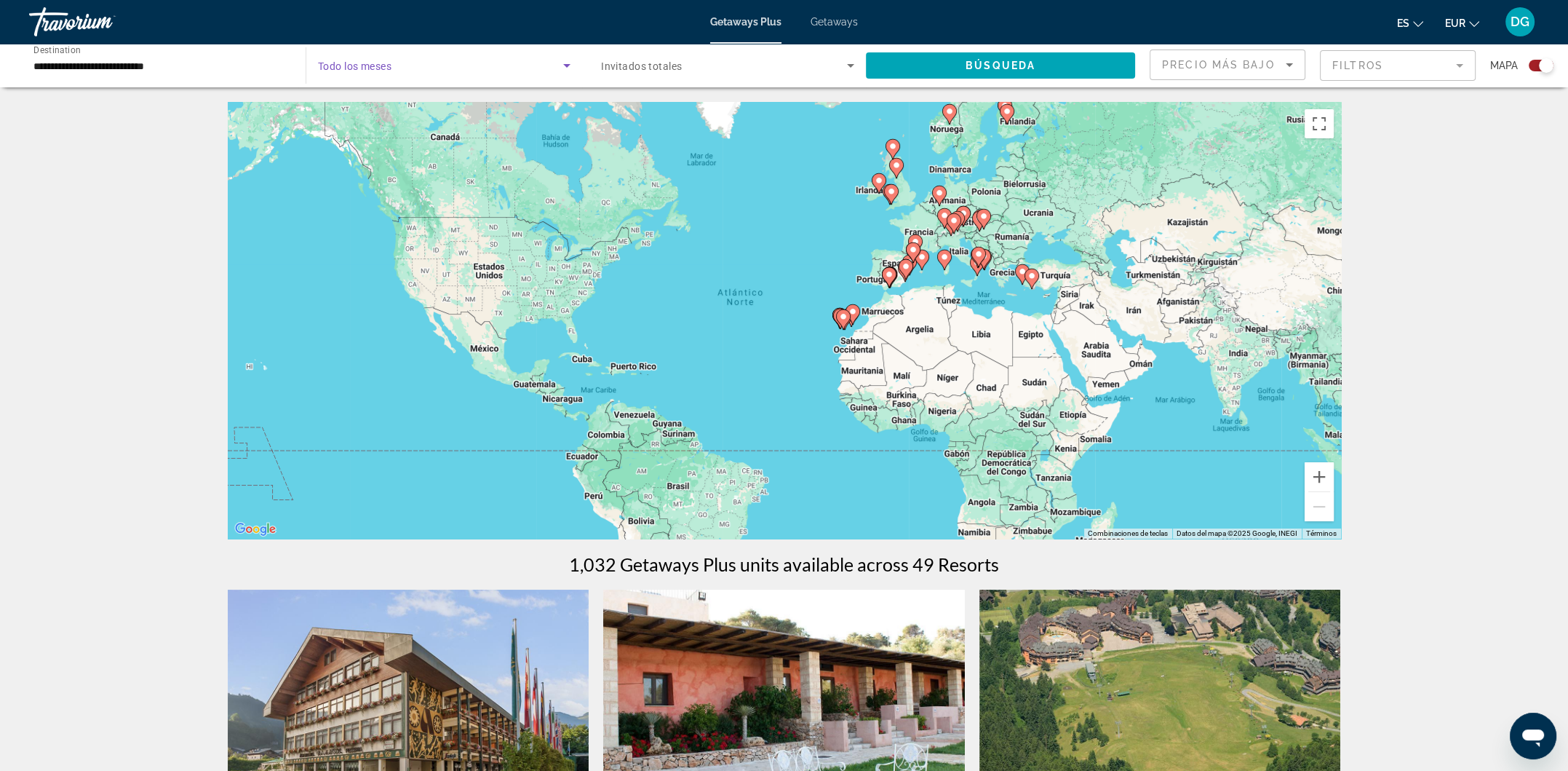
click at [561, 72] on icon "Search widget" at bounding box center [567, 66] width 18 height 18
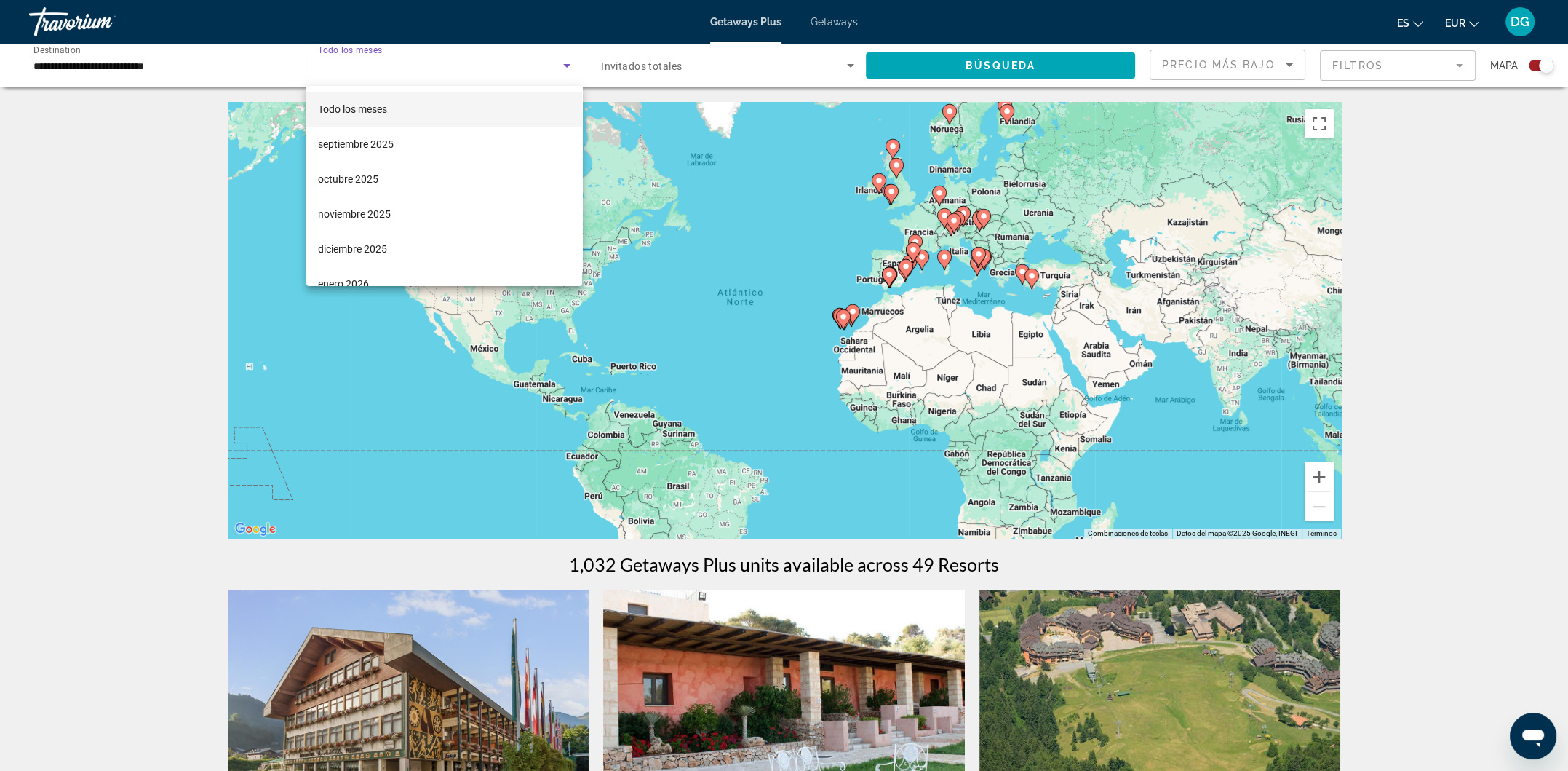
click at [368, 103] on span "Todo los meses" at bounding box center [353, 109] width 70 height 12
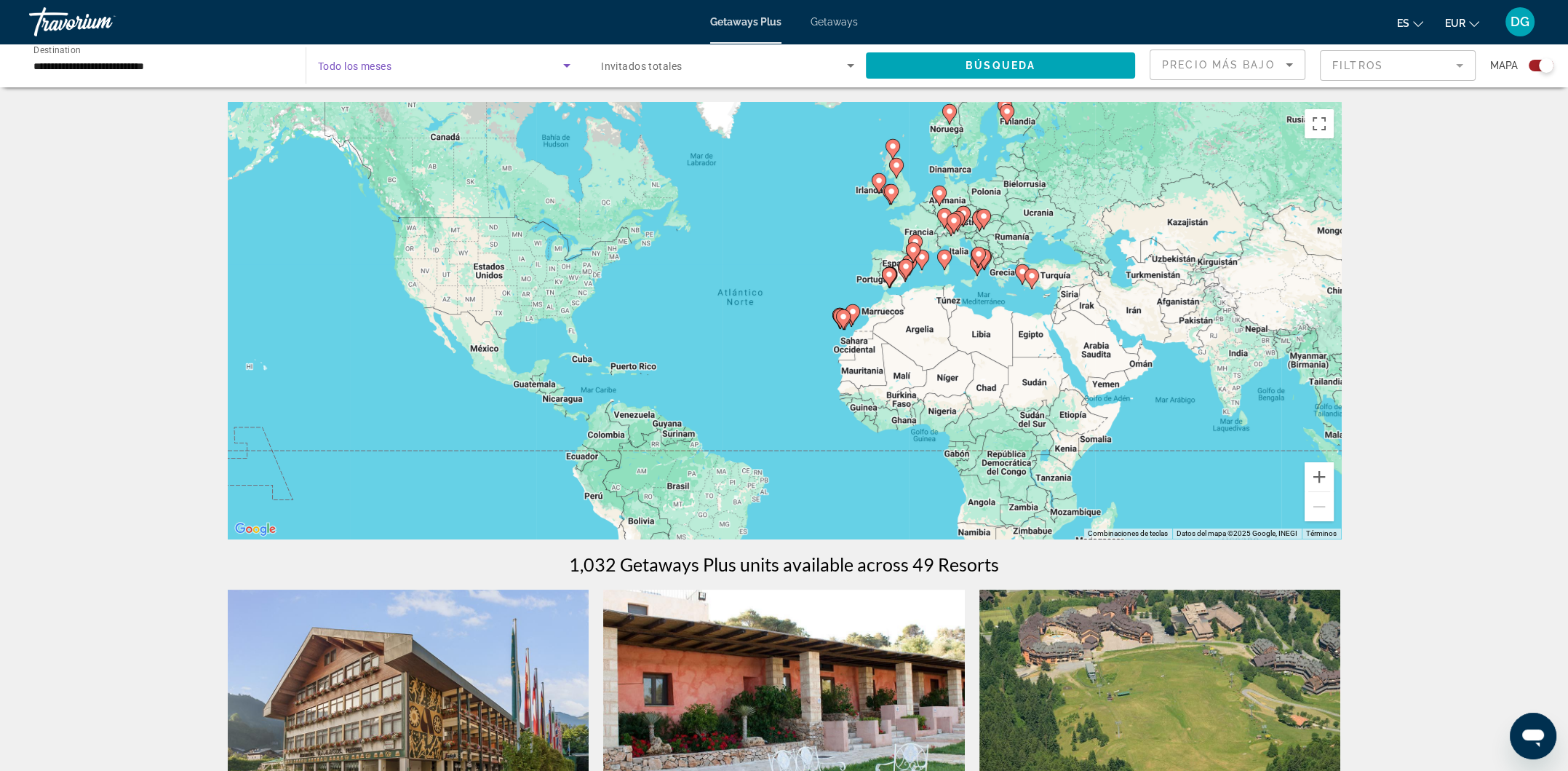
click at [840, 67] on span "Search widget" at bounding box center [724, 66] width 246 height 18
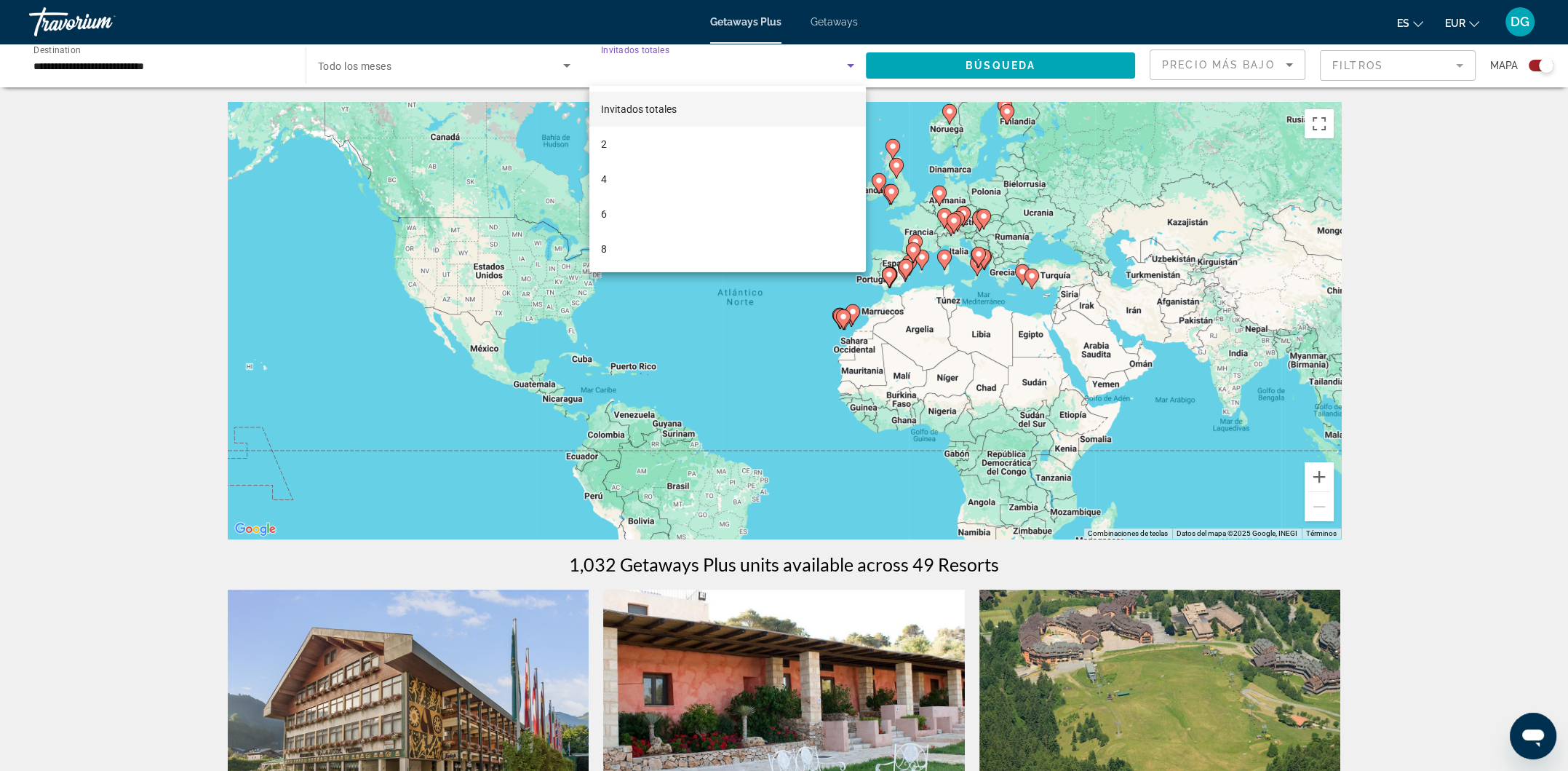
click at [600, 20] on div at bounding box center [784, 385] width 1568 height 771
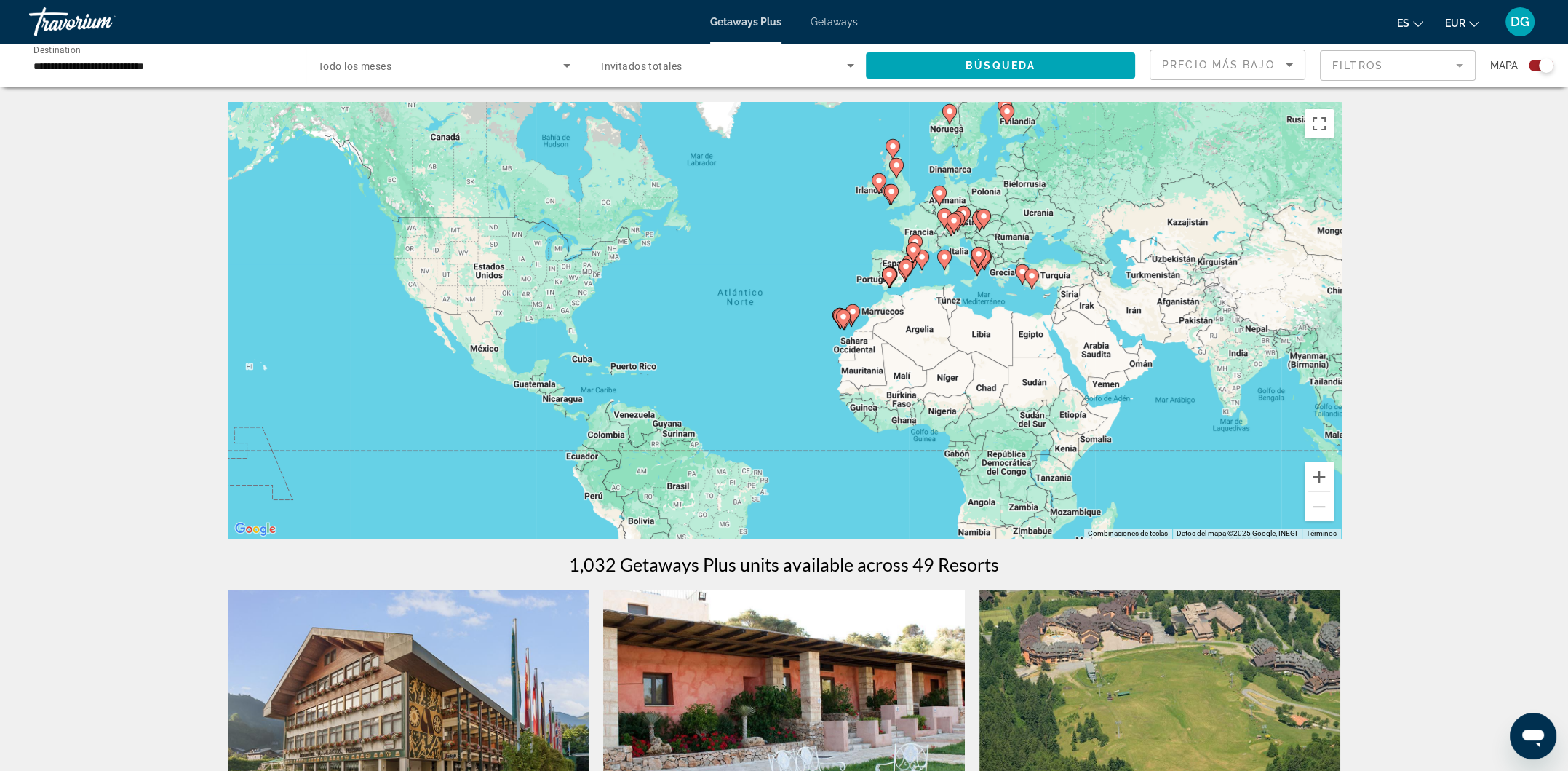
click at [831, 15] on div "Getaways Plus Getaways es English Español Français Italiano Português русский E…" at bounding box center [784, 22] width 1568 height 38
click at [811, 18] on span "Getaways" at bounding box center [834, 22] width 48 height 12
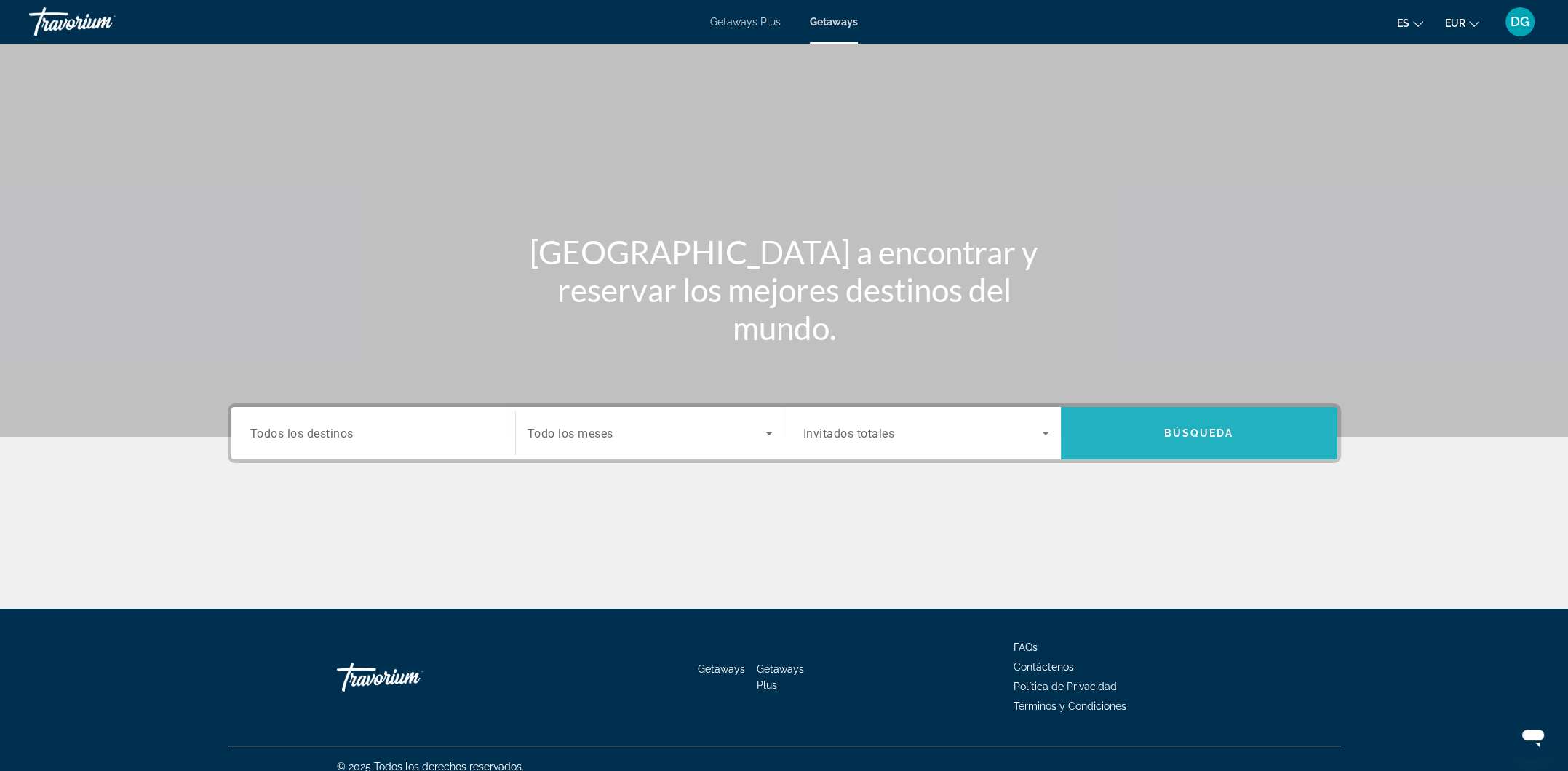
click at [1171, 442] on span "Search widget" at bounding box center [1199, 433] width 276 height 35
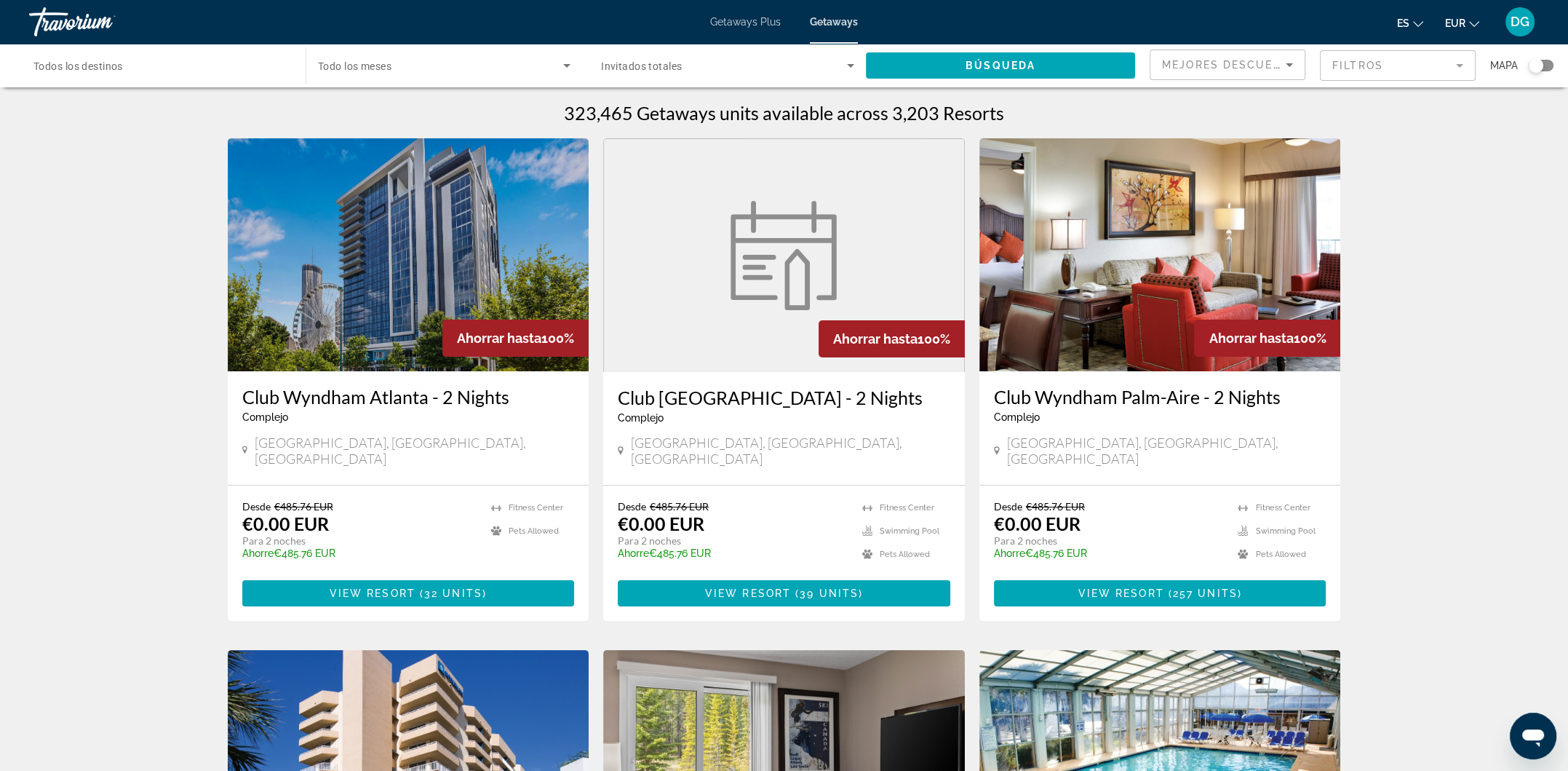
click at [381, 63] on span "Todo los meses" at bounding box center [355, 67] width 74 height 12
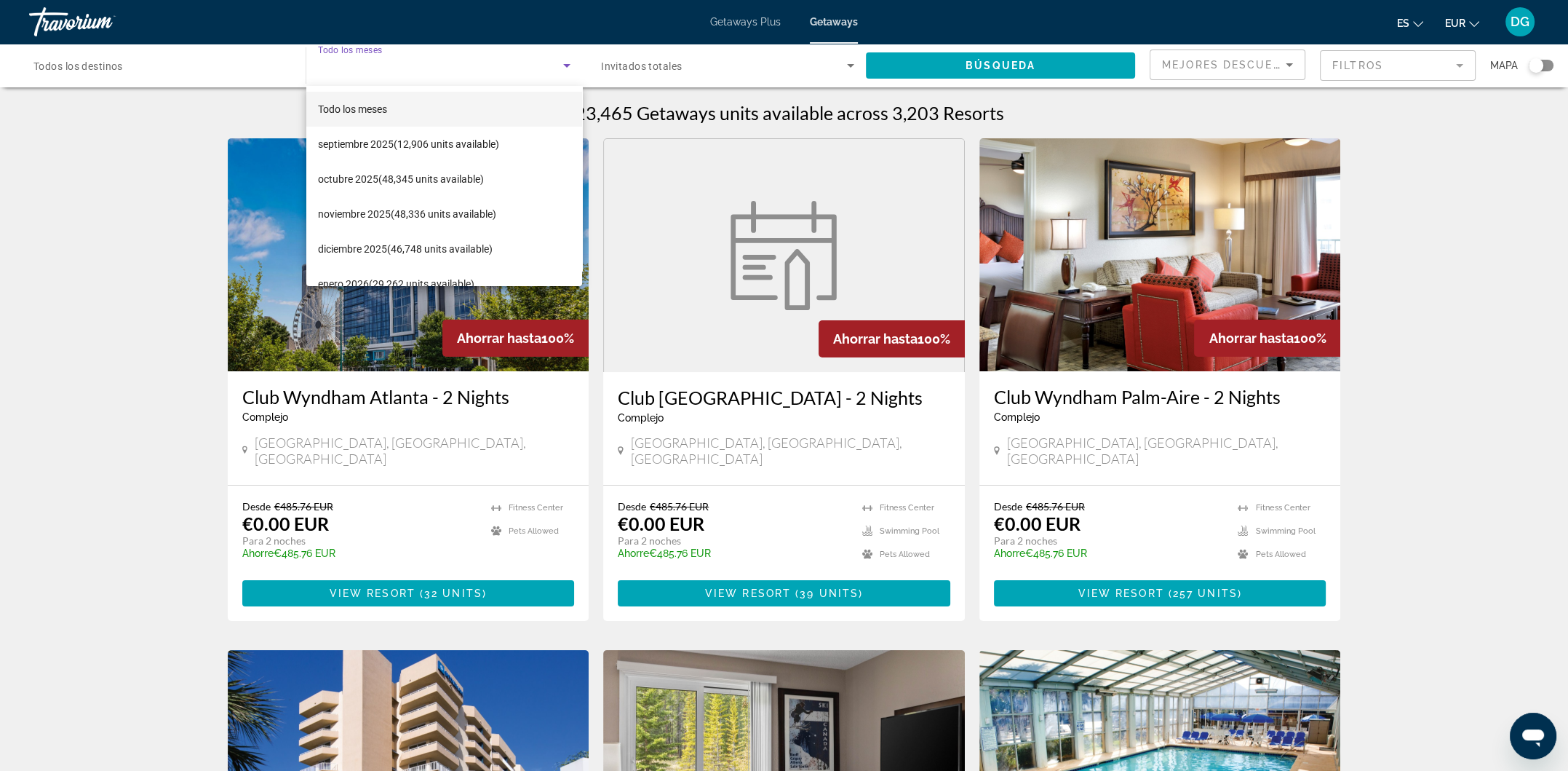
click at [249, 53] on div at bounding box center [784, 385] width 1568 height 771
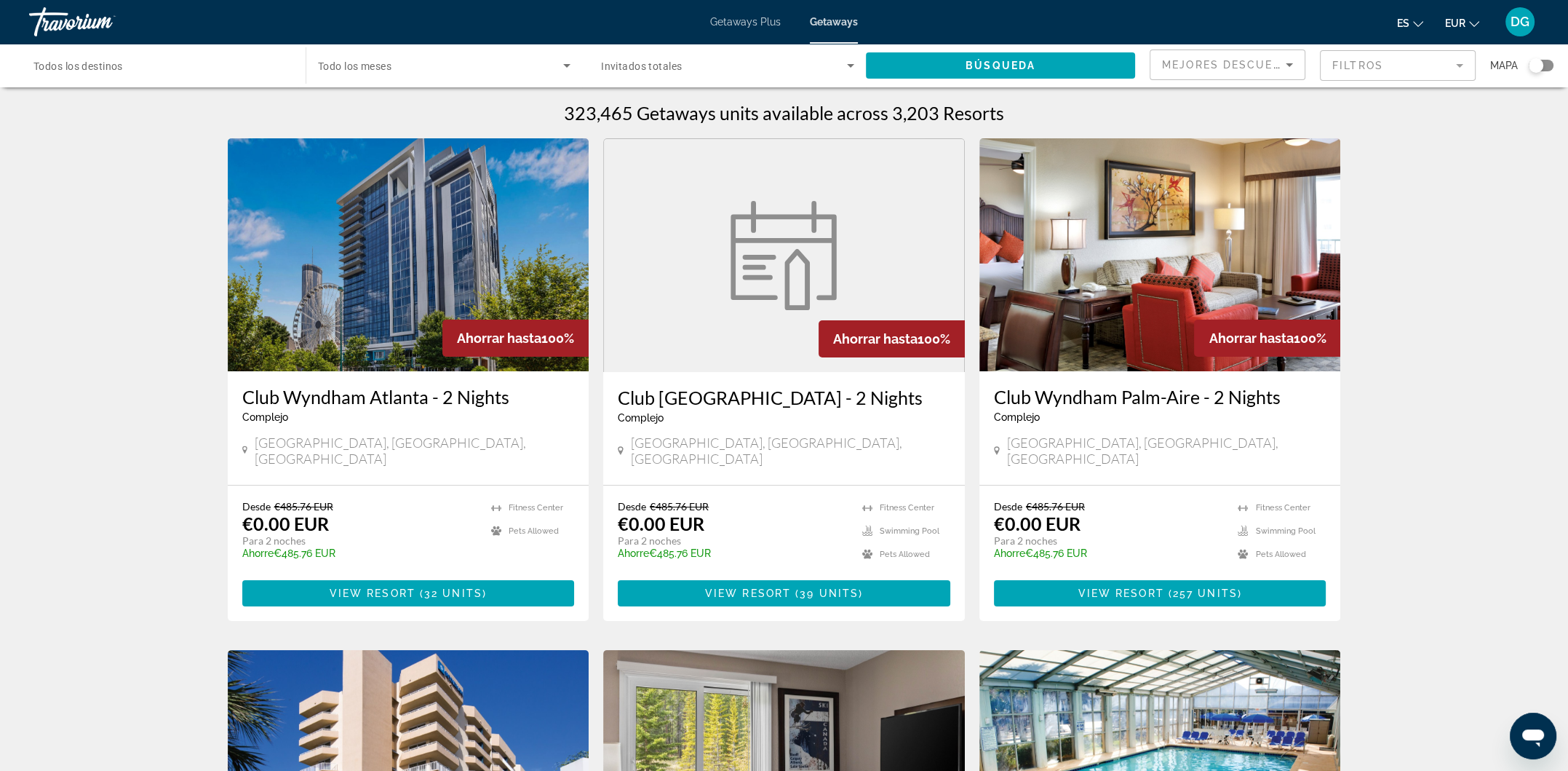
click at [246, 56] on div "Search widget" at bounding box center [160, 66] width 254 height 42
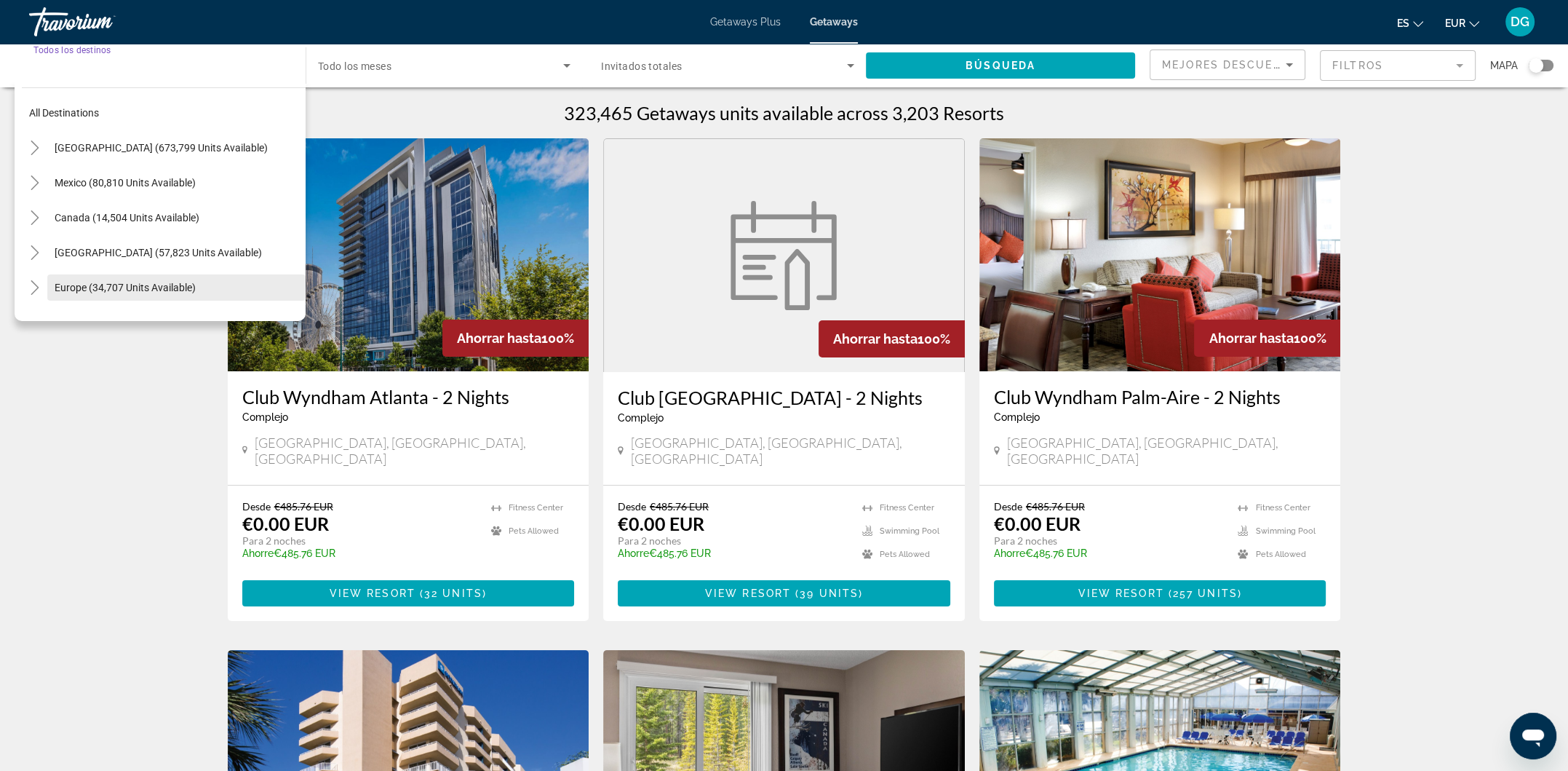
click at [104, 289] on span "Europe (34,707 units available)" at bounding box center [125, 288] width 141 height 12
type input "**********"
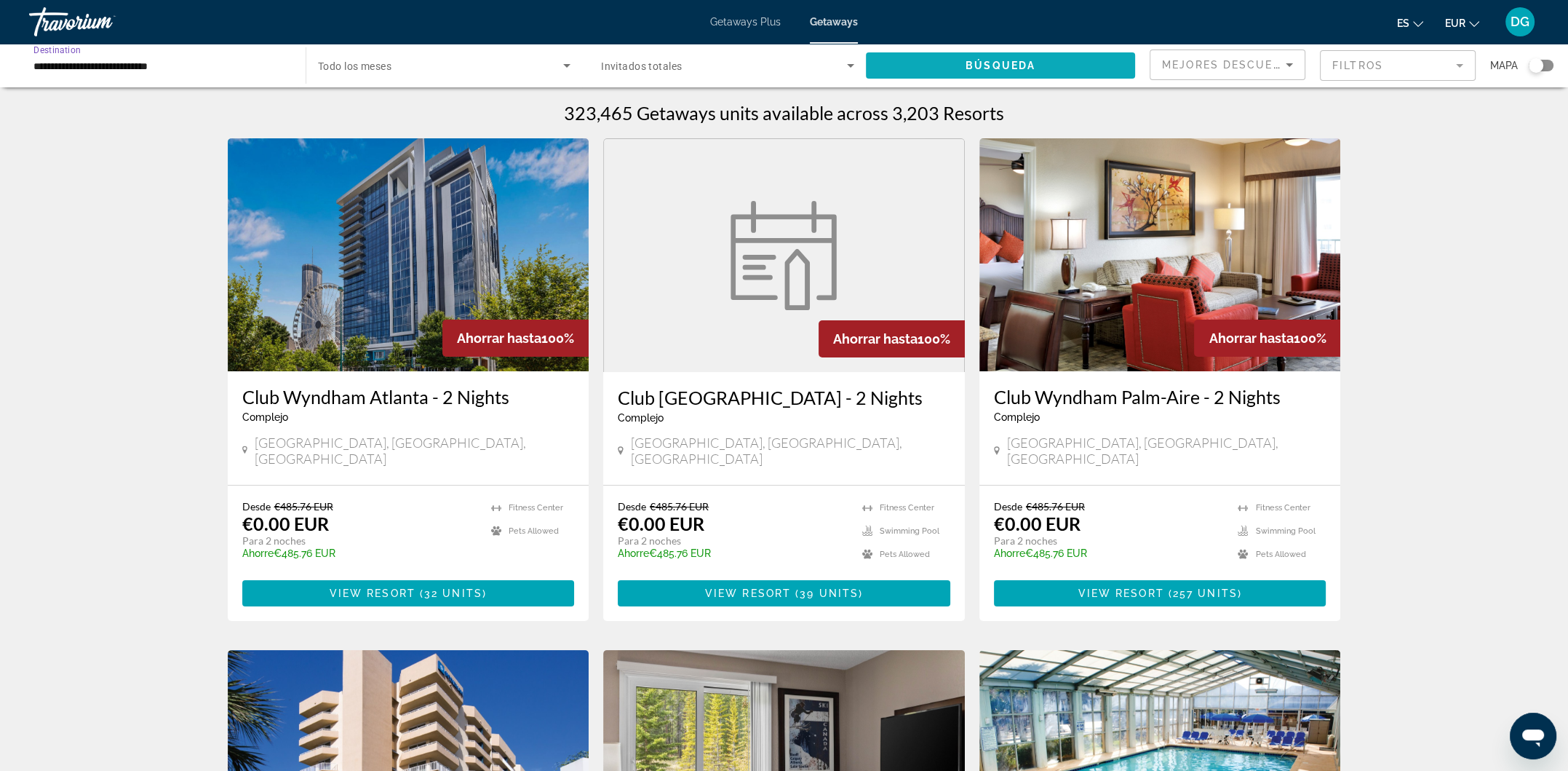
click at [1045, 65] on span "Search widget" at bounding box center [1000, 65] width 269 height 35
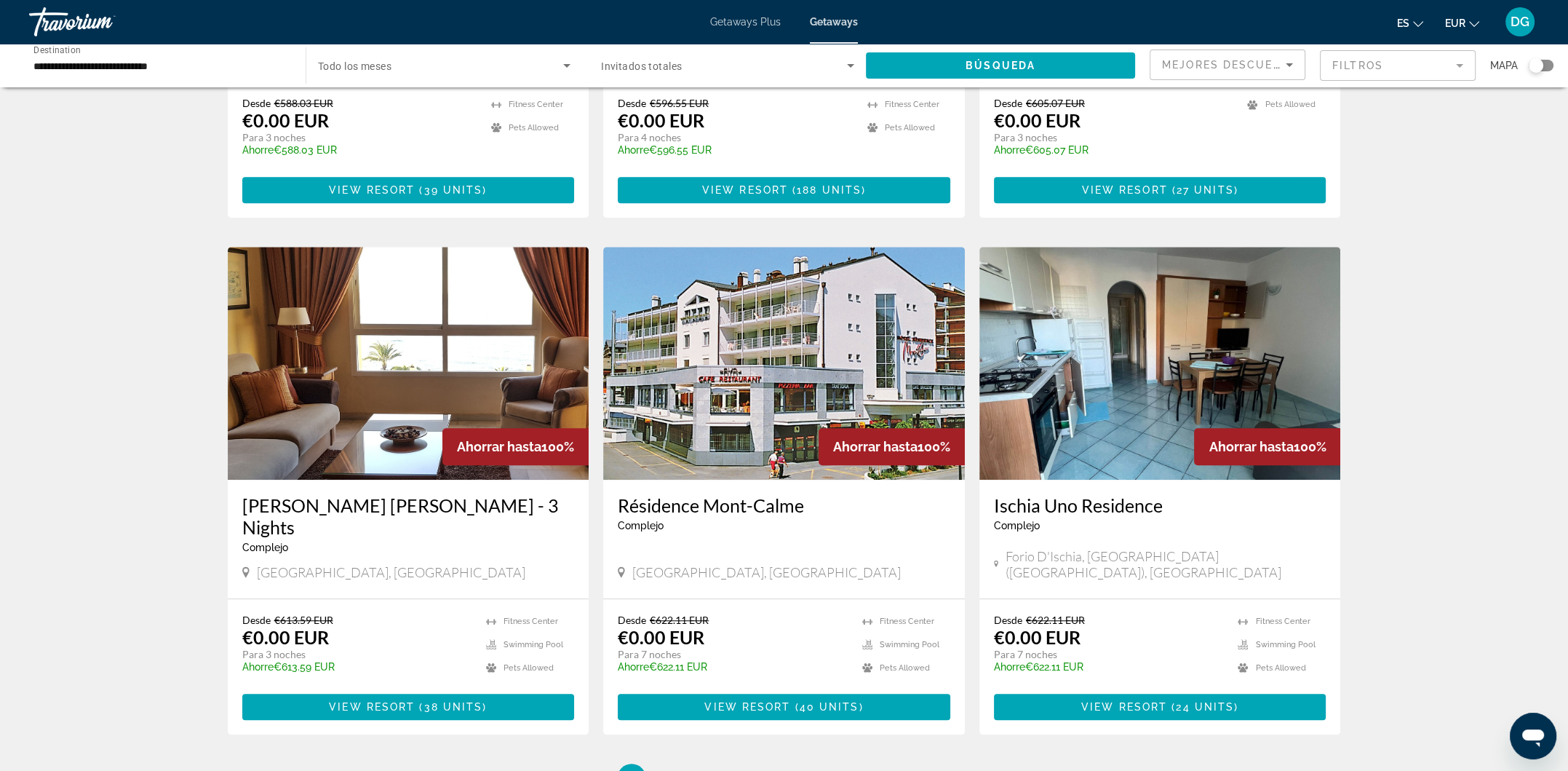
scroll to position [1440, 0]
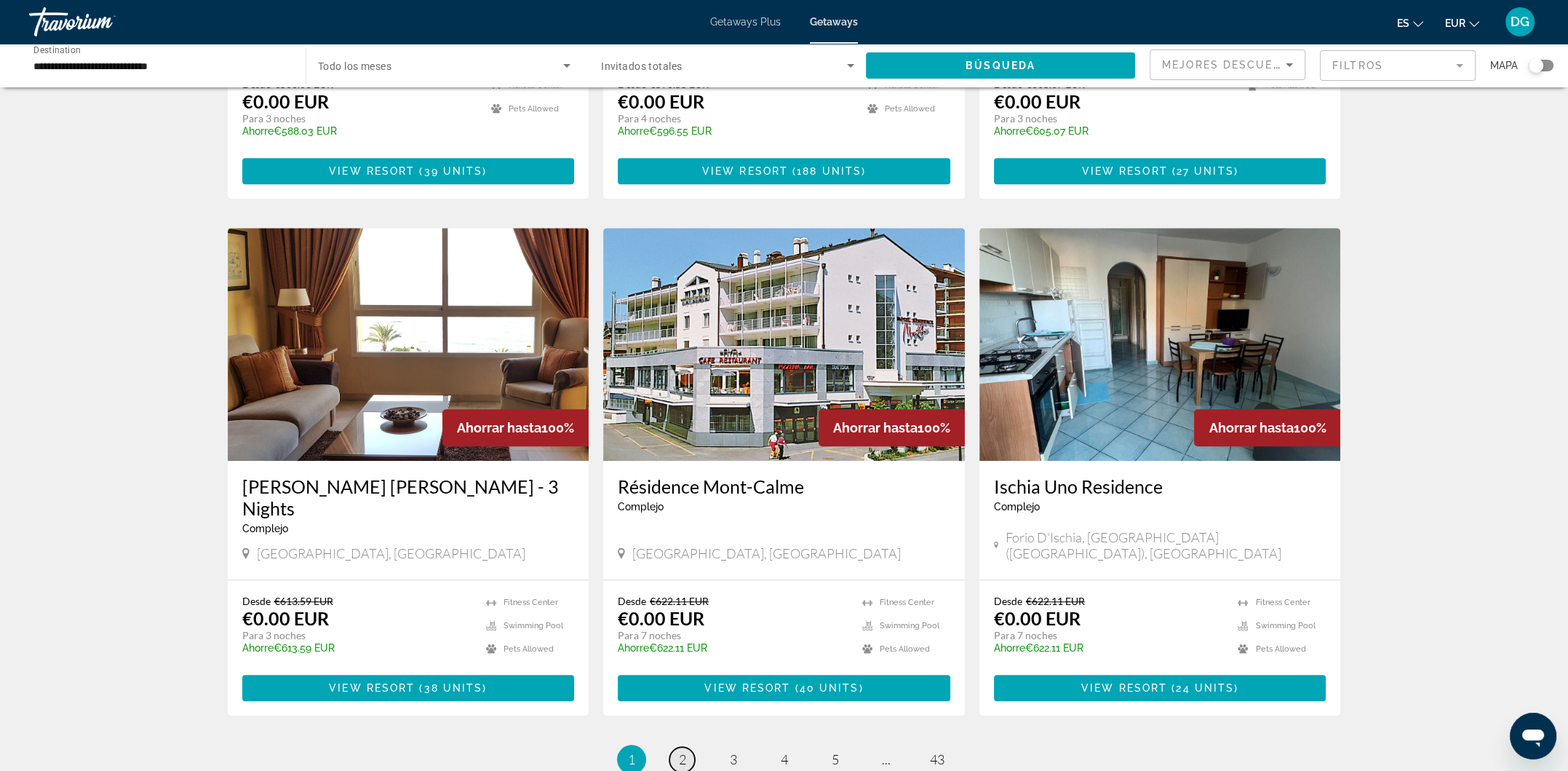
click at [677, 747] on link "page 2" at bounding box center [682, 760] width 26 height 26
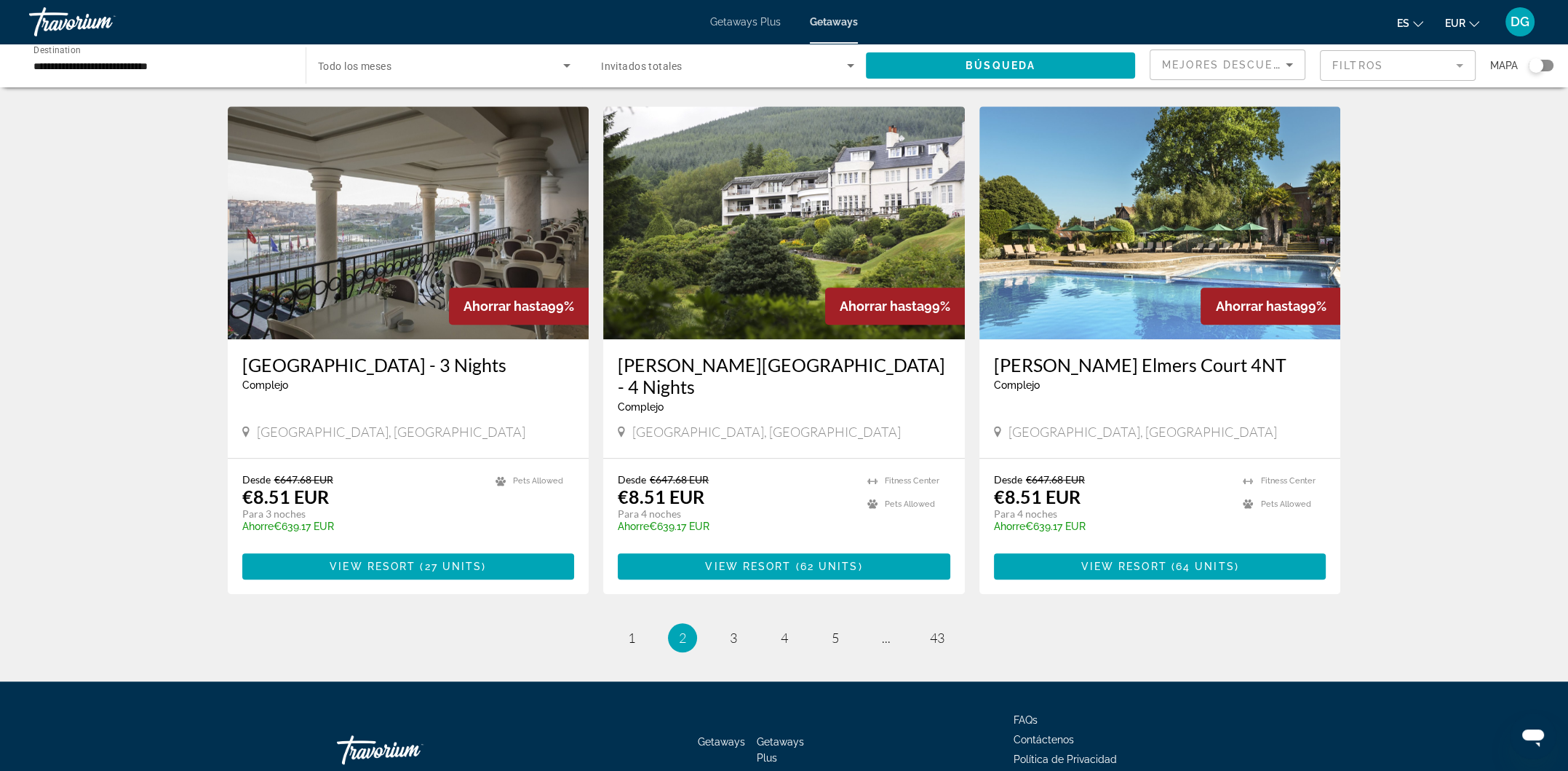
scroll to position [1604, 0]
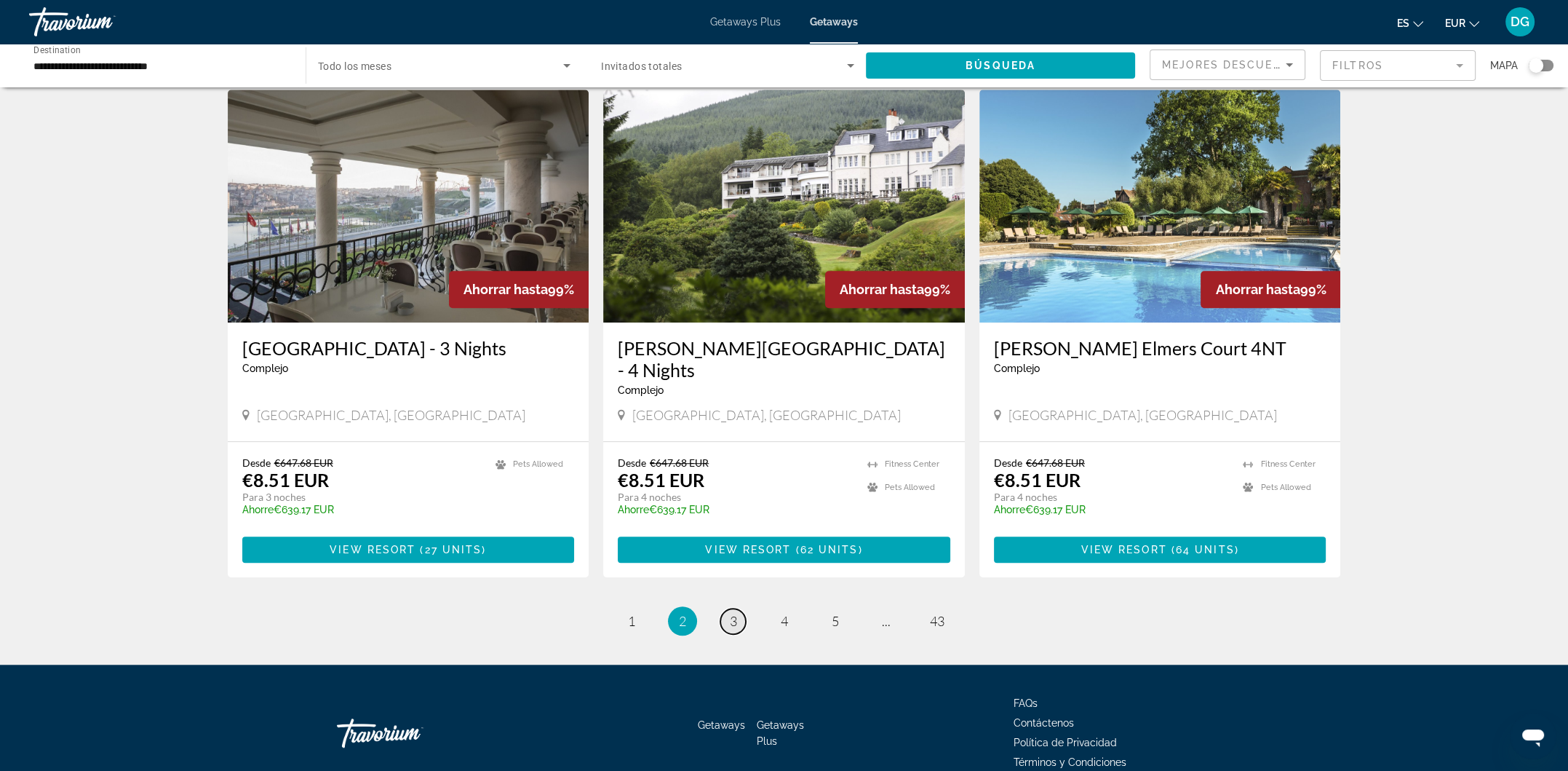
click at [735, 613] on span "3" at bounding box center [733, 621] width 7 height 16
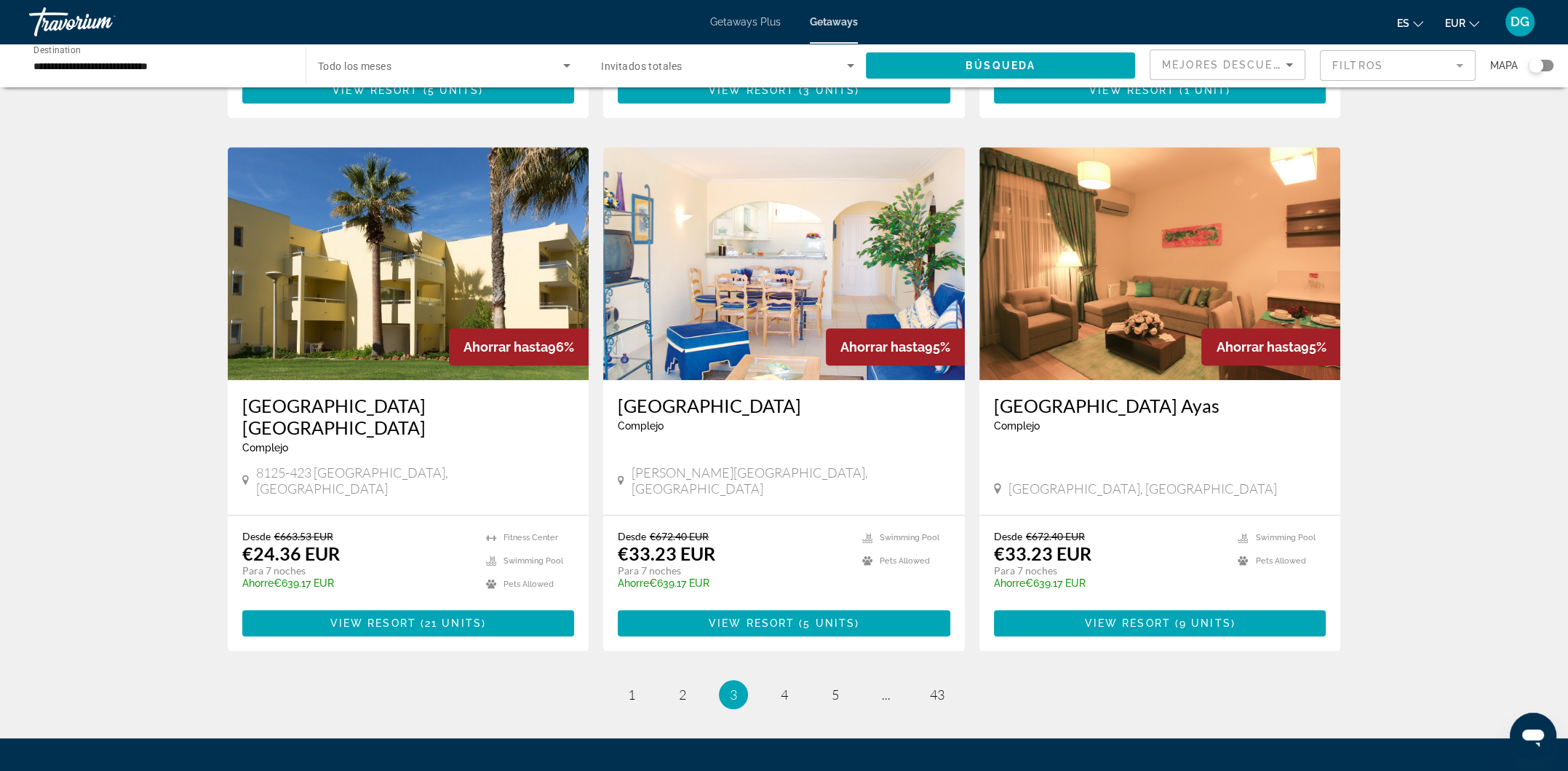
scroll to position [1531, 0]
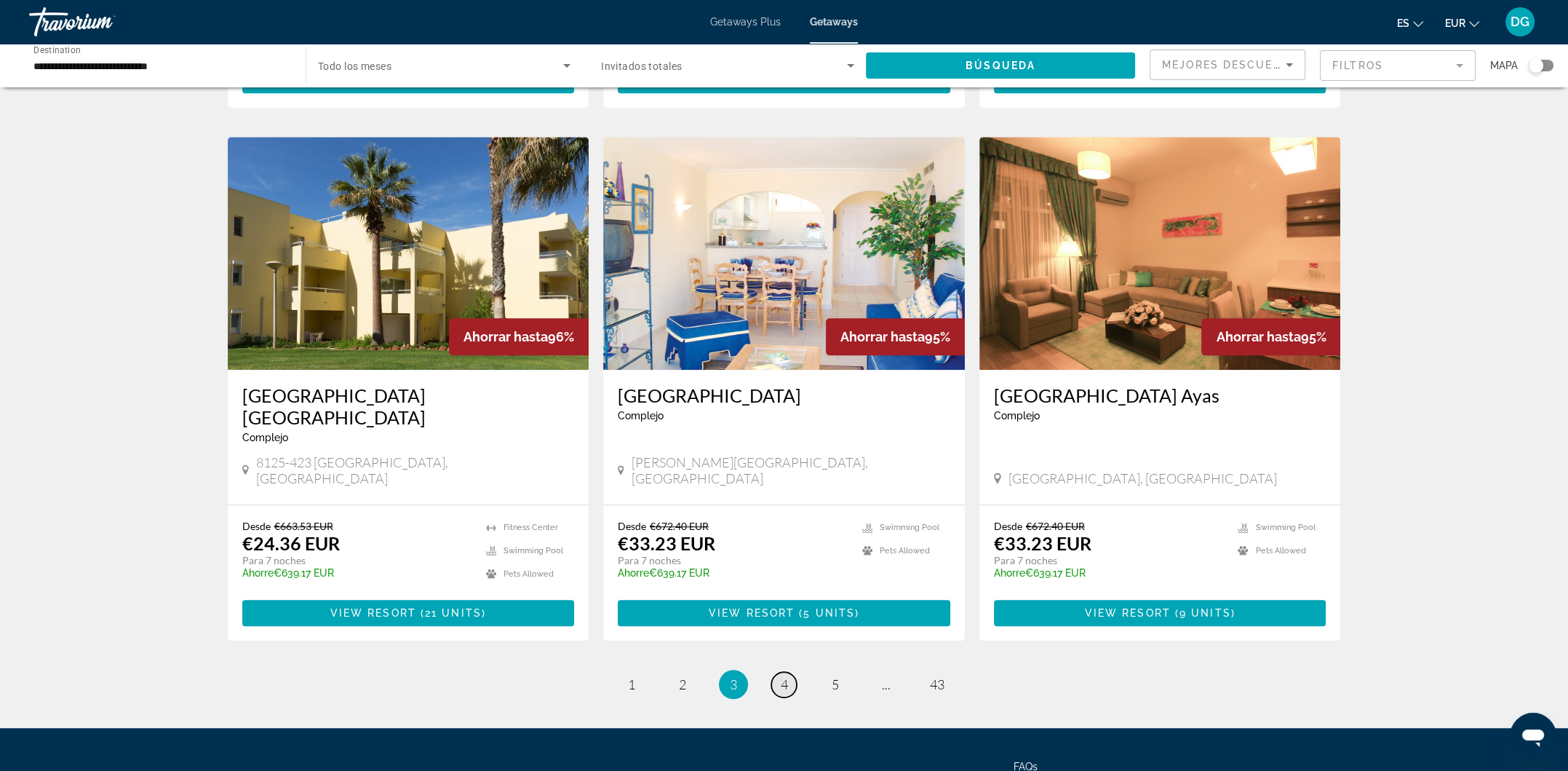
click at [791, 673] on link "page 4" at bounding box center [784, 685] width 26 height 26
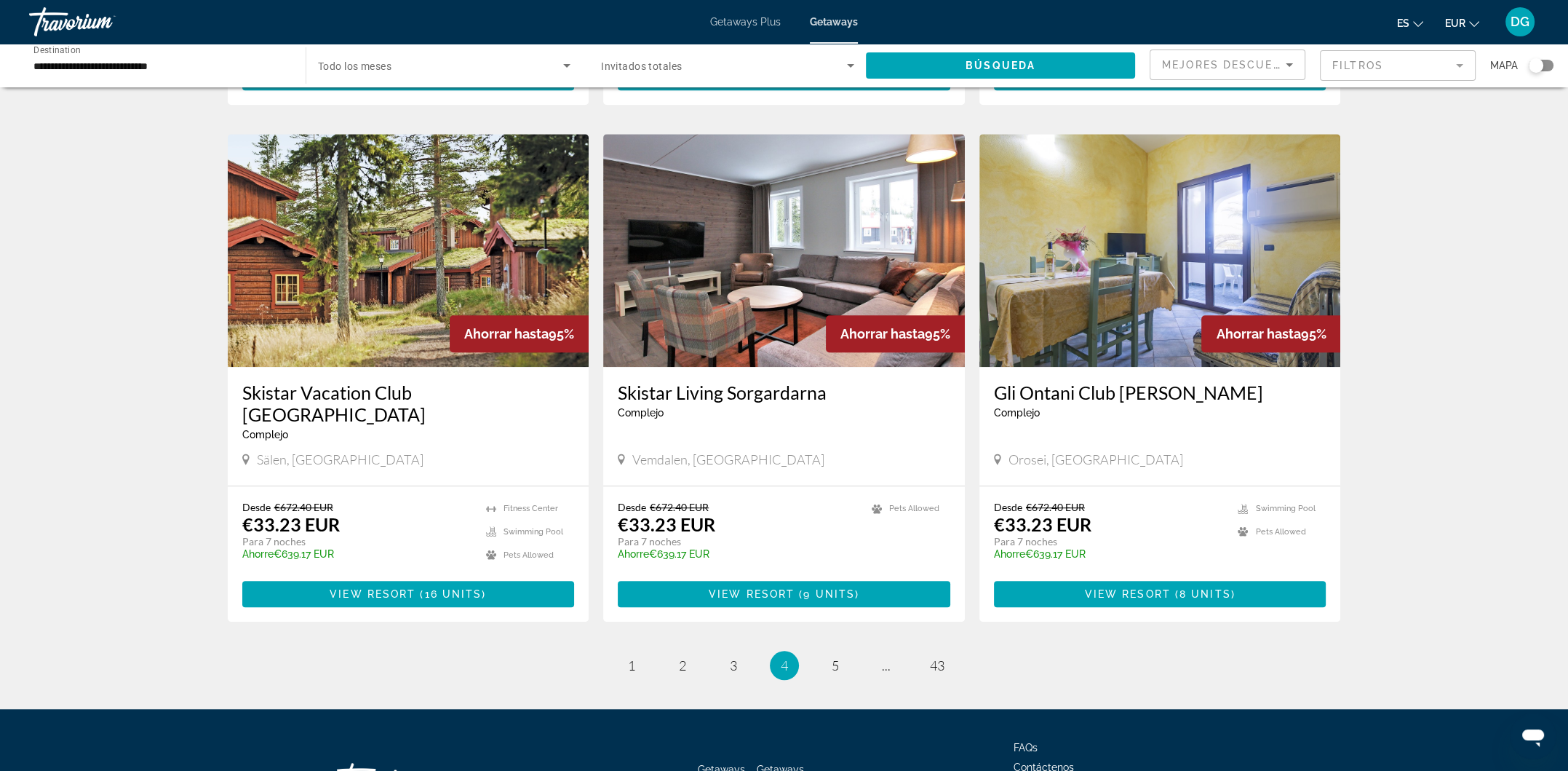
scroll to position [1517, 0]
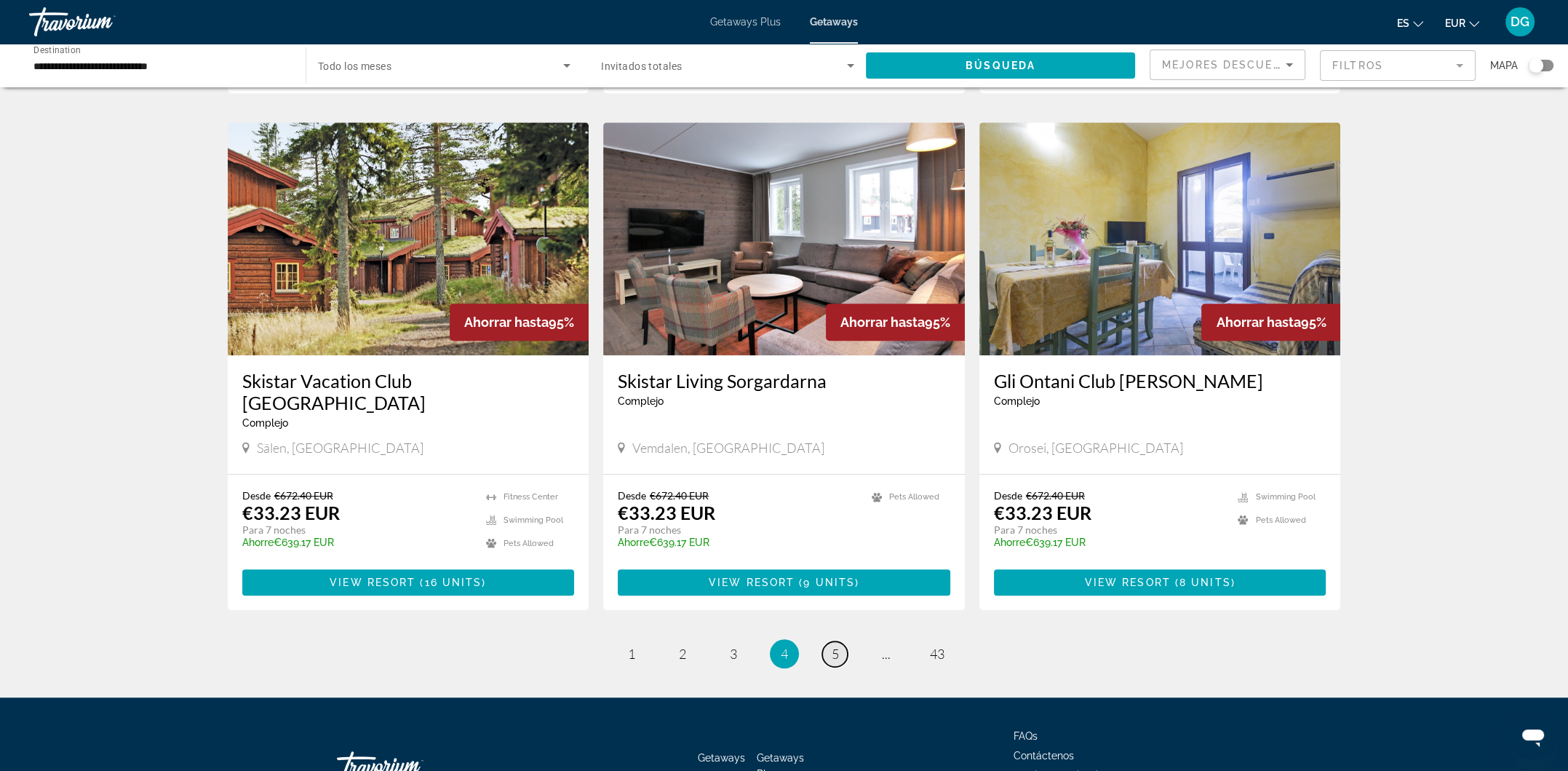
click at [842, 642] on link "page 5" at bounding box center [835, 655] width 26 height 26
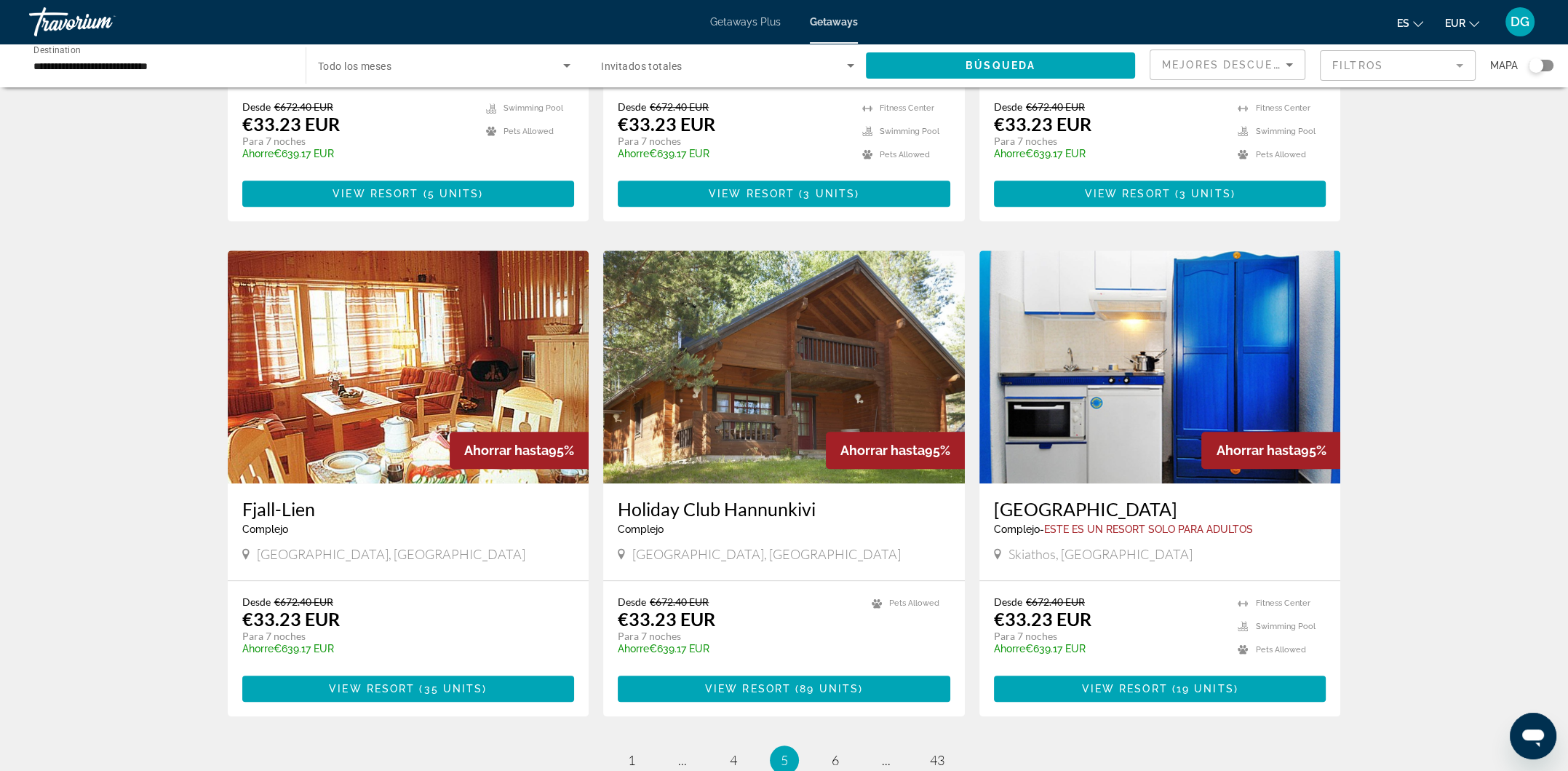
scroll to position [1529, 0]
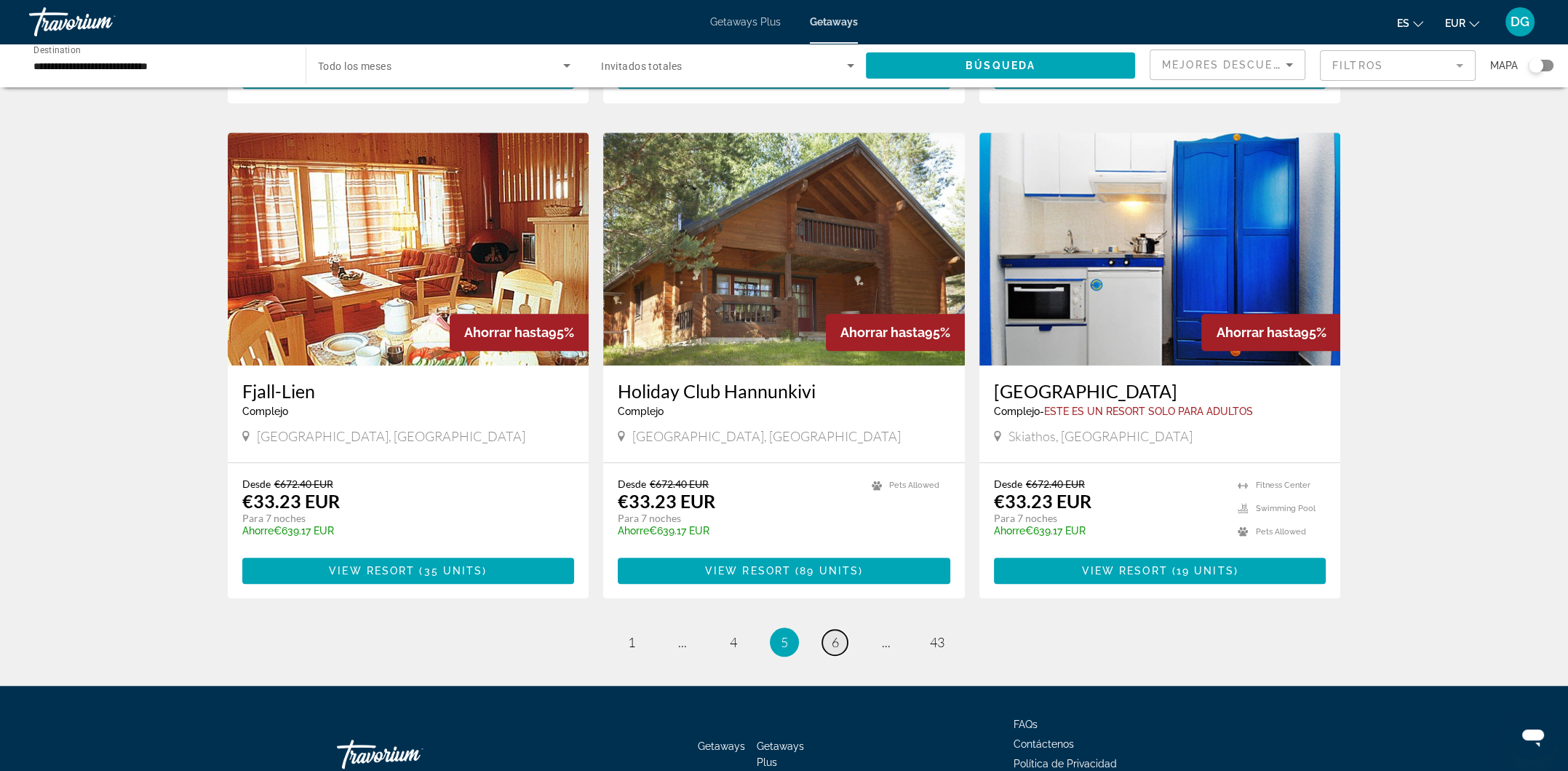
click at [836, 635] on span "6" at bounding box center [835, 643] width 7 height 16
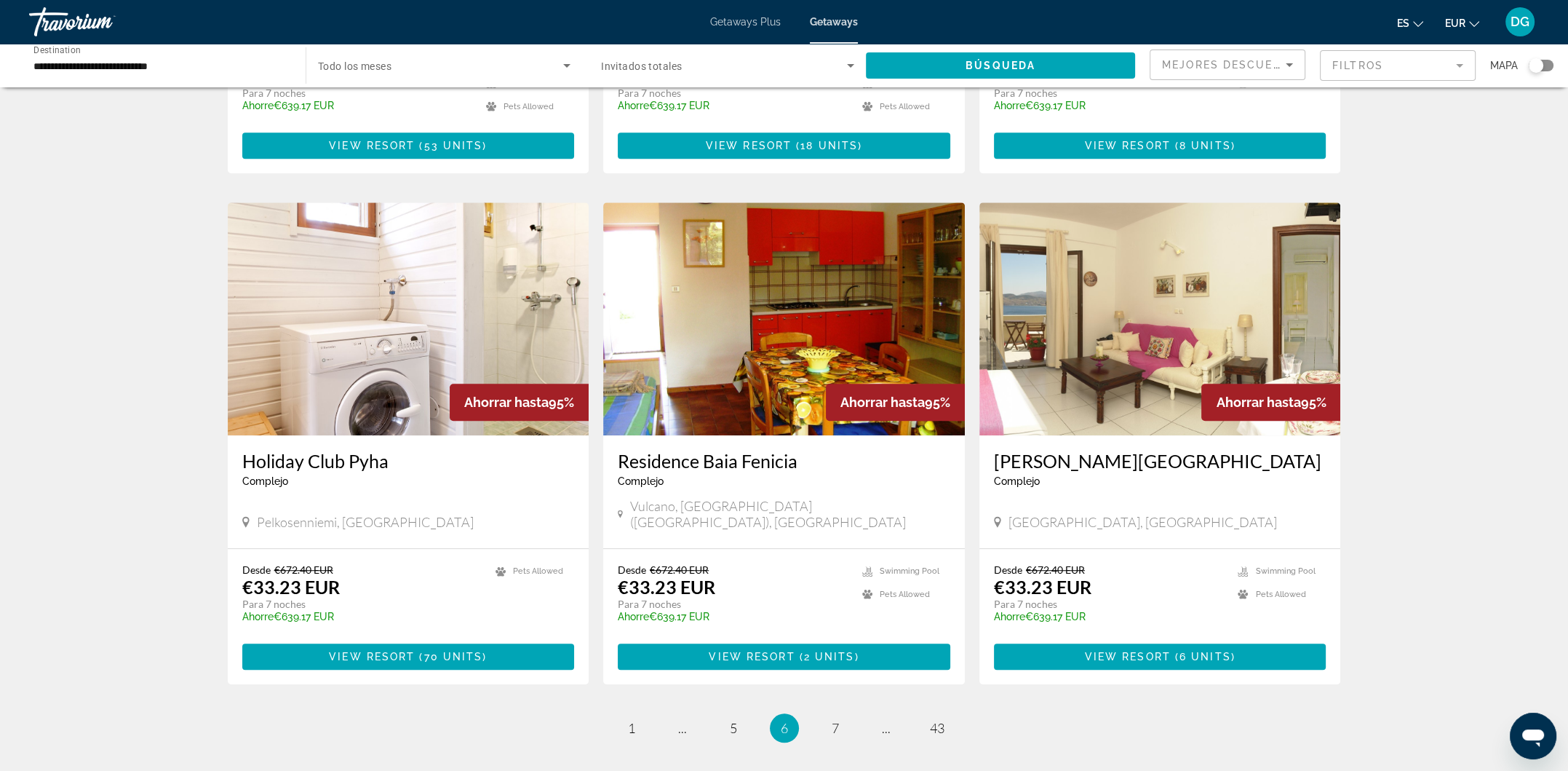
scroll to position [1483, 0]
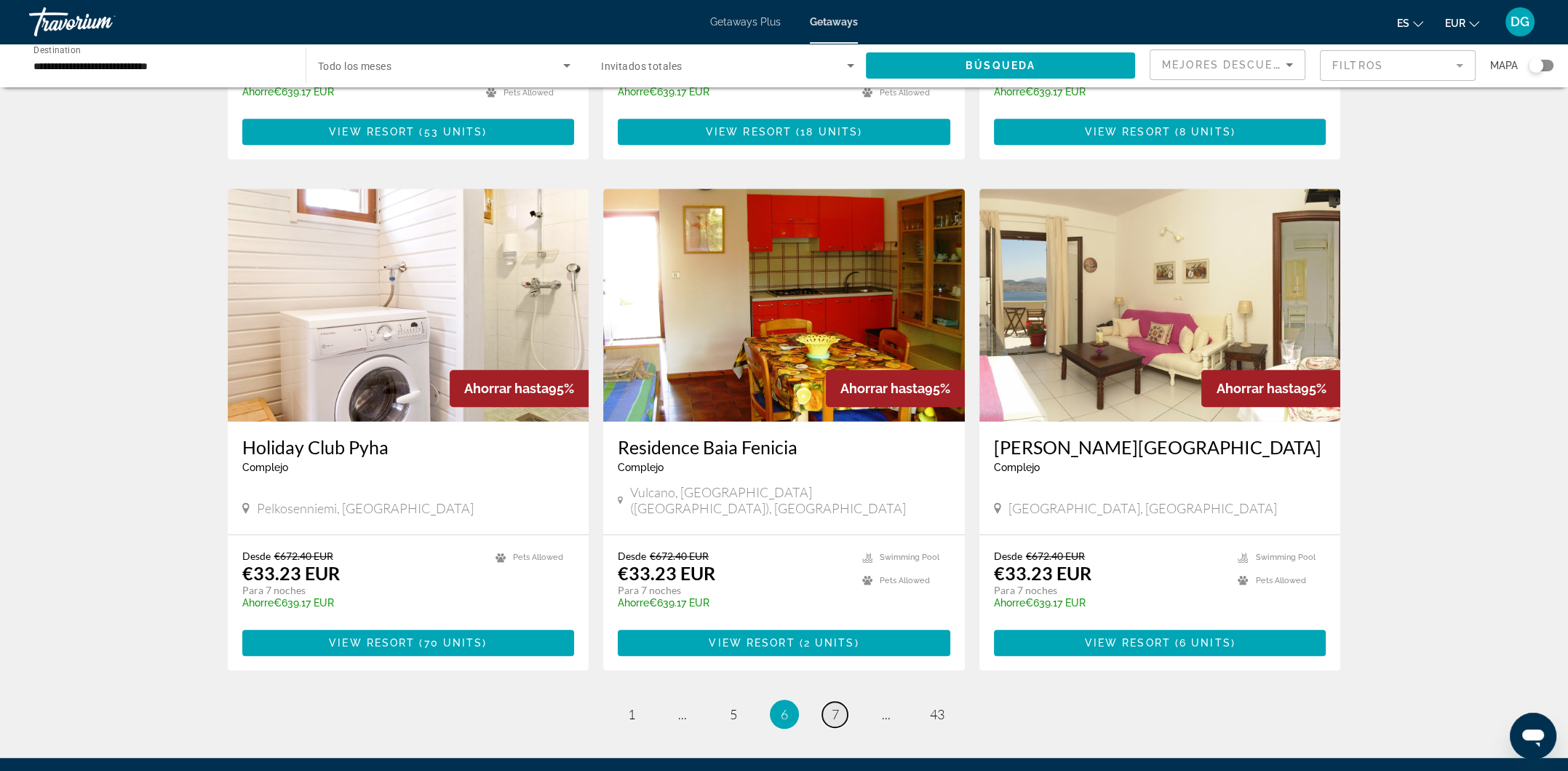
click at [832, 706] on span "7" at bounding box center [835, 714] width 7 height 16
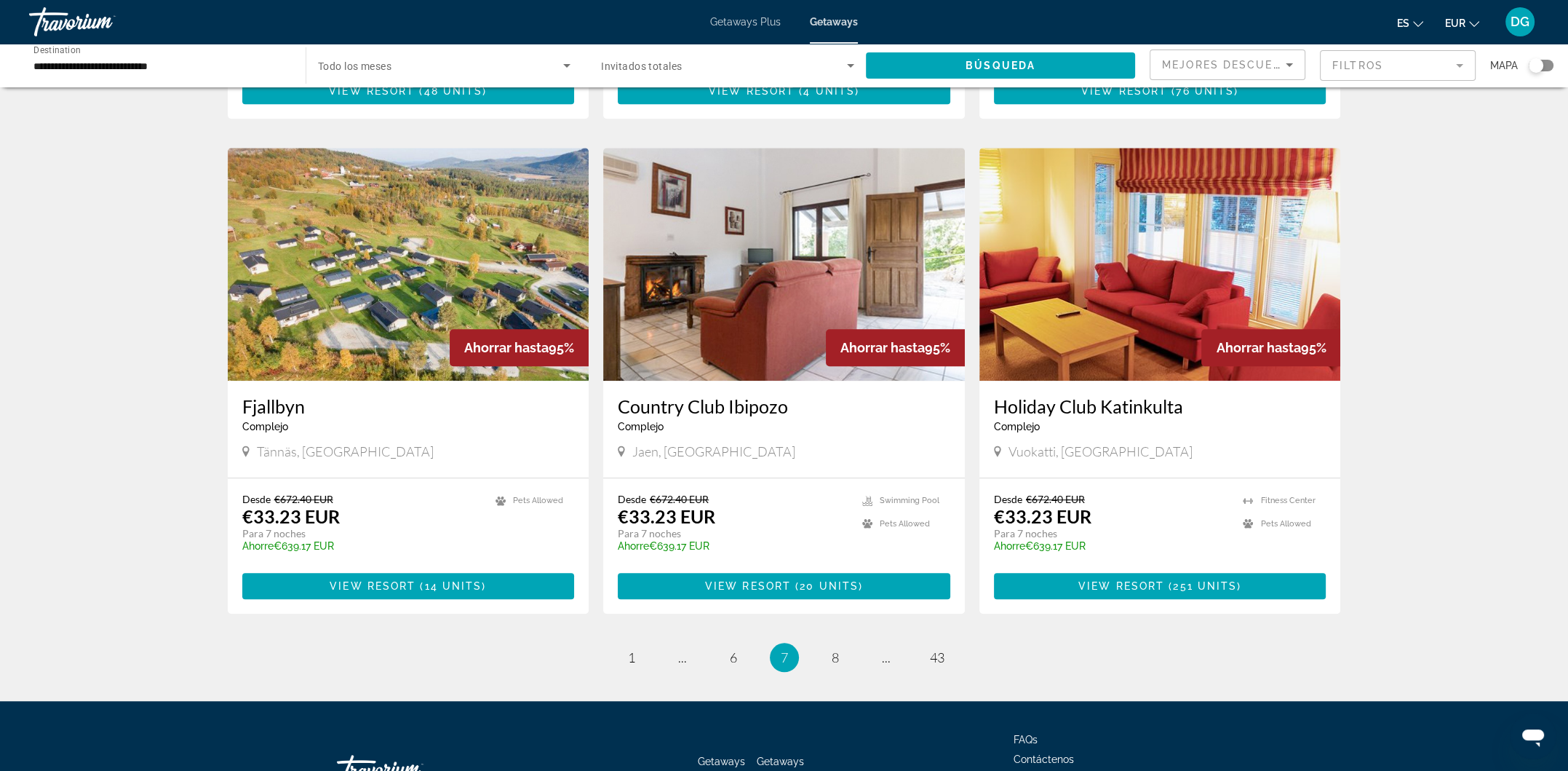
scroll to position [1545, 0]
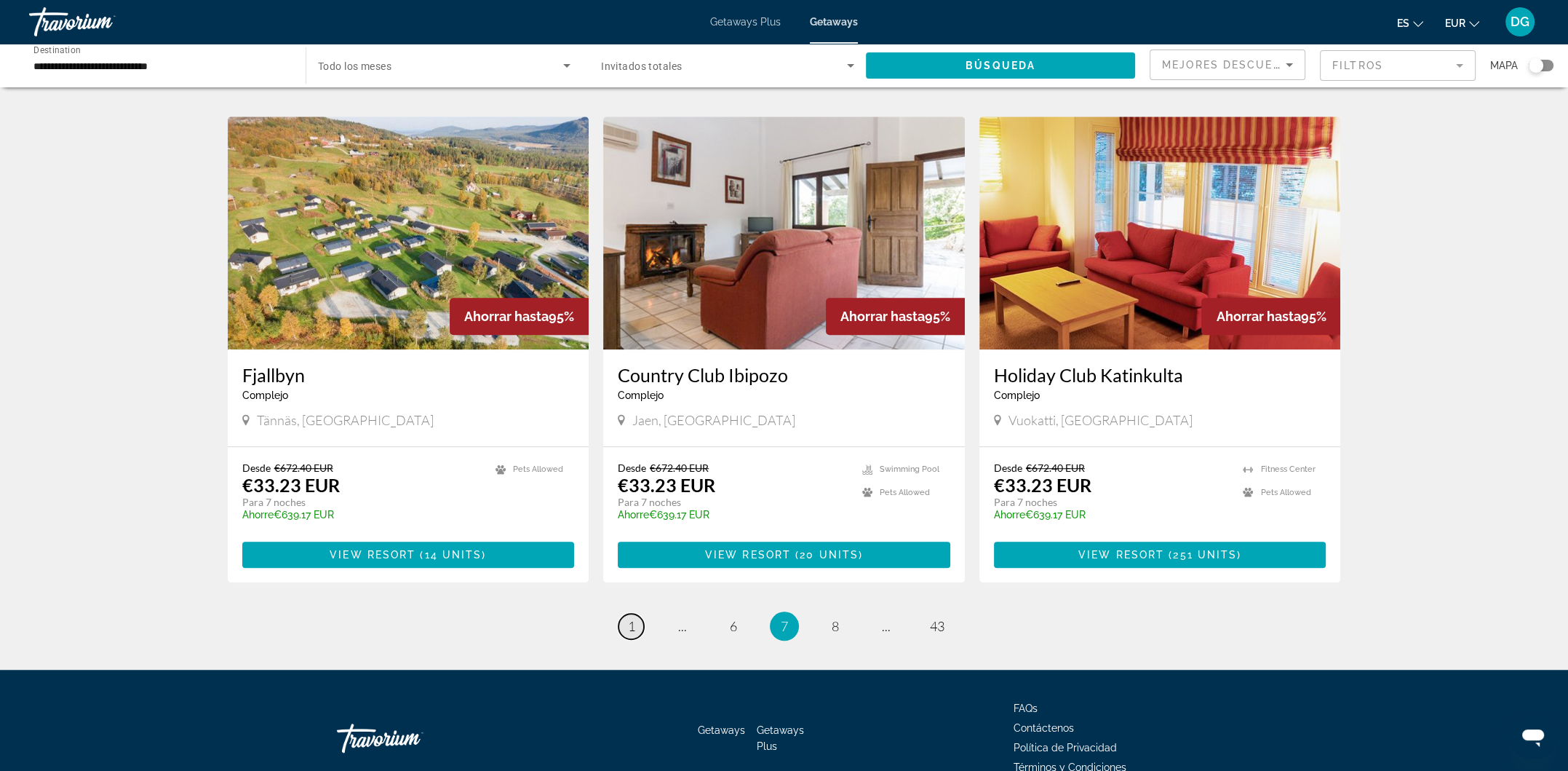
click at [633, 618] on span "1" at bounding box center [631, 626] width 7 height 16
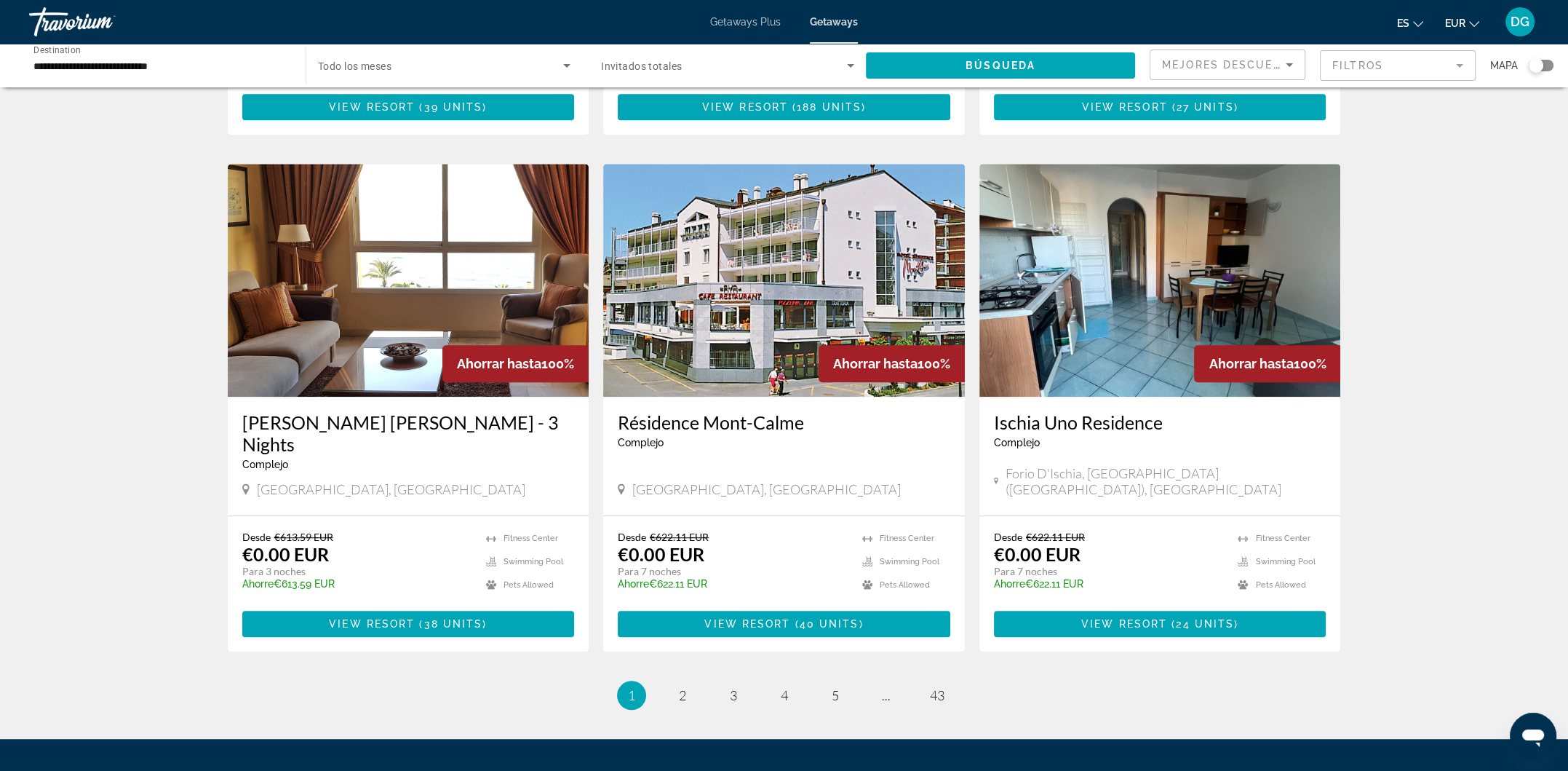
scroll to position [1504, 0]
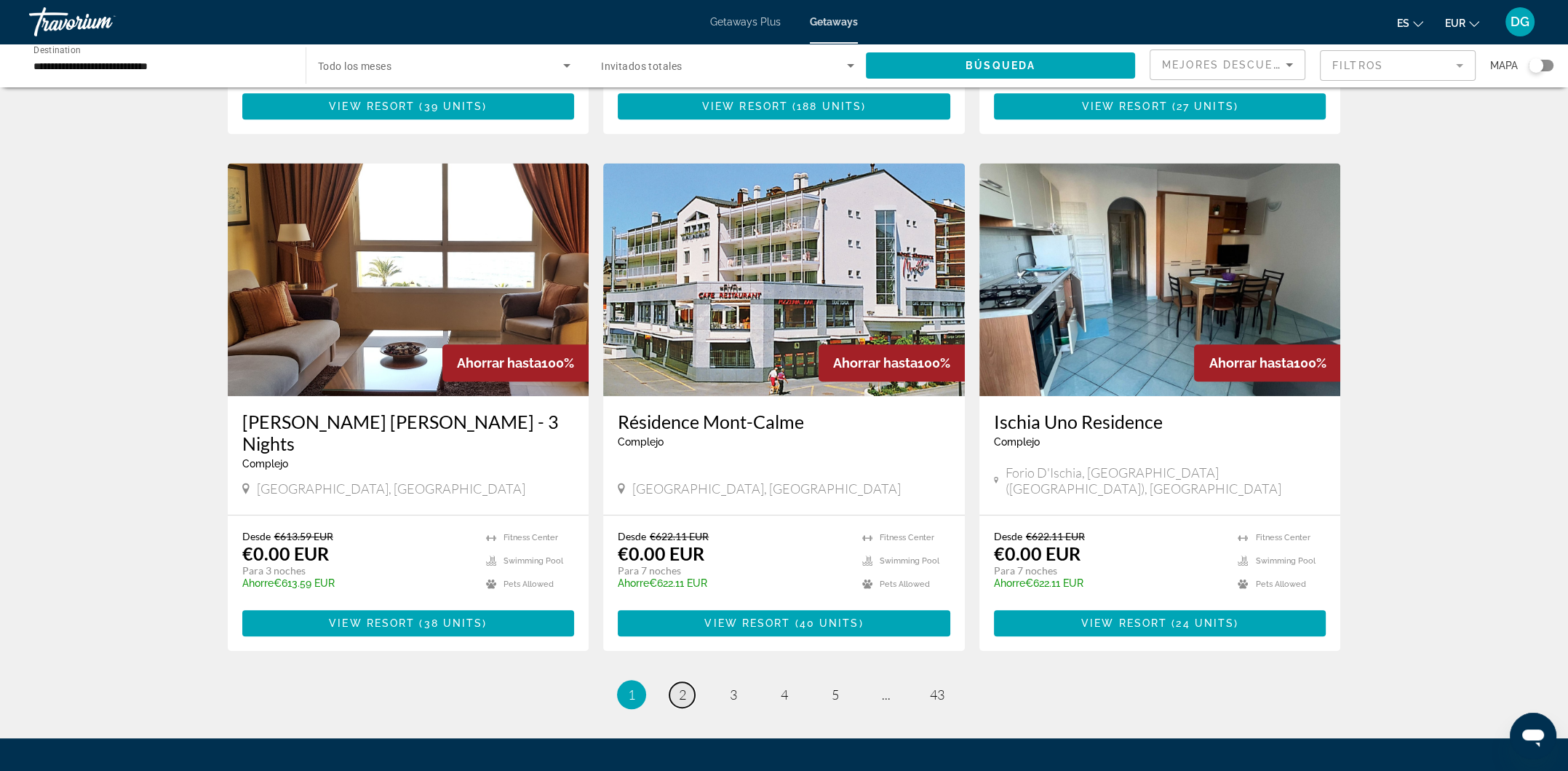
click at [679, 686] on span "2" at bounding box center [682, 694] width 7 height 16
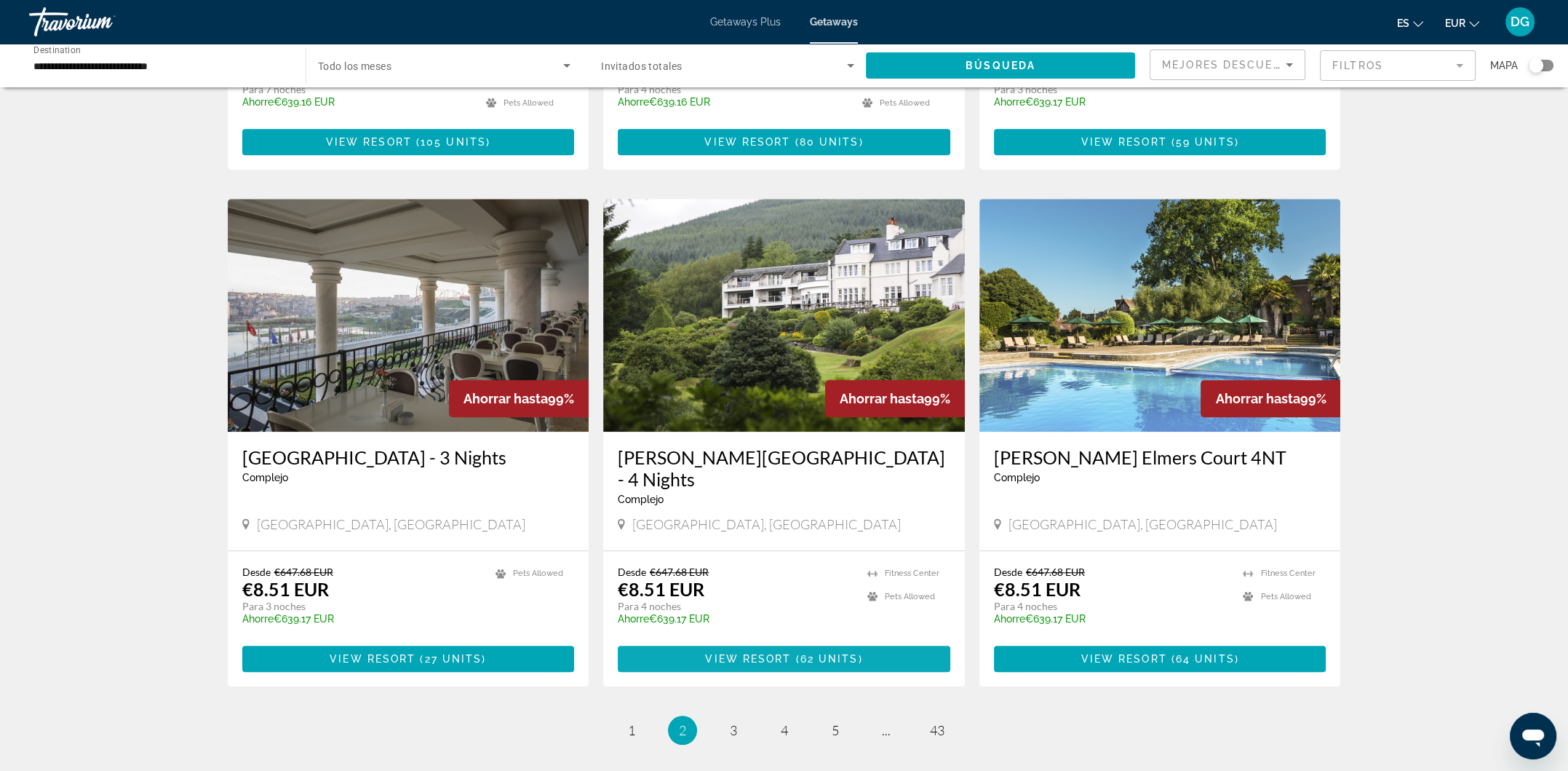
scroll to position [1504, 0]
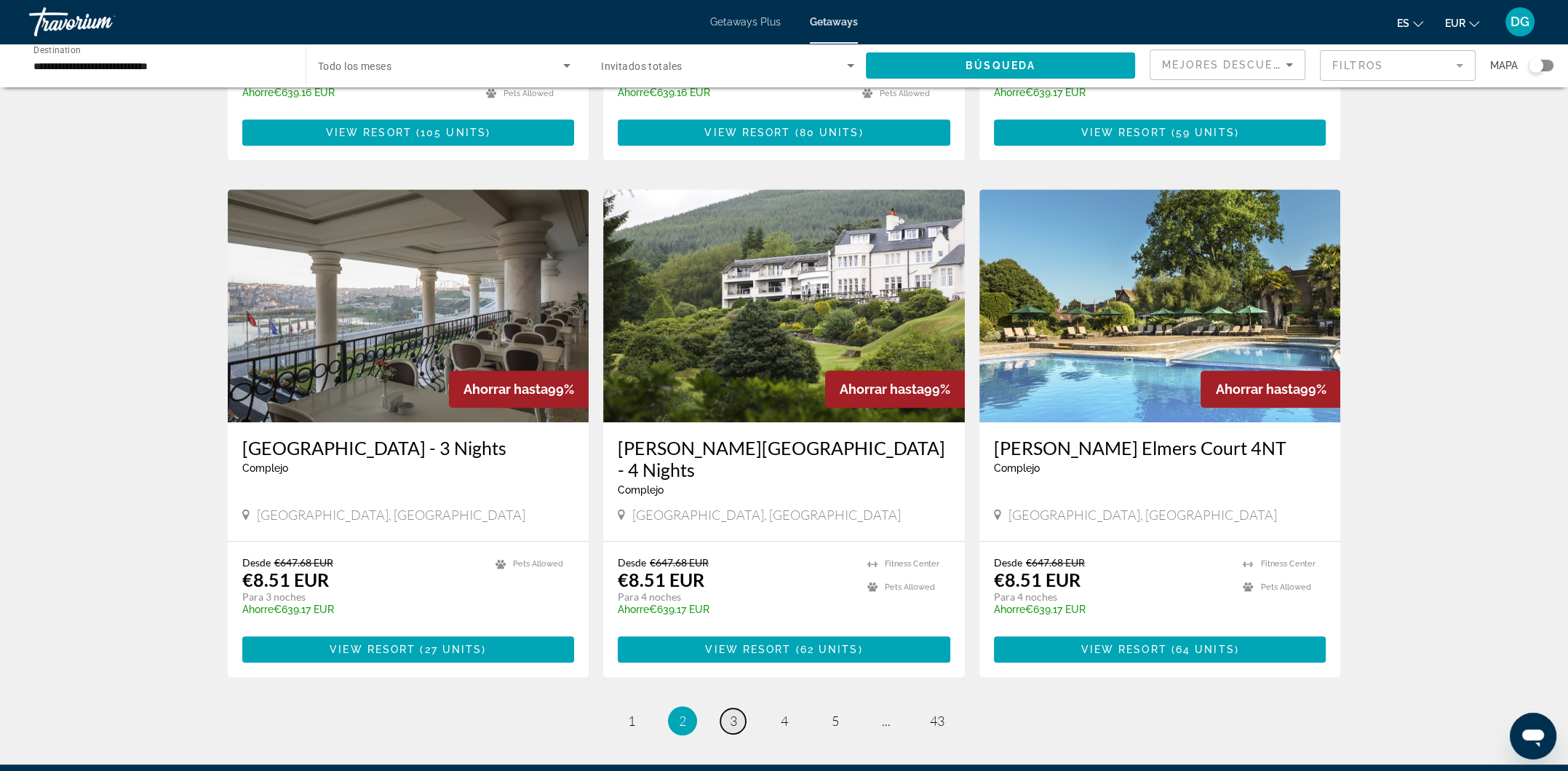
click at [738, 708] on link "page 3" at bounding box center [734, 721] width 26 height 26
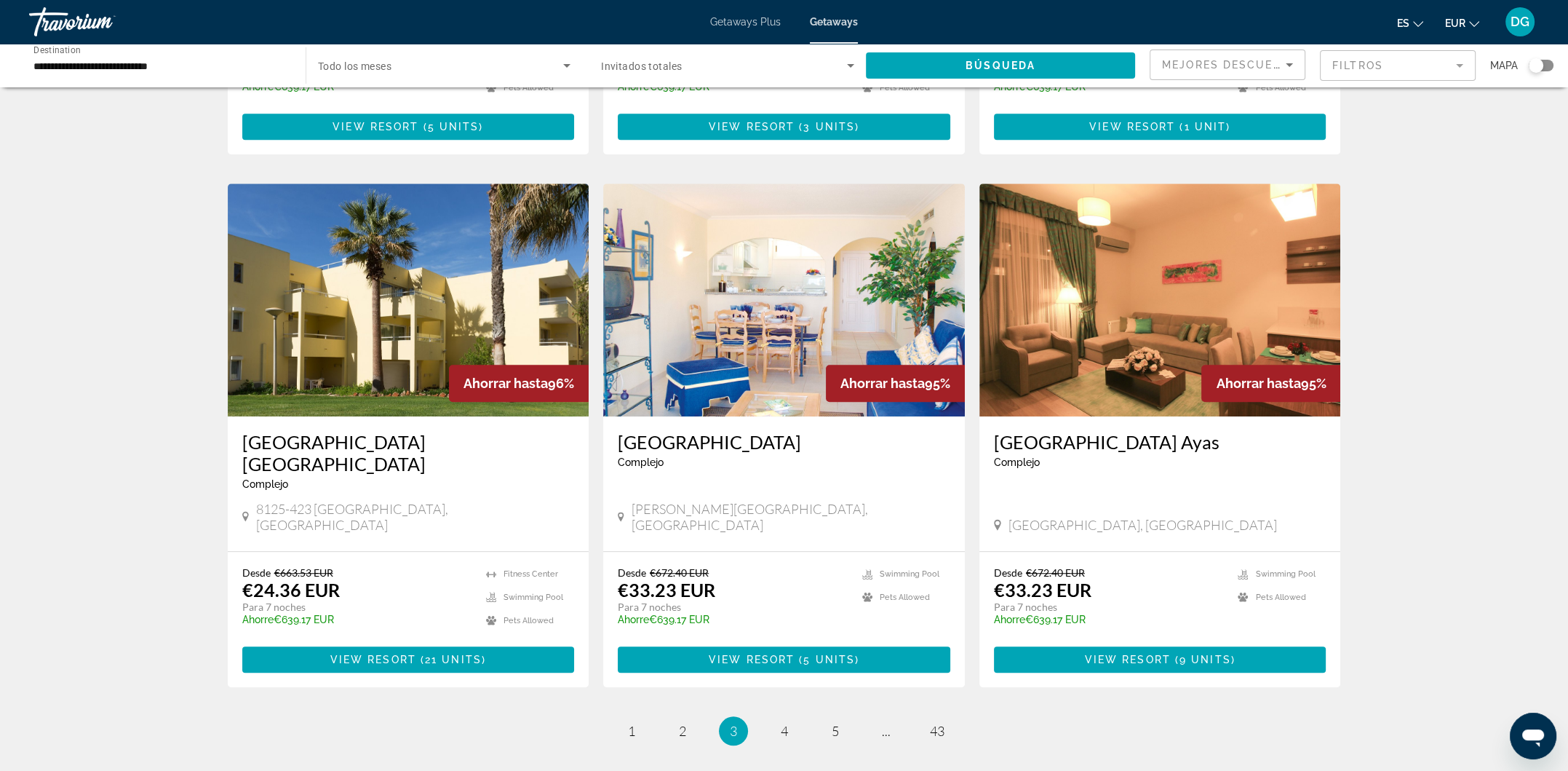
scroll to position [1553, 0]
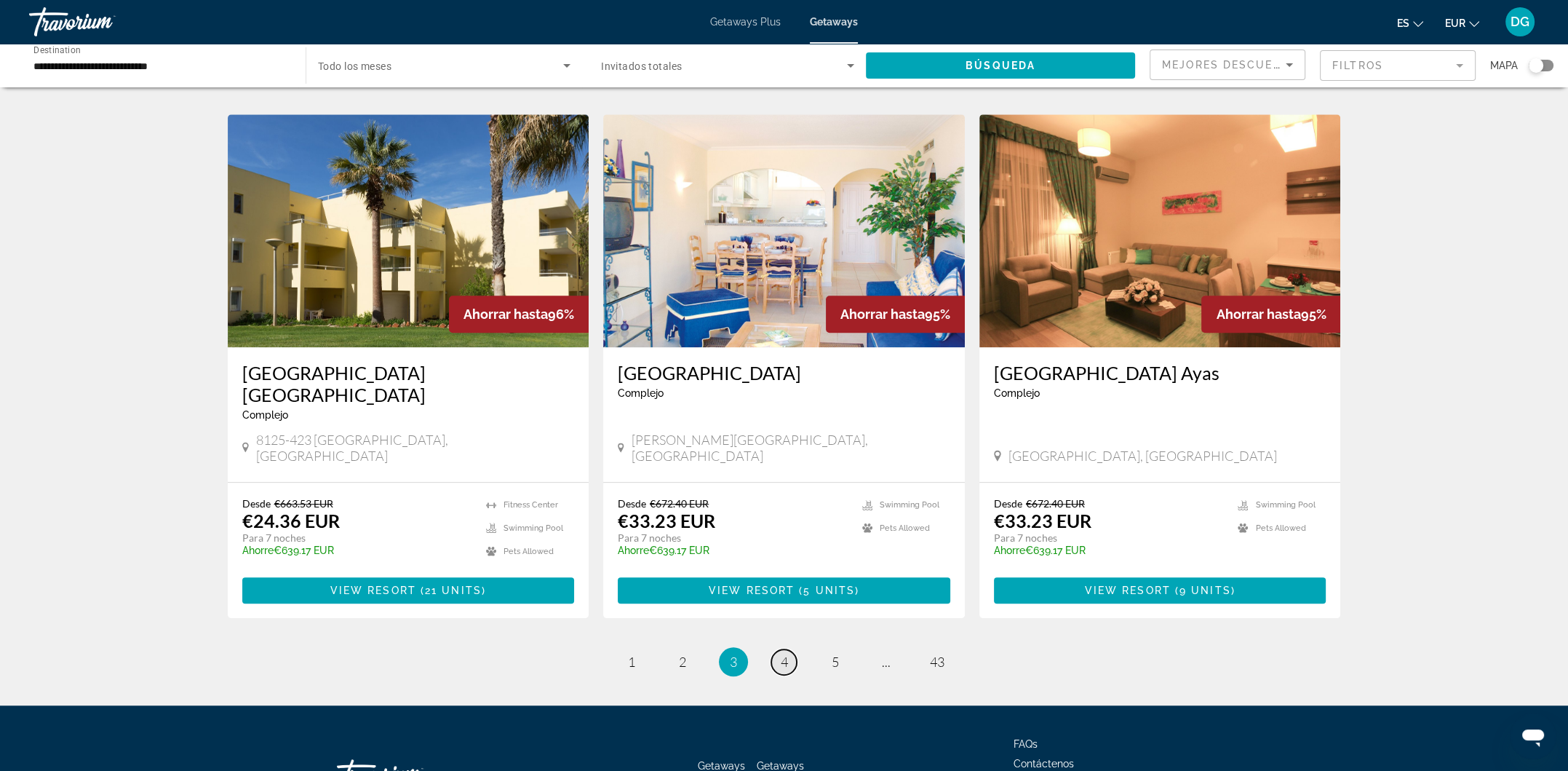
click at [781, 654] on span "4" at bounding box center [784, 662] width 7 height 16
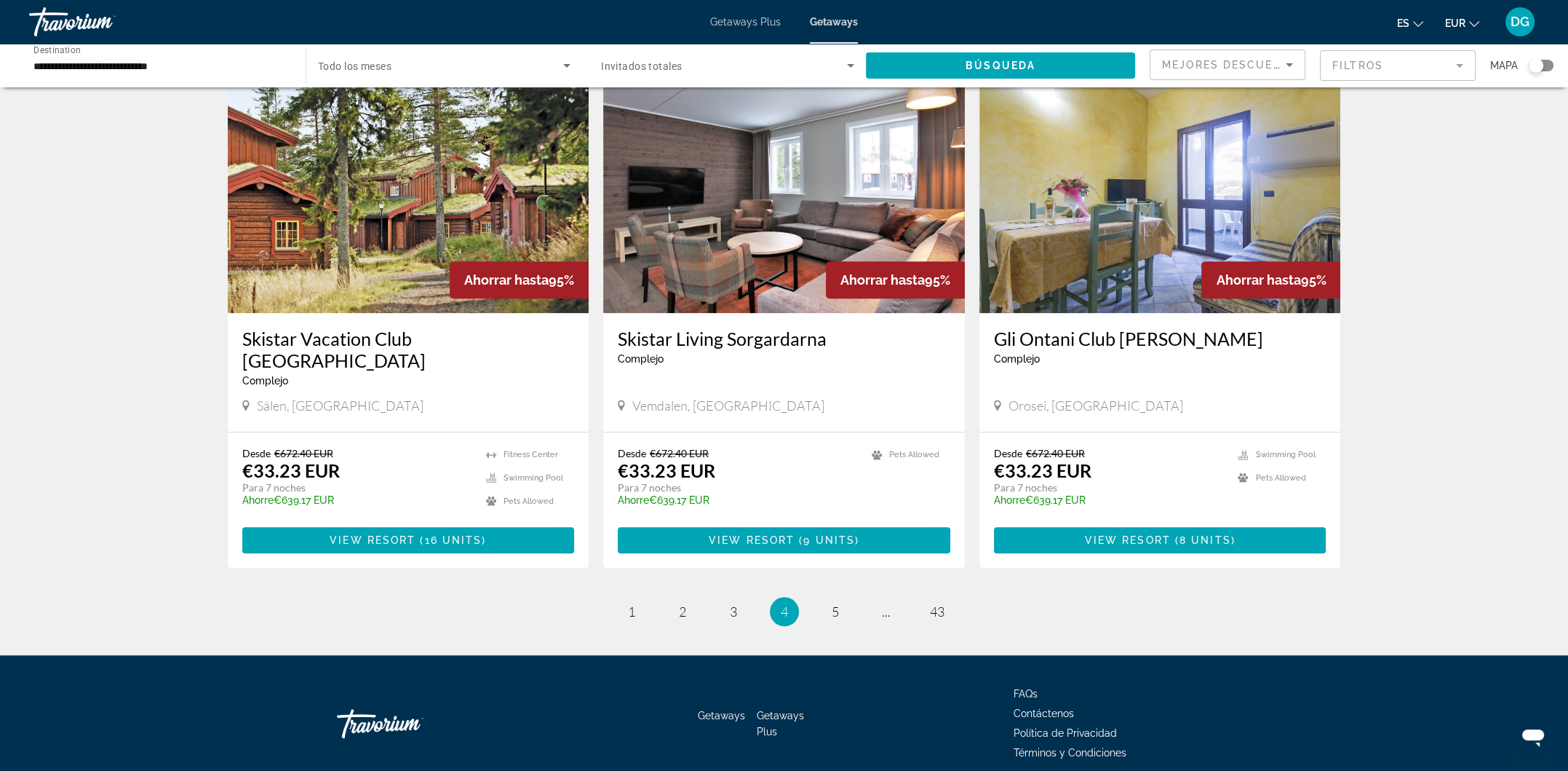
scroll to position [1583, 0]
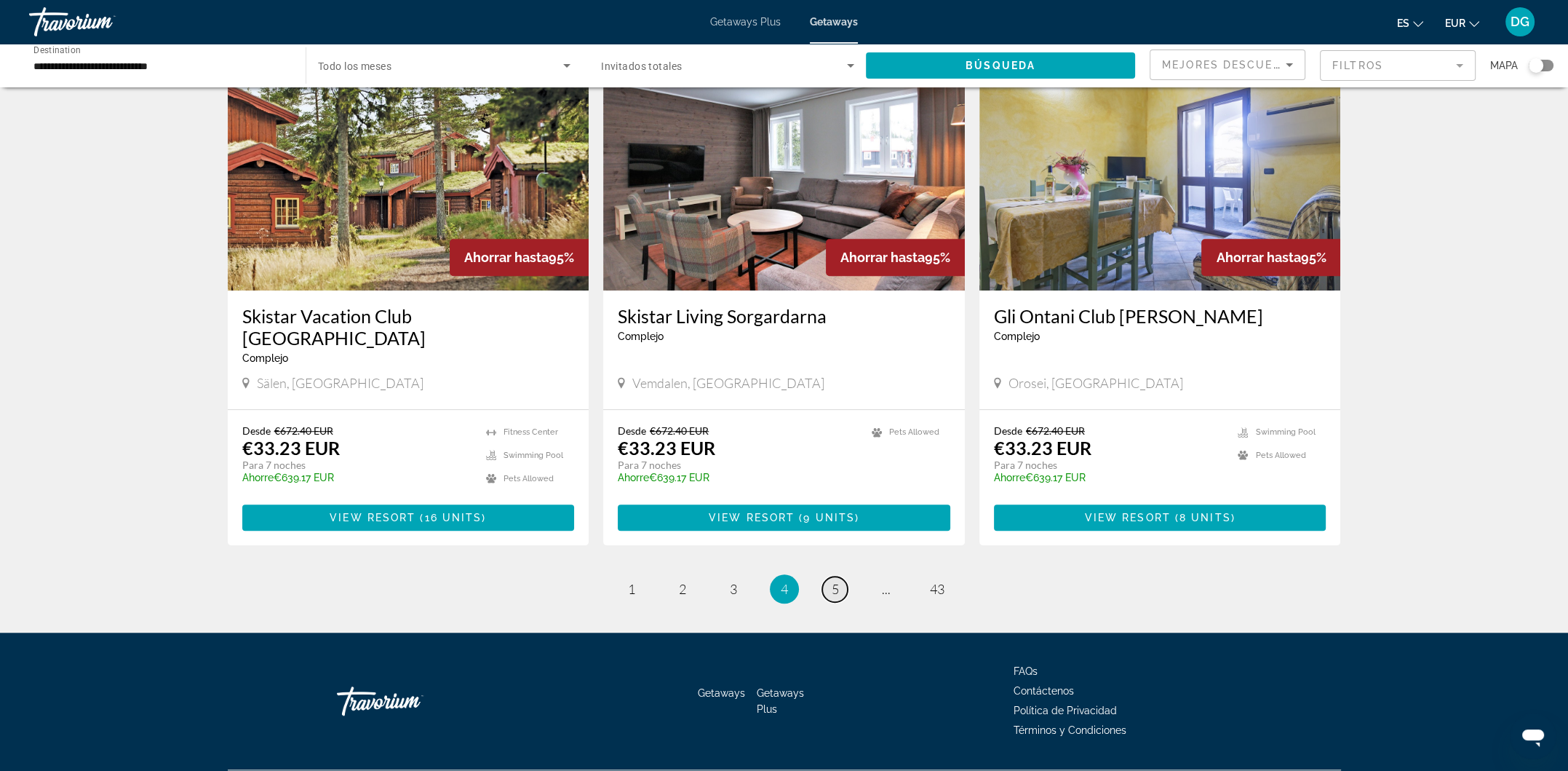
click at [837, 577] on link "page 5" at bounding box center [835, 590] width 26 height 26
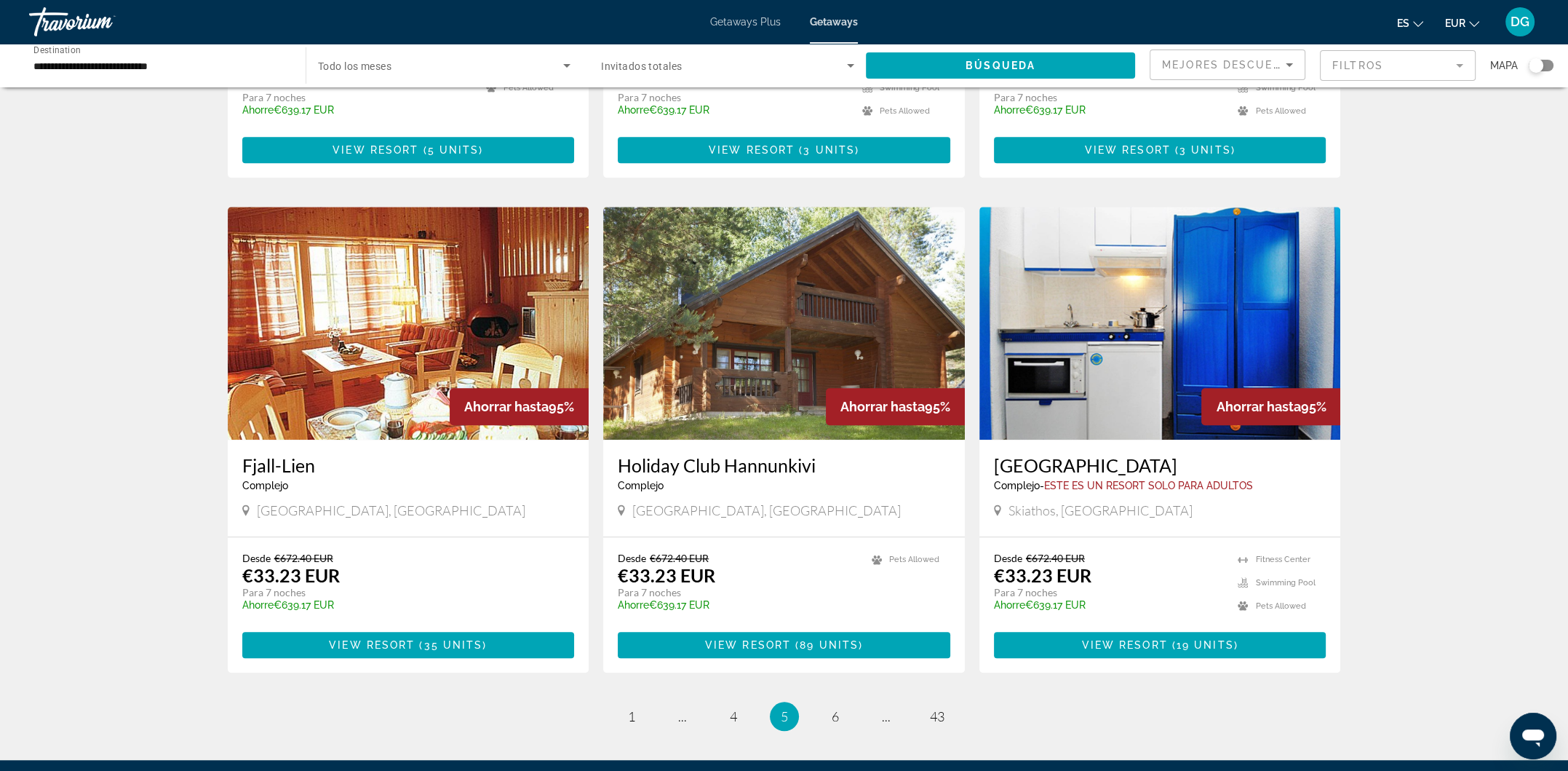
scroll to position [1504, 0]
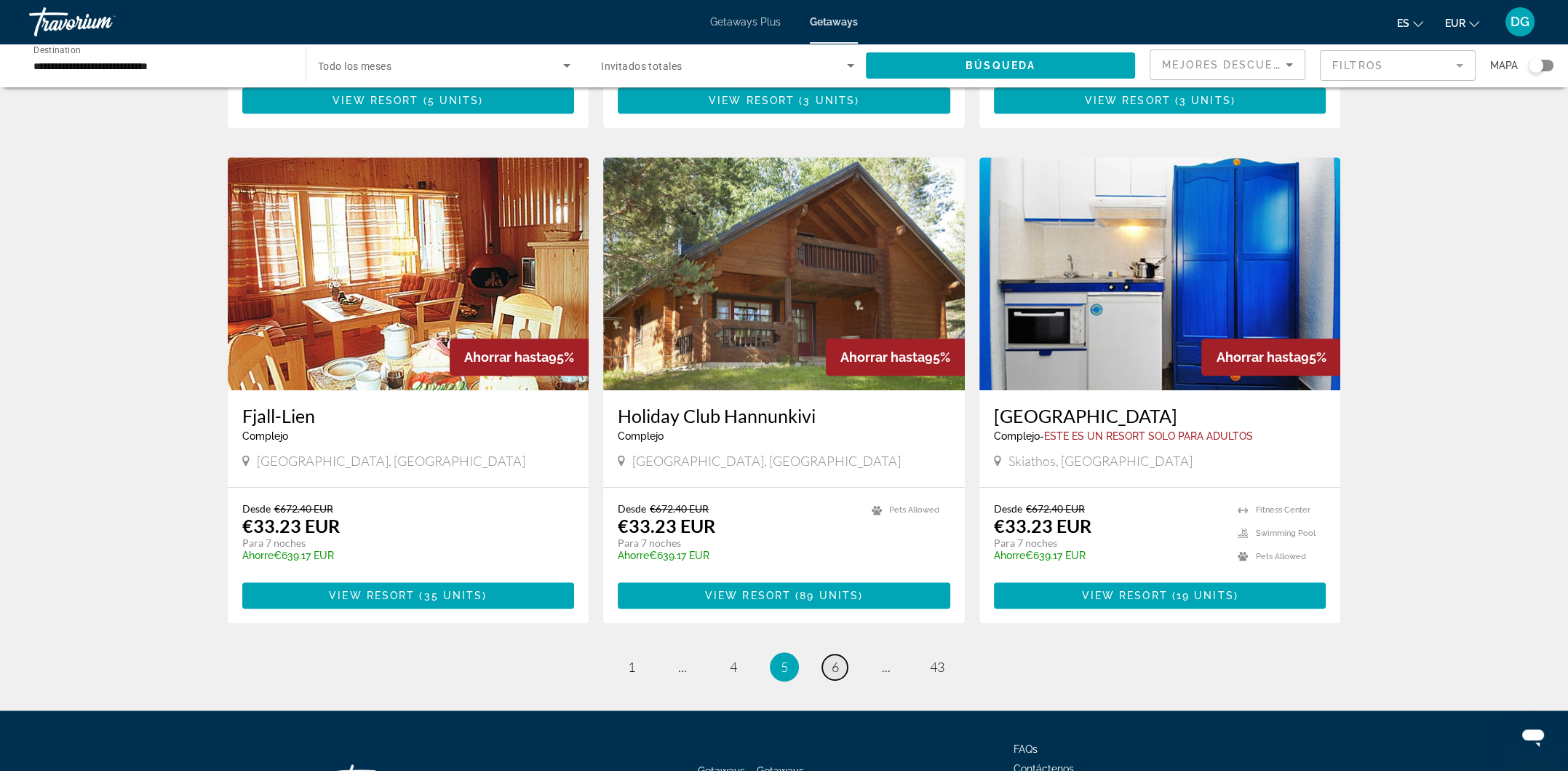
click at [836, 659] on span "6" at bounding box center [835, 667] width 7 height 16
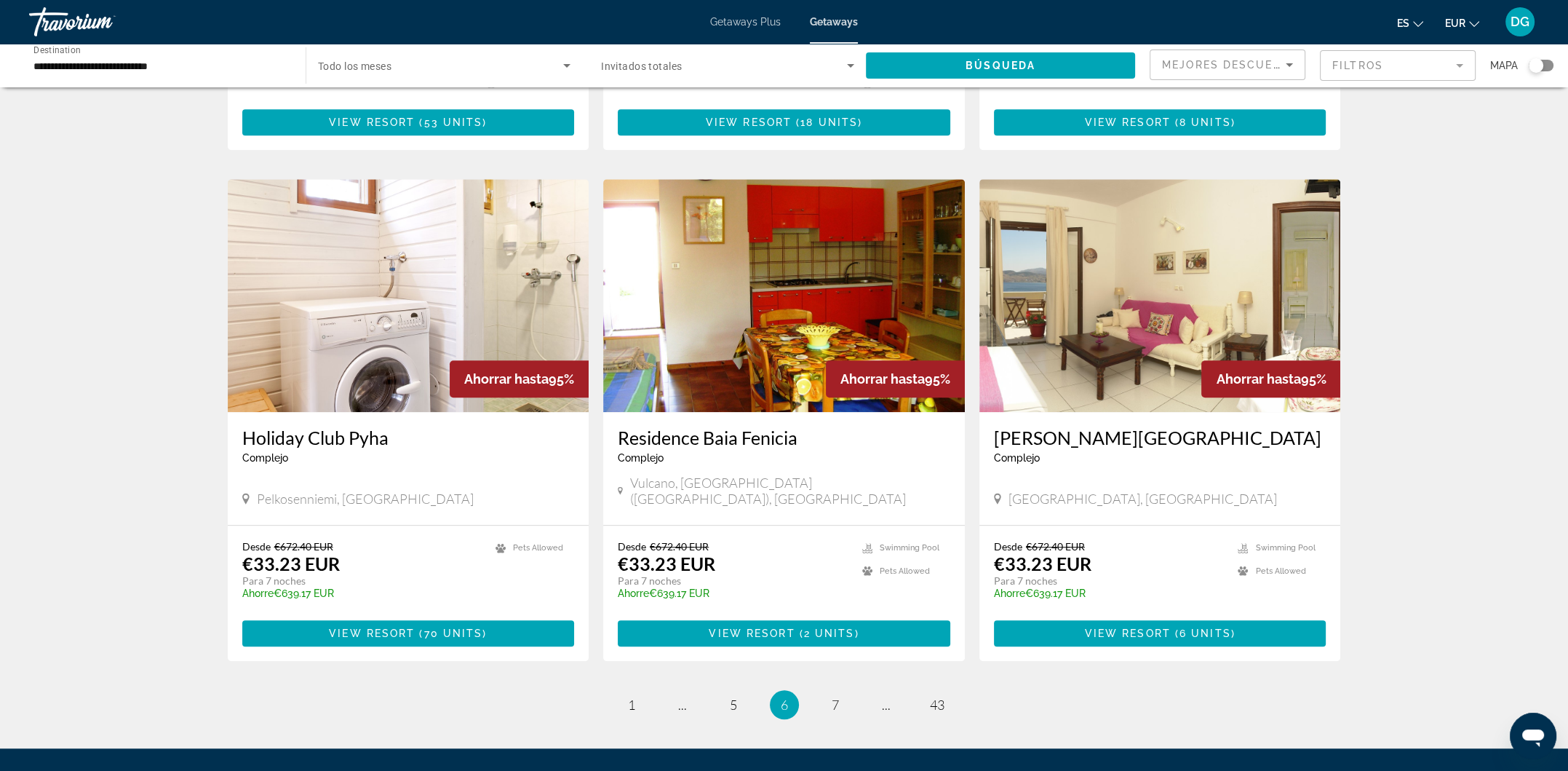
scroll to position [1456, 0]
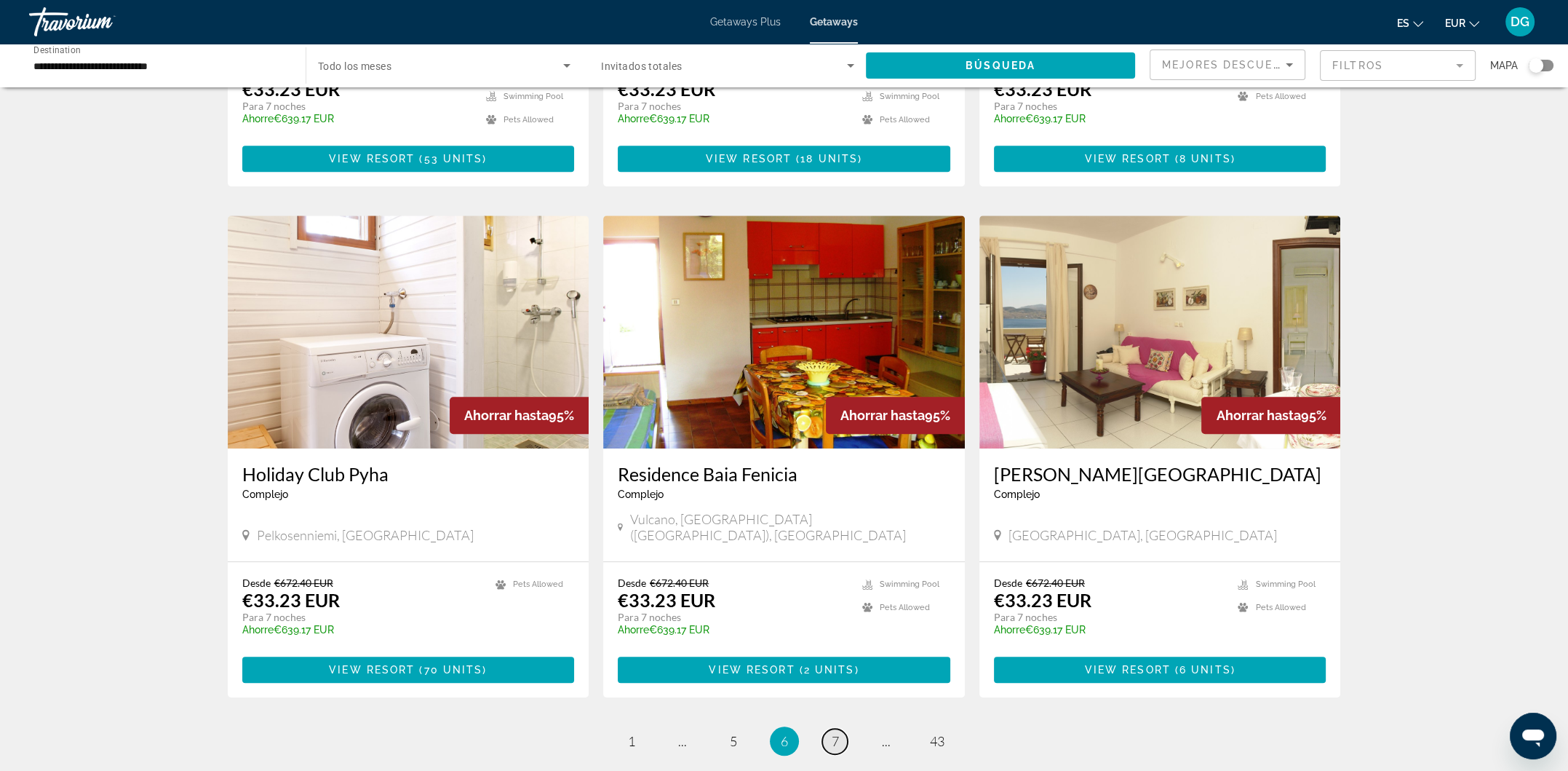
click at [840, 729] on link "page 7" at bounding box center [835, 742] width 26 height 26
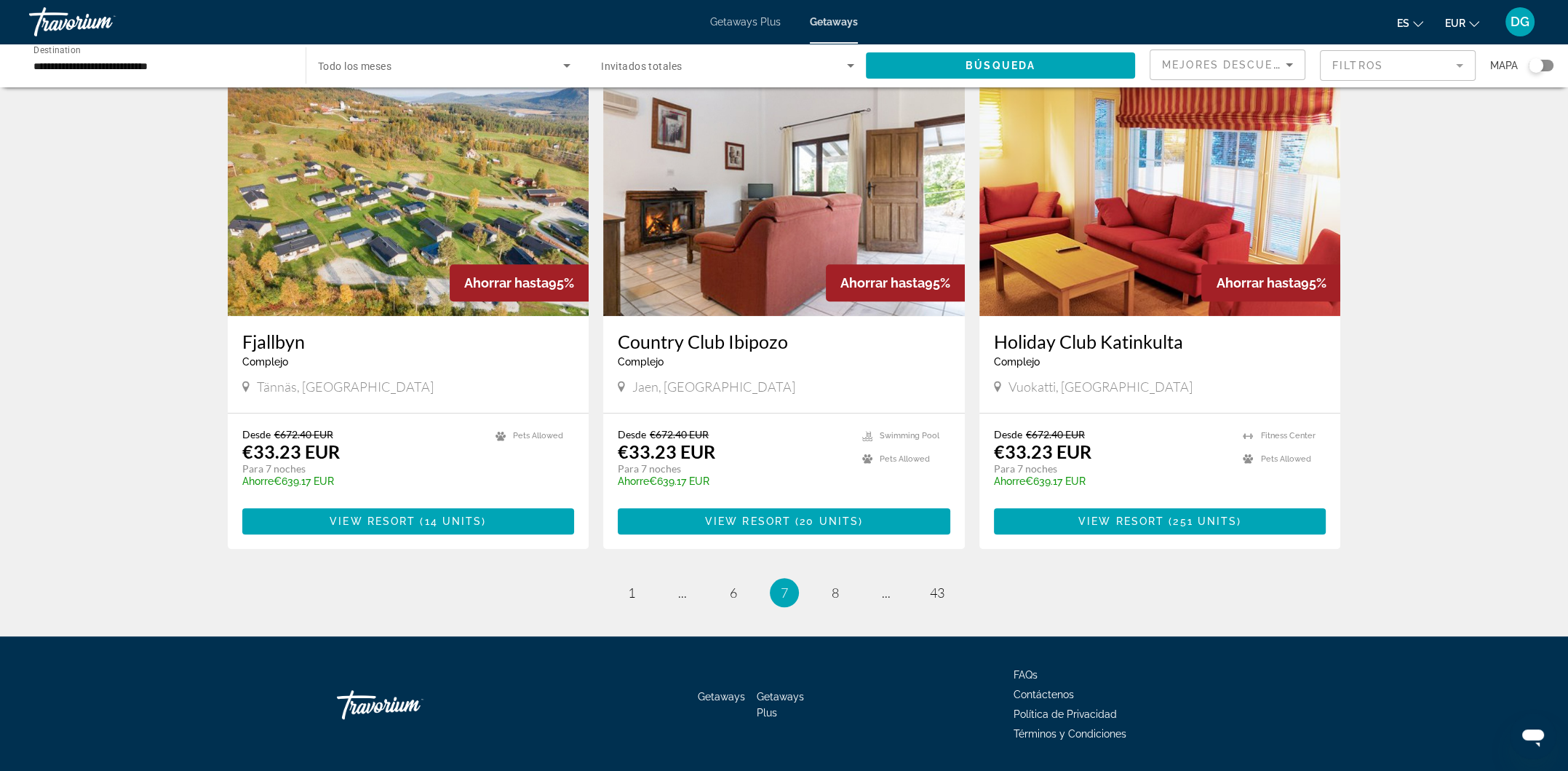
scroll to position [1583, 0]
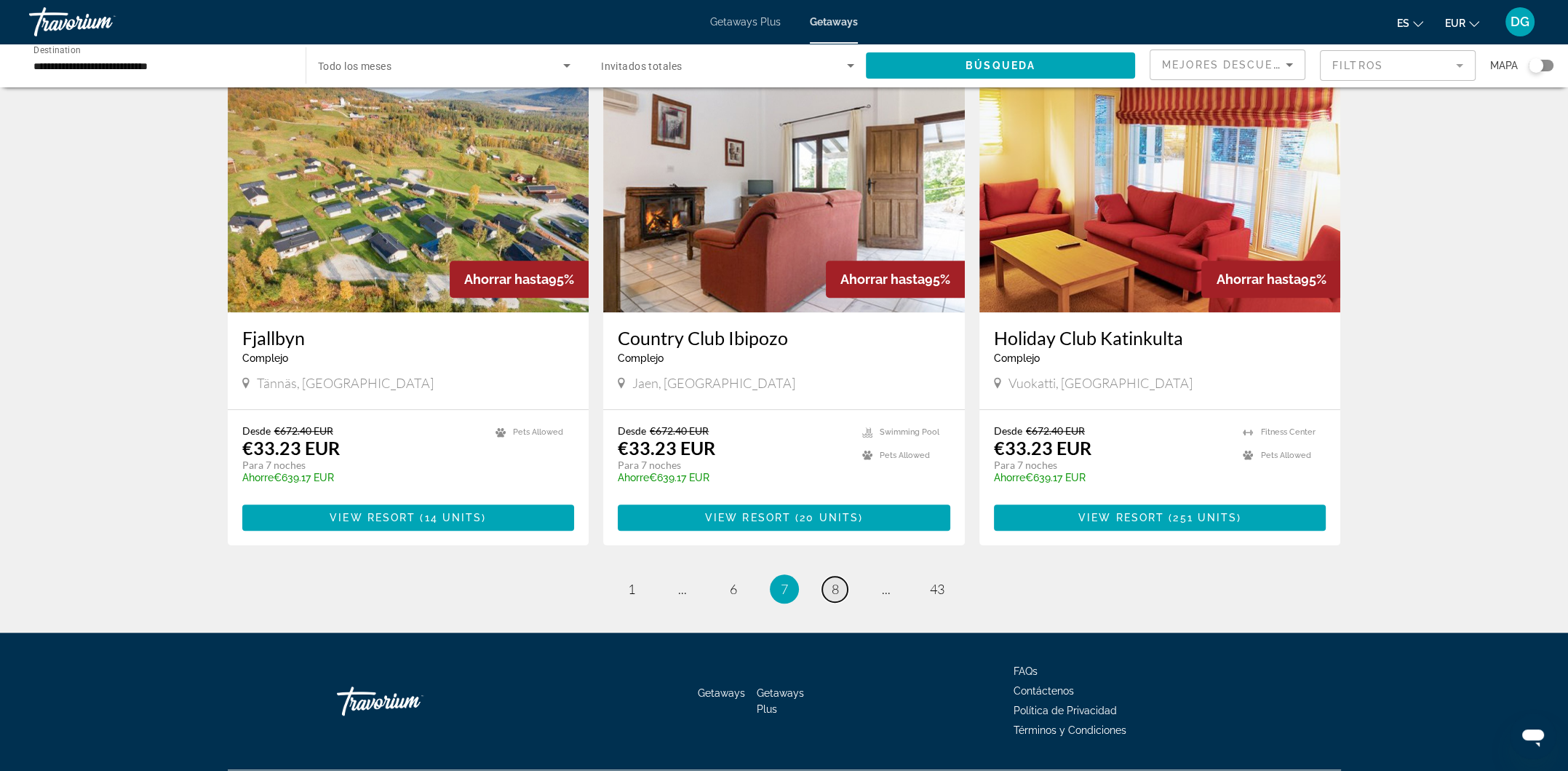
click at [835, 581] on span "8" at bounding box center [835, 589] width 7 height 16
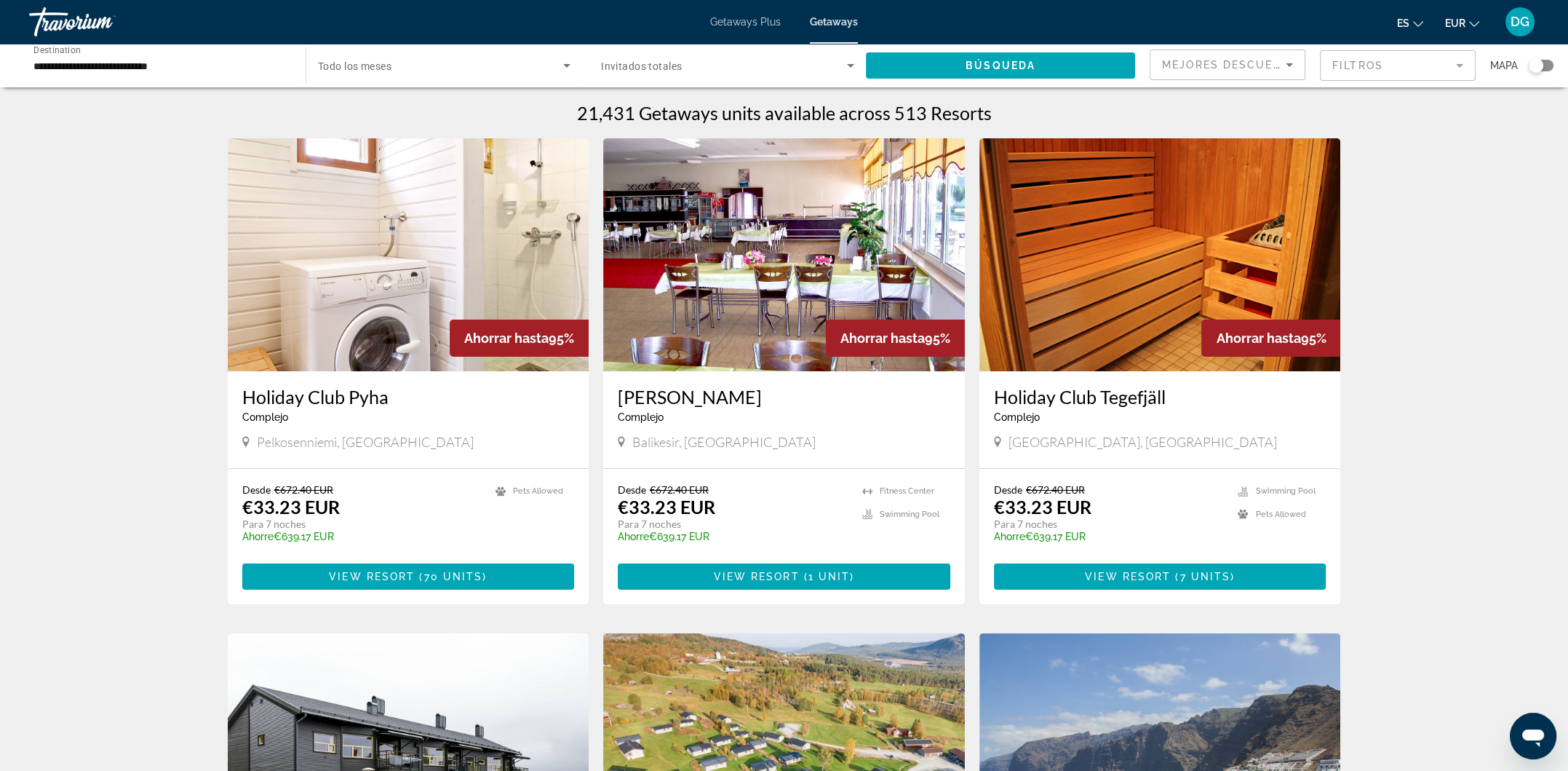
click at [737, 22] on span "Getaways Plus" at bounding box center [745, 22] width 71 height 12
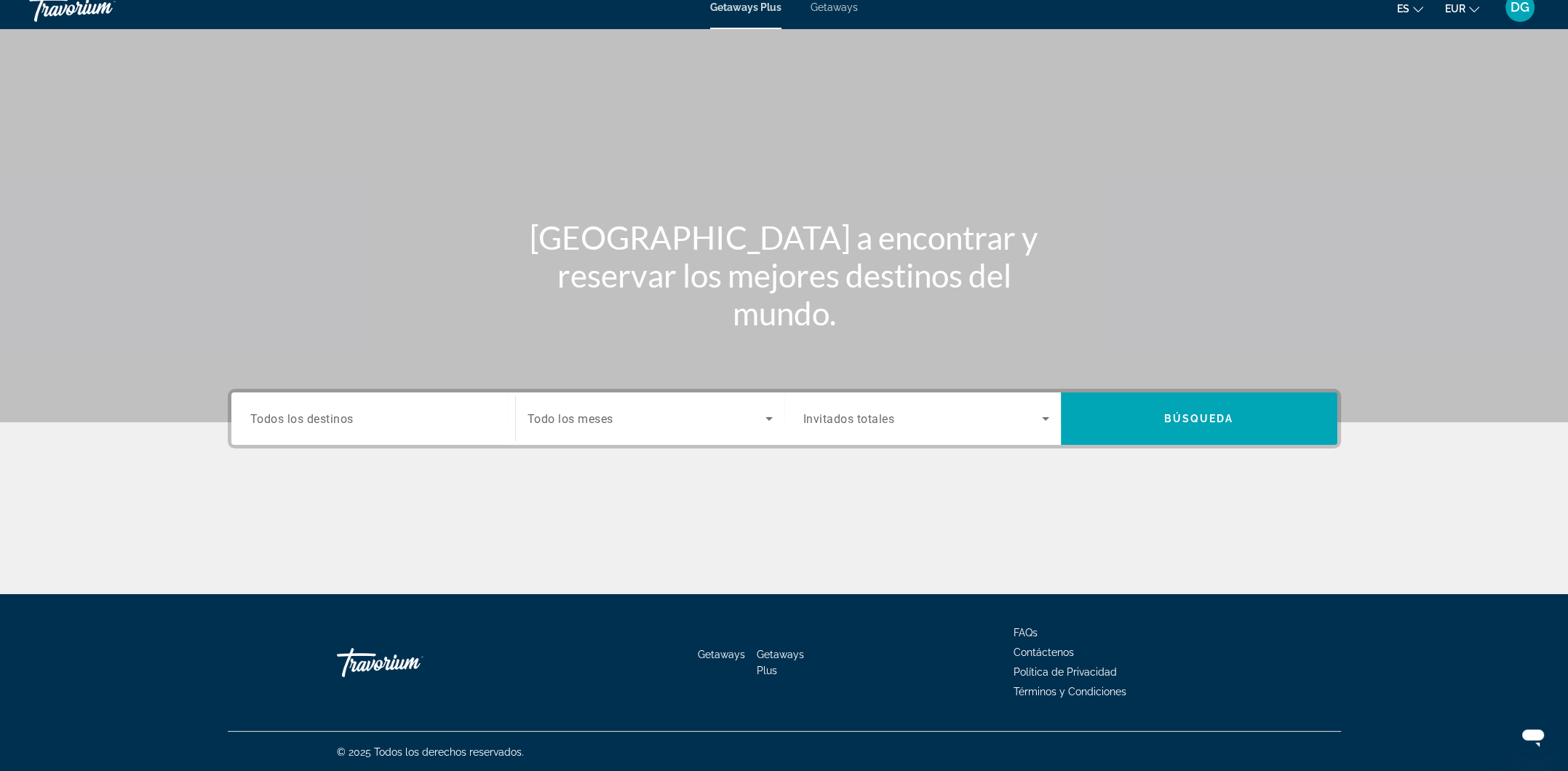
scroll to position [15, 0]
click at [447, 428] on div "Search widget" at bounding box center [373, 419] width 246 height 42
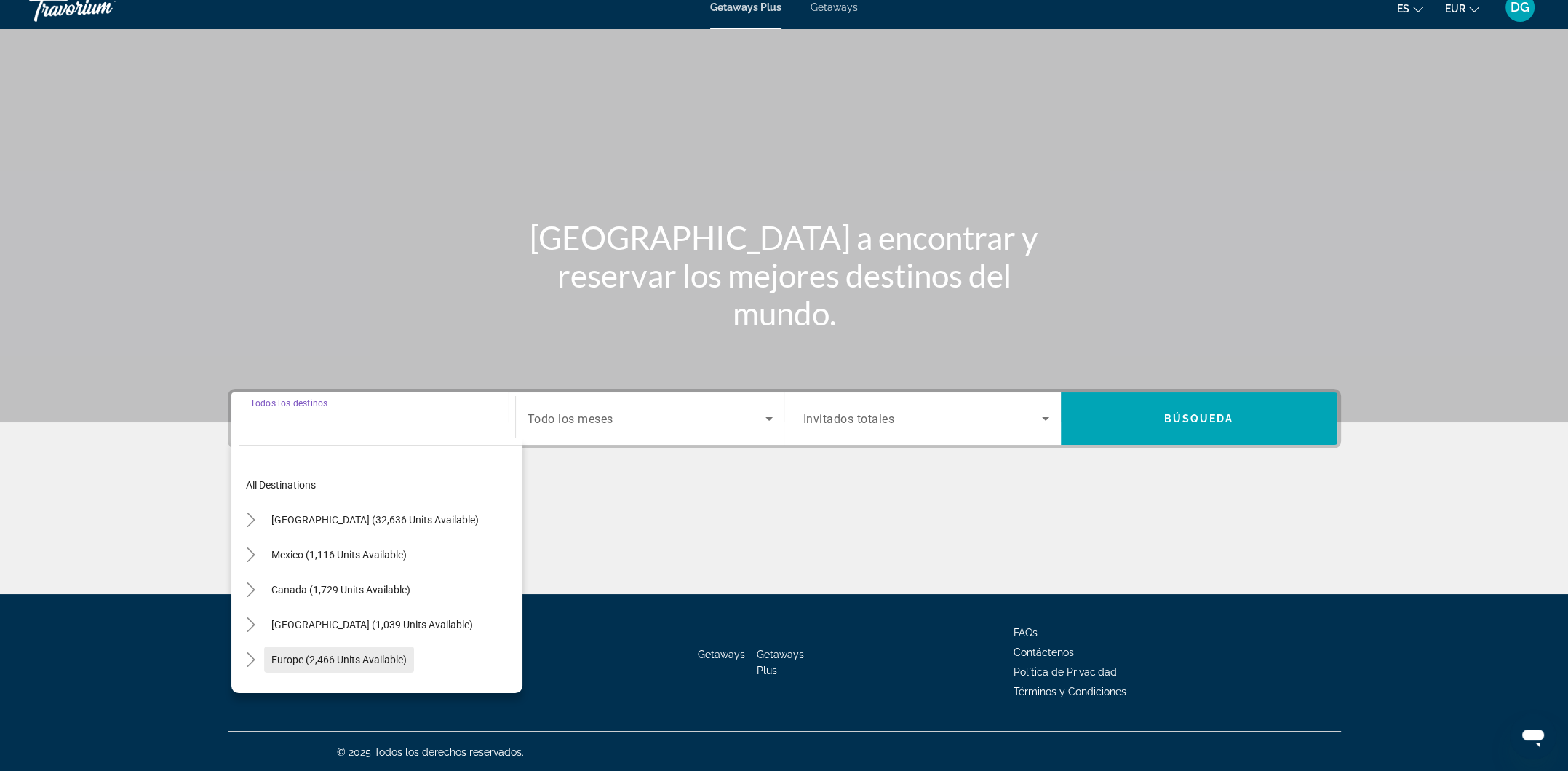
click at [316, 645] on span "Search widget" at bounding box center [339, 660] width 150 height 35
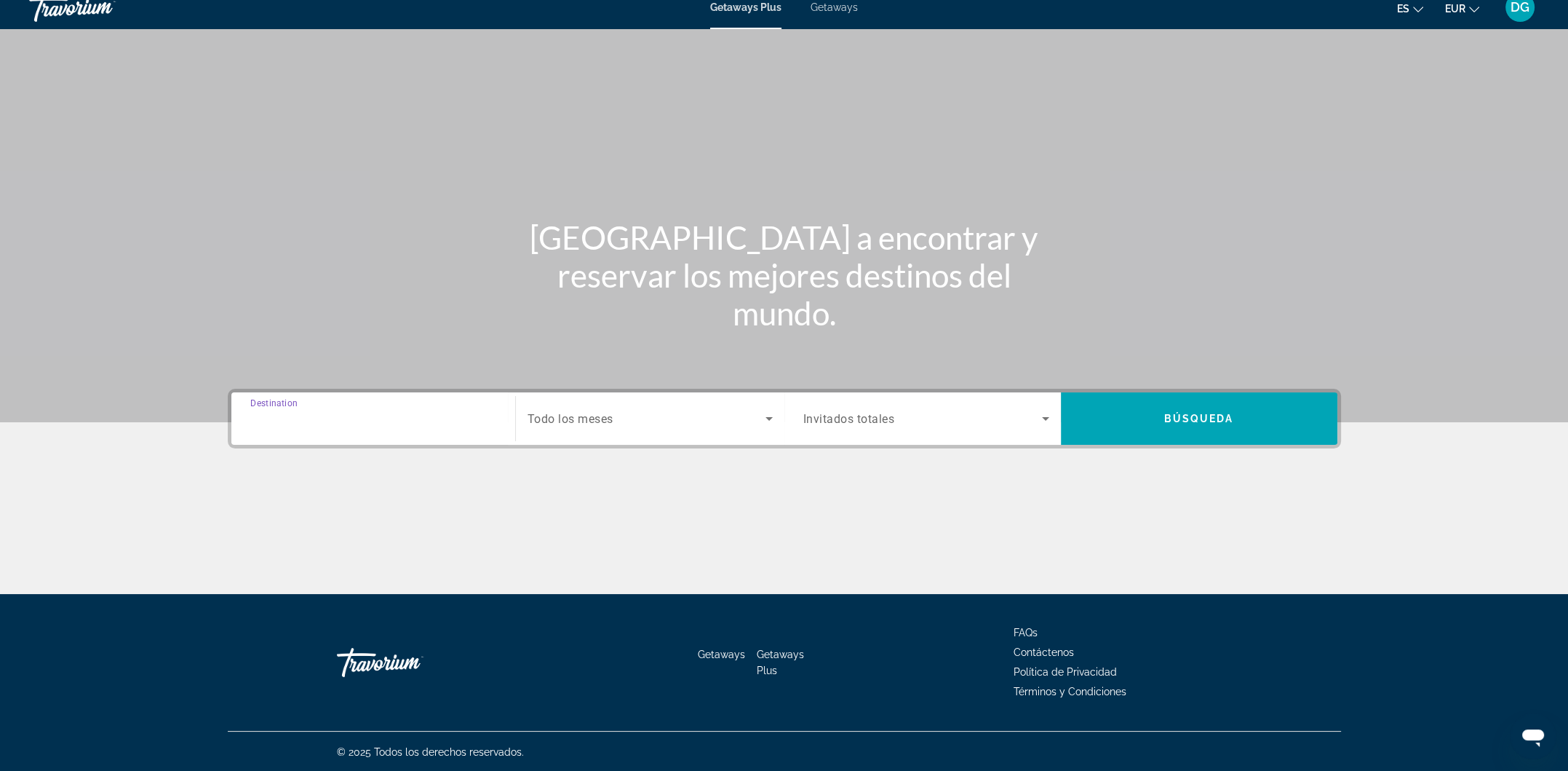
type input "**********"
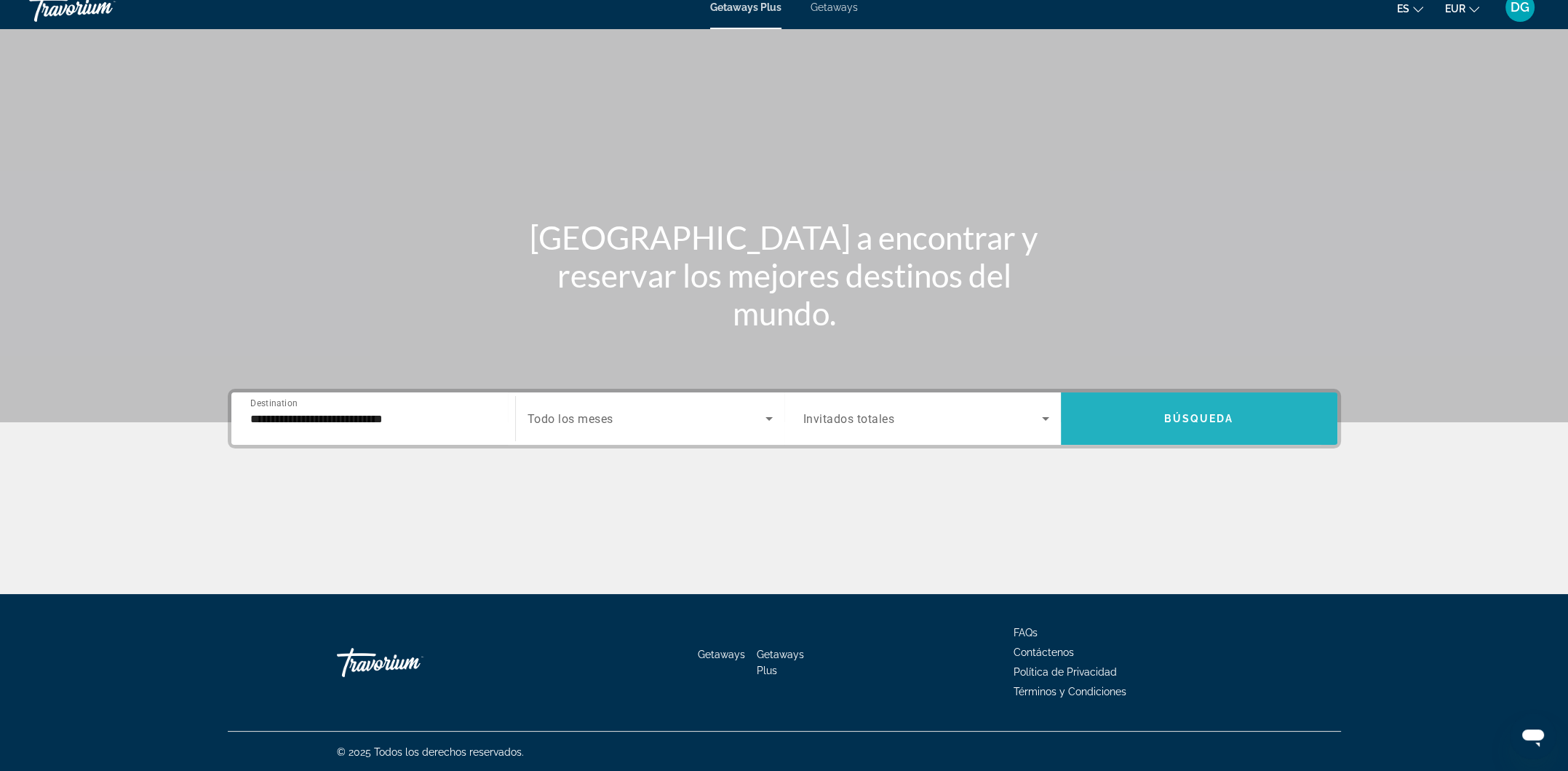
click at [1146, 429] on span "Search widget" at bounding box center [1199, 418] width 276 height 35
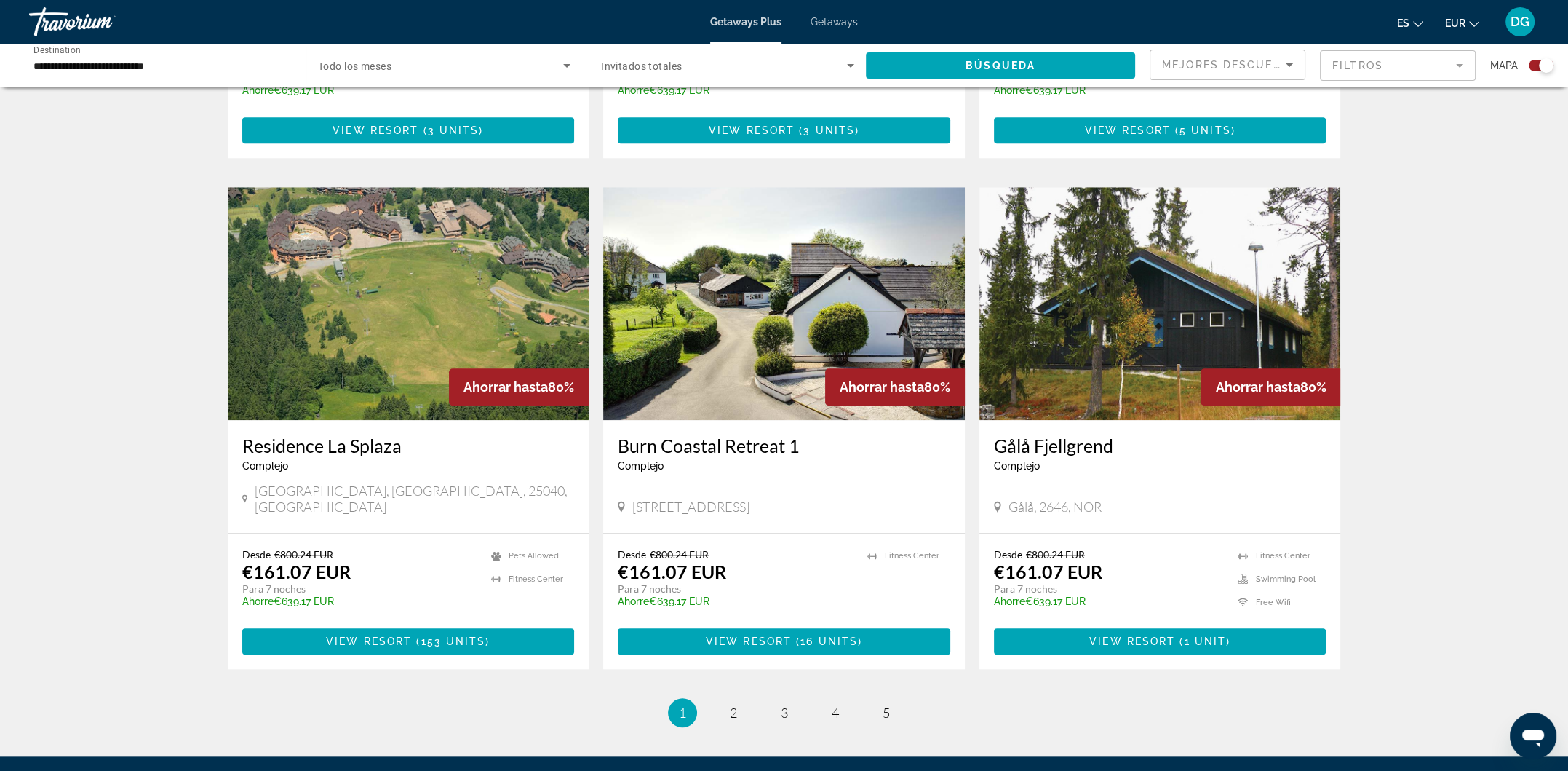
scroll to position [1952, 0]
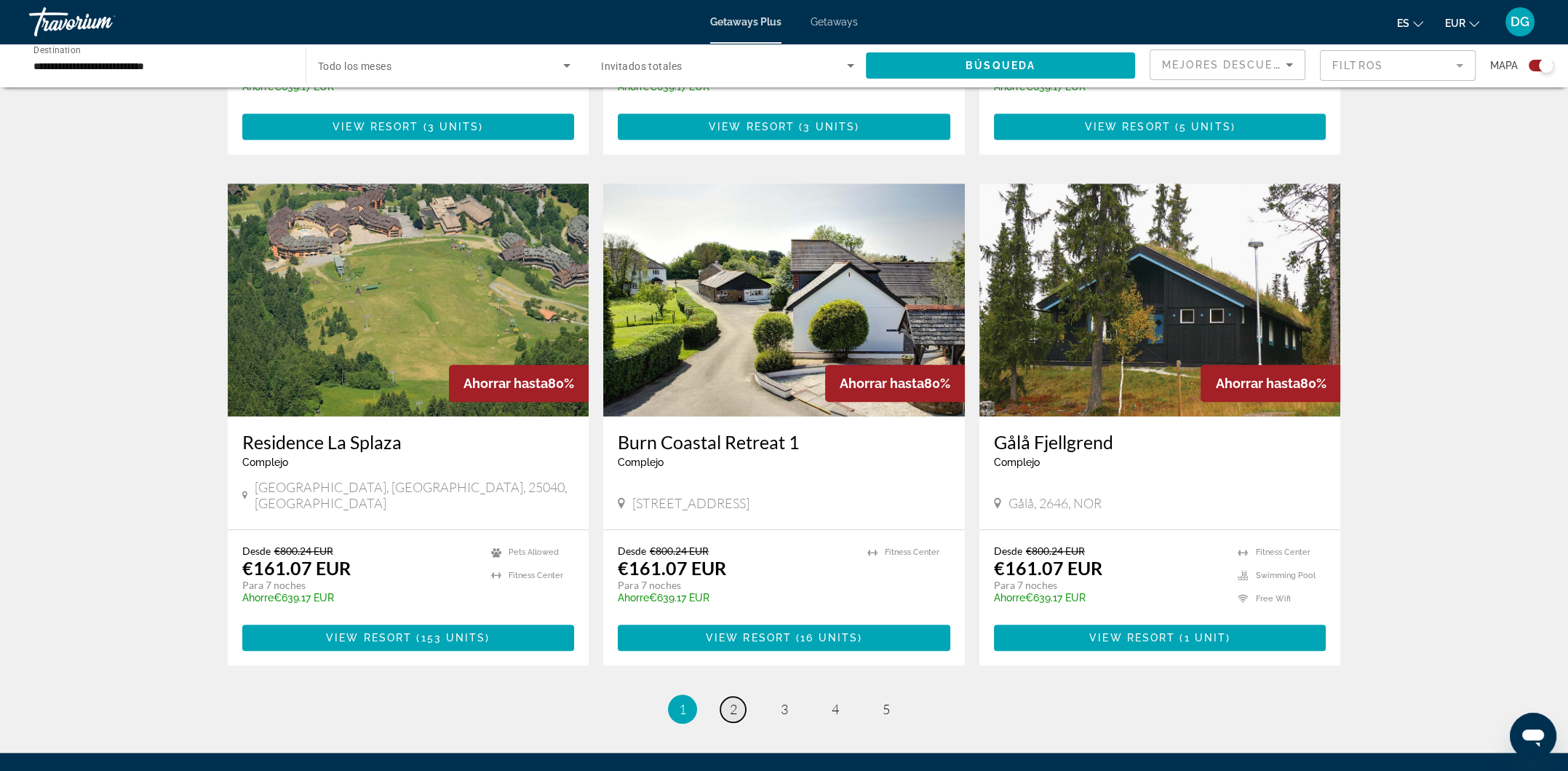
click at [732, 701] on span "2" at bounding box center [733, 709] width 7 height 16
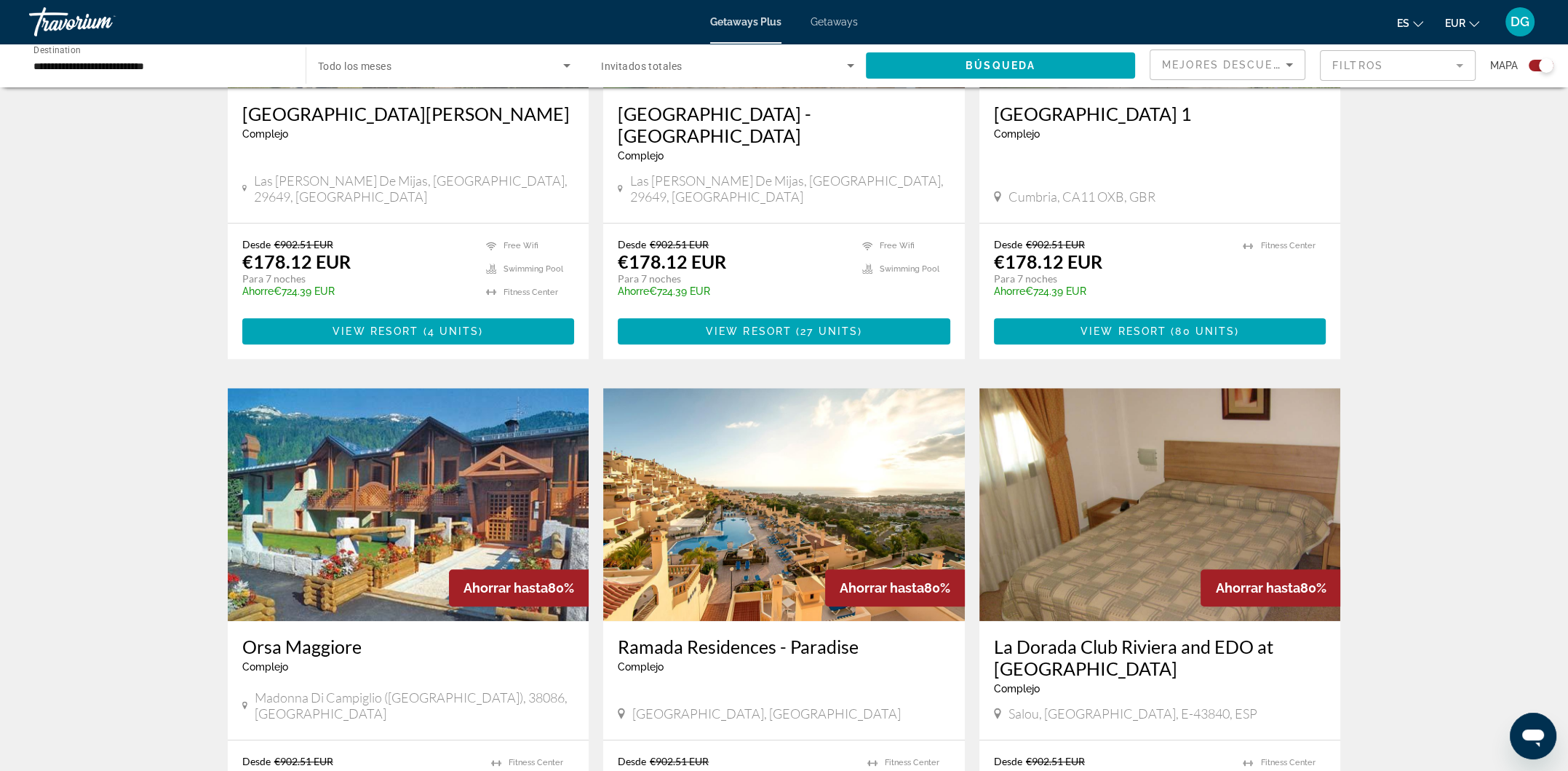
scroll to position [2050, 0]
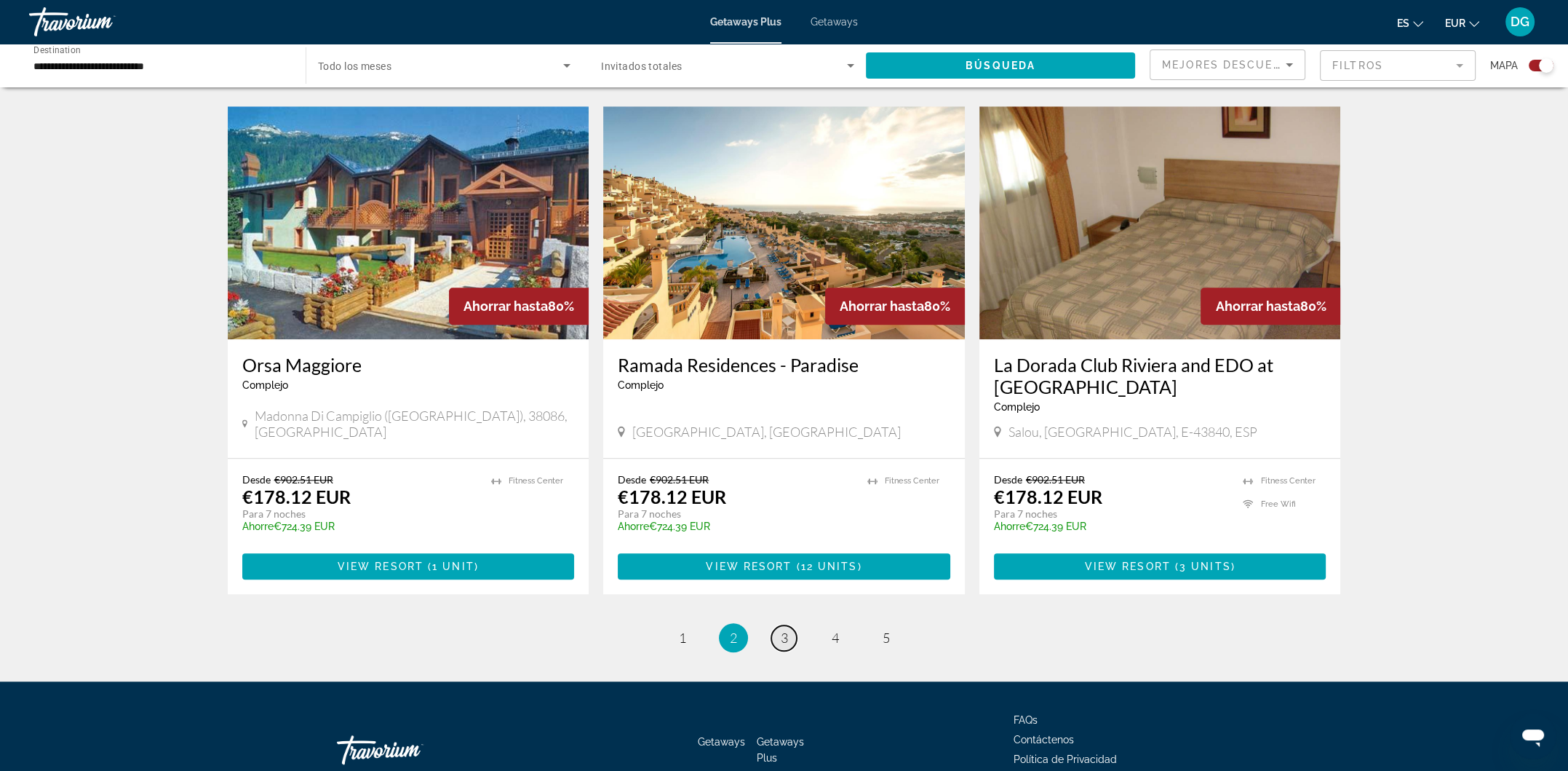
click at [794, 626] on link "page 3" at bounding box center [784, 639] width 26 height 26
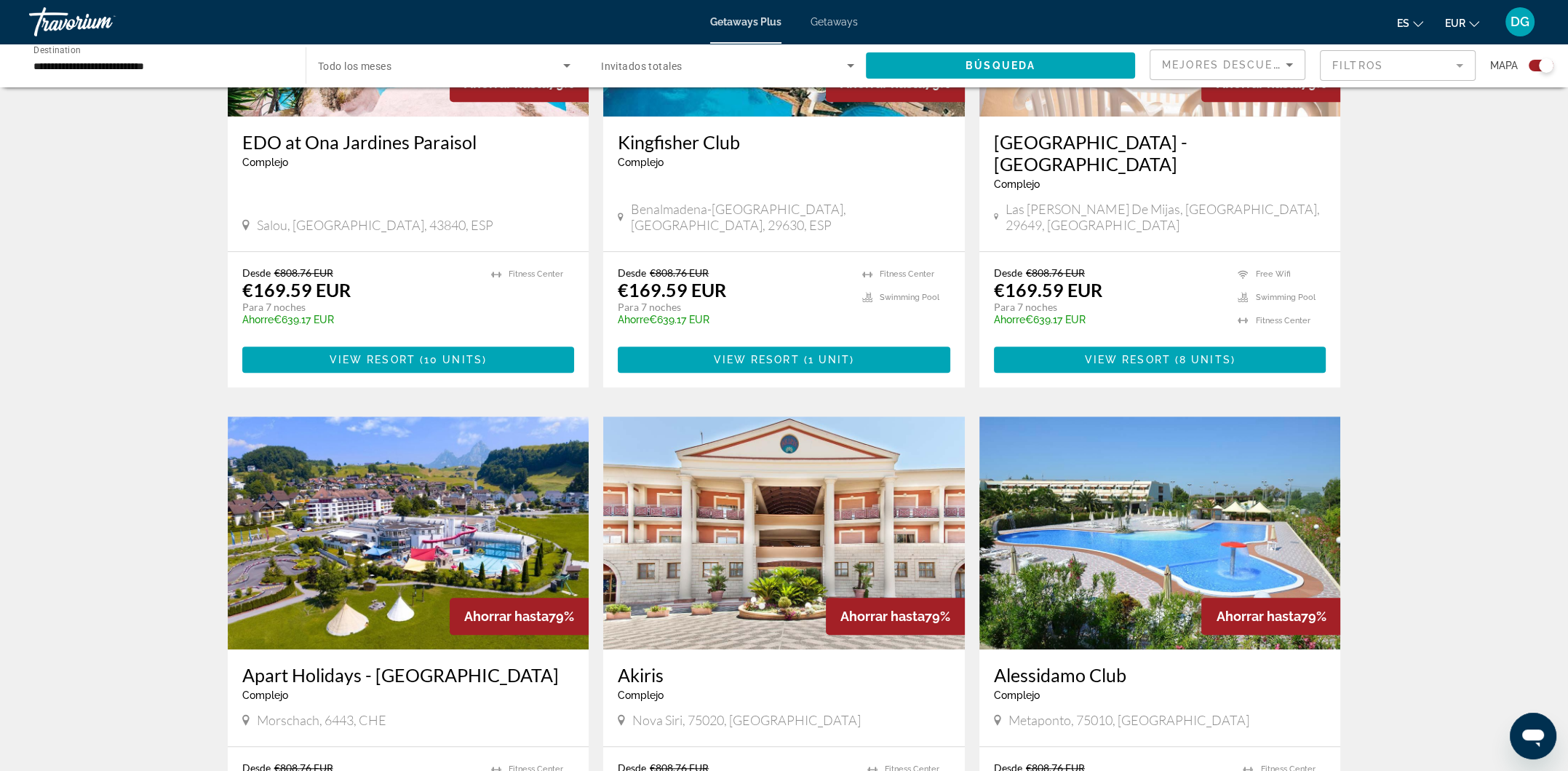
scroll to position [1381, 0]
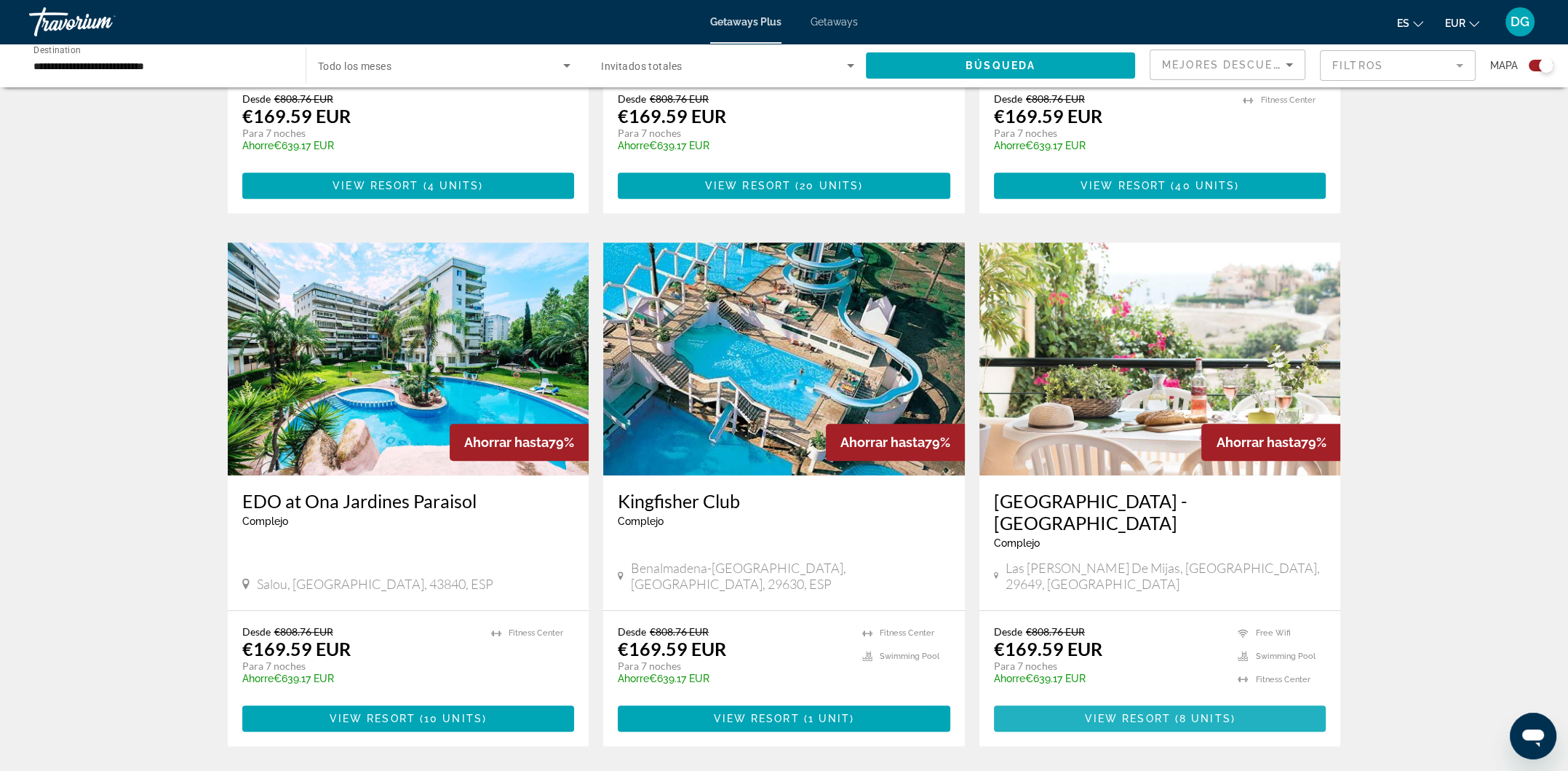
click at [1153, 713] on span "View Resort" at bounding box center [1128, 719] width 86 height 12
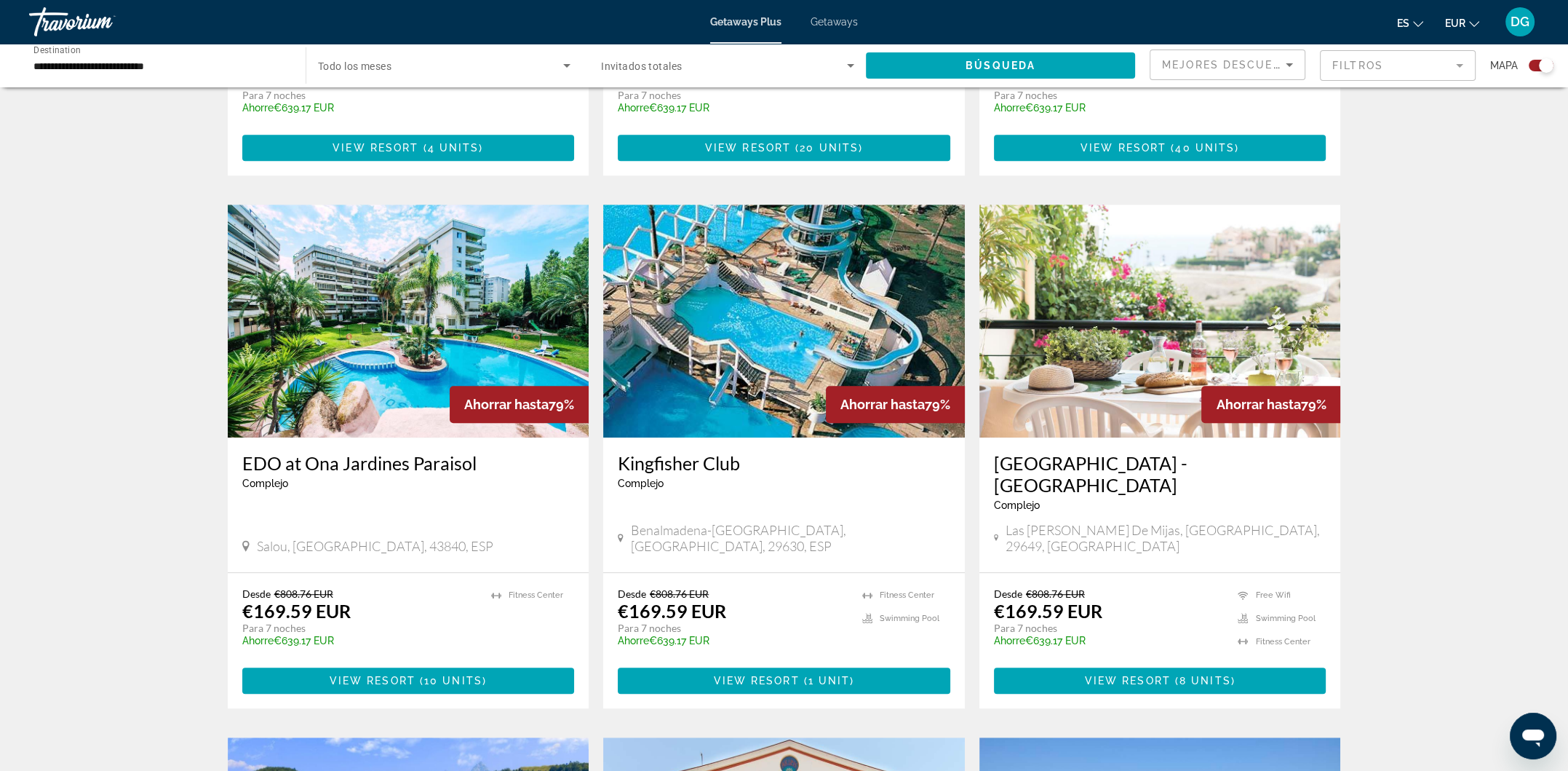
scroll to position [1408, 0]
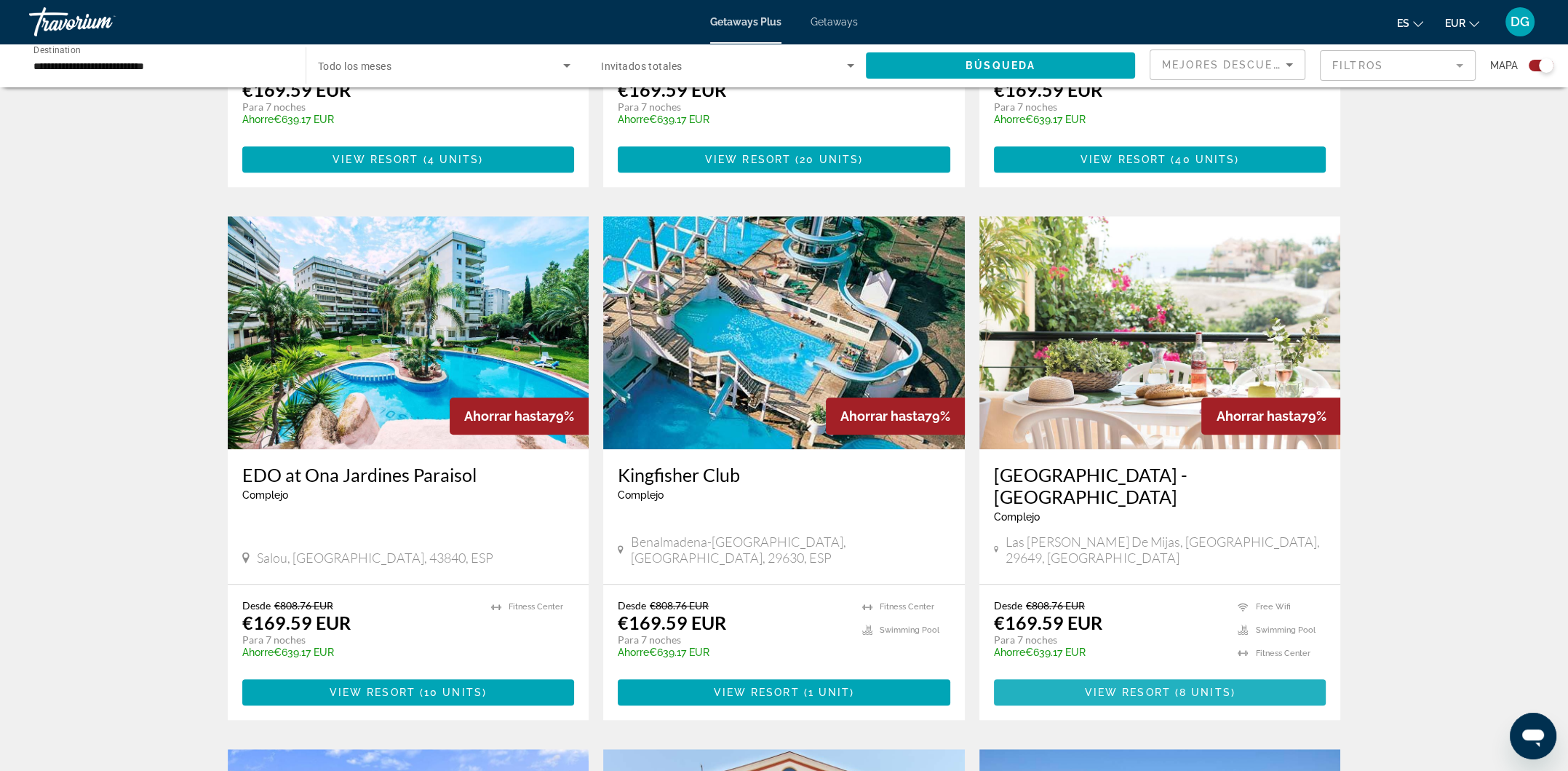
click at [1164, 686] on span "View Resort" at bounding box center [1128, 692] width 86 height 12
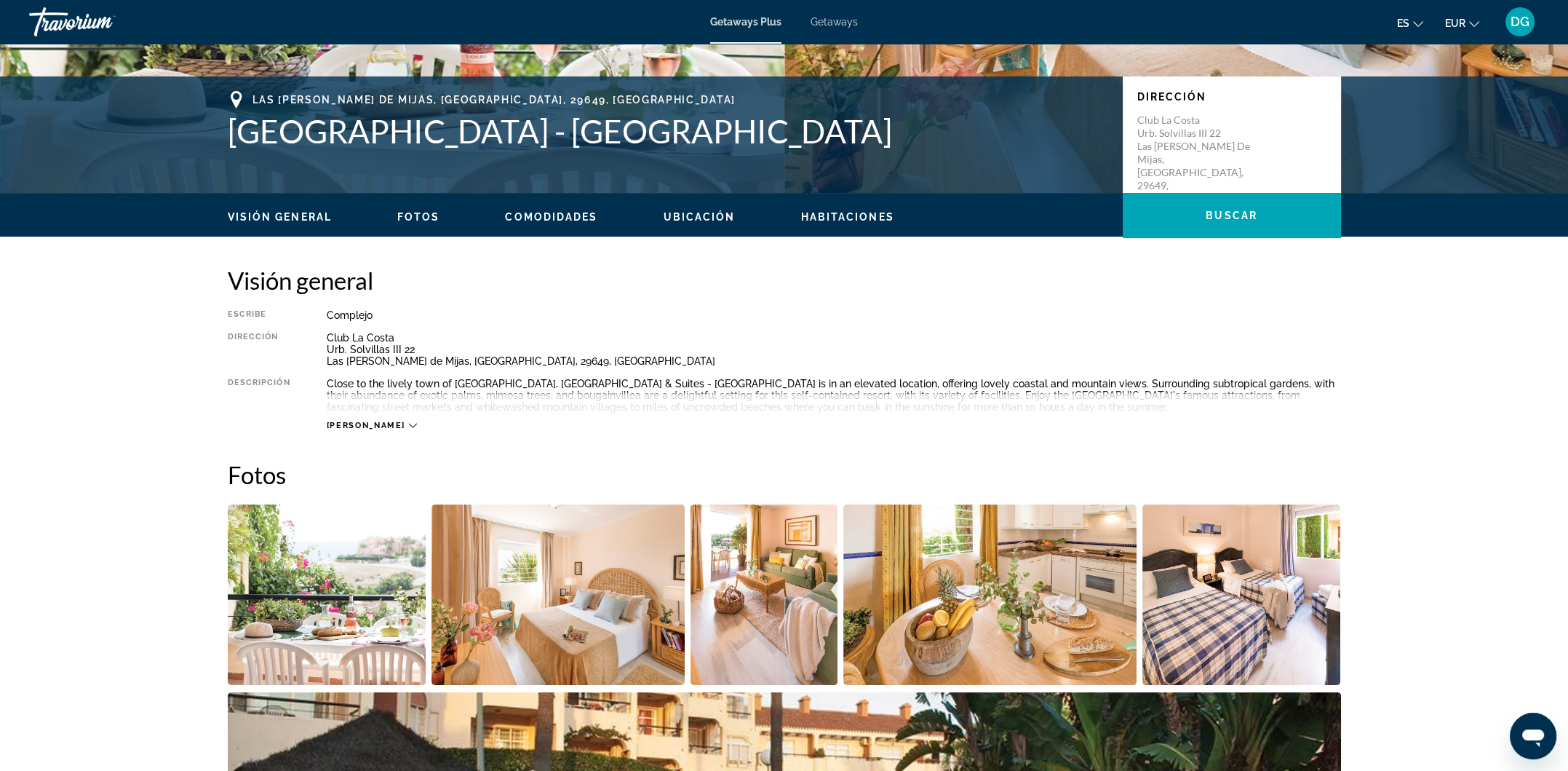
scroll to position [248, 0]
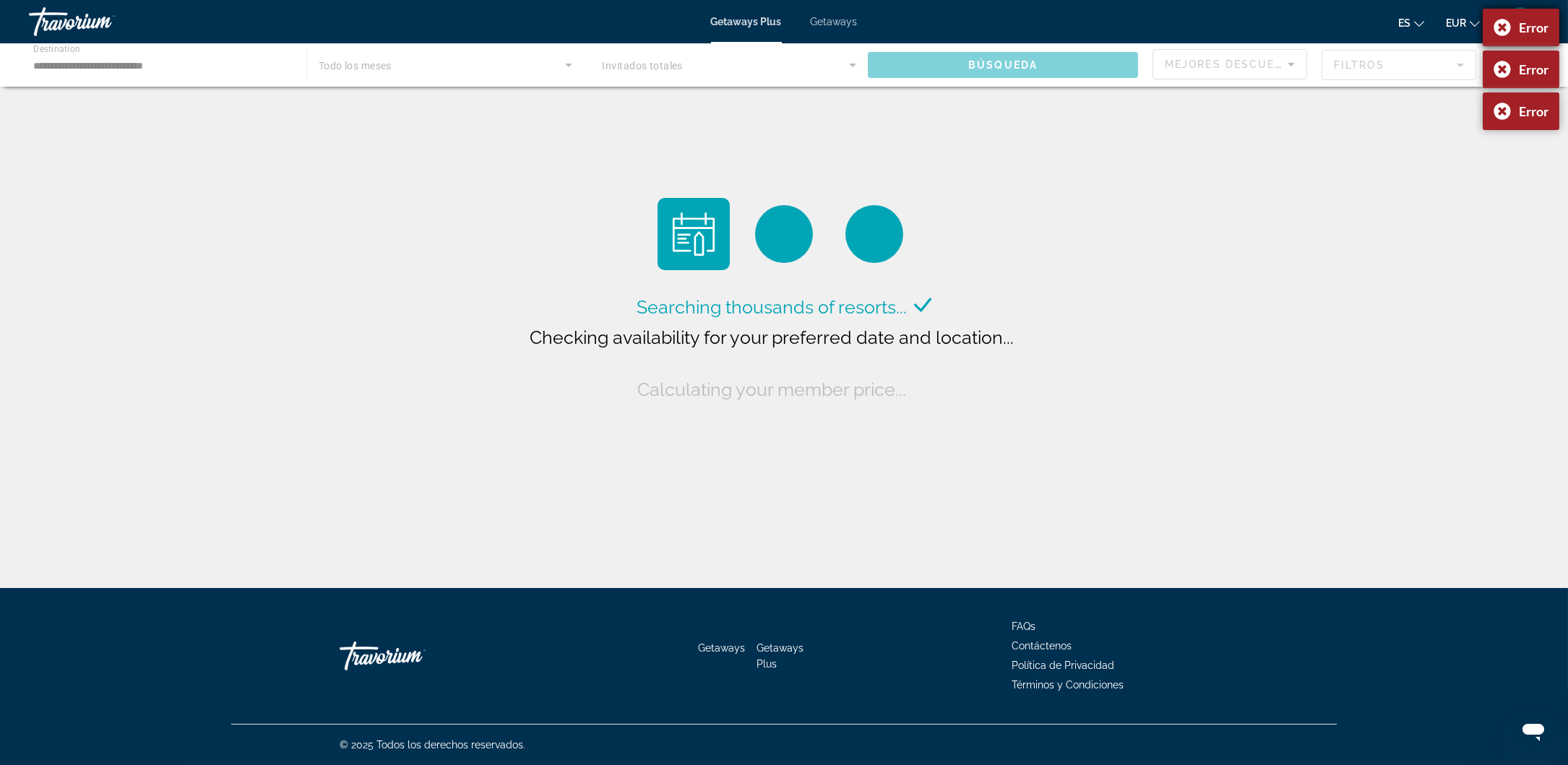
click at [1500, 22] on div "Error" at bounding box center [1522, 28] width 77 height 38
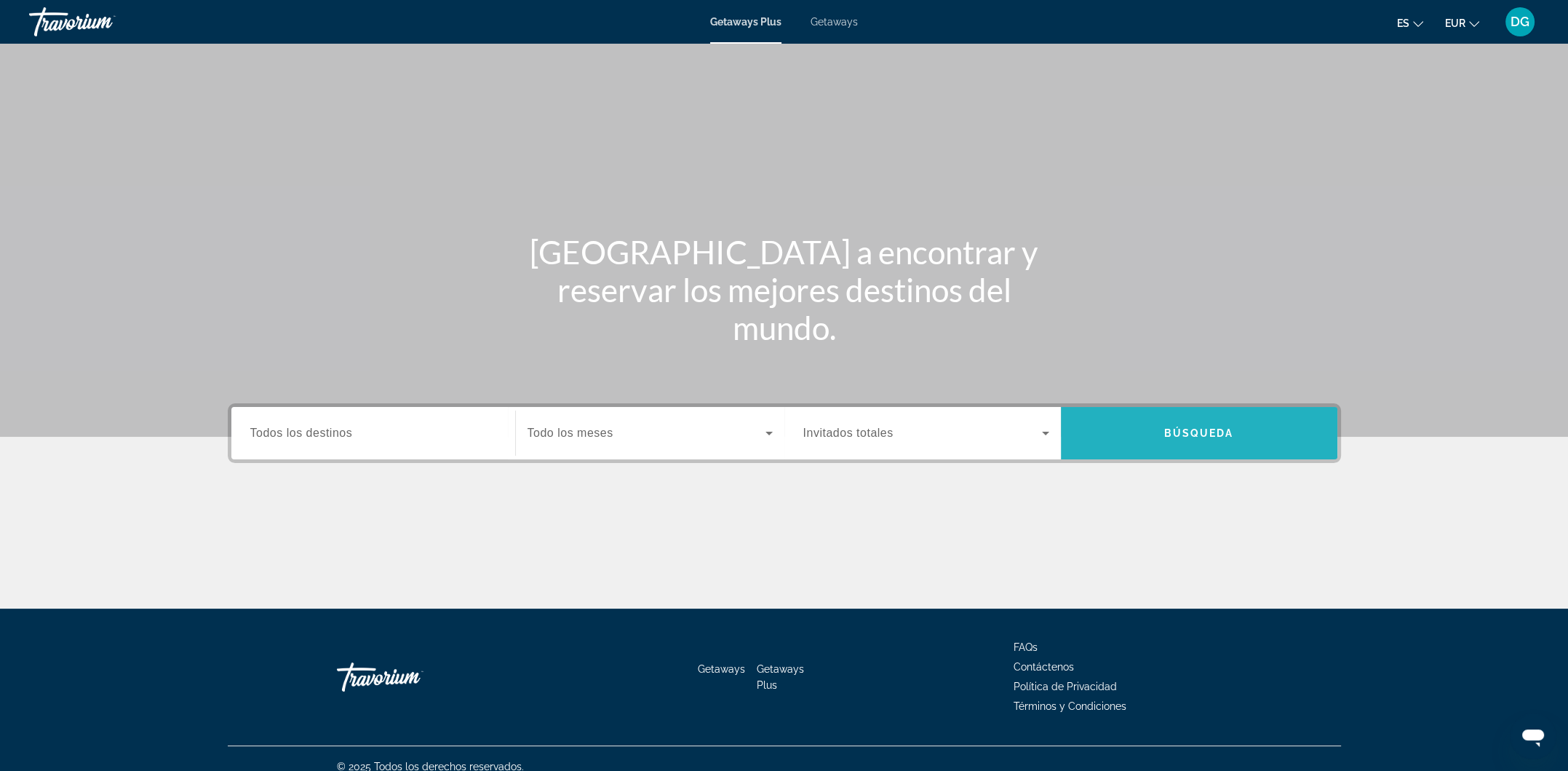
click at [1168, 433] on span "Búsqueda" at bounding box center [1199, 434] width 70 height 12
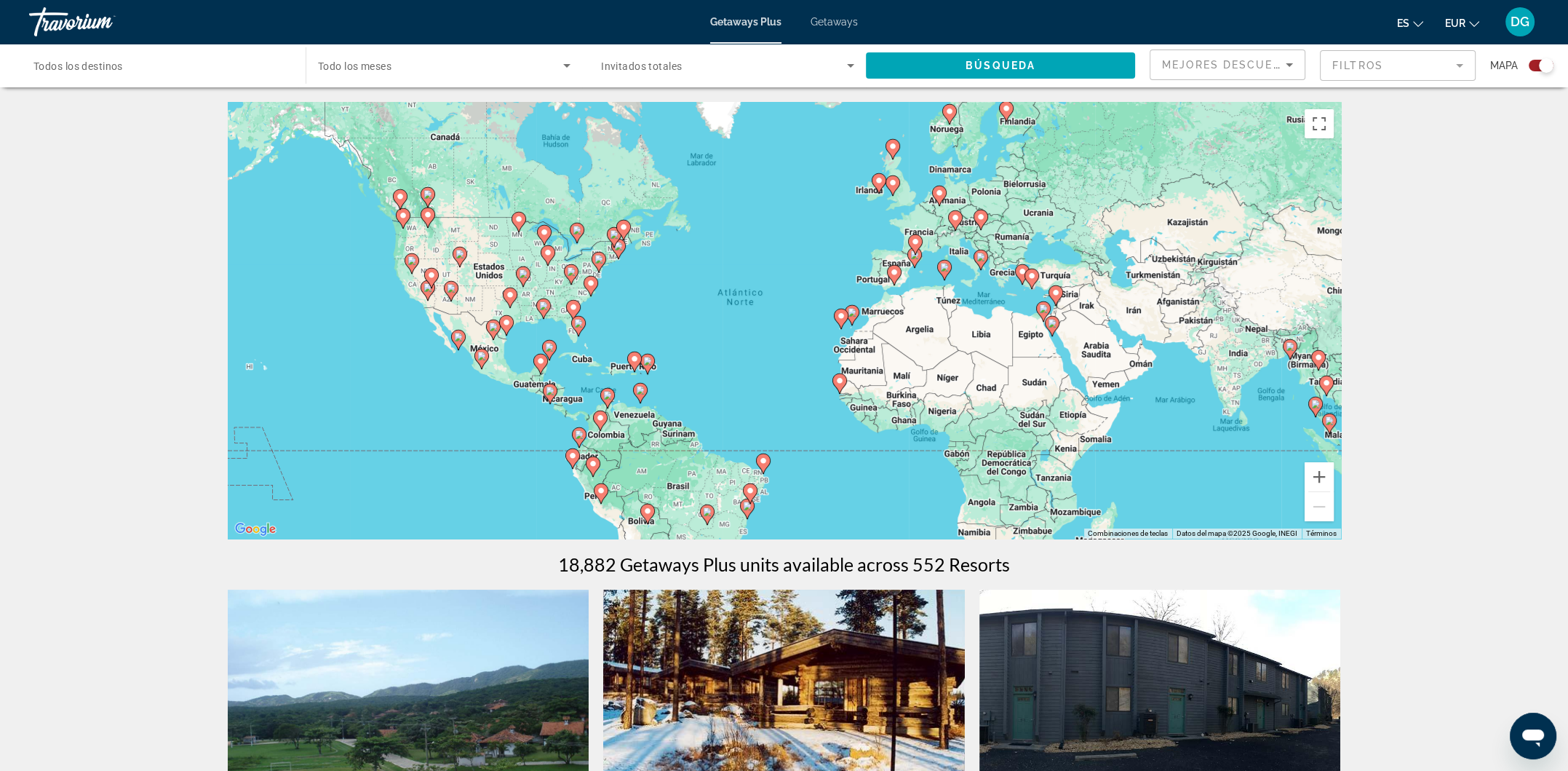
click at [1290, 69] on icon "Sort by" at bounding box center [1290, 65] width 18 height 18
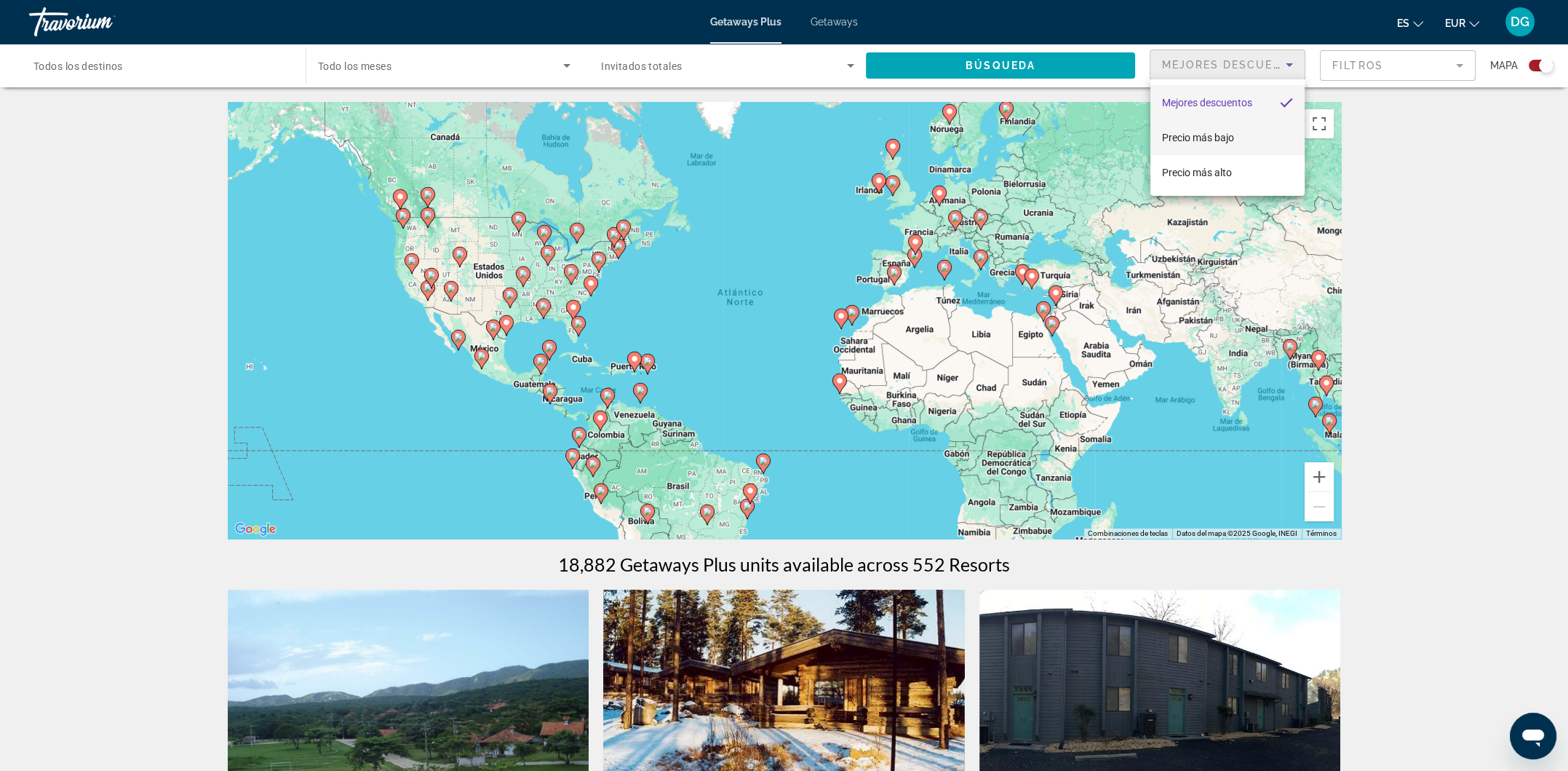
click at [1202, 135] on span "Precio más bajo" at bounding box center [1198, 137] width 72 height 12
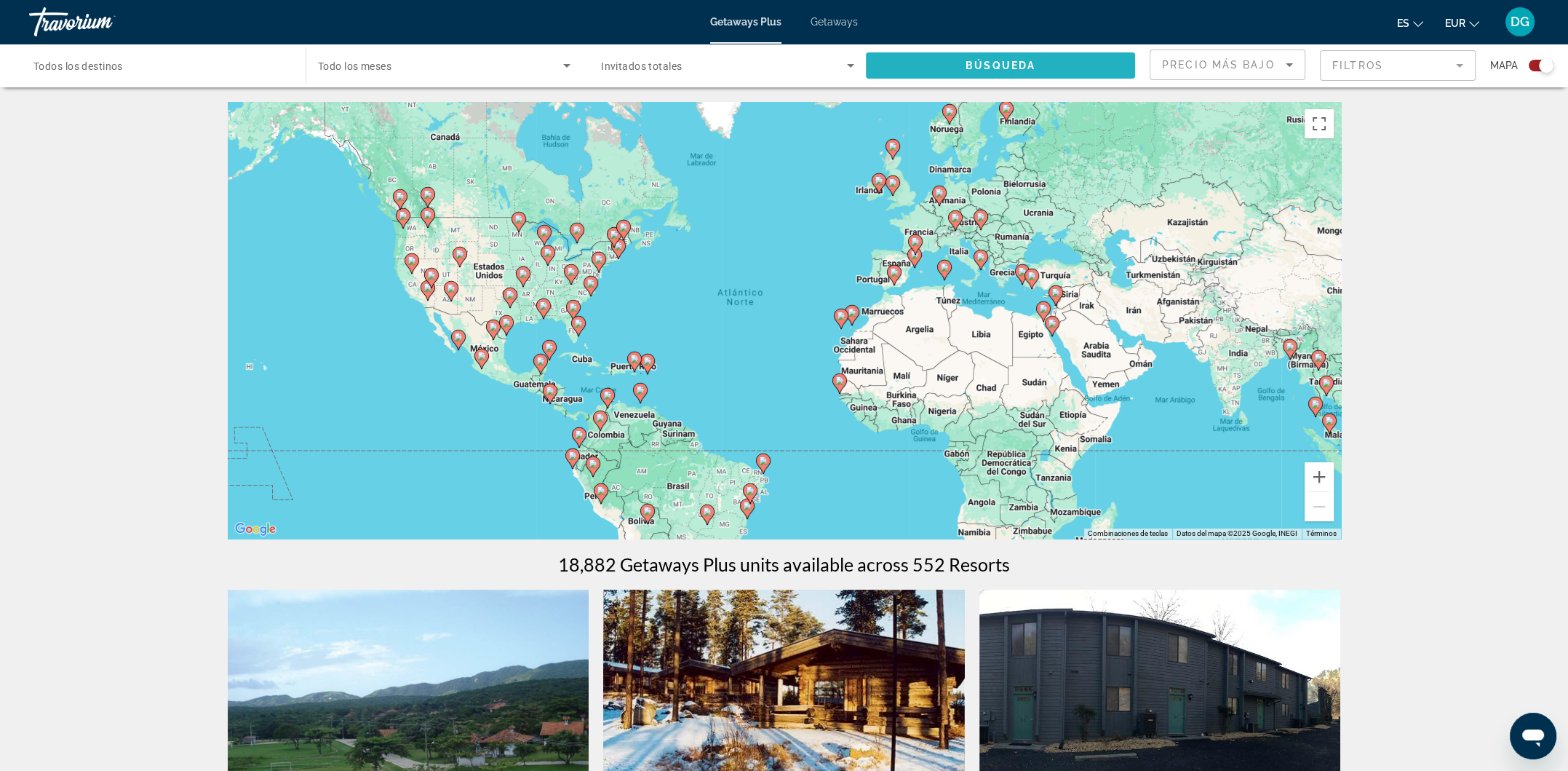
click at [1060, 59] on span "Search widget" at bounding box center [1000, 65] width 269 height 35
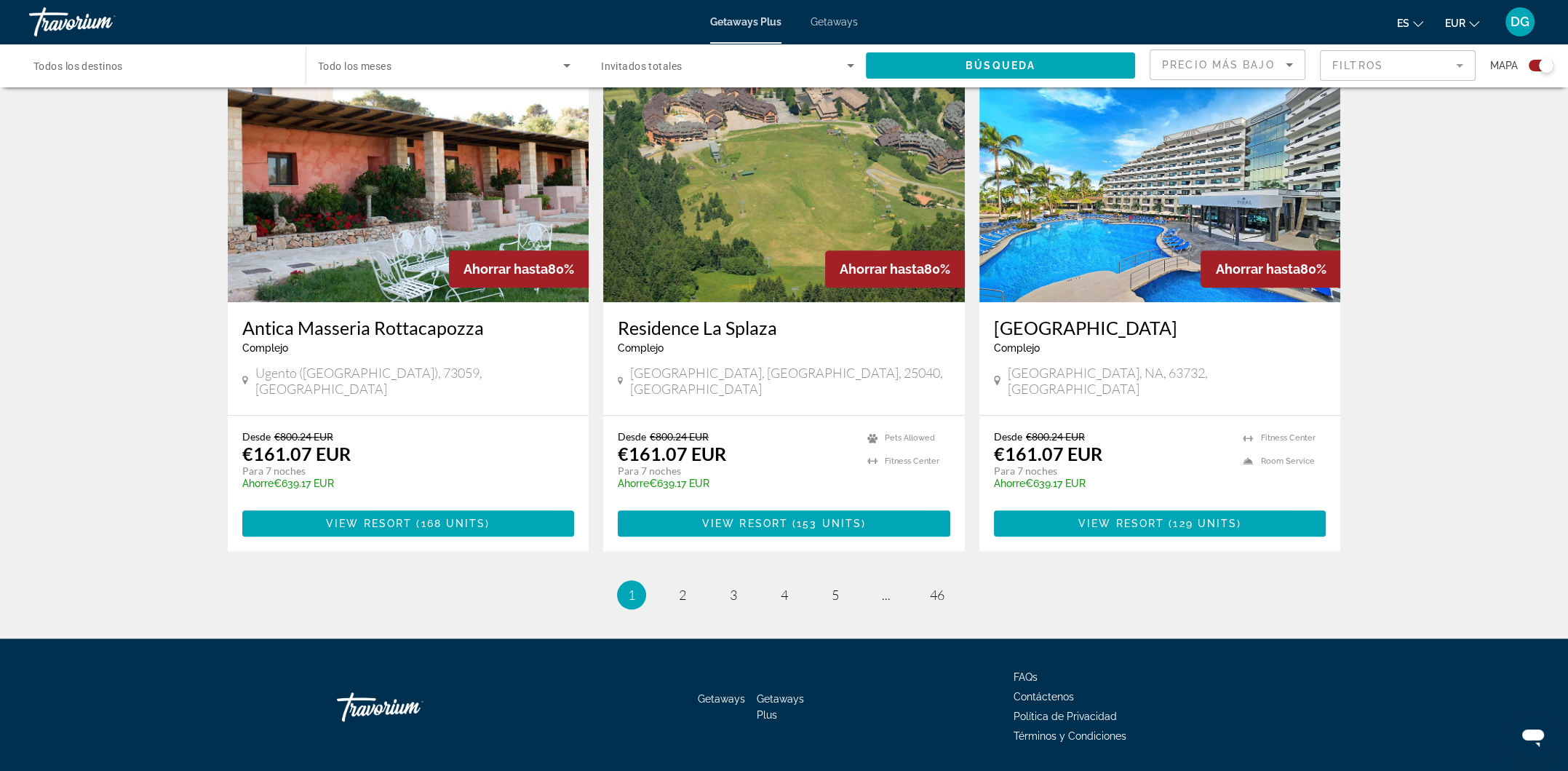
scroll to position [2099, 0]
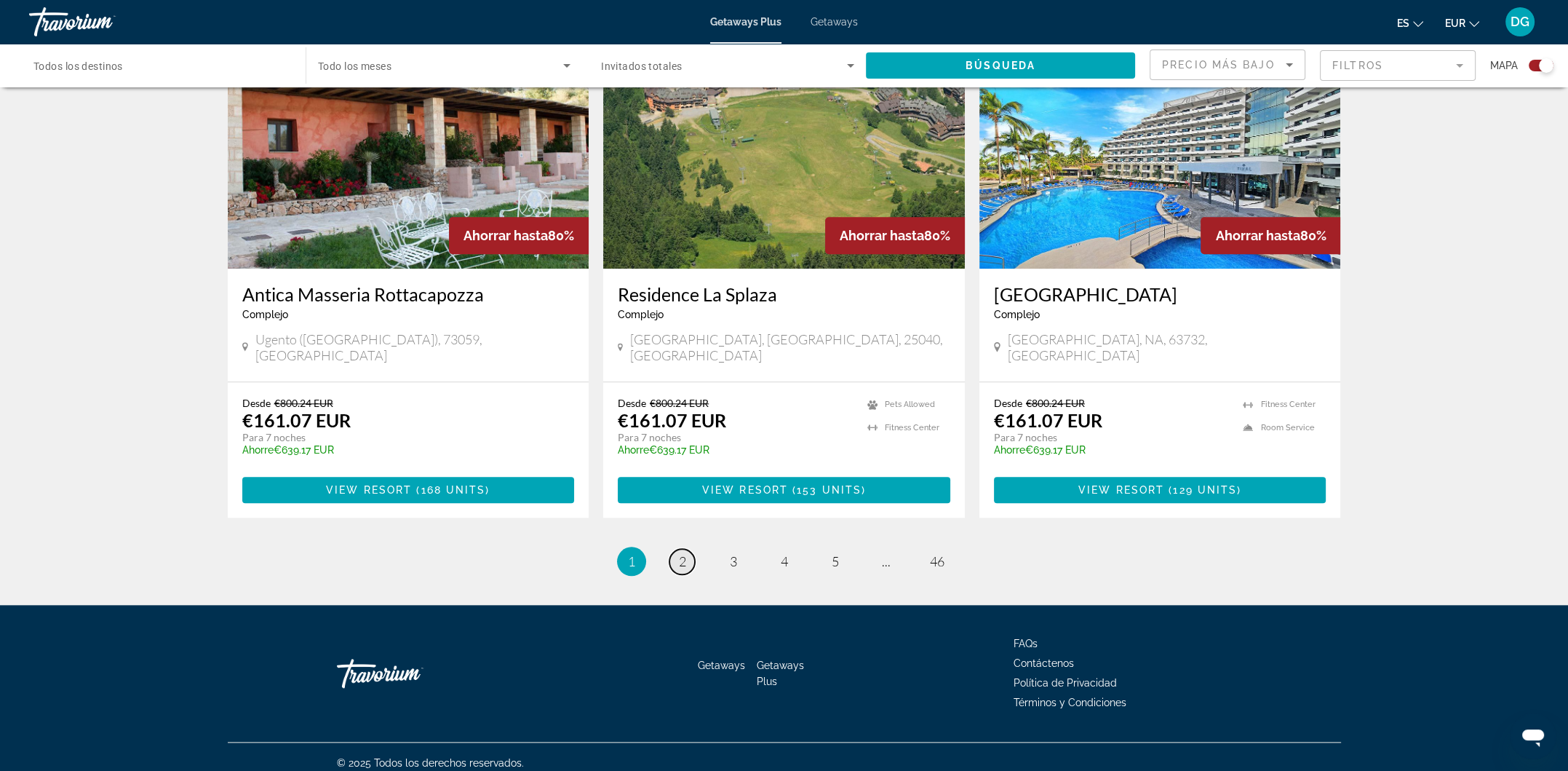
click at [683, 553] on span "2" at bounding box center [682, 561] width 7 height 16
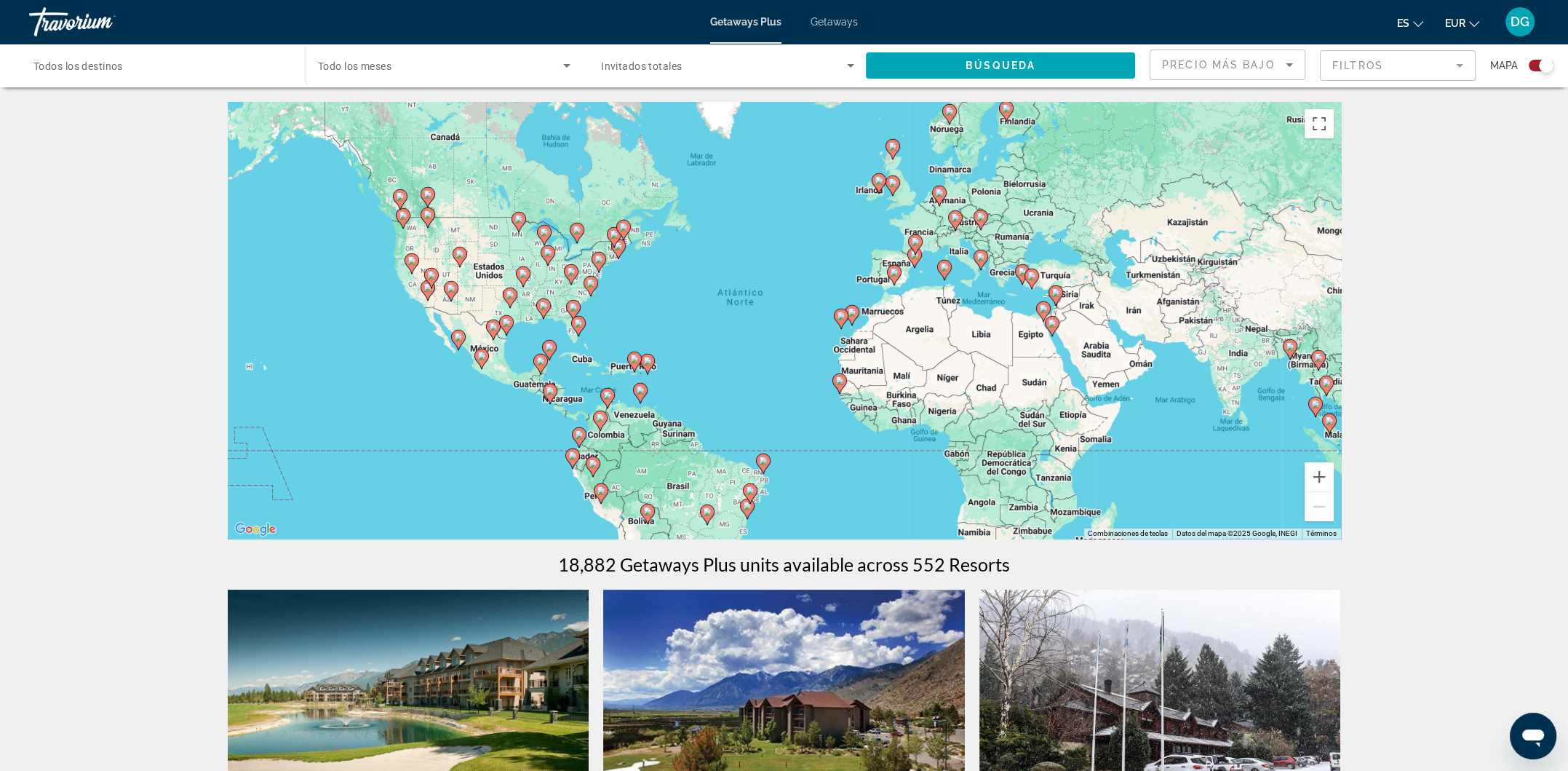
click at [210, 67] on input "Destination Todos los destinos" at bounding box center [160, 67] width 254 height 18
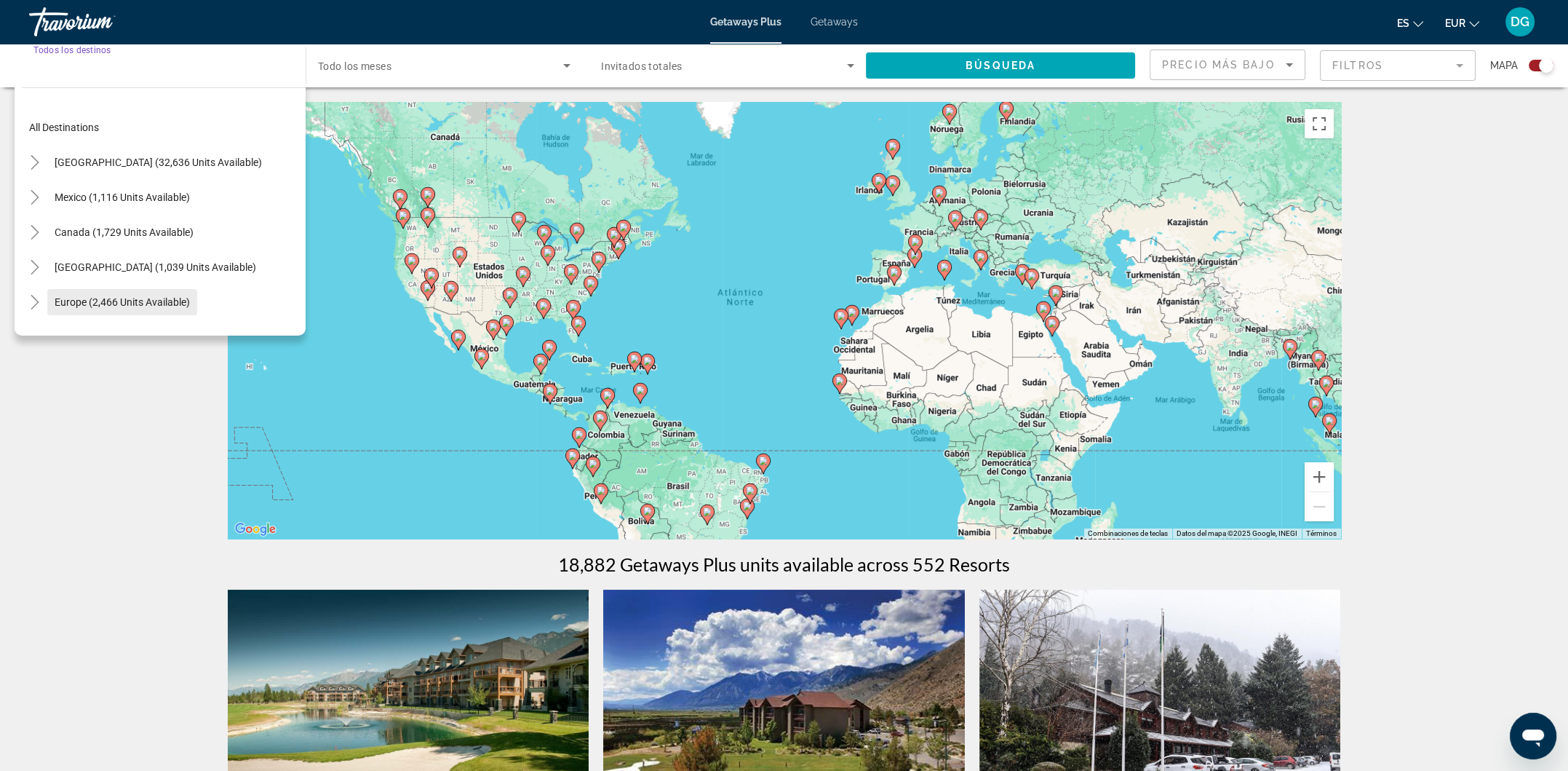
click at [84, 300] on span "Europe (2,466 units available)" at bounding box center [122, 302] width 135 height 12
type input "**********"
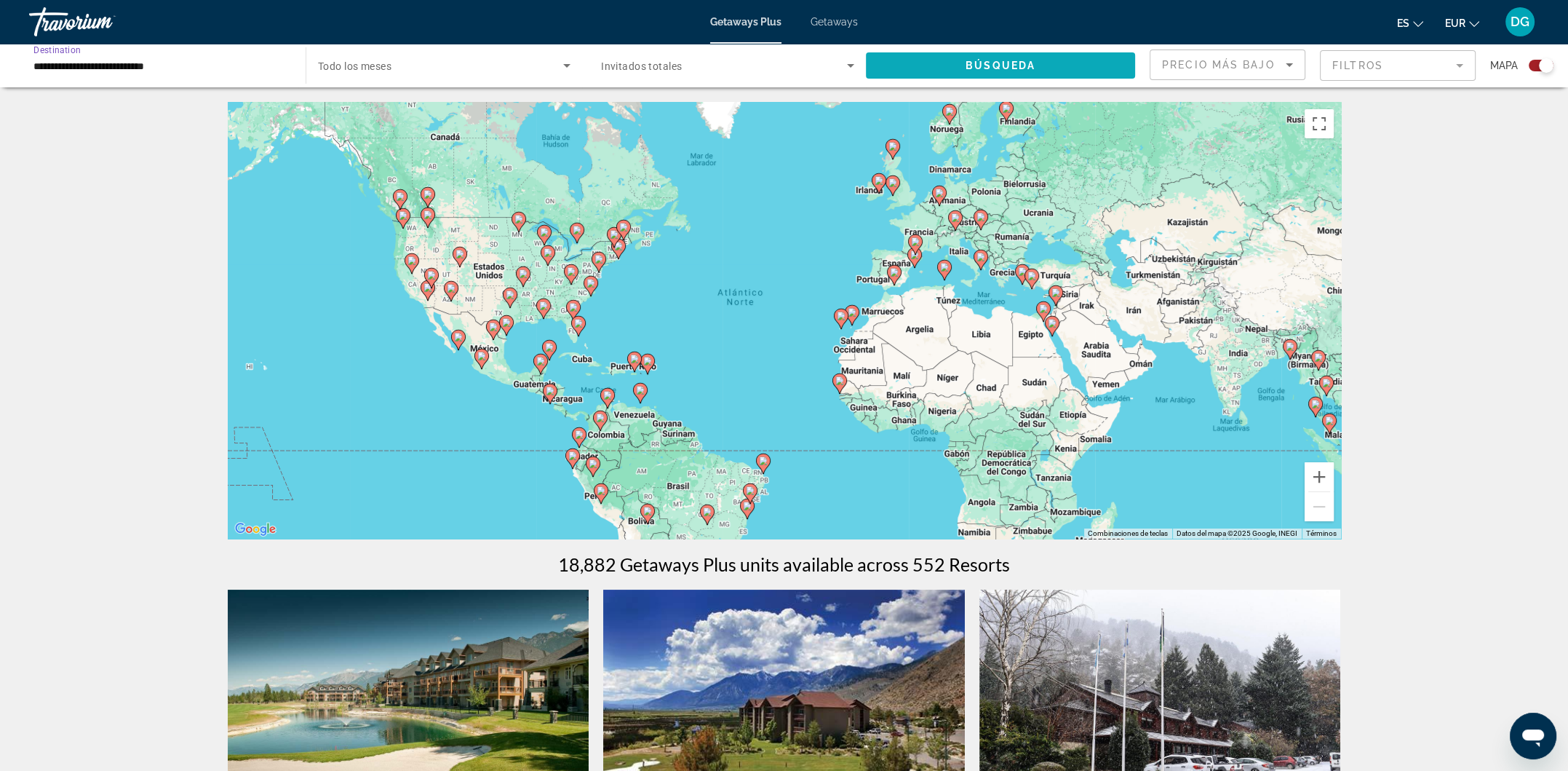
click at [926, 67] on span "Search widget" at bounding box center [1000, 65] width 269 height 35
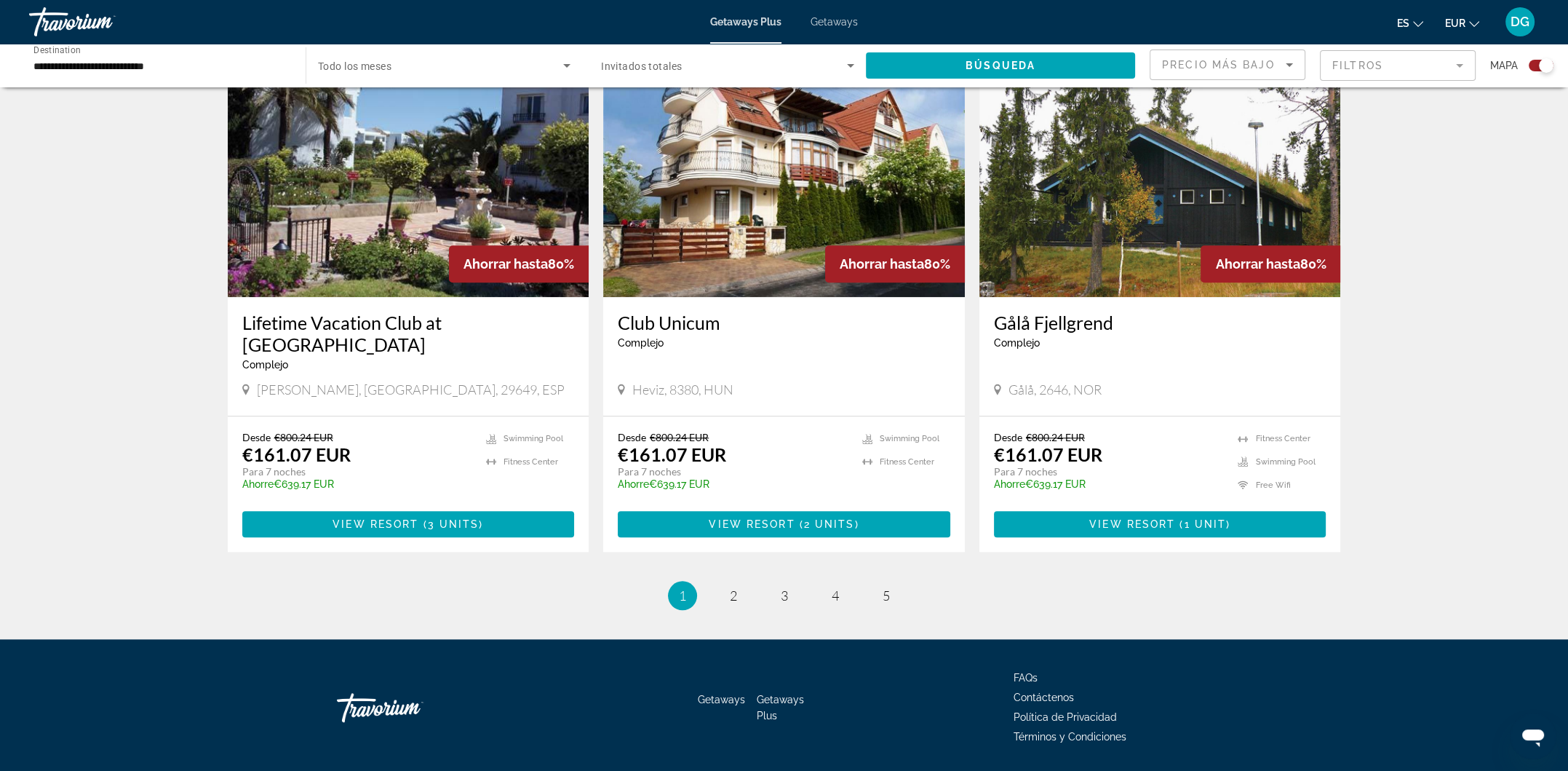
scroll to position [2077, 0]
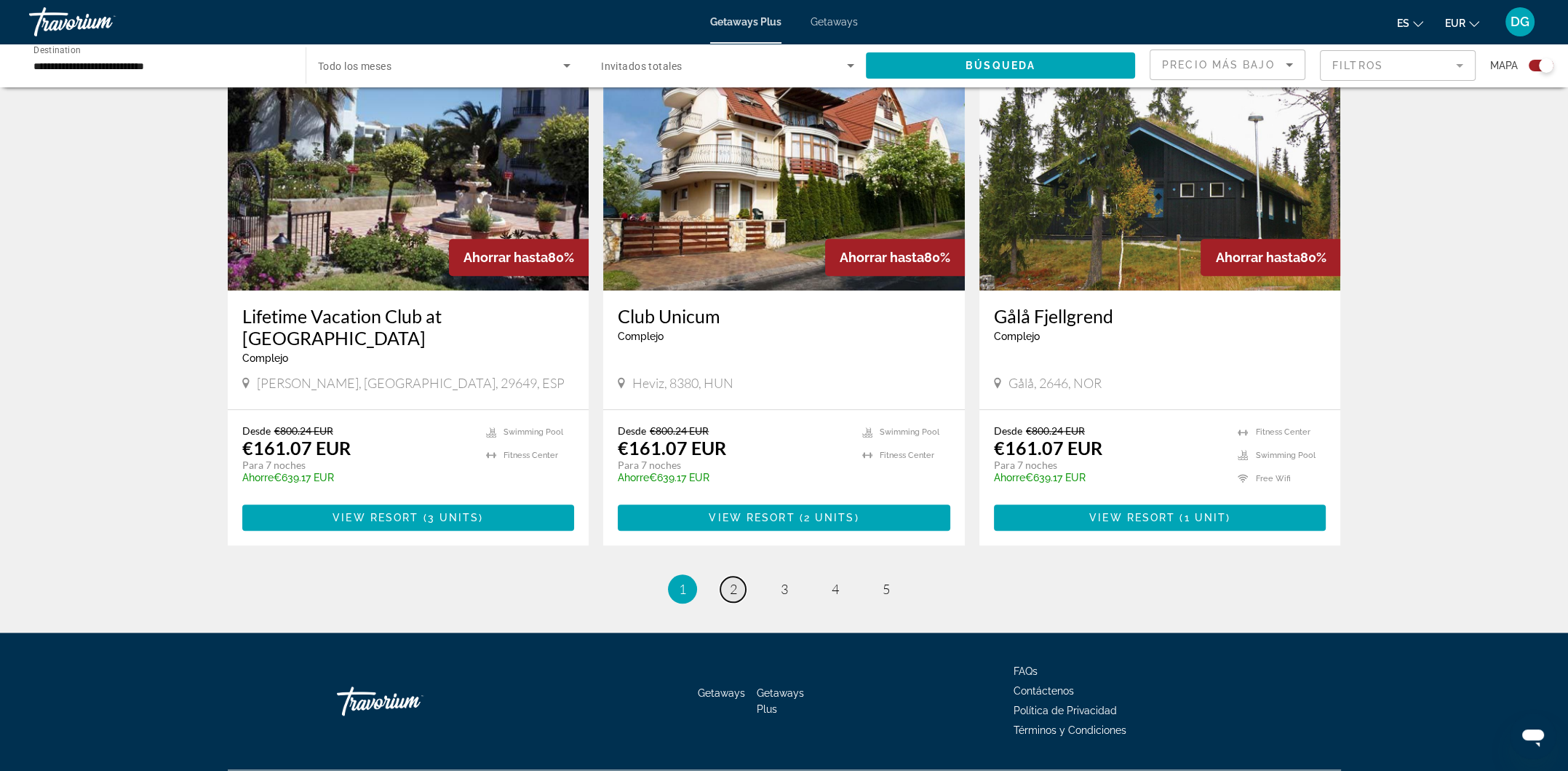
click at [740, 577] on link "page 2" at bounding box center [734, 590] width 26 height 26
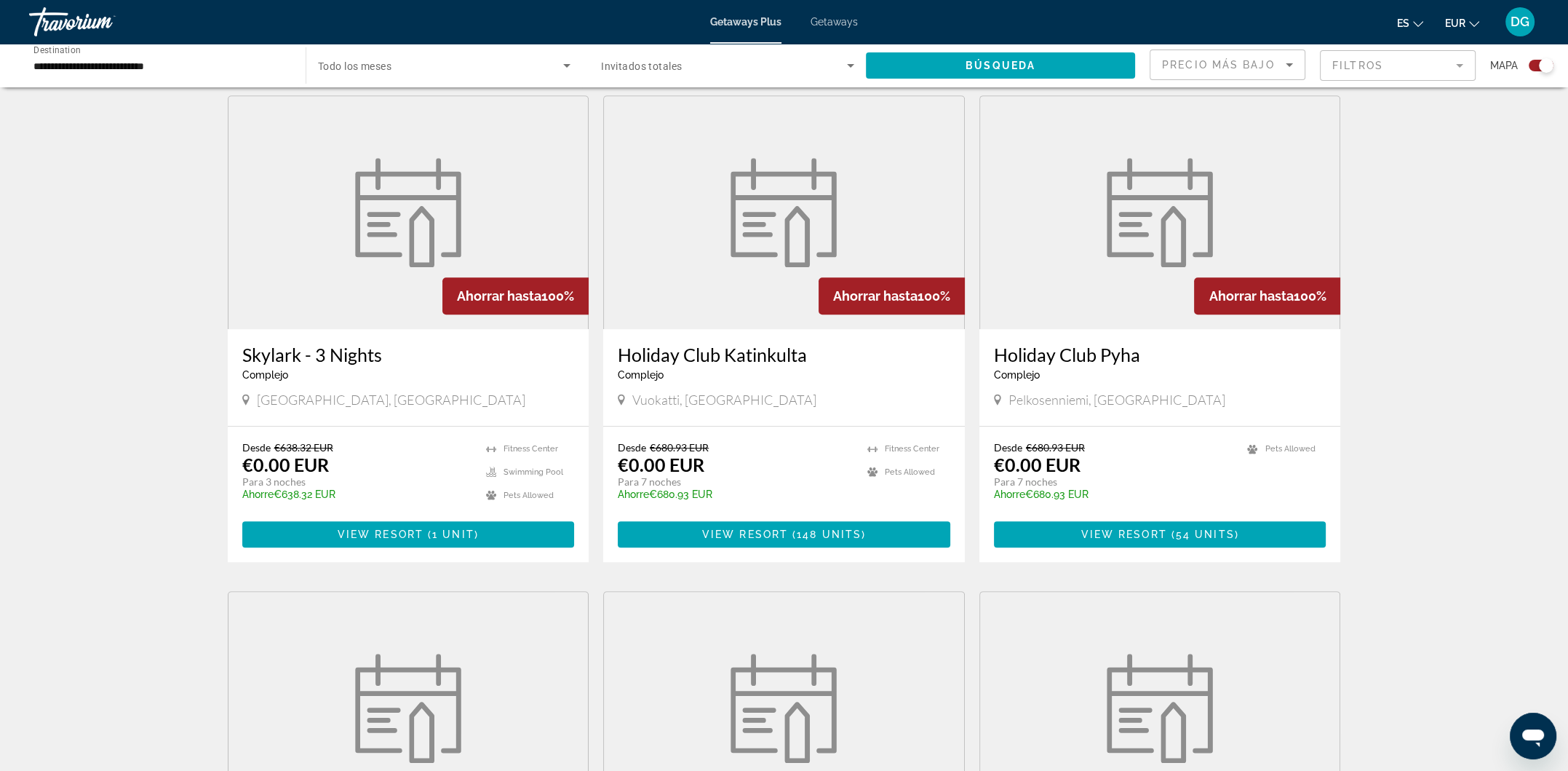
scroll to position [1546, 0]
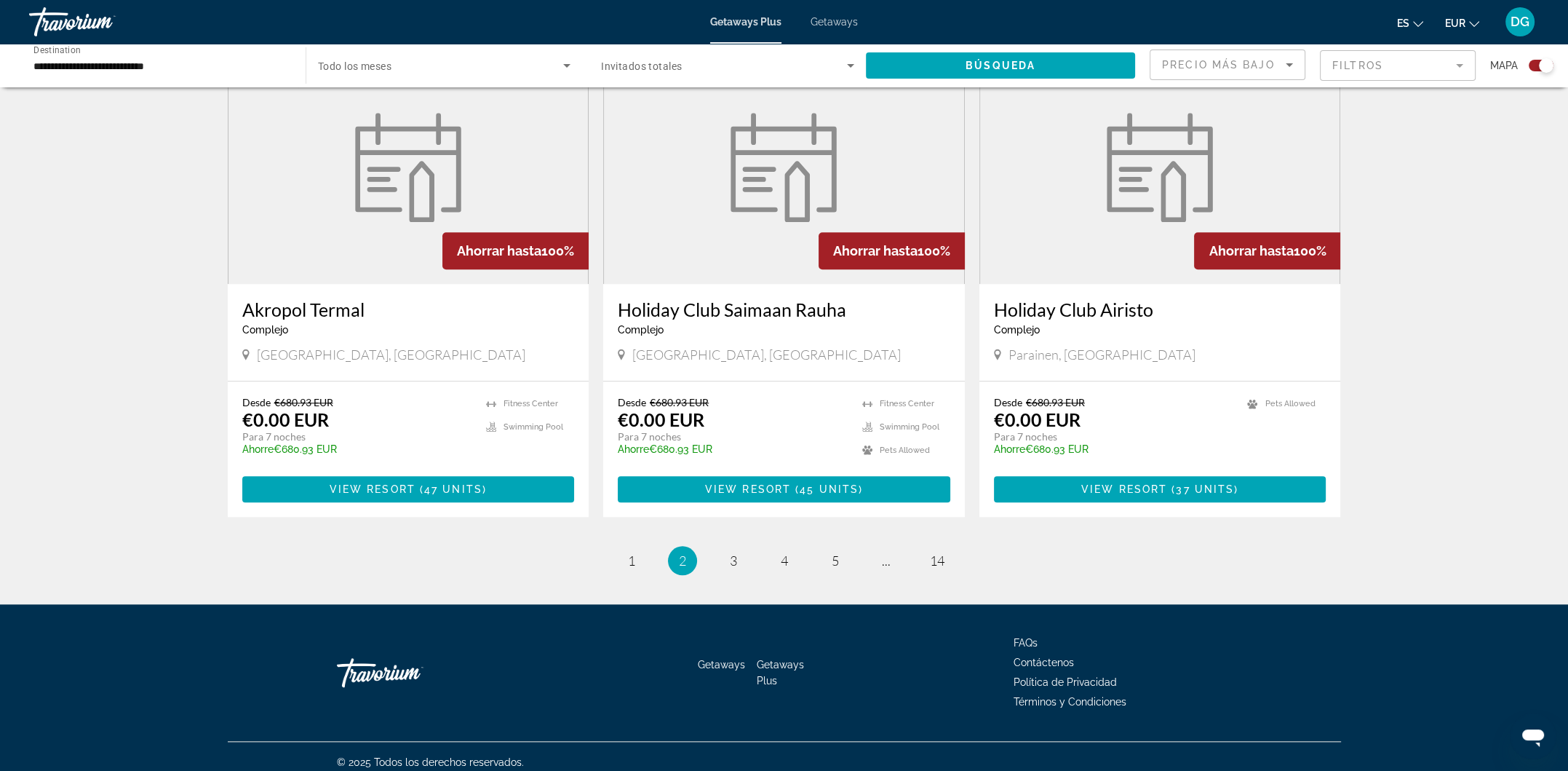
scroll to position [2035, 0]
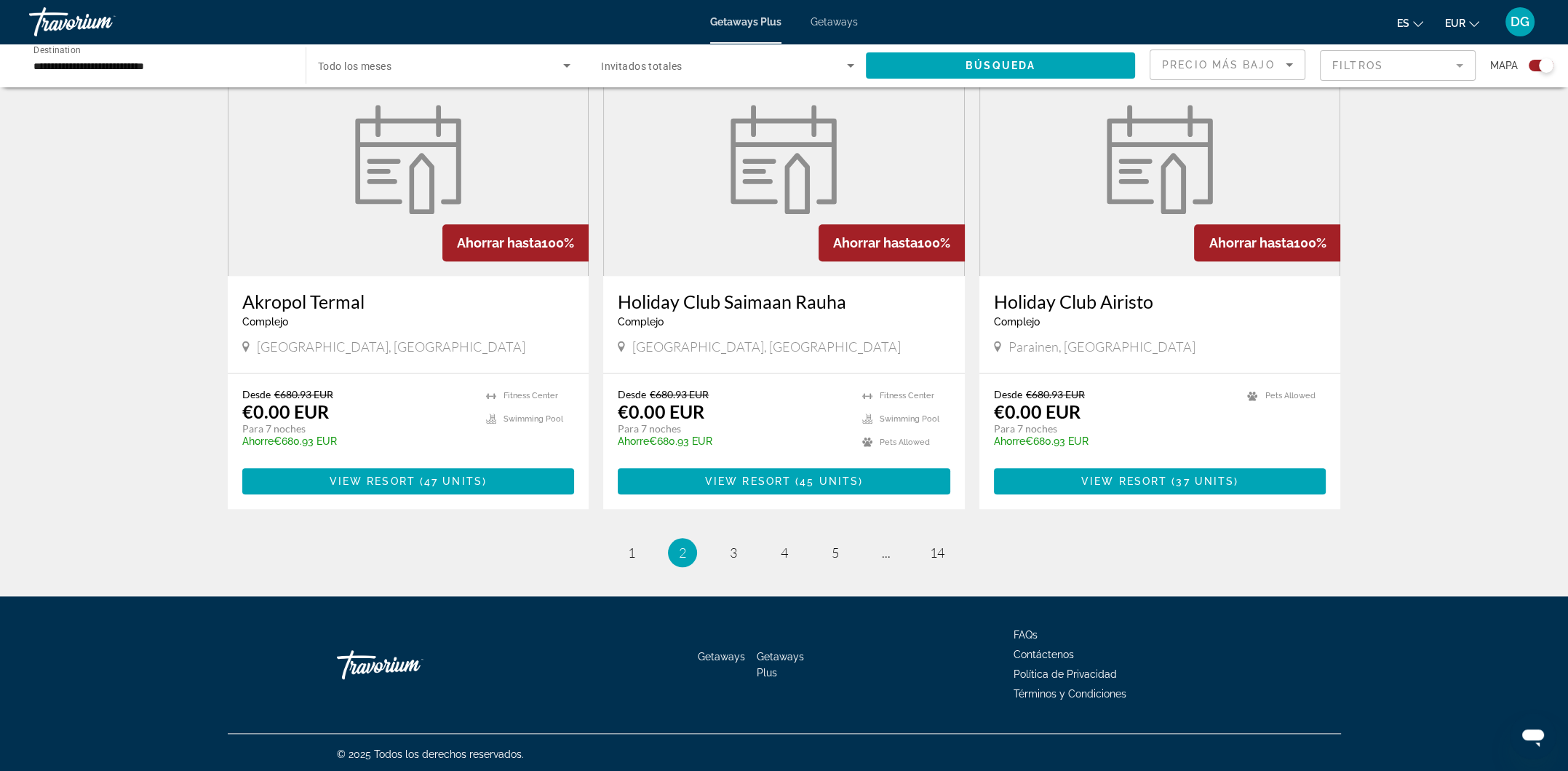
click at [733, 550] on span "3" at bounding box center [733, 552] width 7 height 16
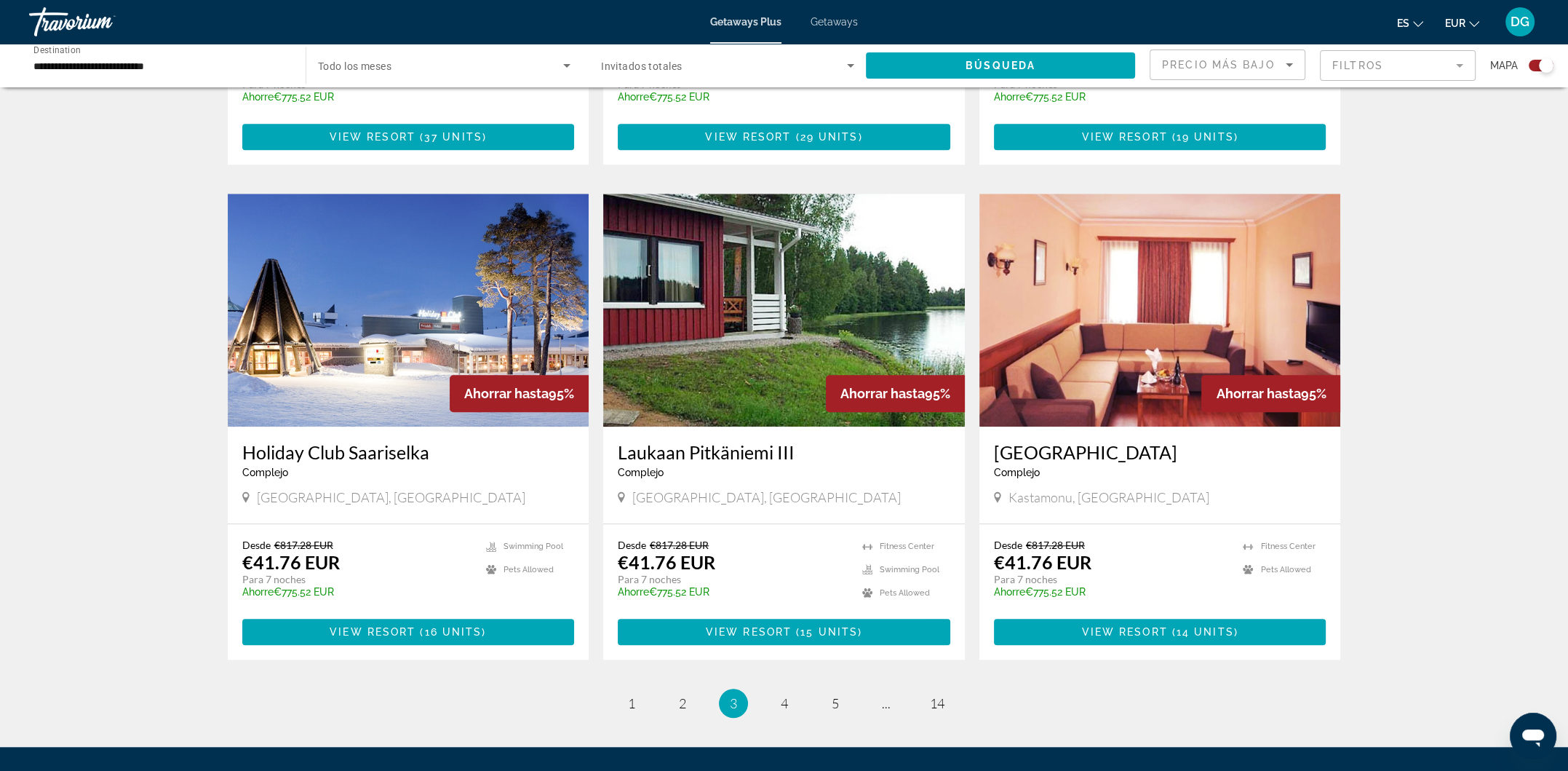
scroll to position [2033, 0]
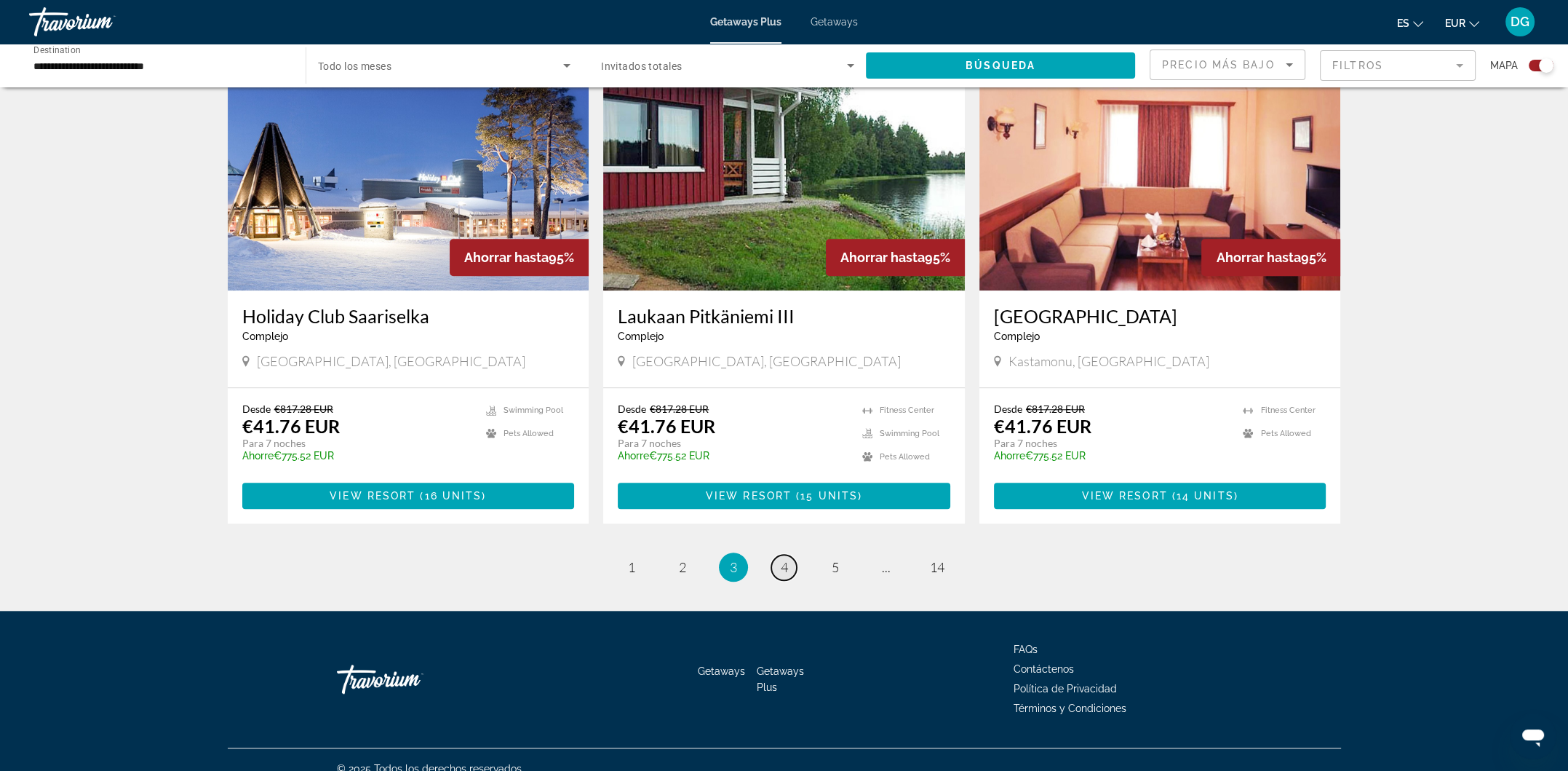
click at [785, 559] on span "4" at bounding box center [784, 567] width 7 height 16
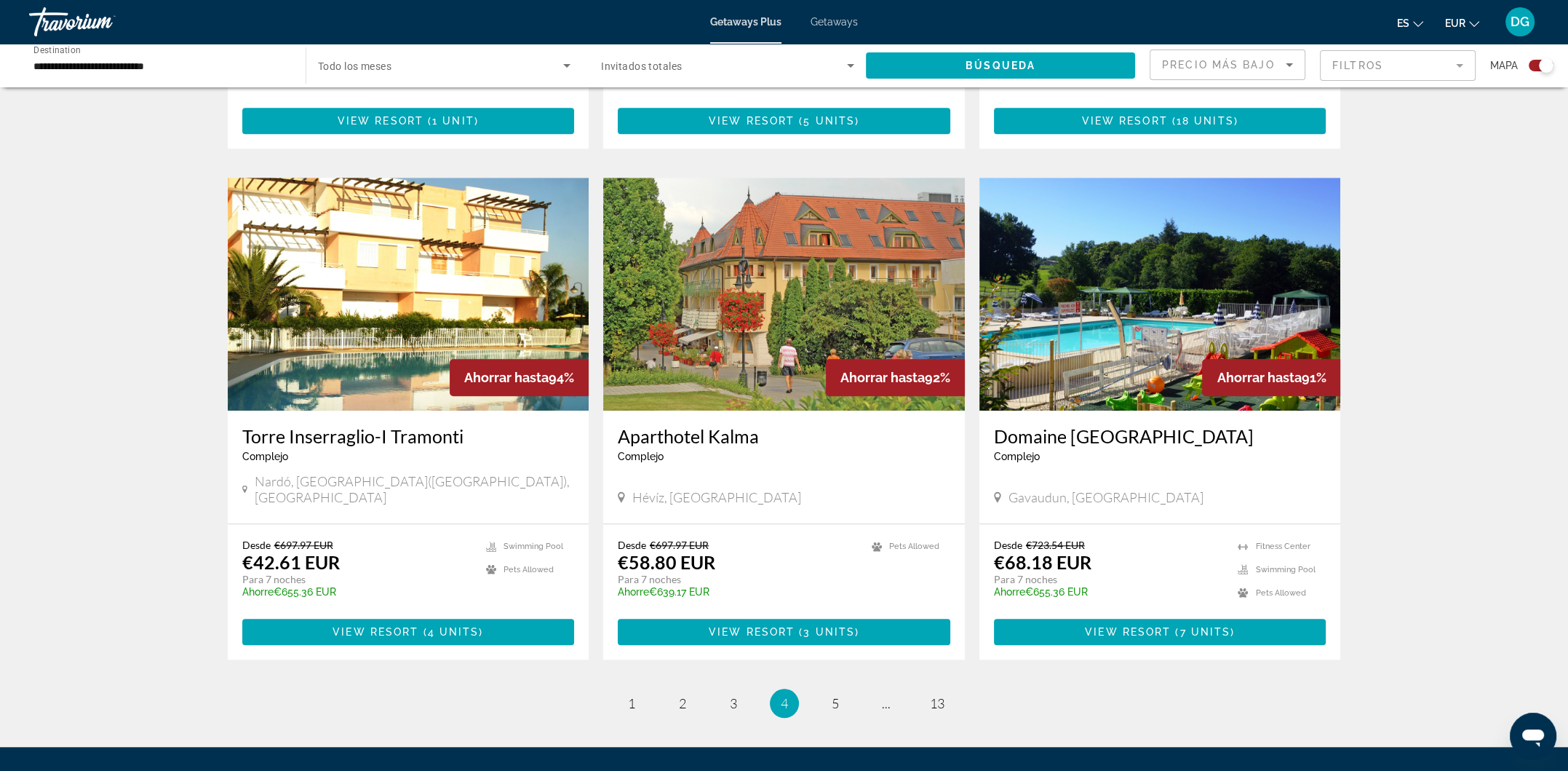
scroll to position [1941, 0]
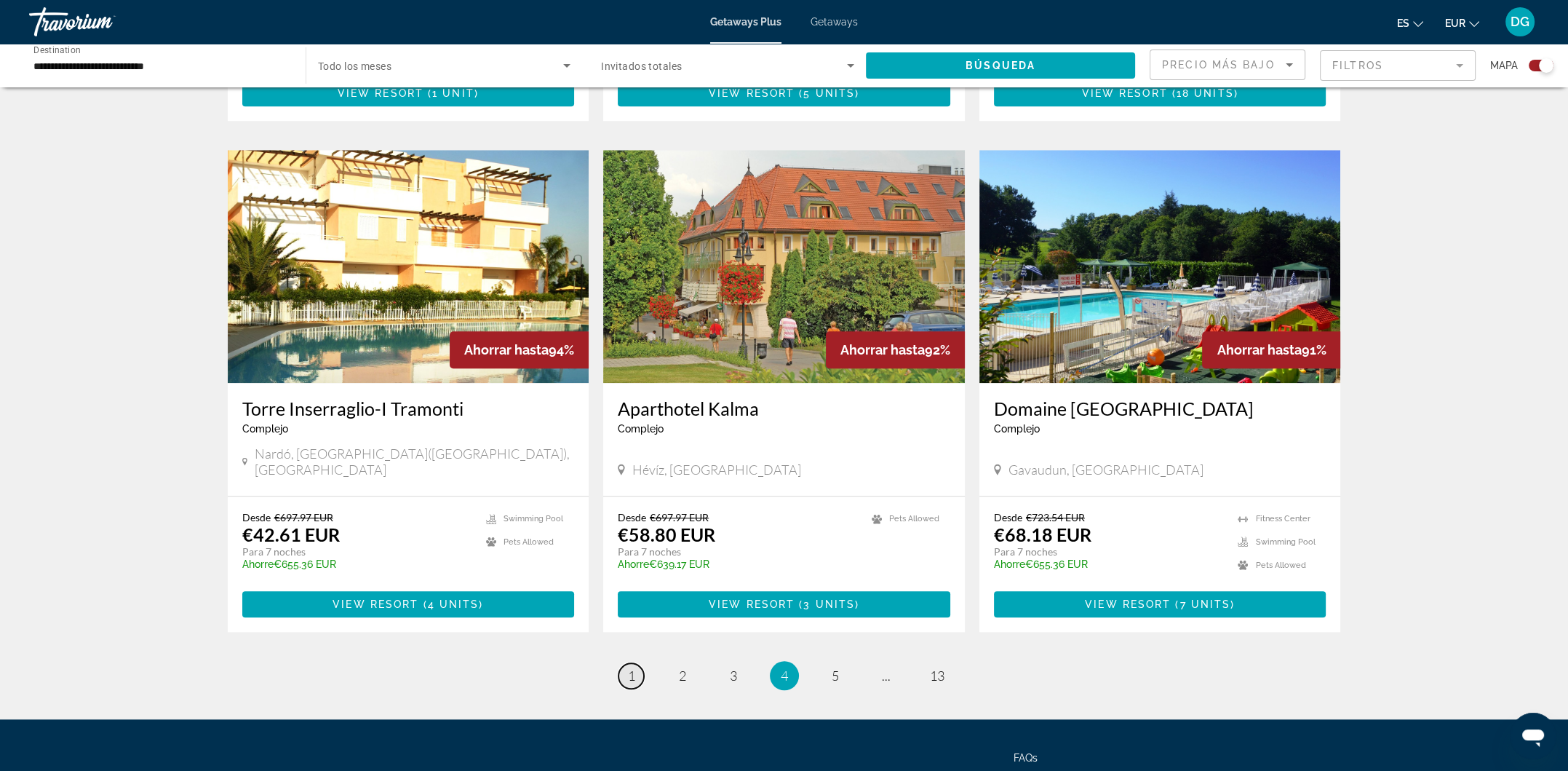
click at [625, 664] on link "page 1" at bounding box center [631, 676] width 26 height 26
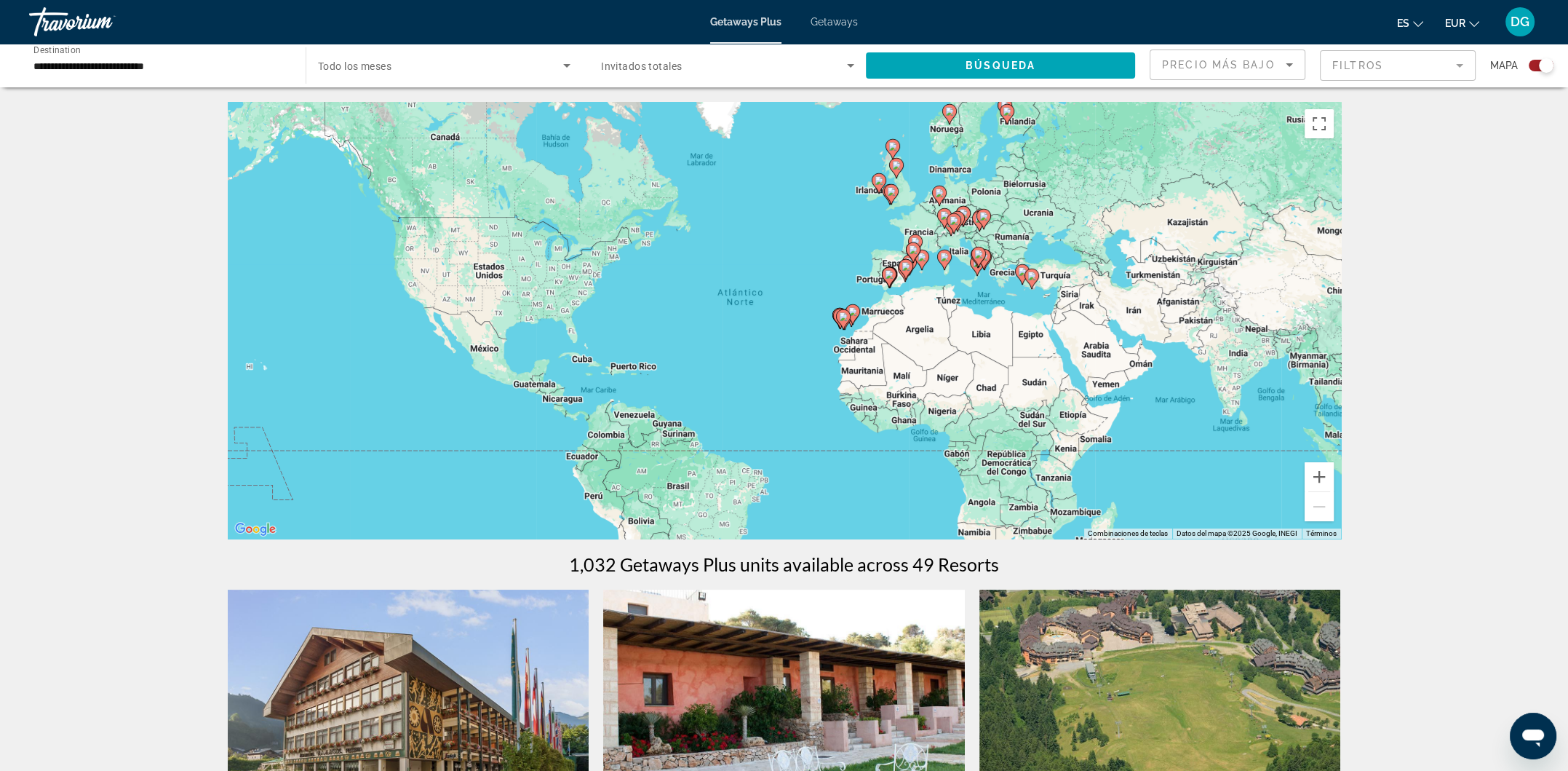
click at [1297, 61] on icon "Sort by" at bounding box center [1290, 65] width 18 height 18
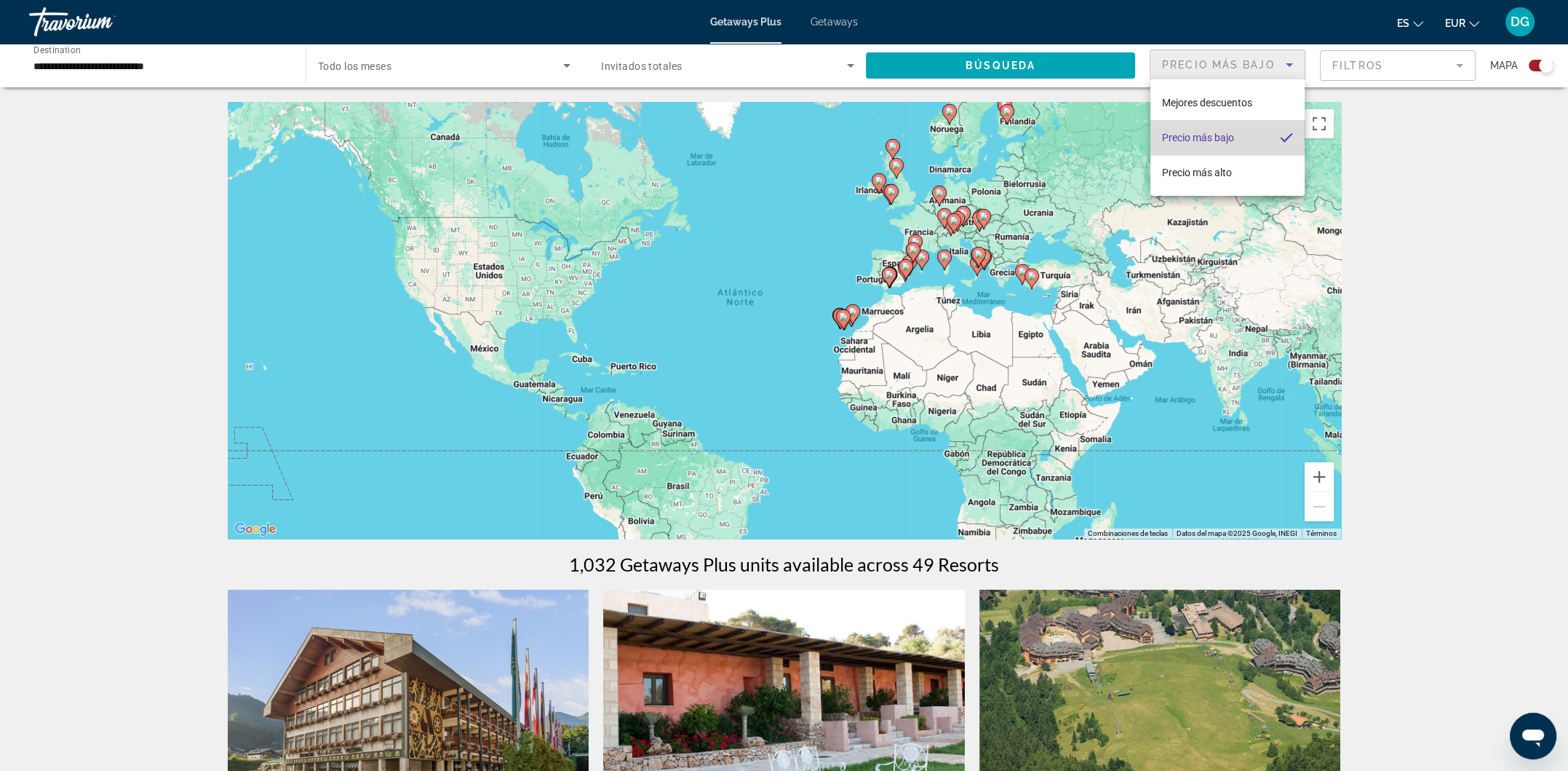
click at [1193, 134] on span "Precio más bajo" at bounding box center [1198, 137] width 72 height 12
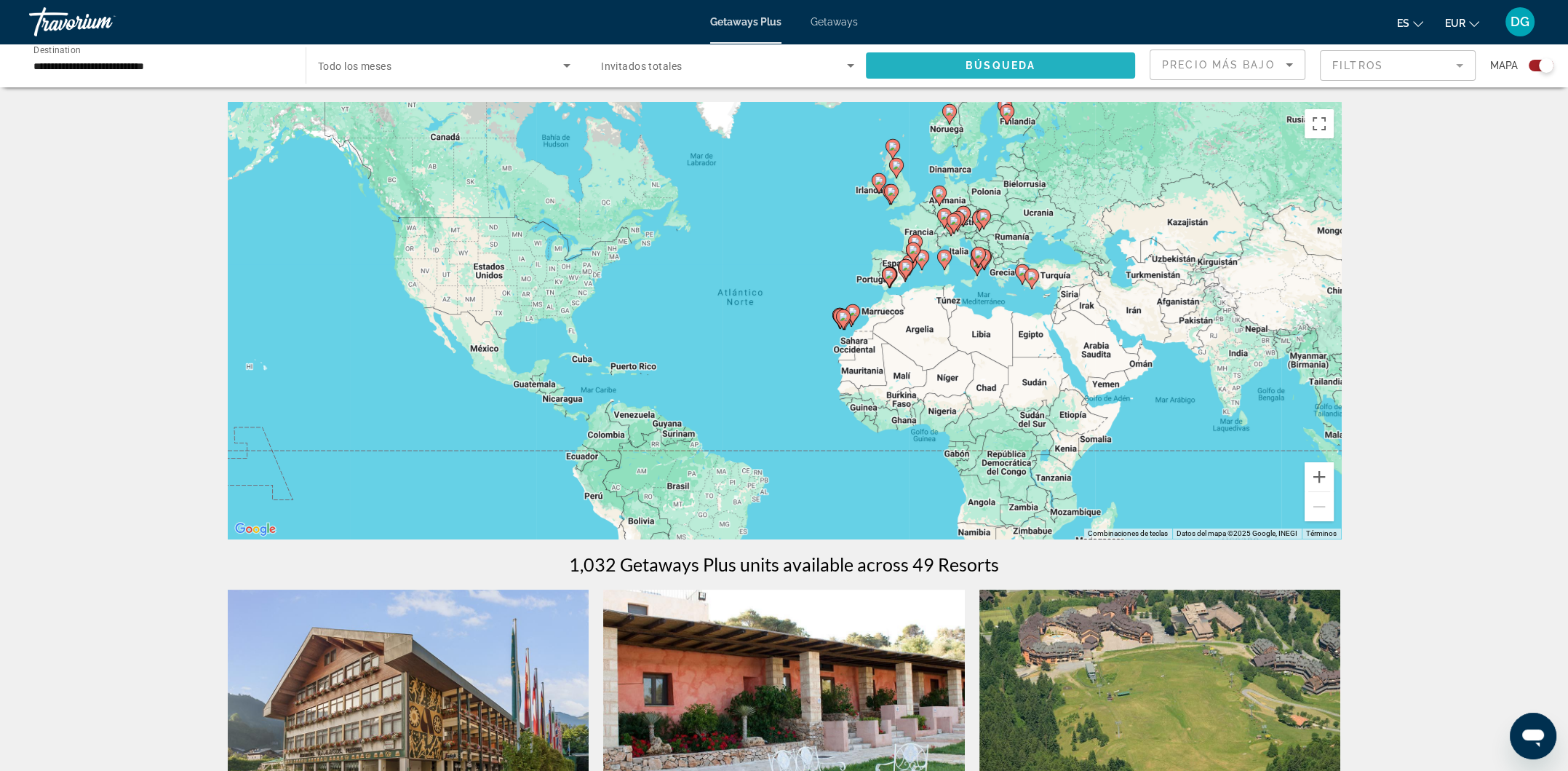
click at [1026, 62] on span "Búsqueda" at bounding box center [1000, 66] width 70 height 12
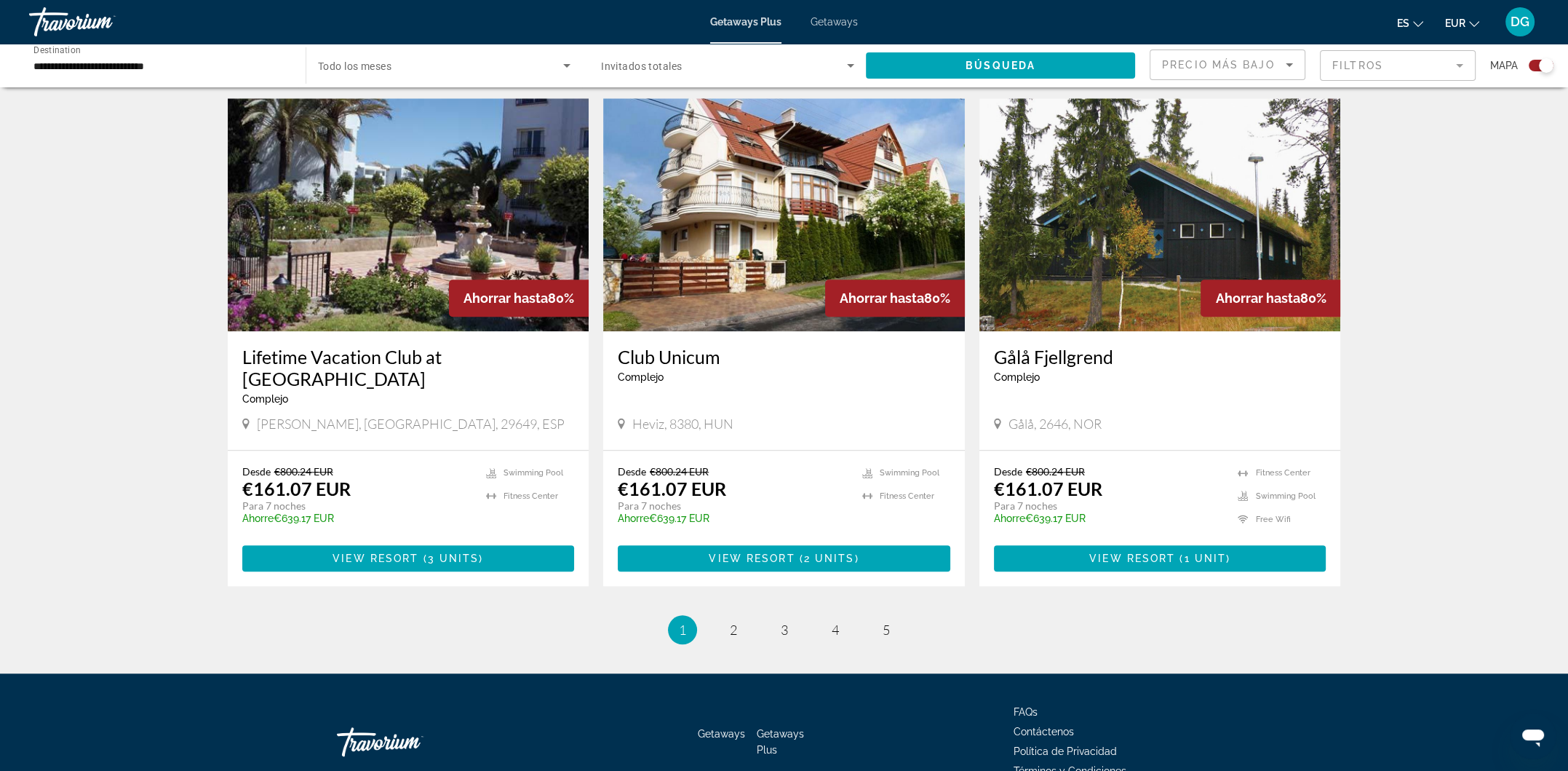
scroll to position [2077, 0]
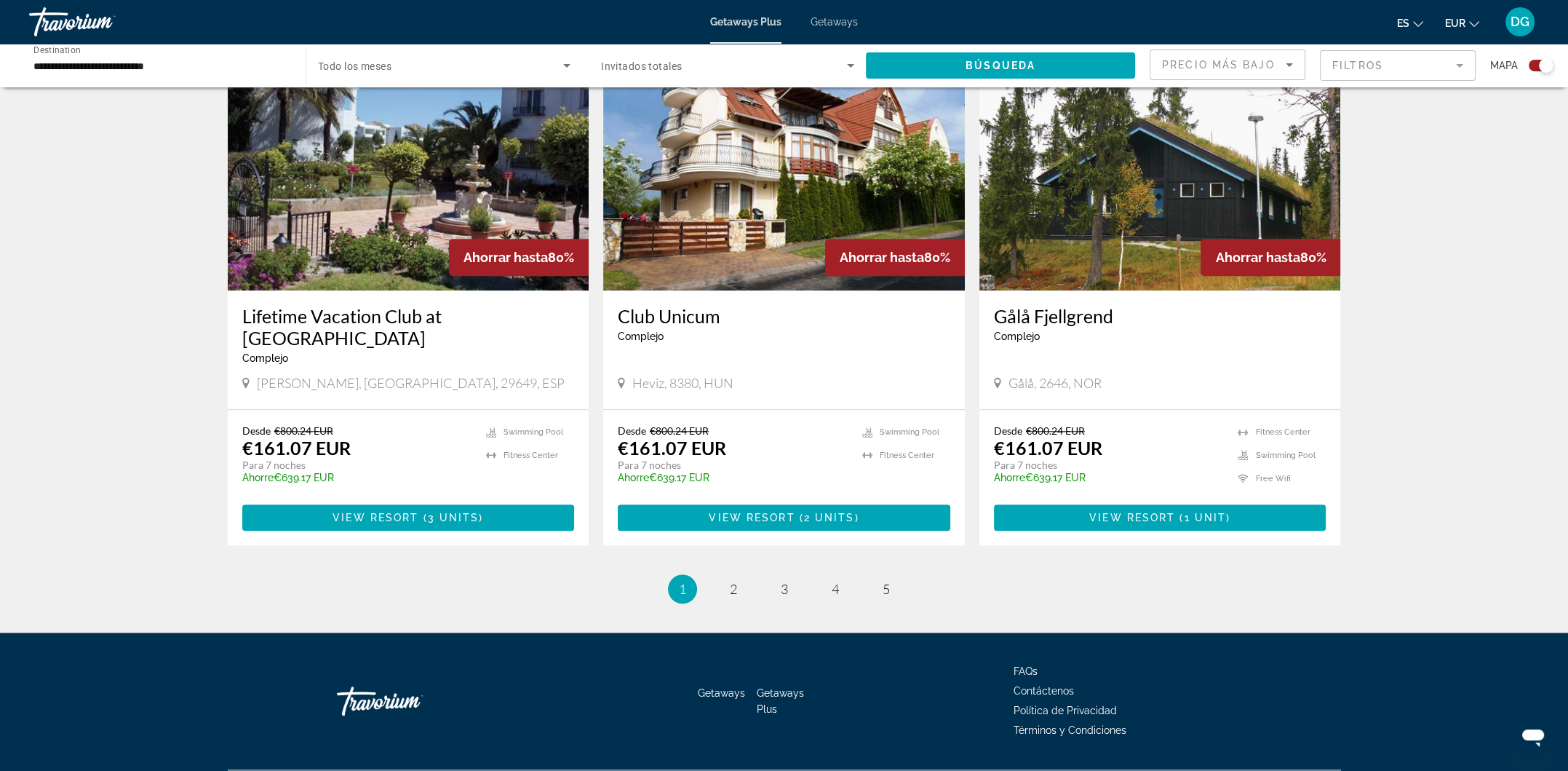
drag, startPoint x: 1571, startPoint y: 175, endPoint x: 40, endPoint y: 9, distance: 1540.0
click at [730, 581] on span "2" at bounding box center [733, 589] width 7 height 16
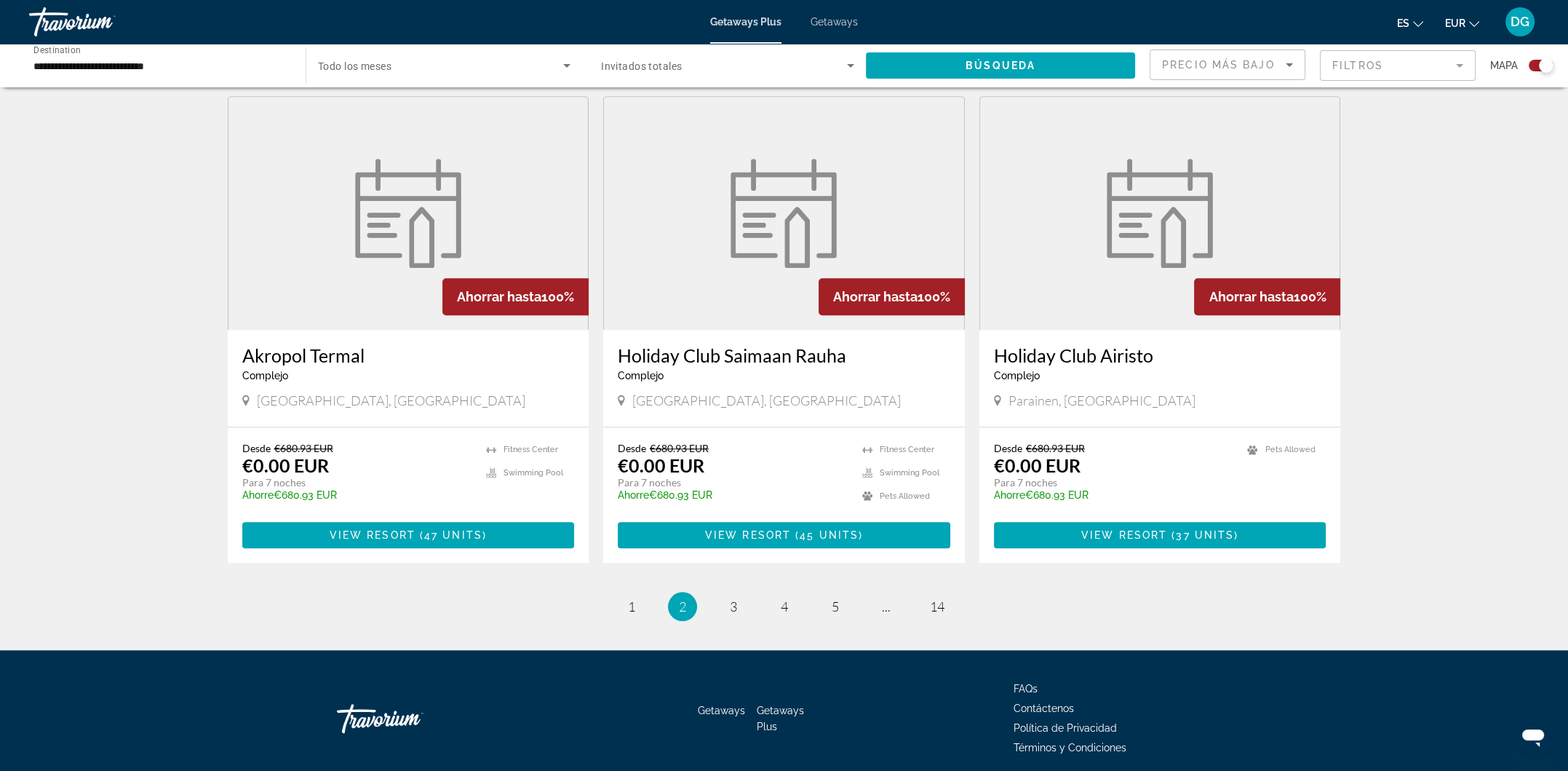
scroll to position [2035, 0]
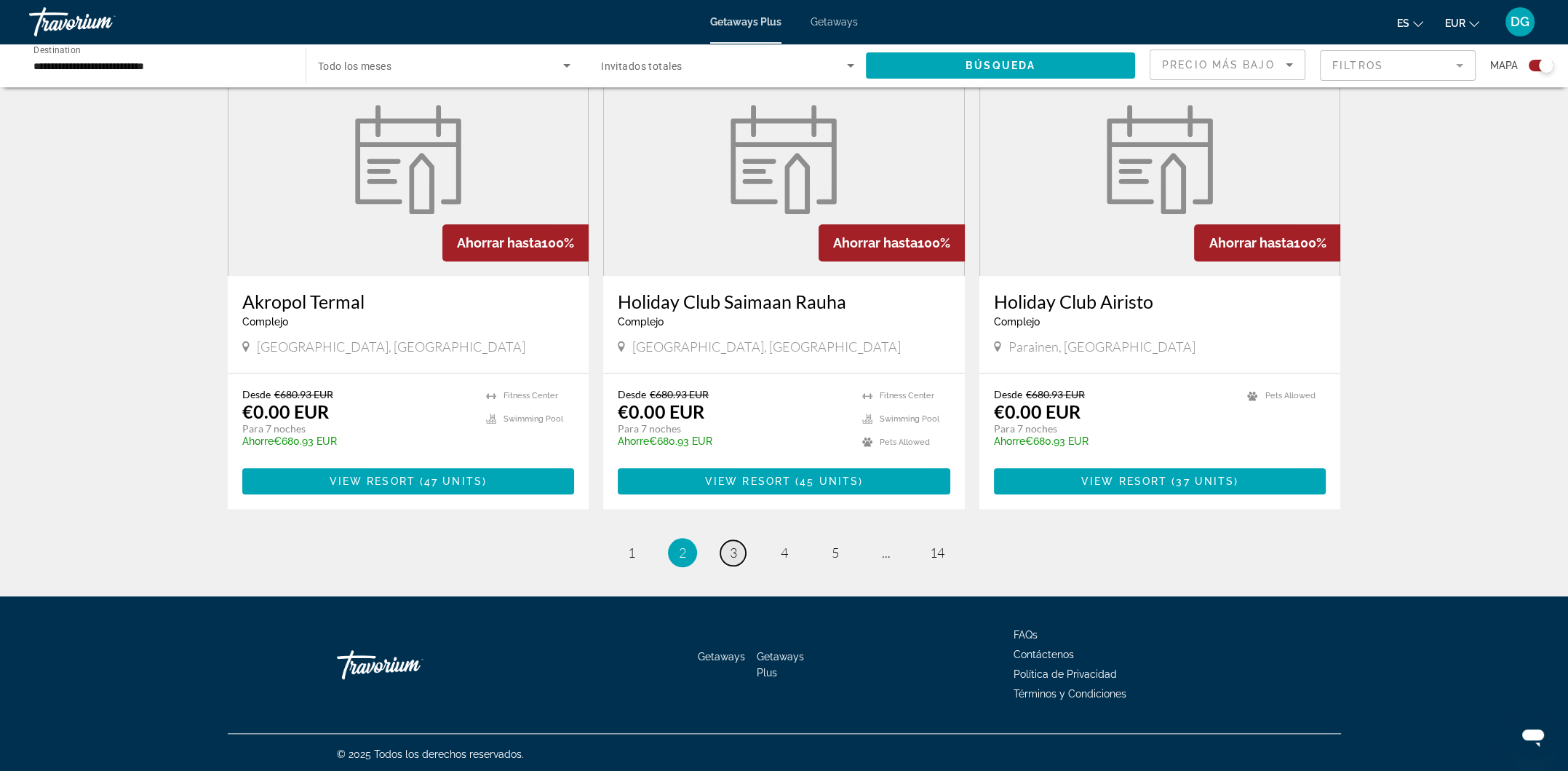
click at [731, 558] on link "page 3" at bounding box center [734, 553] width 26 height 26
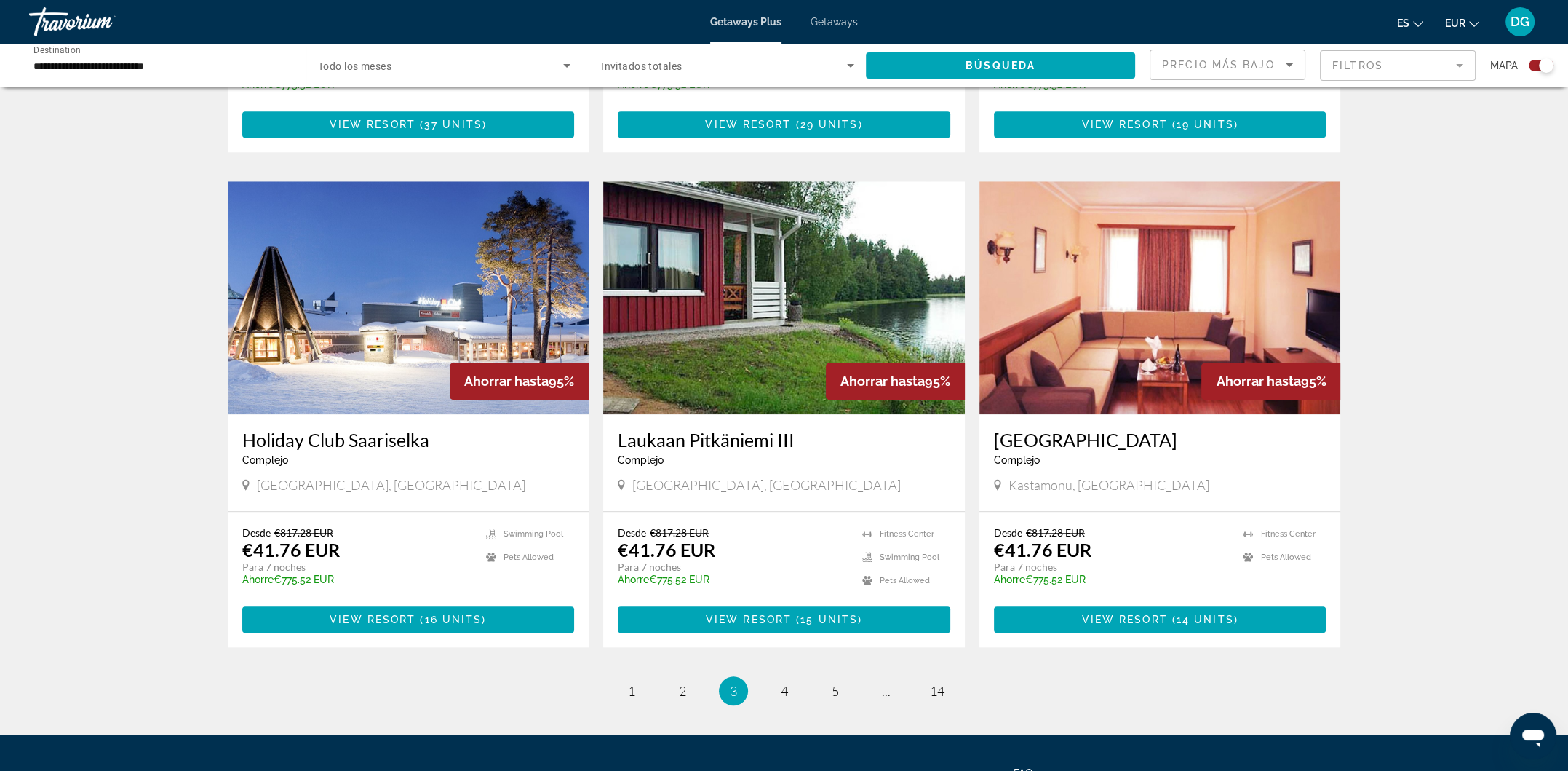
scroll to position [1936, 0]
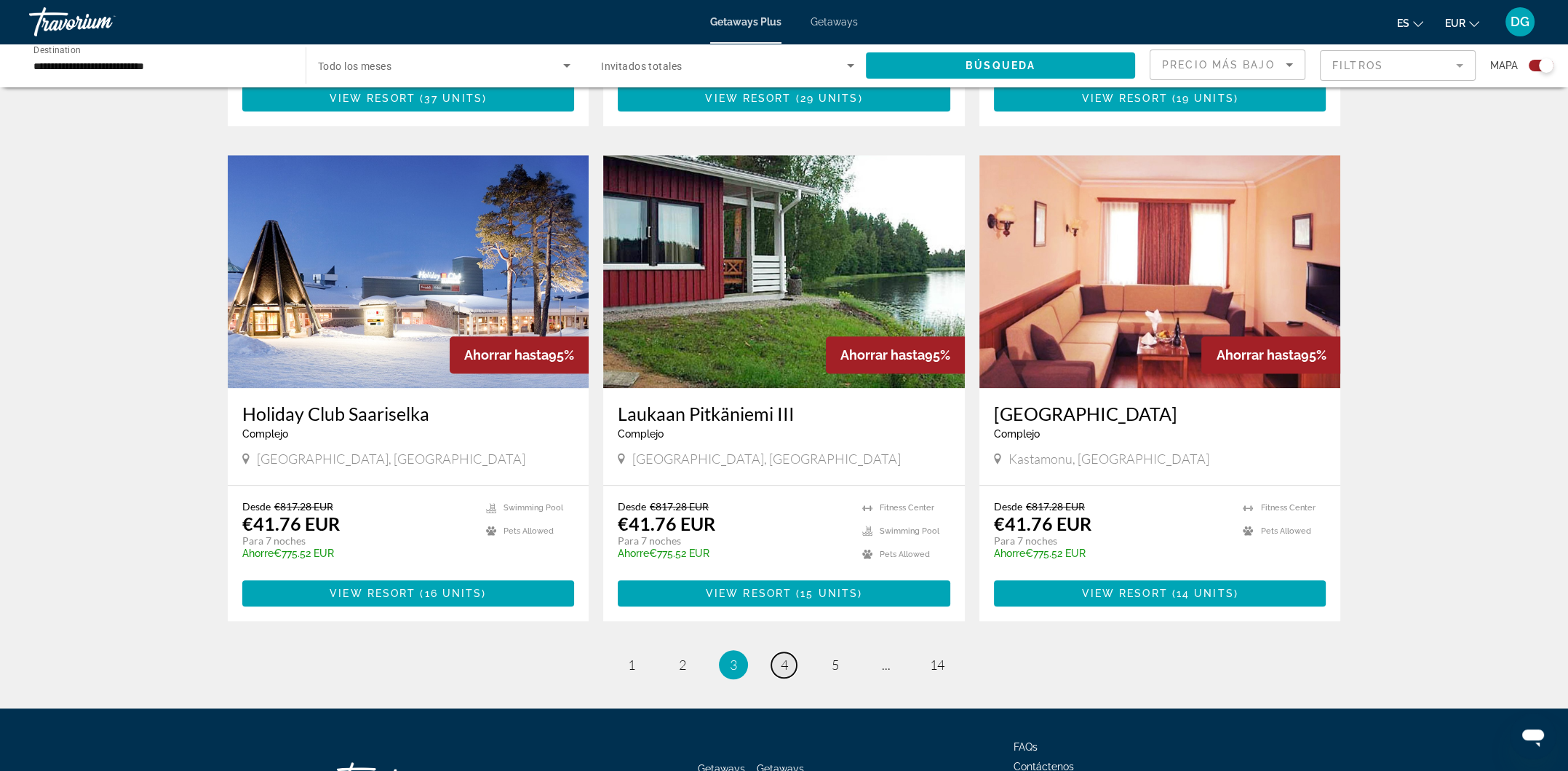
click at [781, 657] on span "4" at bounding box center [784, 665] width 7 height 16
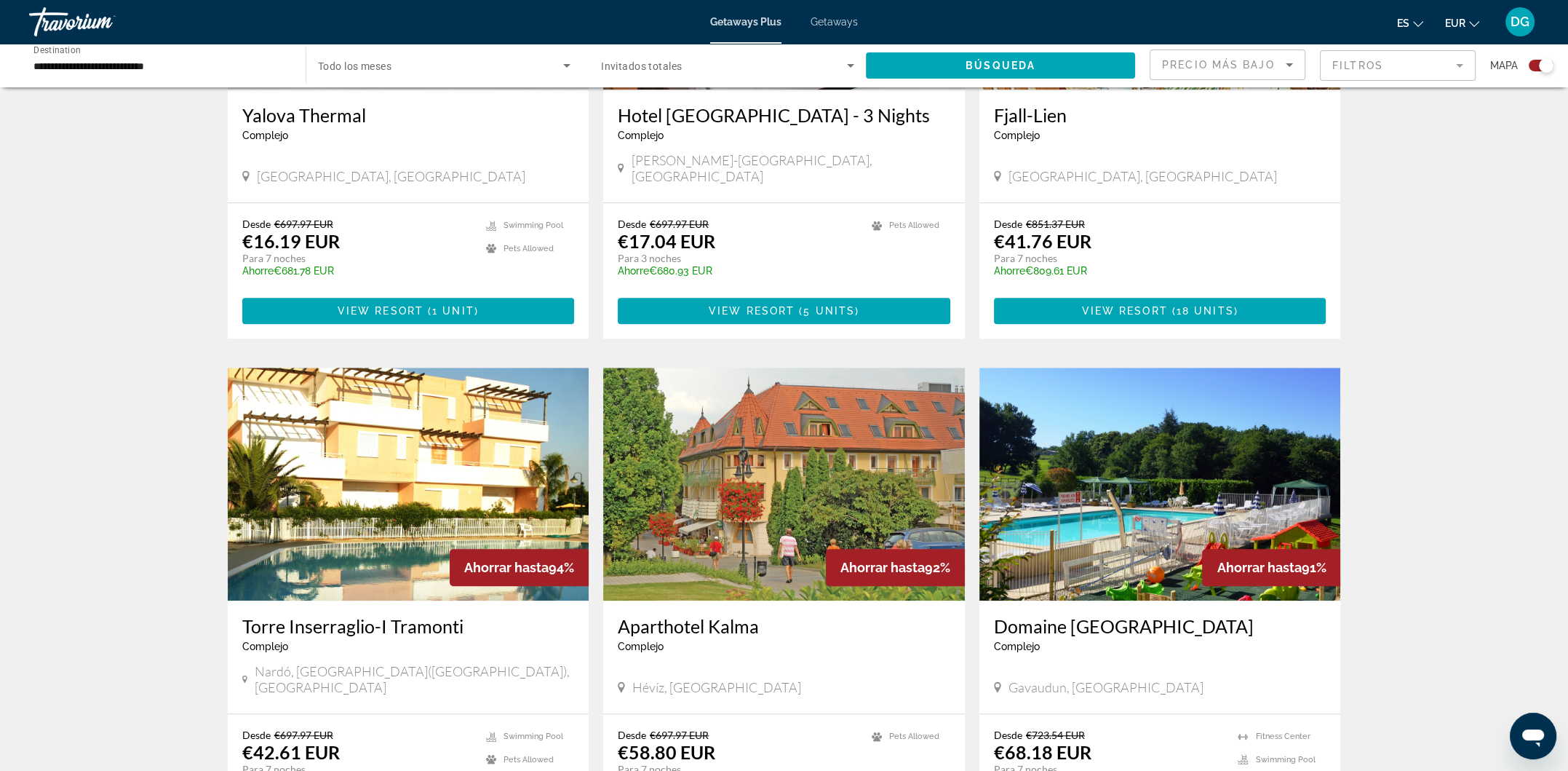
scroll to position [1888, 0]
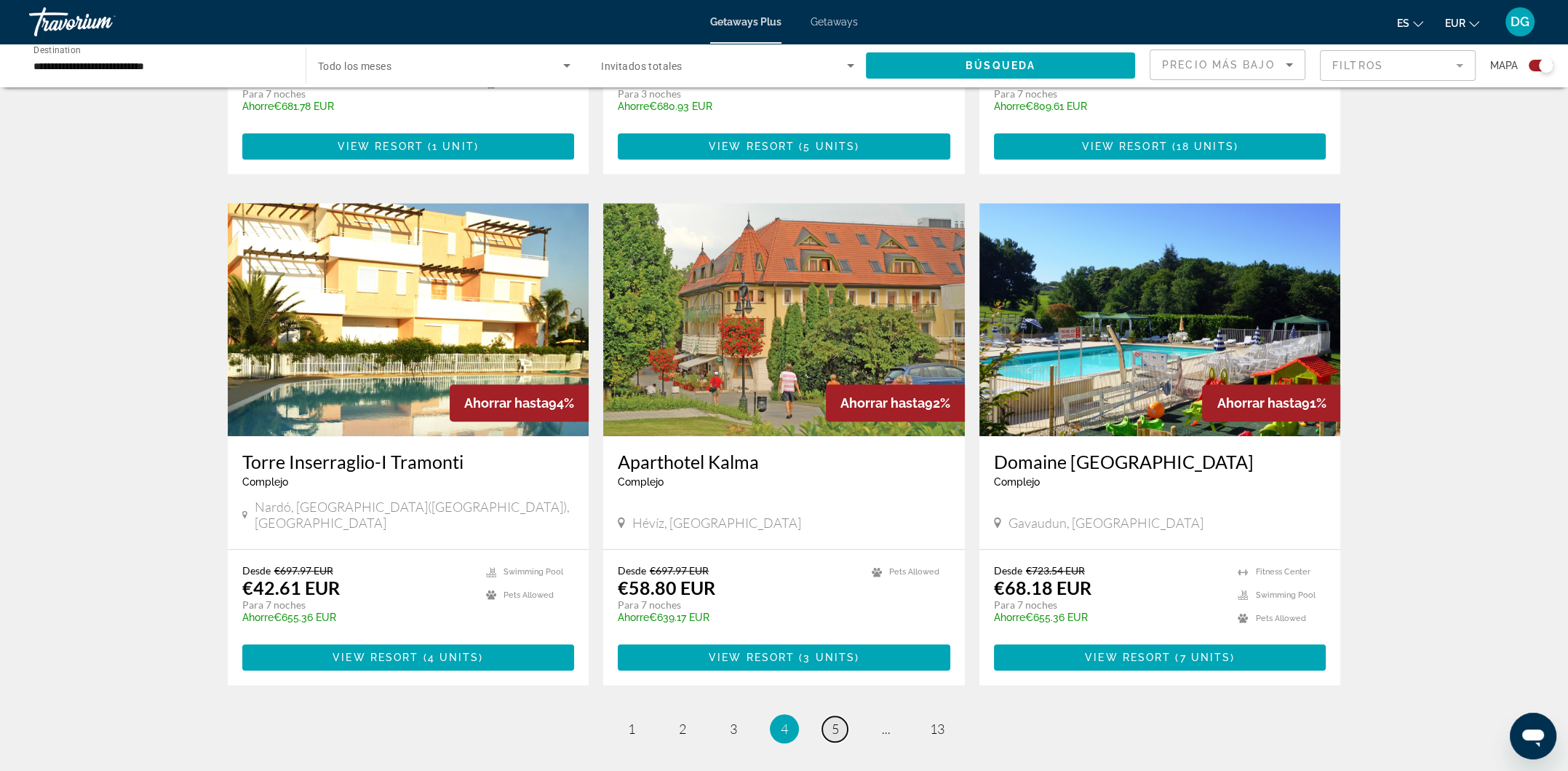
click at [832, 721] on span "5" at bounding box center [835, 729] width 7 height 16
